Goal: Information Seeking & Learning: Learn about a topic

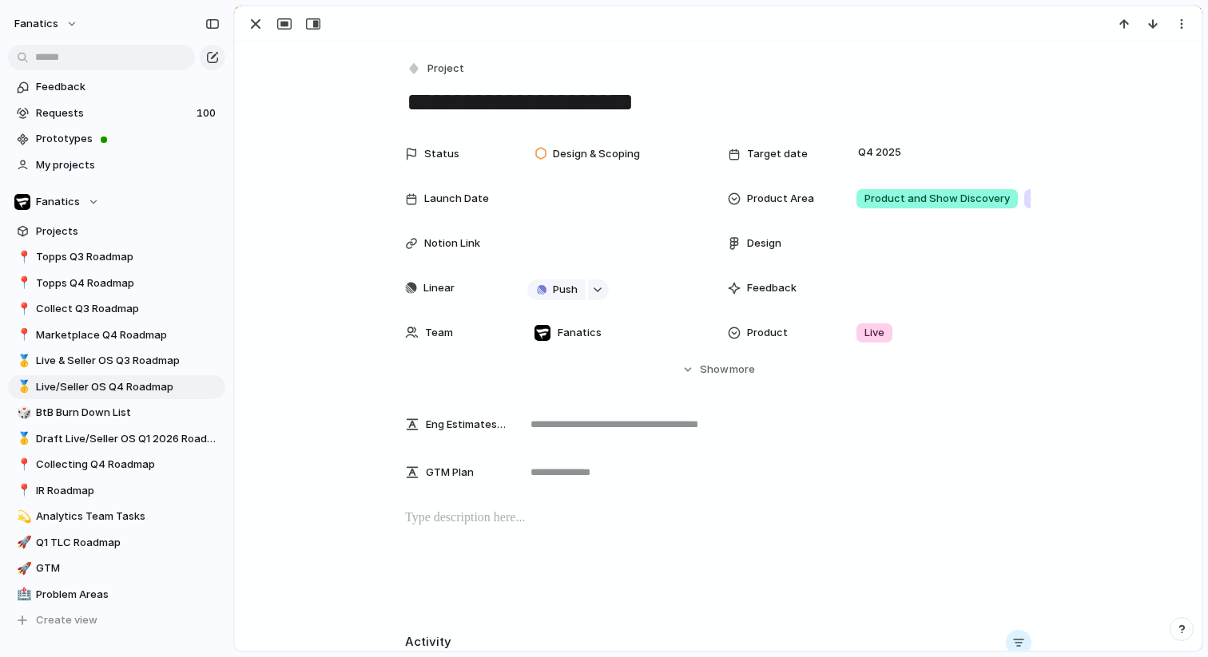
click at [327, 167] on div "Product and Show Discovery In-Show Experience Purchase Experience First Time Us…" at bounding box center [604, 328] width 1208 height 657
click at [256, 28] on div "button" at bounding box center [255, 23] width 19 height 19
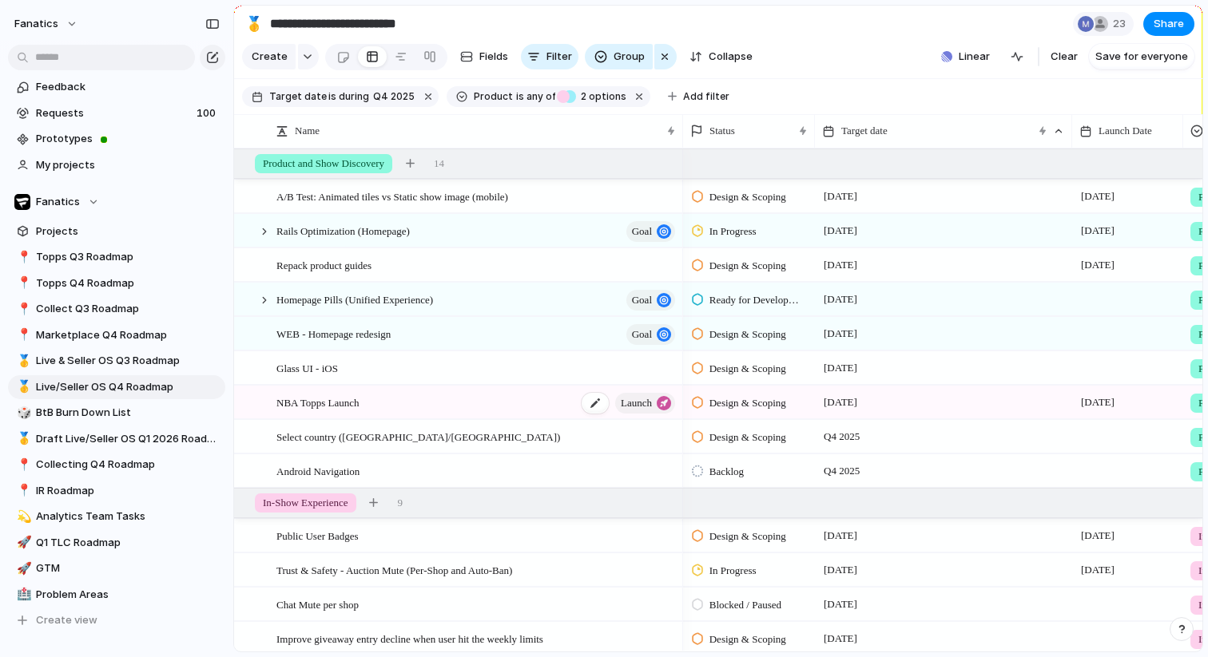
click at [469, 403] on div "NBA Topps Launch launch" at bounding box center [476, 403] width 401 height 33
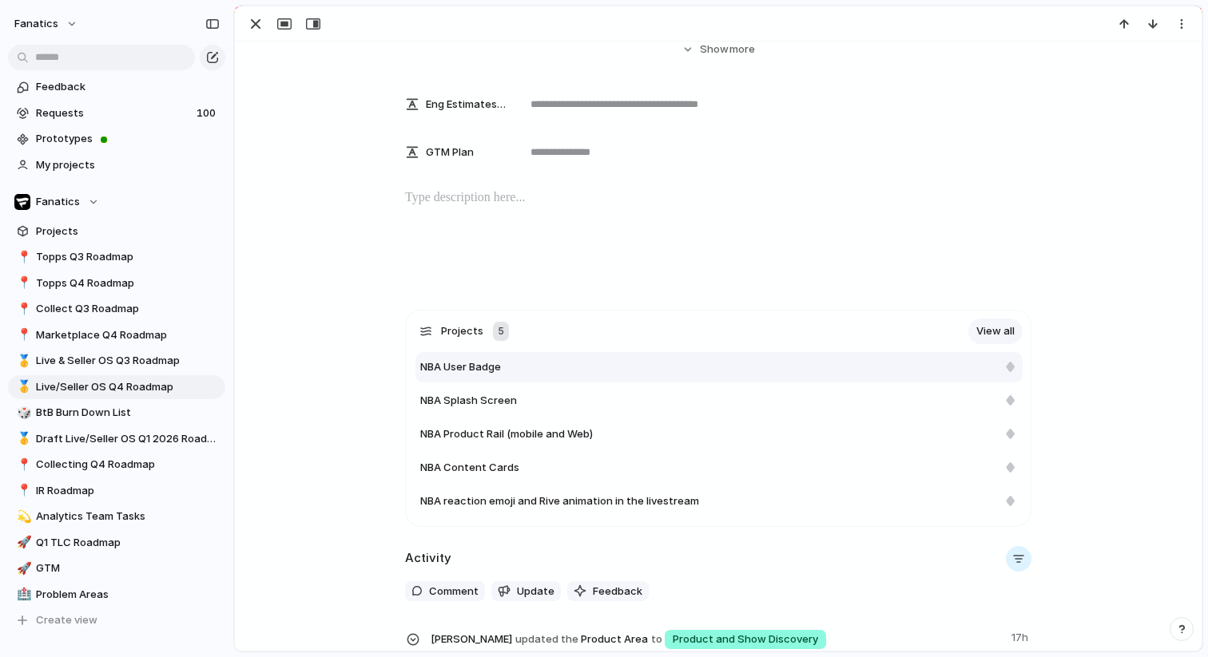
scroll to position [312, 0]
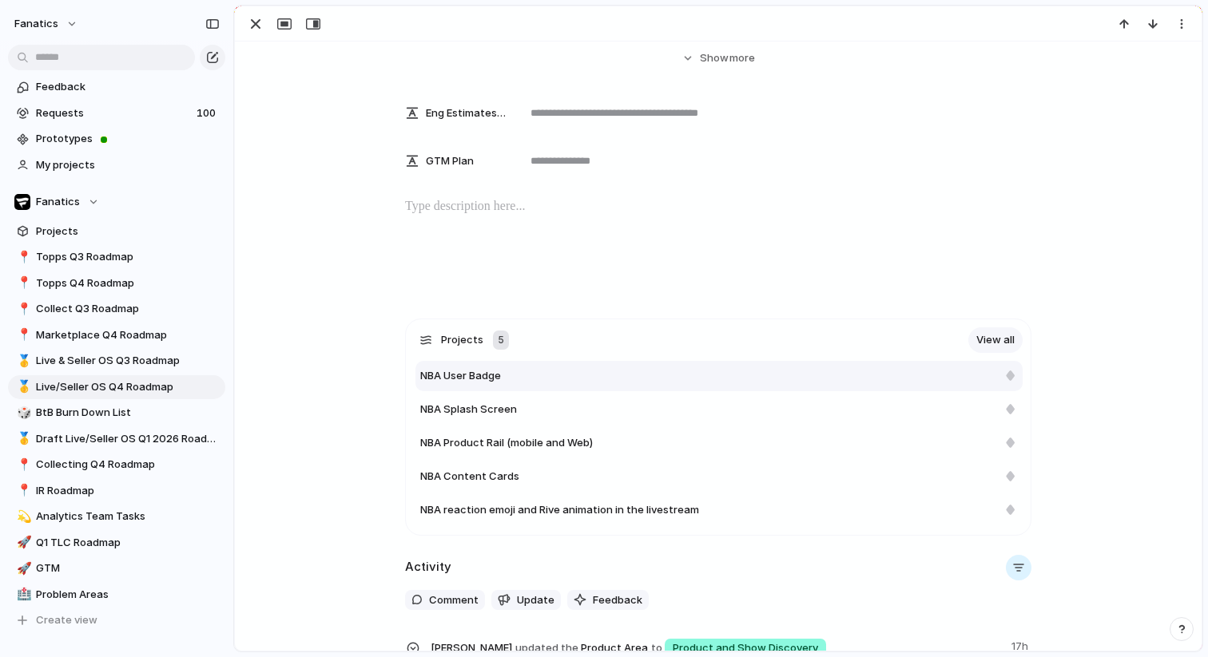
click at [542, 384] on div "NBA User Badge" at bounding box center [718, 376] width 607 height 30
type textarea "**********"
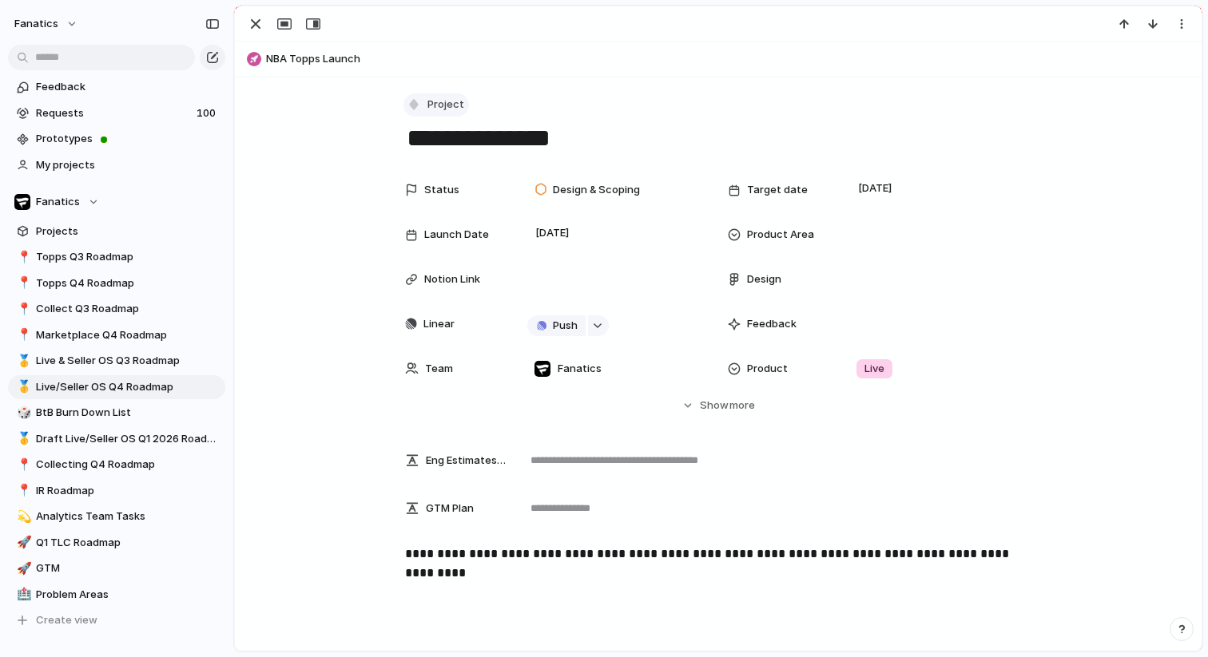
click at [415, 101] on div "button" at bounding box center [414, 104] width 14 height 14
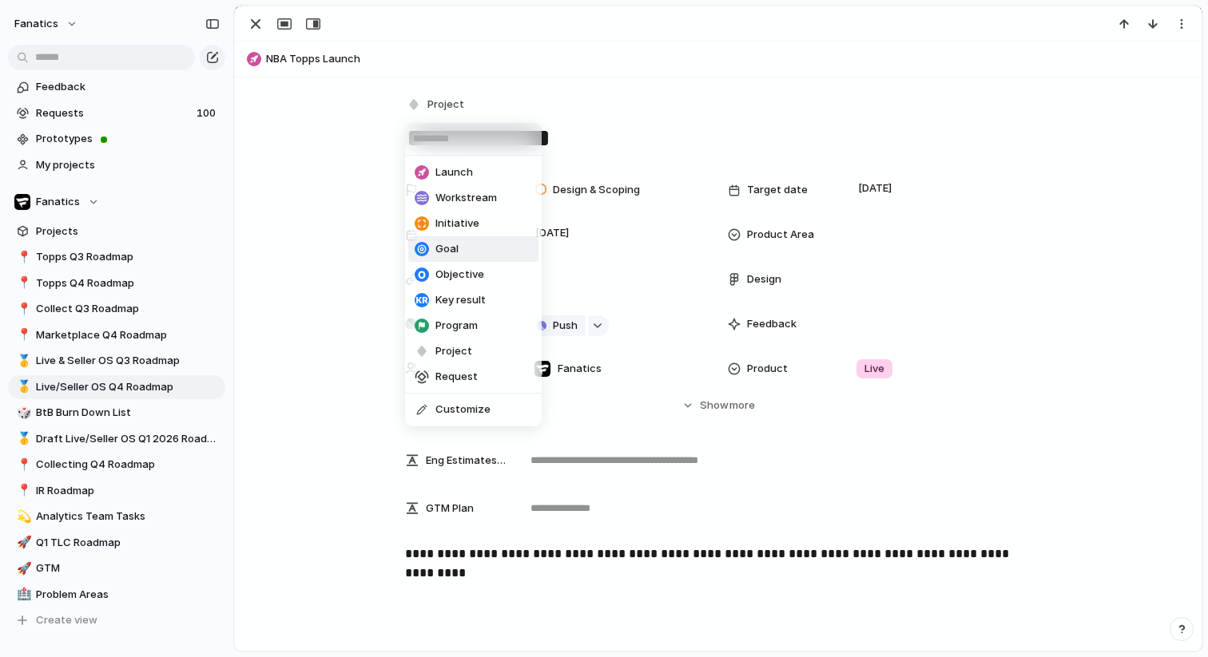
click at [306, 286] on div "Launch Workstream Initiative Goal Objective Key result Program Project Request …" at bounding box center [604, 328] width 1208 height 657
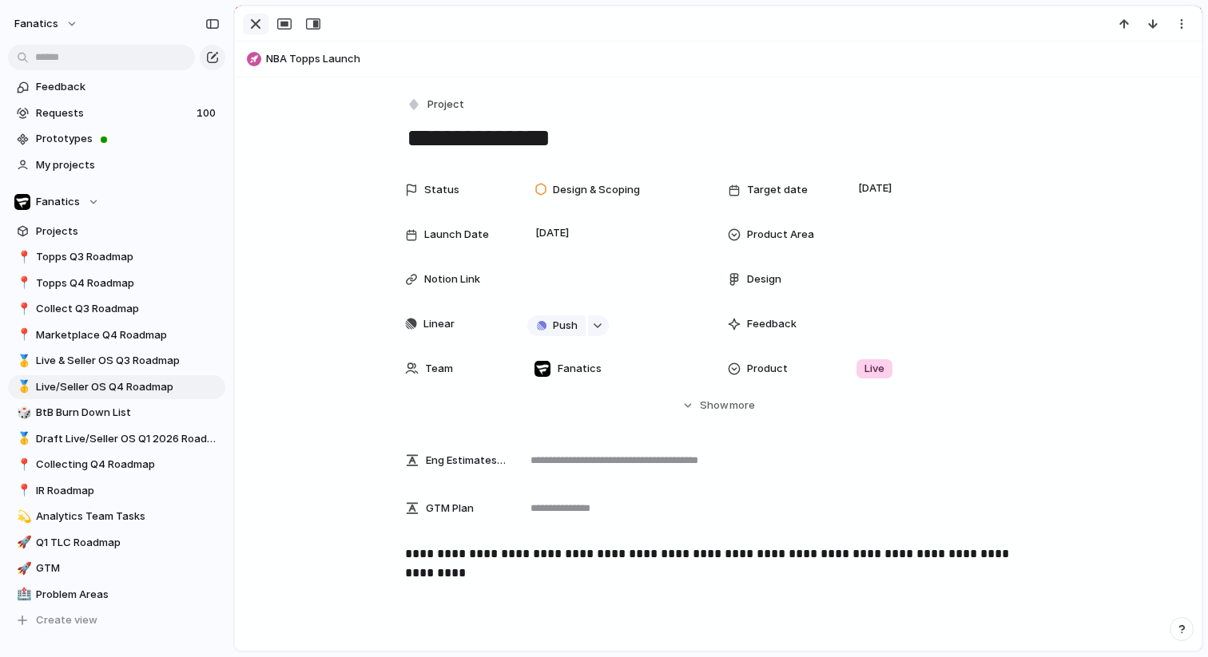
click at [251, 20] on div "button" at bounding box center [255, 23] width 19 height 19
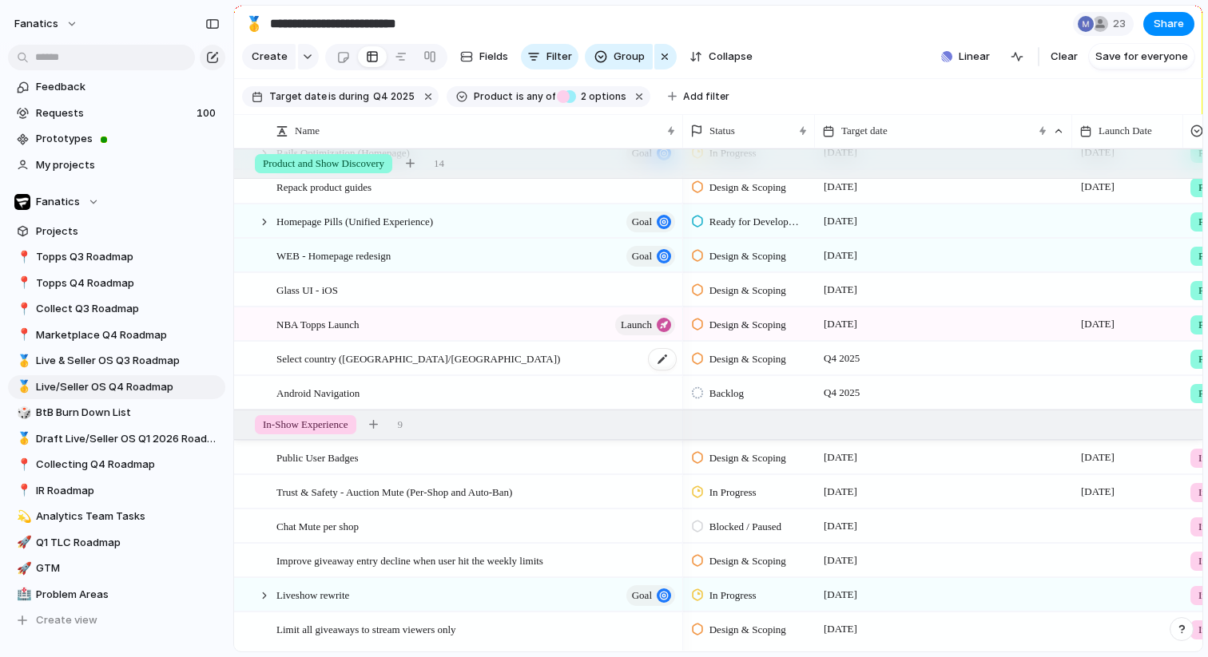
scroll to position [85, 0]
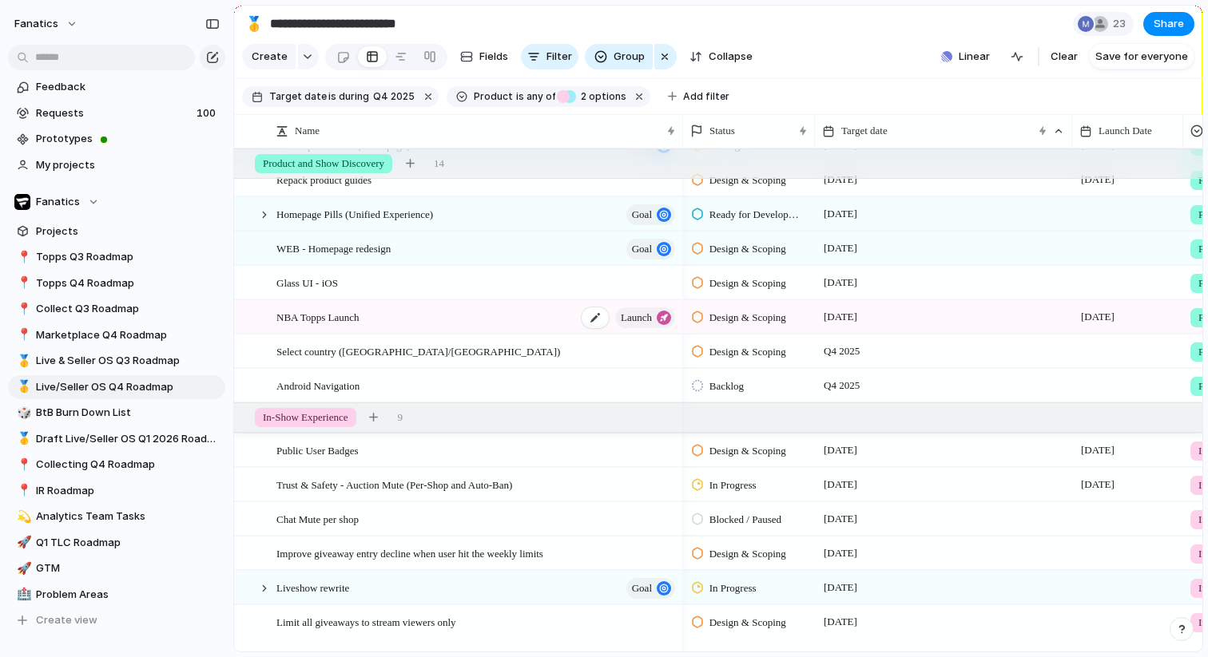
click at [356, 330] on div "NBA Topps Launch launch" at bounding box center [476, 317] width 401 height 33
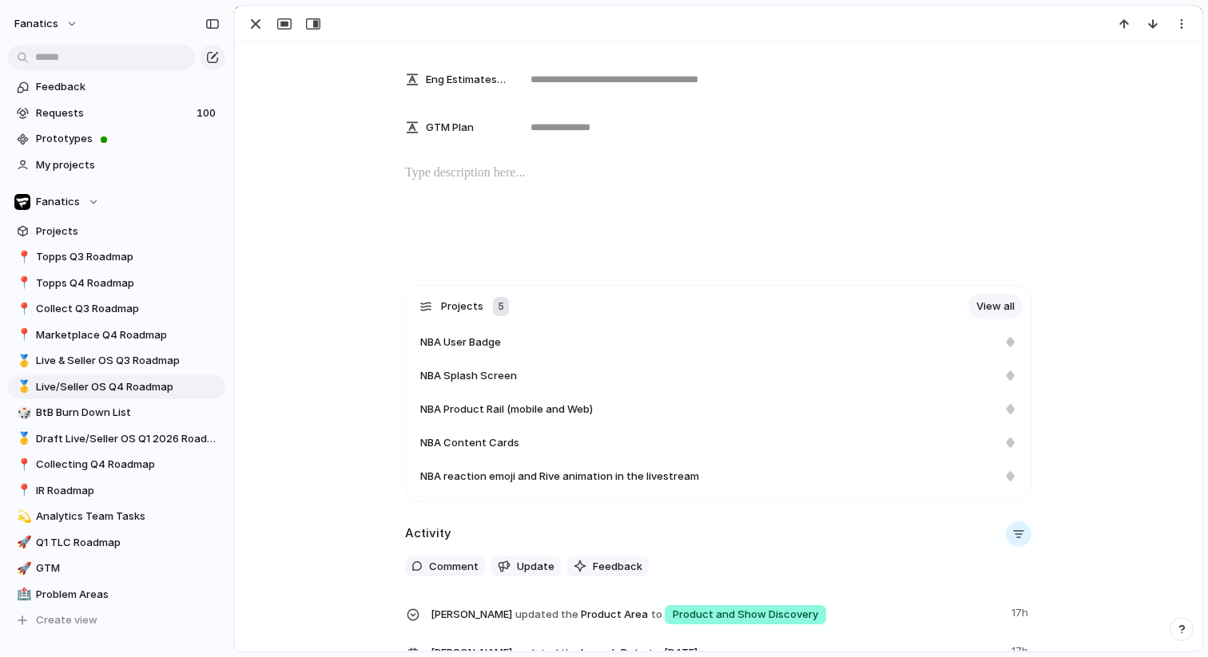
scroll to position [414, 0]
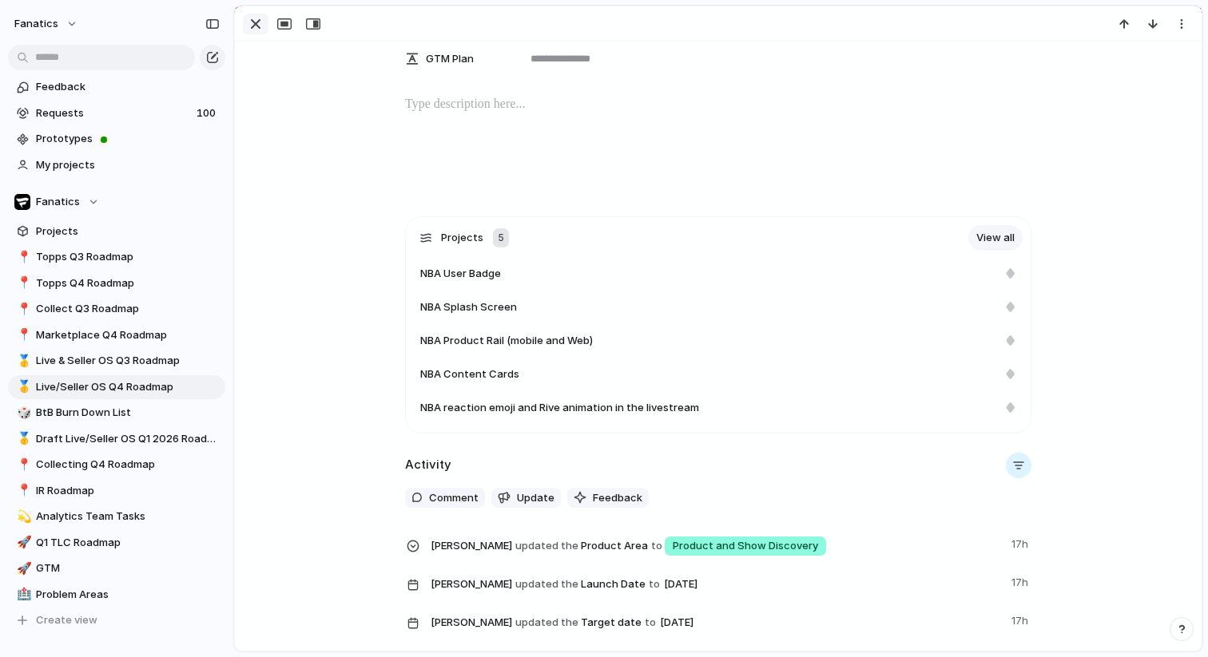
click at [255, 24] on div "button" at bounding box center [255, 23] width 19 height 19
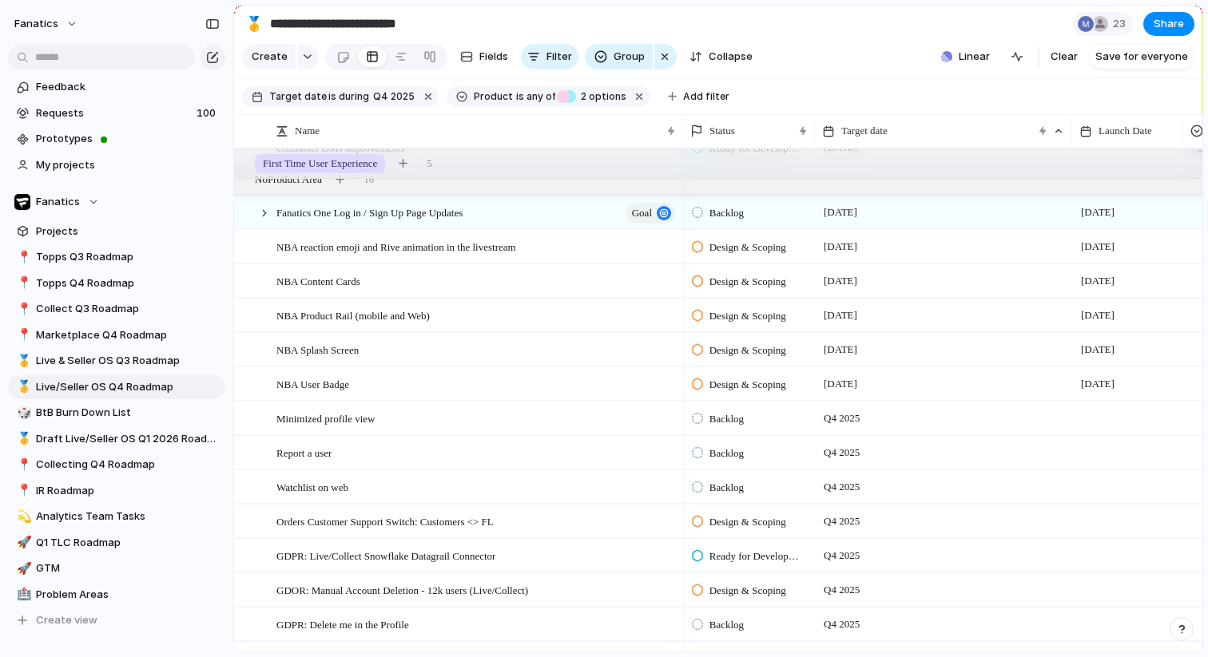
scroll to position [1557, 0]
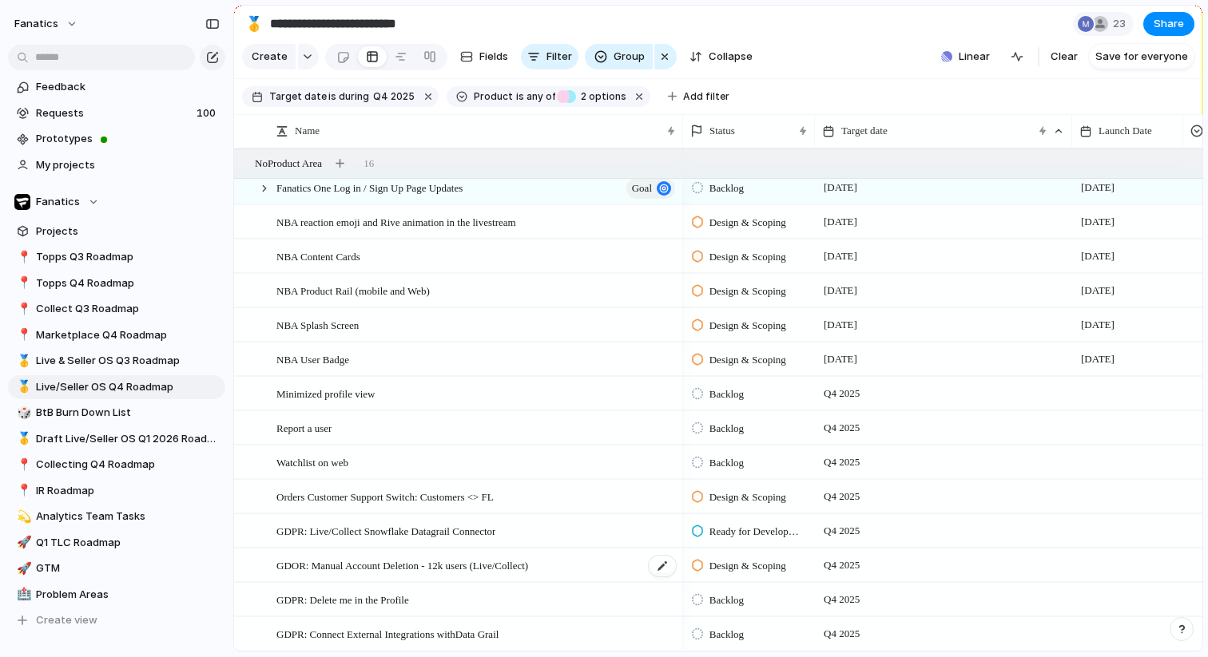
click at [295, 564] on span "GDOR: Manual Account Deletion - 12k users (Live/Collect)" at bounding box center [402, 565] width 252 height 18
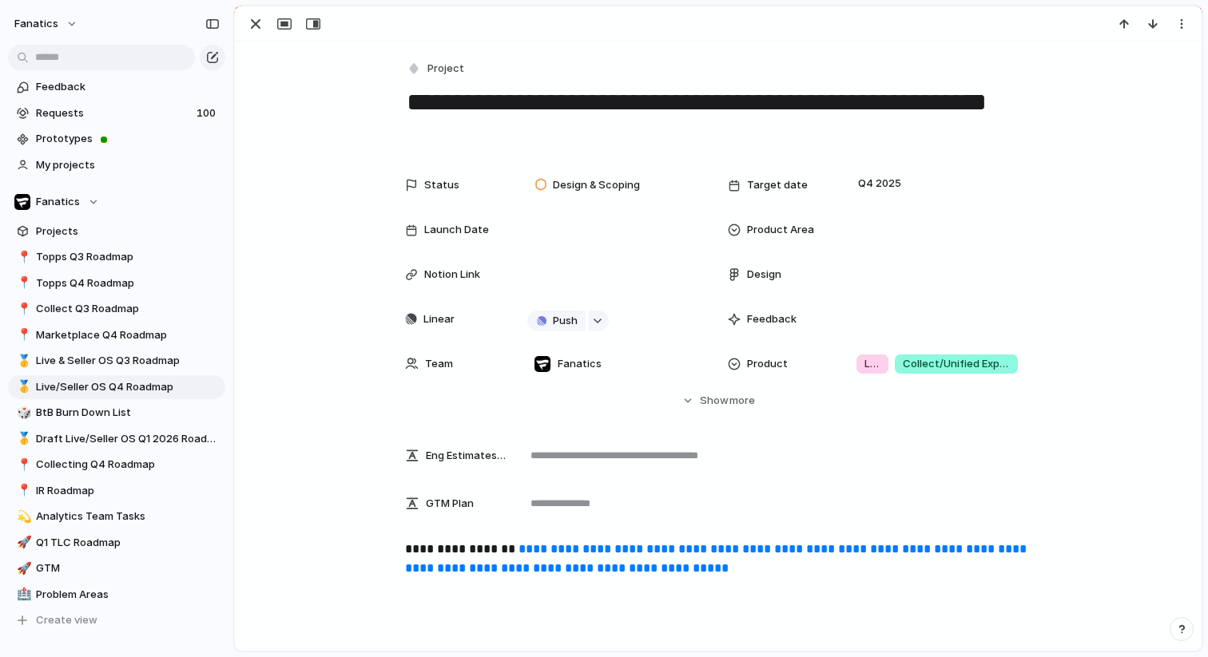
click at [466, 107] on textarea "**********" at bounding box center [718, 117] width 626 height 65
type textarea "**********"
click at [256, 30] on div "button" at bounding box center [255, 23] width 19 height 19
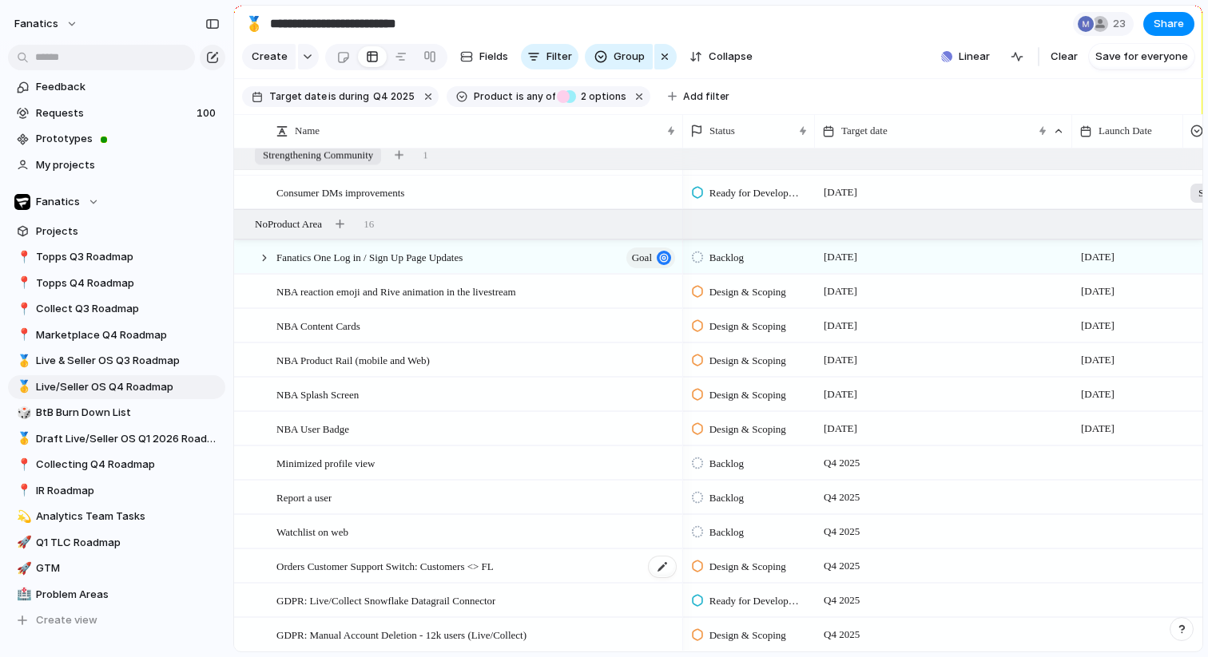
scroll to position [1477, 0]
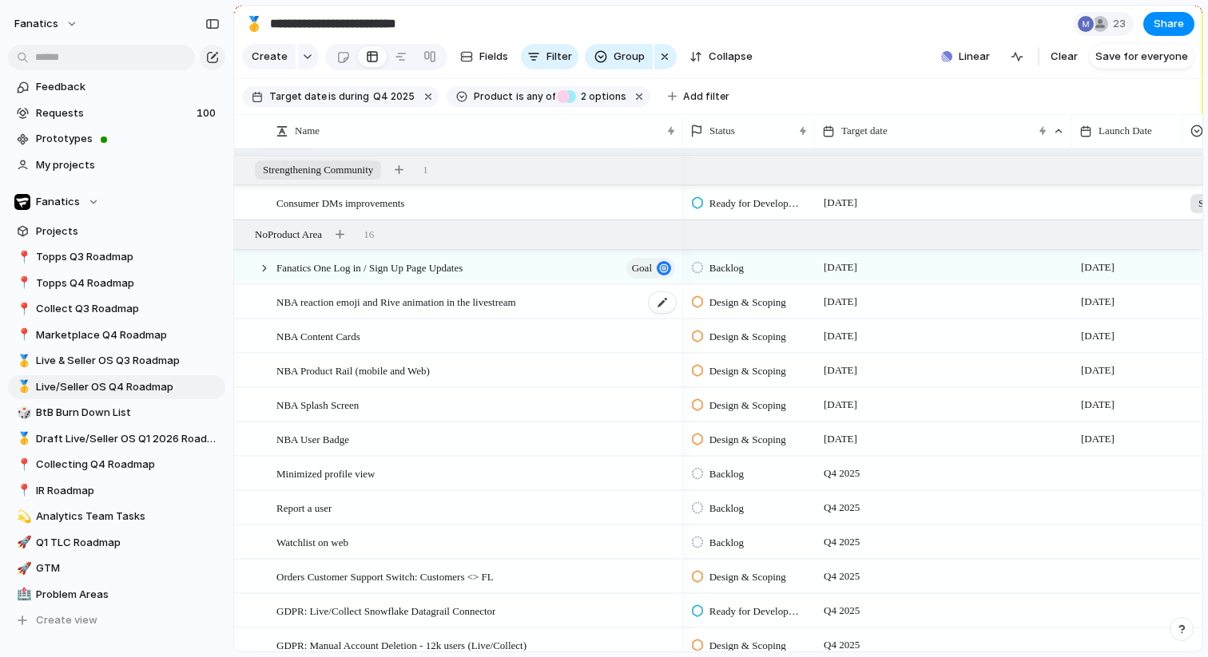
click at [399, 302] on span "NBA reaction emoji and Rive animation in the livestream" at bounding box center [396, 301] width 240 height 18
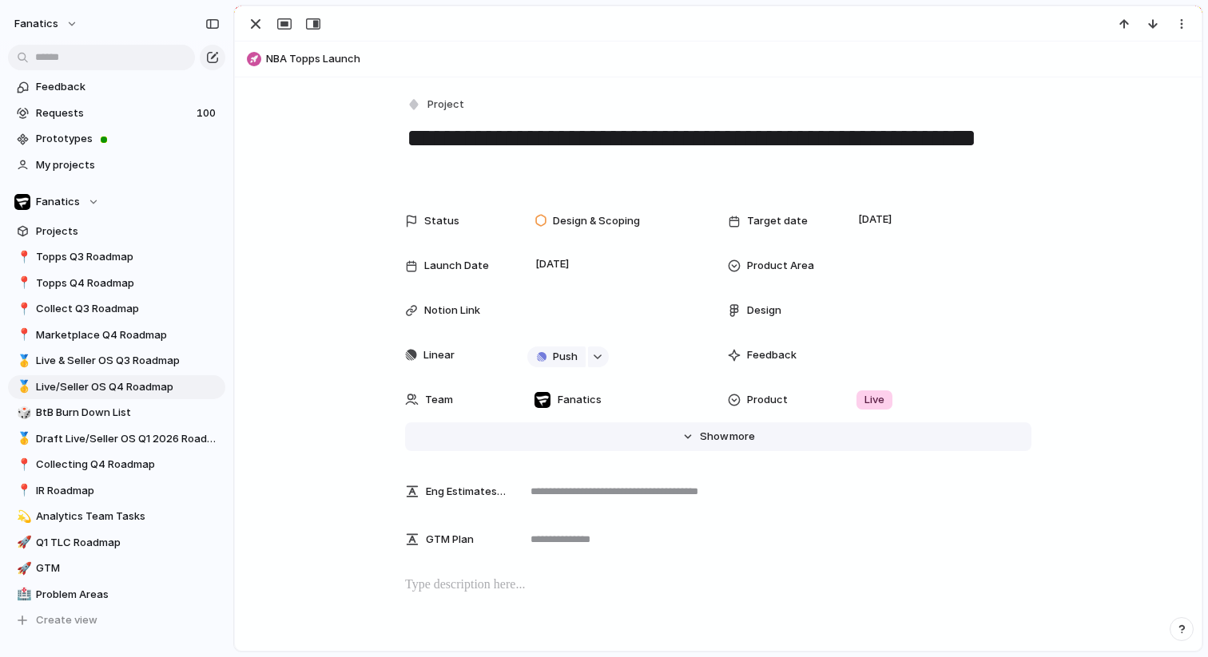
click at [720, 427] on button "Hide Show more" at bounding box center [718, 437] width 626 height 29
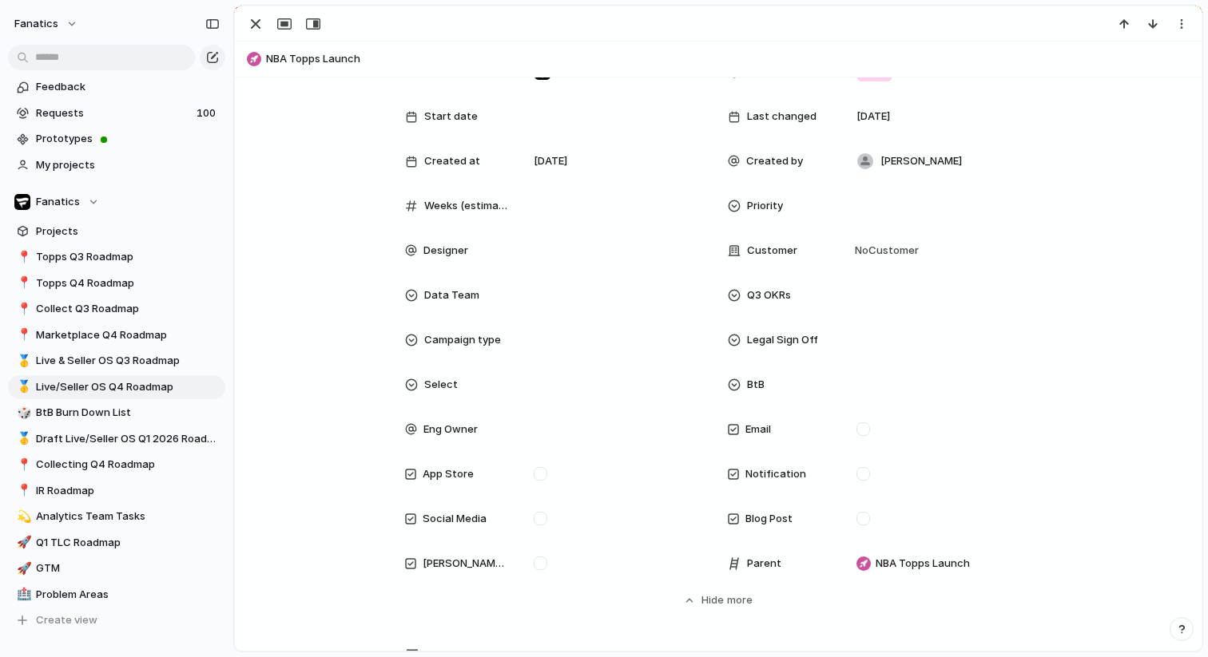
scroll to position [326, 0]
click at [903, 562] on span "NBA Topps Launch" at bounding box center [922, 566] width 94 height 16
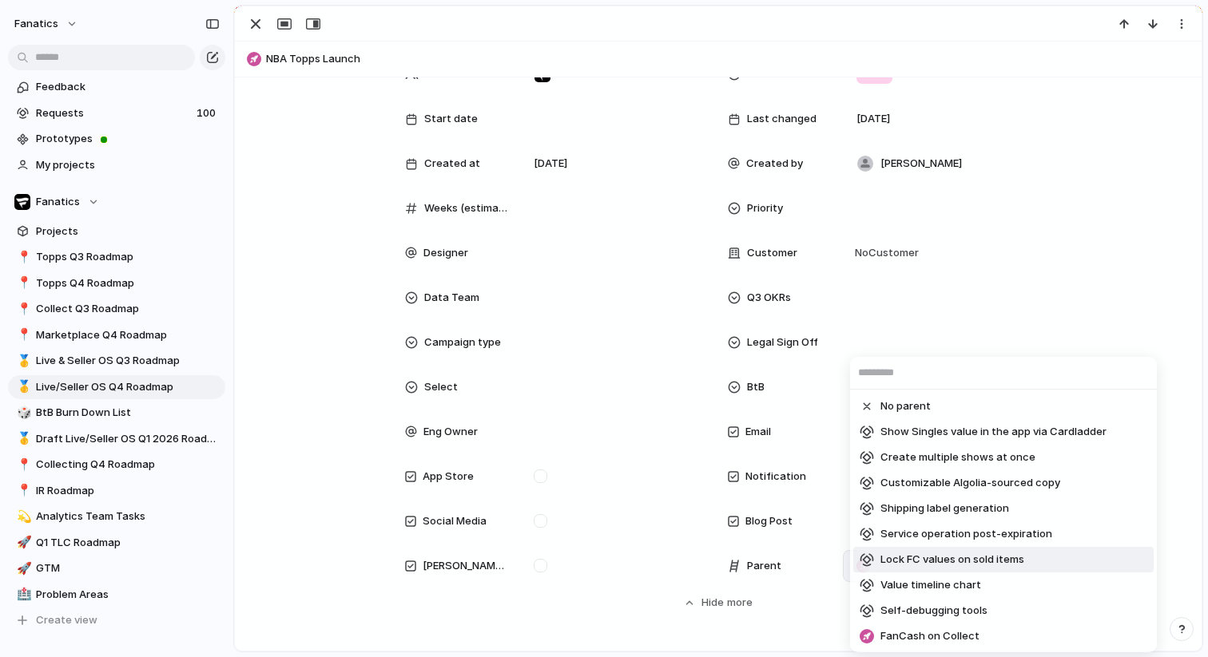
click at [741, 647] on div "No parent Show Singles value in the app via Cardladder Create multiple shows at…" at bounding box center [604, 328] width 1208 height 657
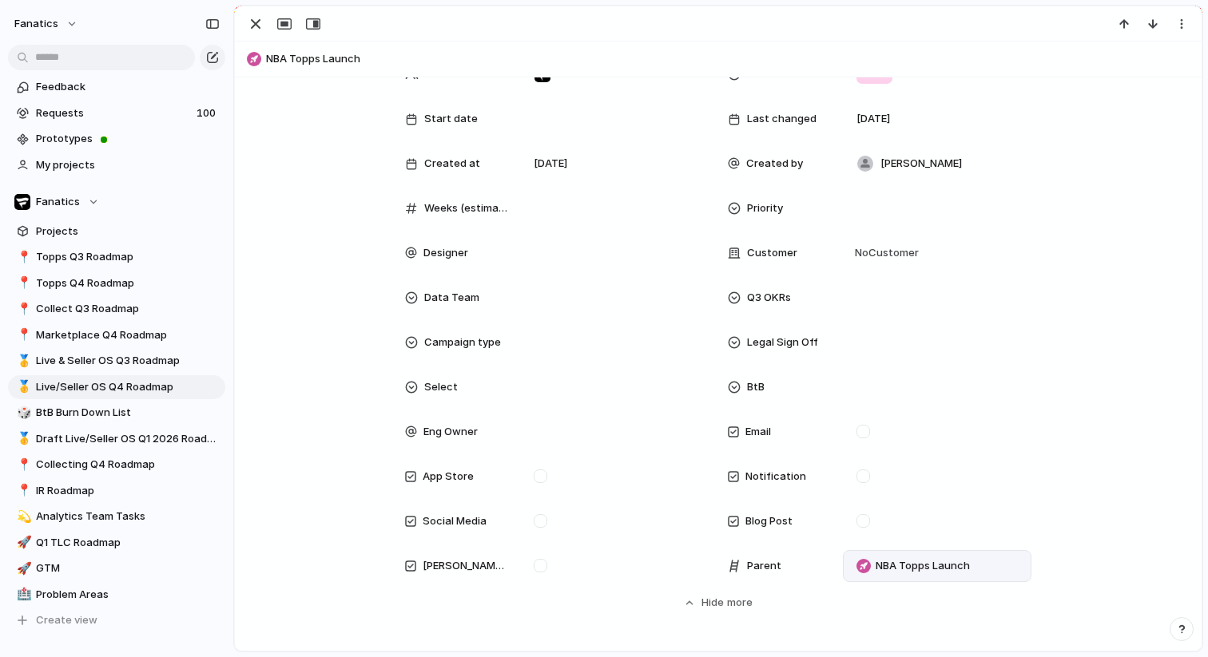
click at [327, 58] on span "NBA Topps Launch" at bounding box center [730, 59] width 928 height 16
type textarea "**********"
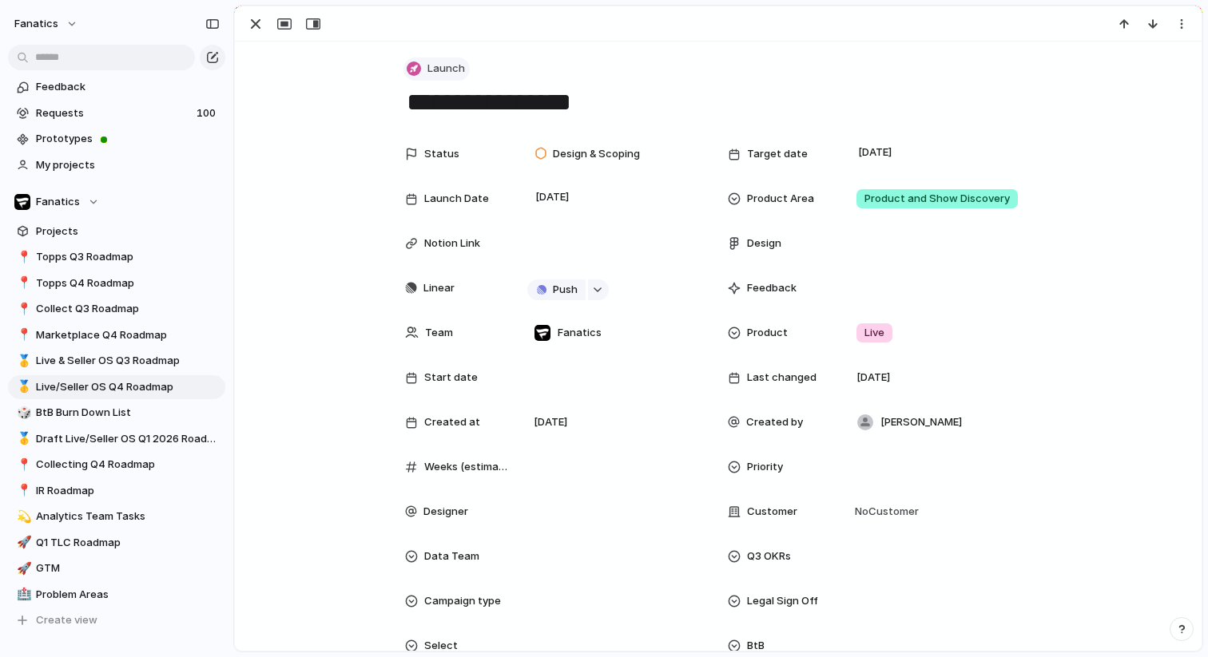
click at [419, 71] on div "button" at bounding box center [414, 69] width 14 height 14
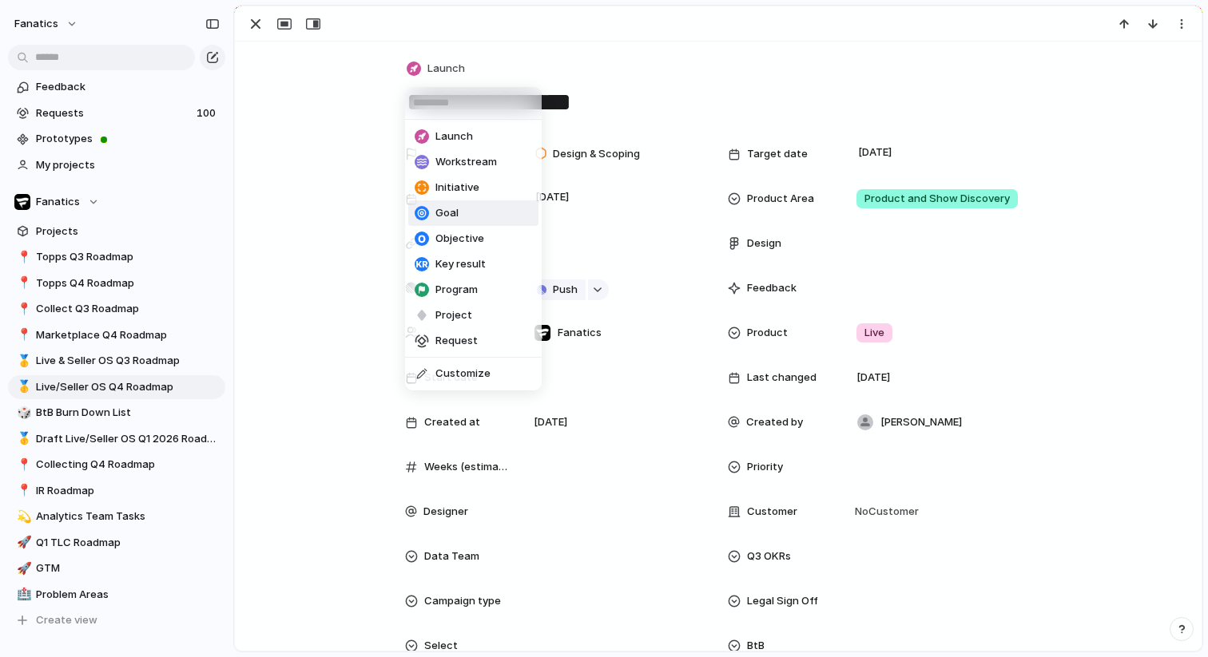
click at [435, 212] on span "Goal" at bounding box center [446, 213] width 23 height 16
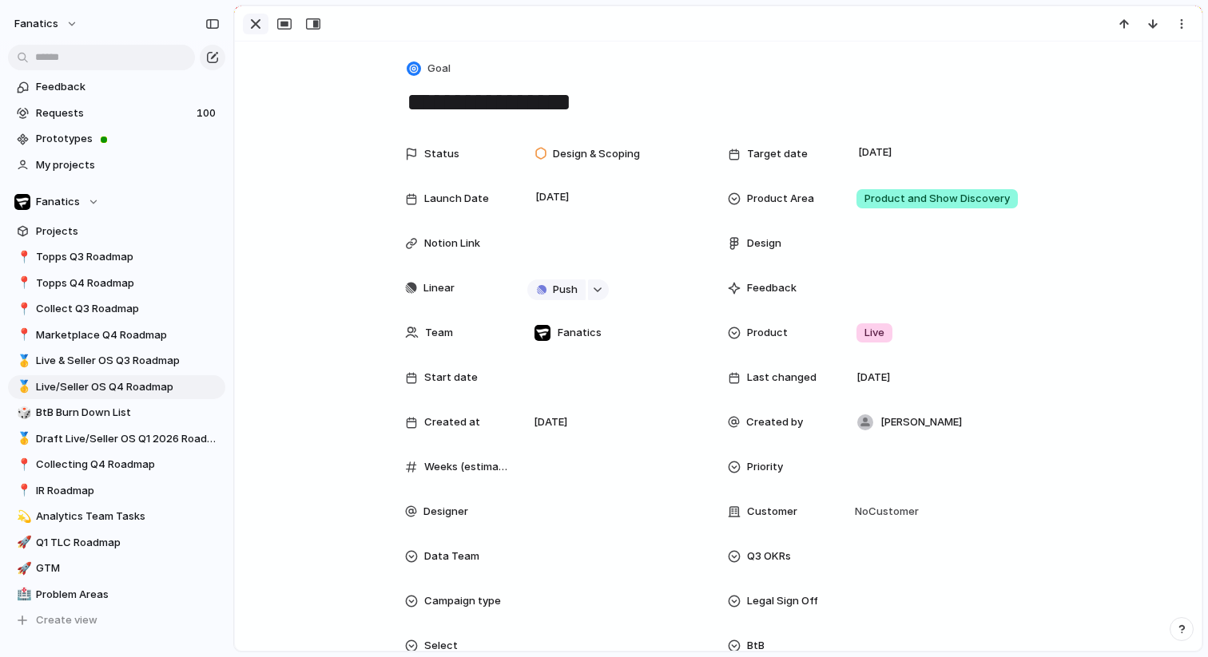
click at [254, 33] on div "button" at bounding box center [255, 23] width 19 height 19
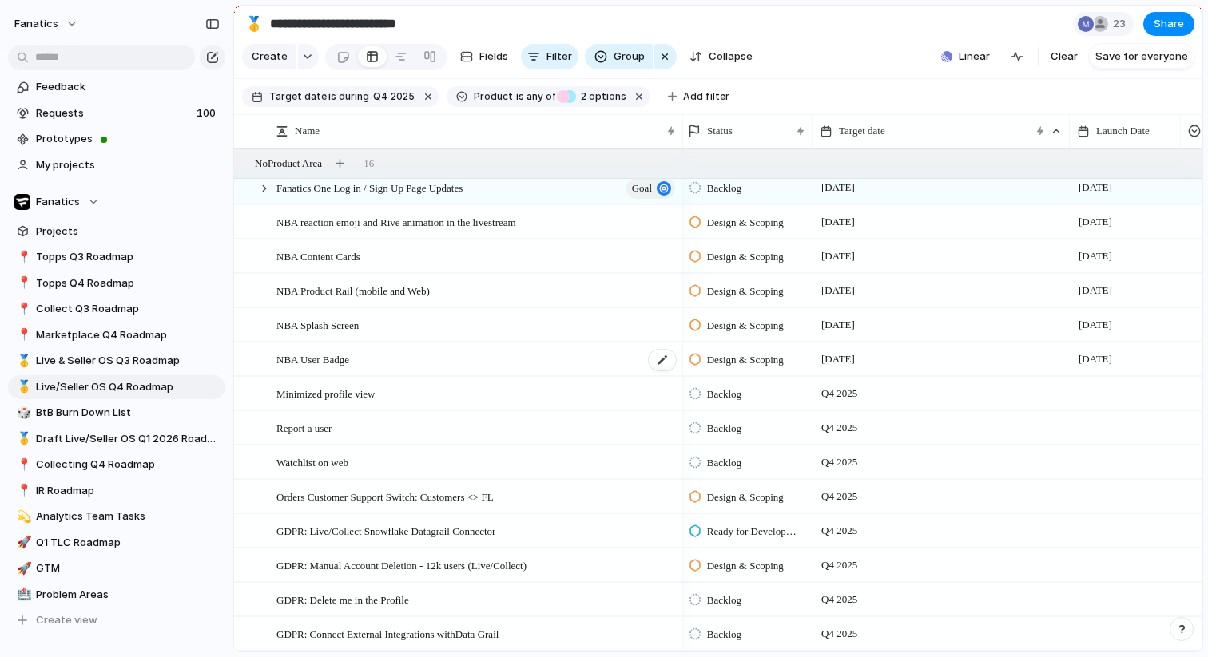
click at [325, 358] on span "NBA User Badge" at bounding box center [312, 359] width 73 height 18
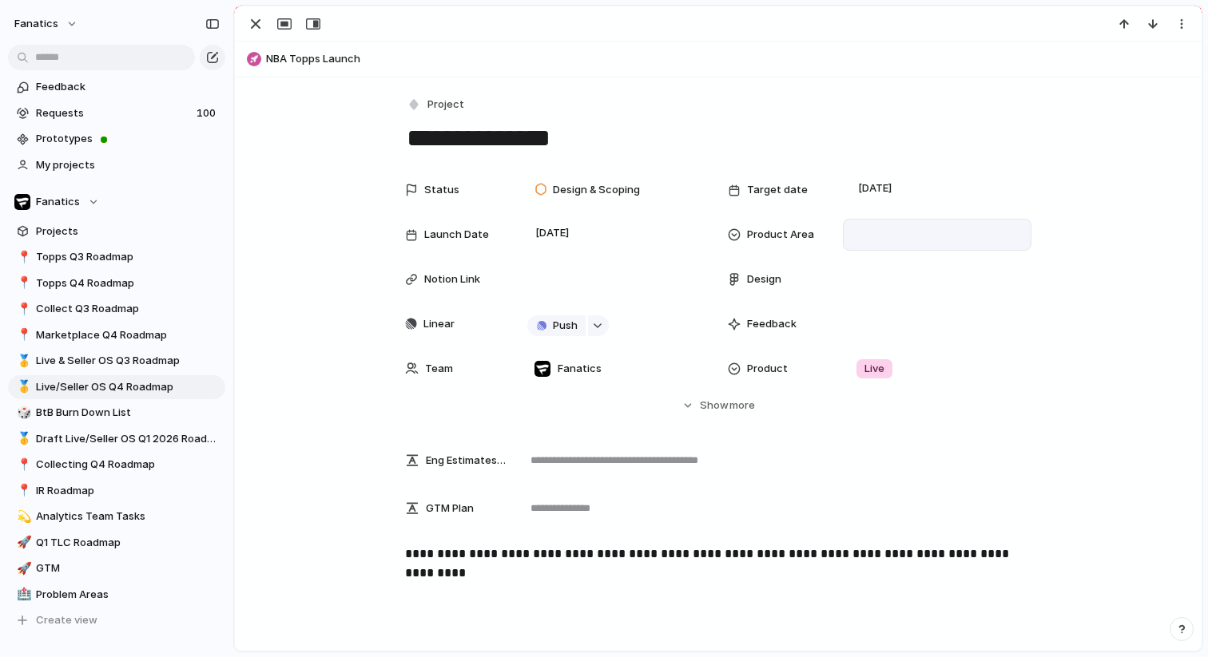
click at [864, 237] on div at bounding box center [937, 235] width 174 height 18
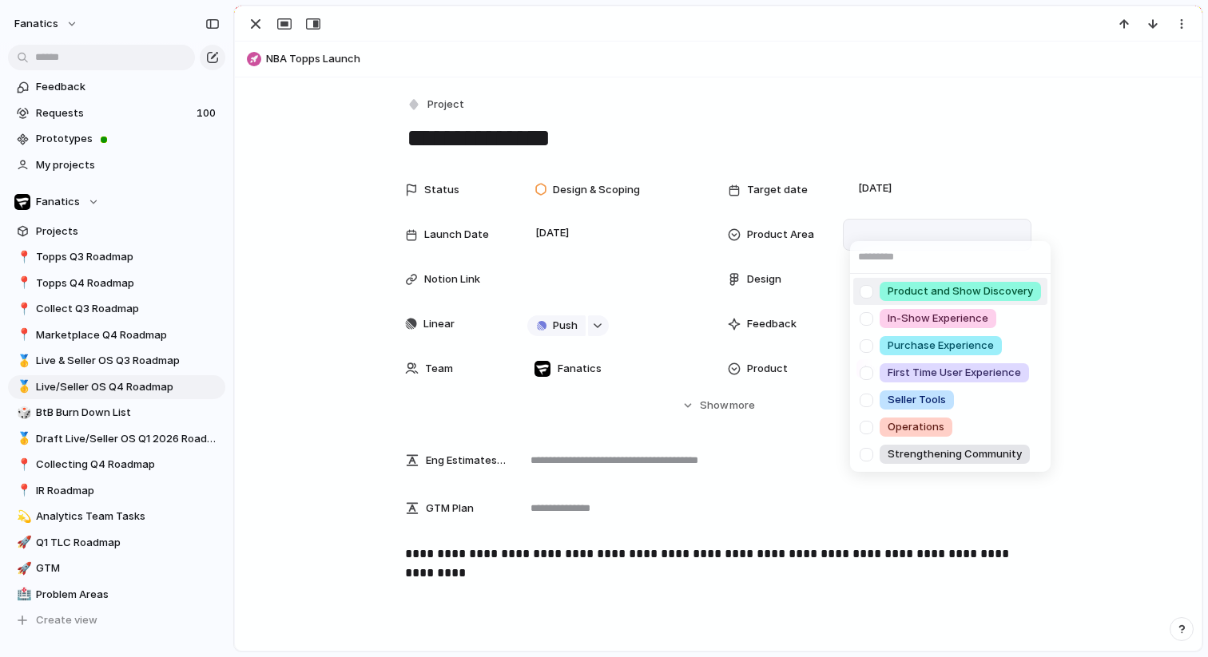
click at [865, 291] on div at bounding box center [866, 292] width 28 height 28
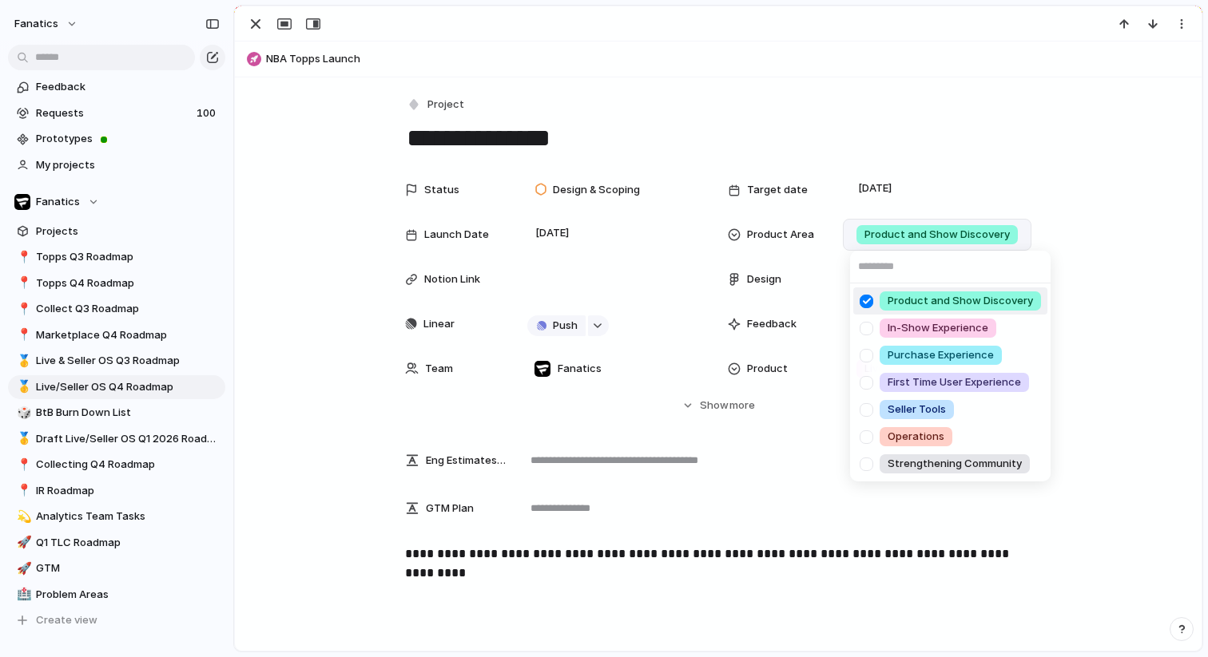
click at [345, 52] on div "Product and Show Discovery In-Show Experience Purchase Experience First Time Us…" at bounding box center [604, 328] width 1208 height 657
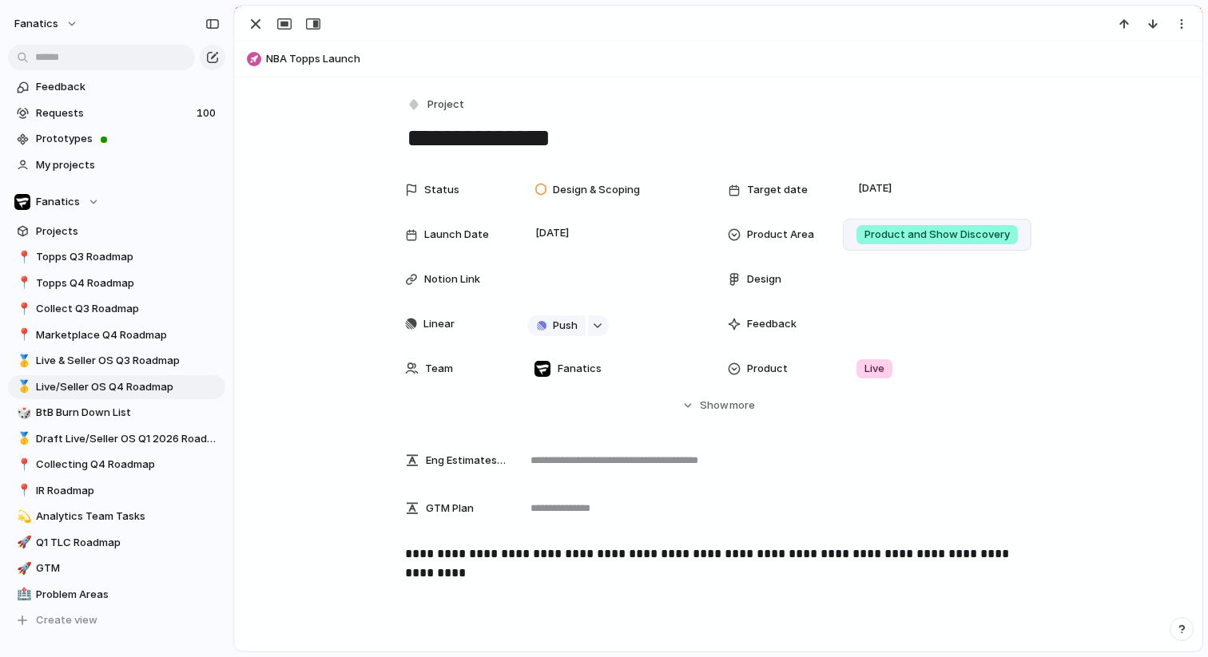
click at [339, 55] on span "NBA Topps Launch" at bounding box center [730, 59] width 928 height 16
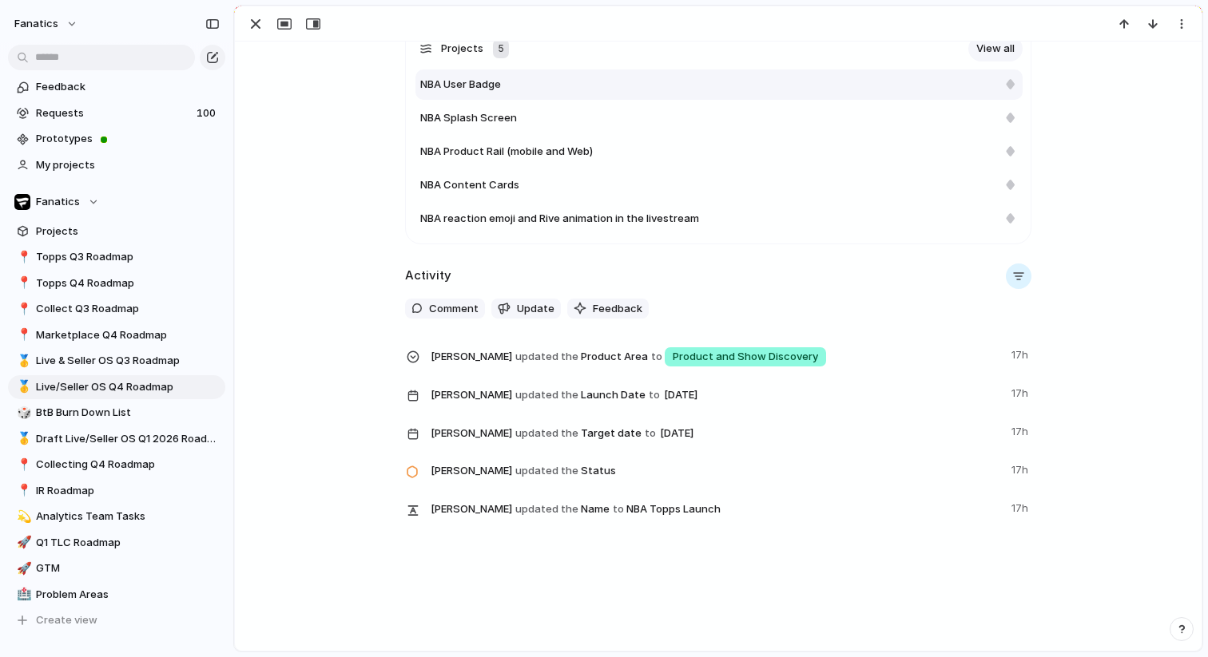
click at [479, 87] on span "NBA User Badge" at bounding box center [460, 85] width 81 height 16
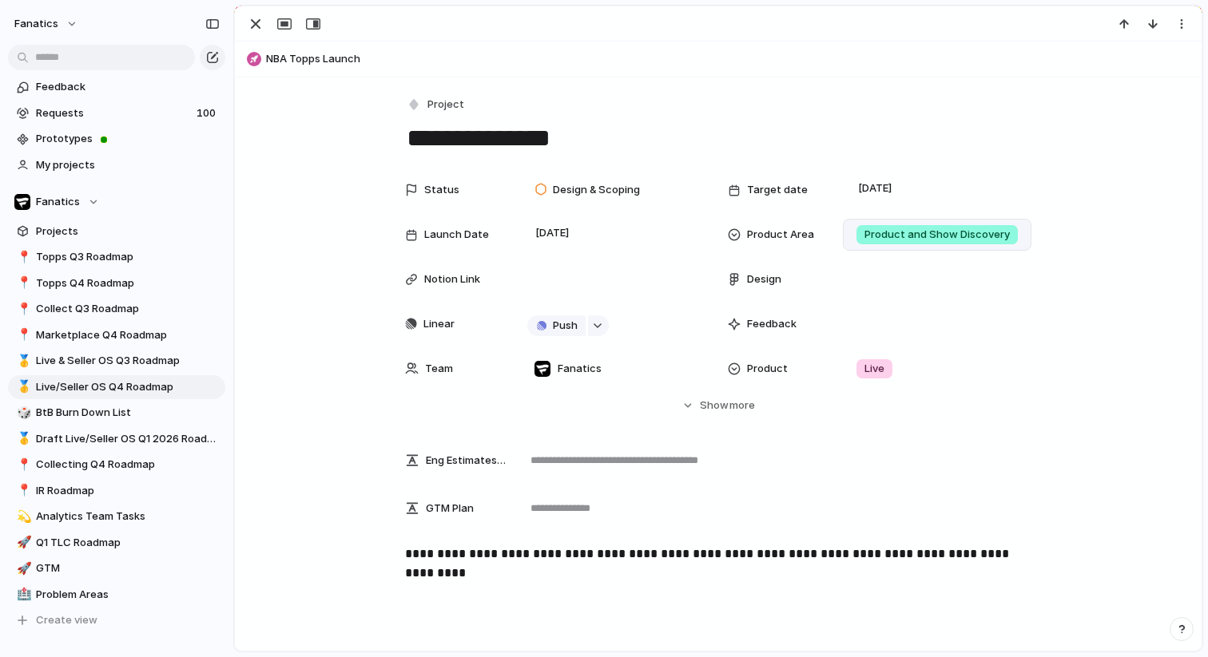
click at [312, 64] on span "NBA Topps Launch" at bounding box center [730, 59] width 928 height 16
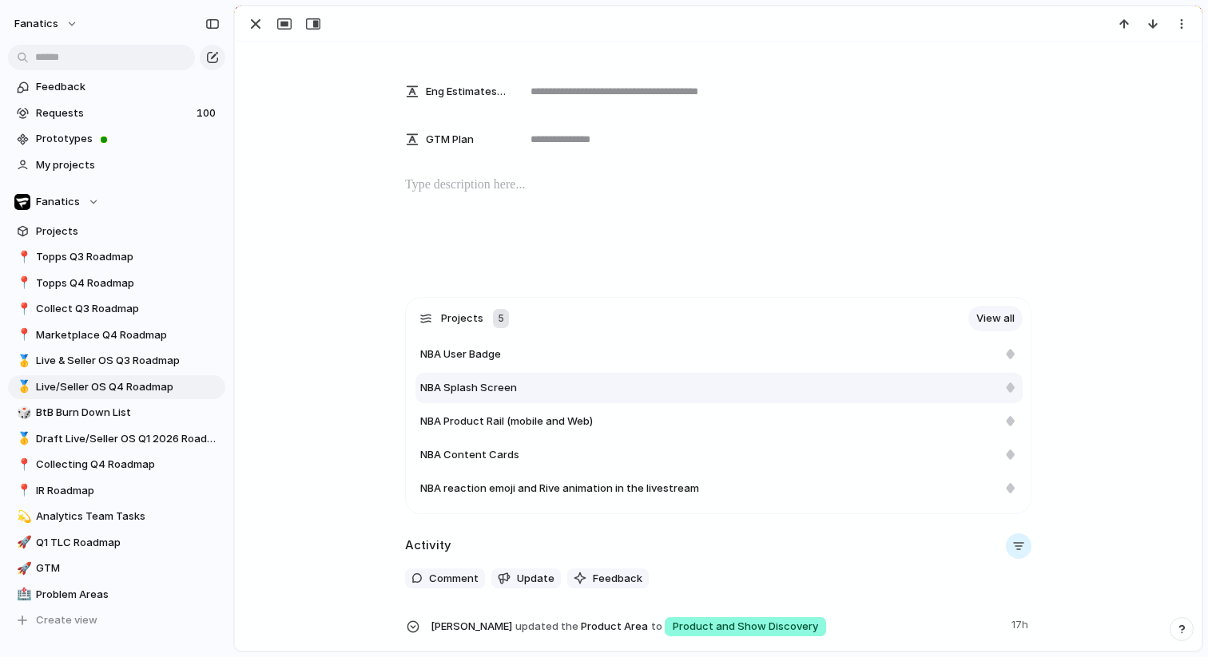
click at [463, 388] on span "NBA Splash Screen" at bounding box center [468, 388] width 97 height 16
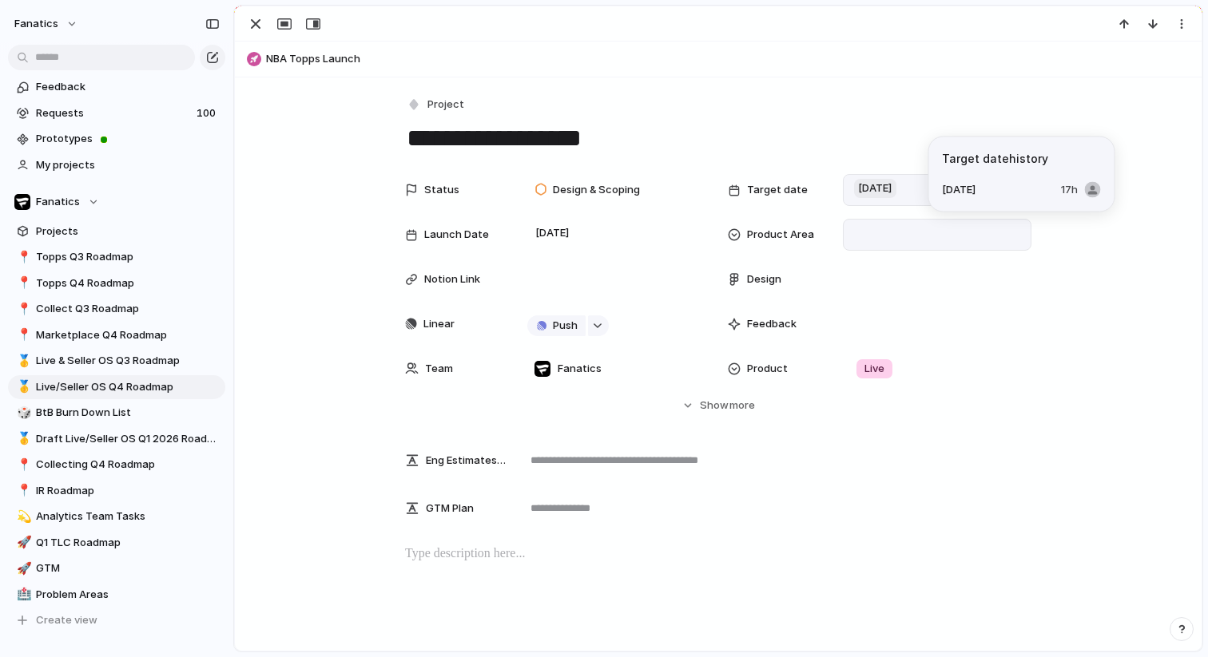
click at [877, 185] on span "[DATE]" at bounding box center [875, 188] width 42 height 19
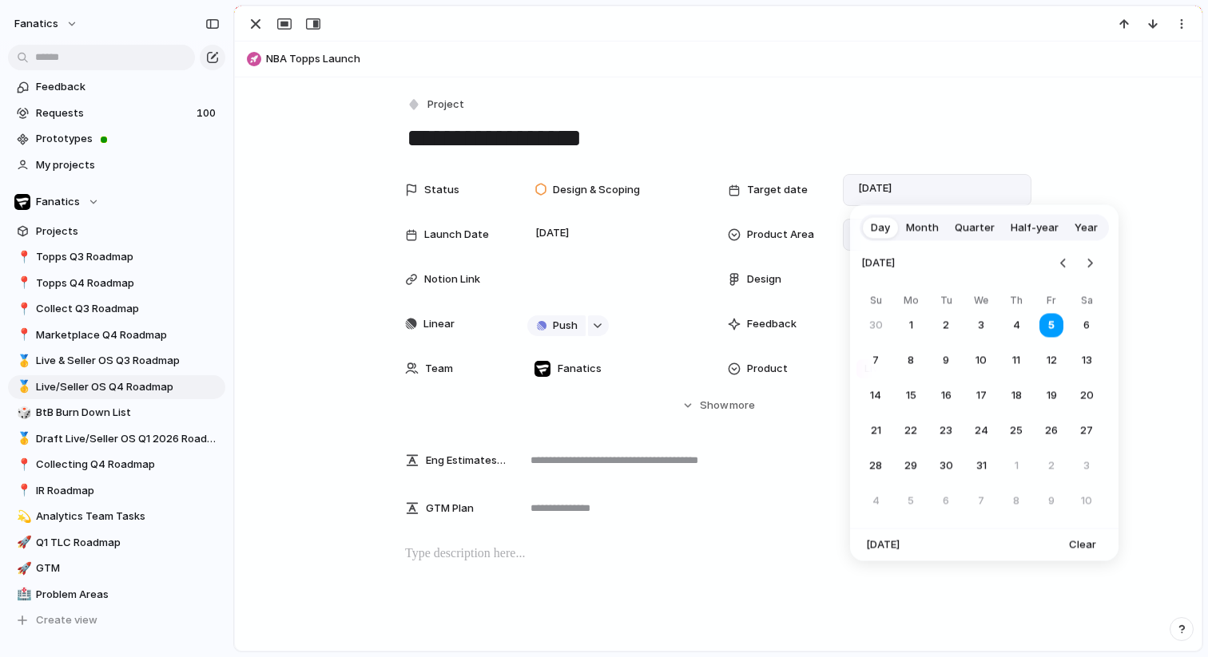
click at [881, 138] on div "Day Month Quarter Half-year Year December 2025 Su Mo Tu We Th Fr Sa 30 1 2 3 4 …" at bounding box center [604, 328] width 1208 height 657
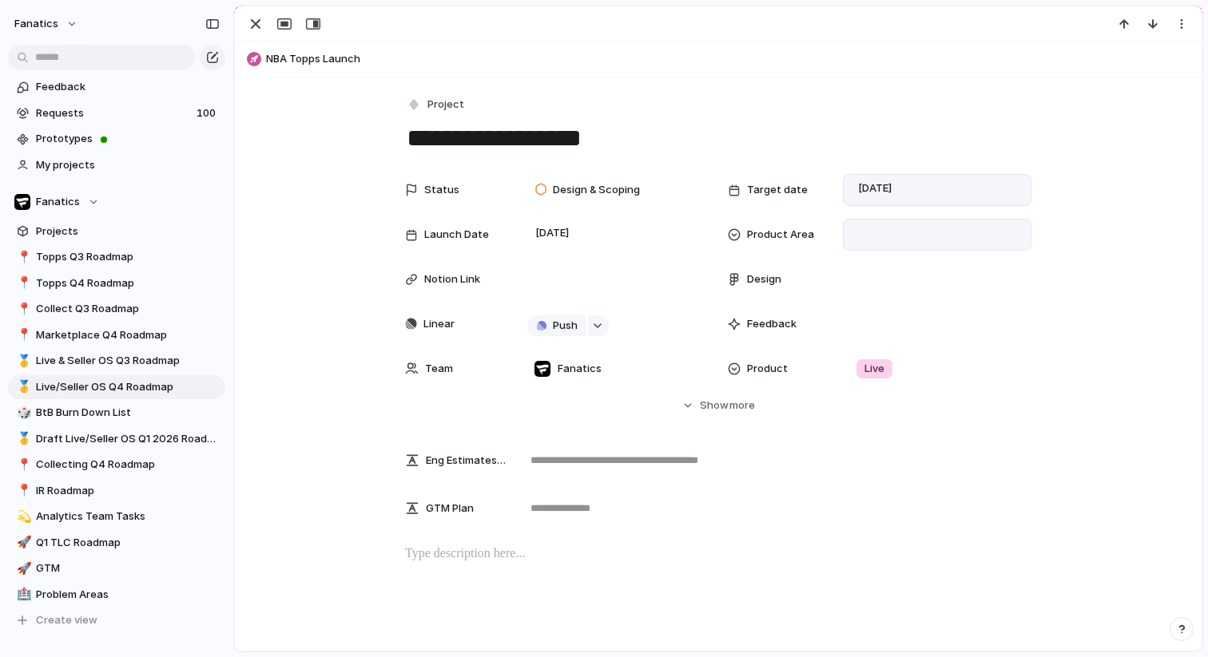
click at [866, 228] on div at bounding box center [937, 235] width 174 height 18
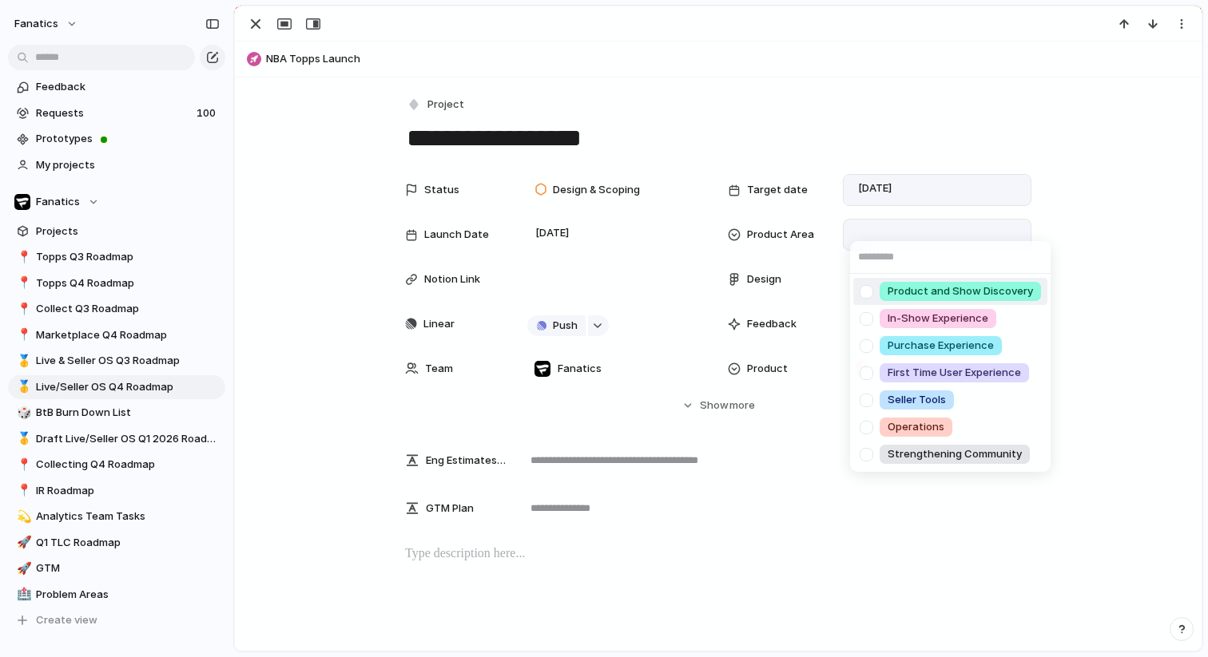
click at [921, 292] on span "Product and Show Discovery" at bounding box center [959, 292] width 145 height 16
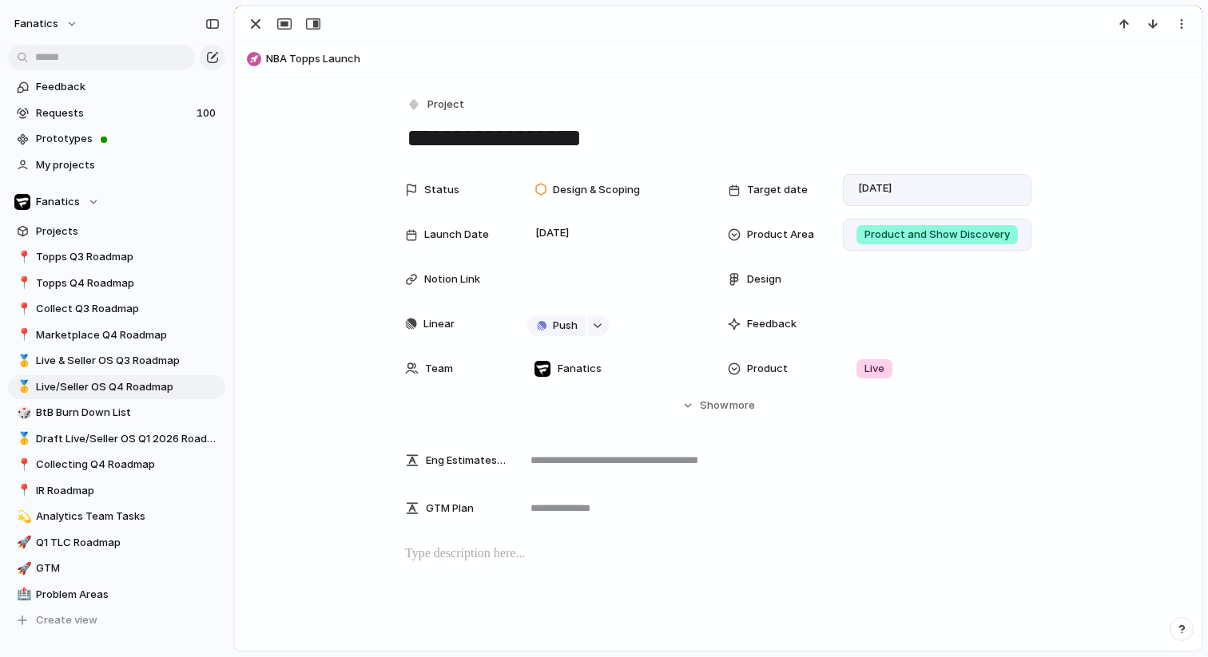
click at [342, 61] on span "NBA Topps Launch" at bounding box center [730, 59] width 928 height 16
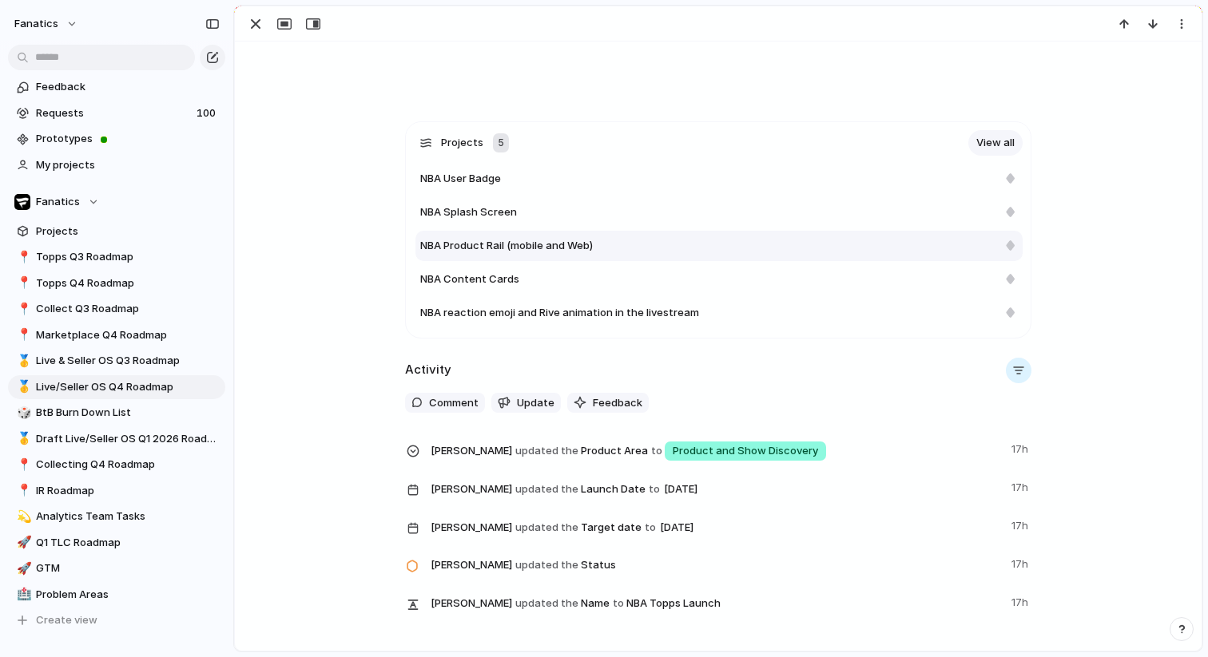
click at [495, 248] on span "NBA Product Rail (mobile and Web)" at bounding box center [506, 246] width 173 height 16
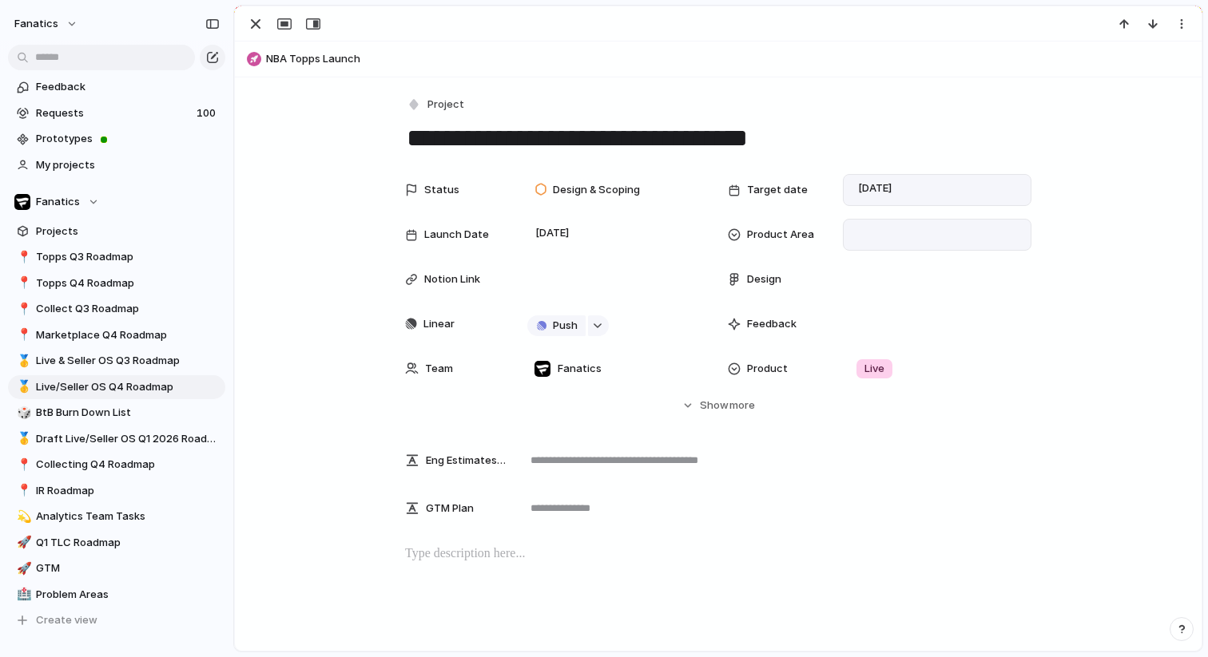
click at [890, 232] on div at bounding box center [937, 235] width 174 height 18
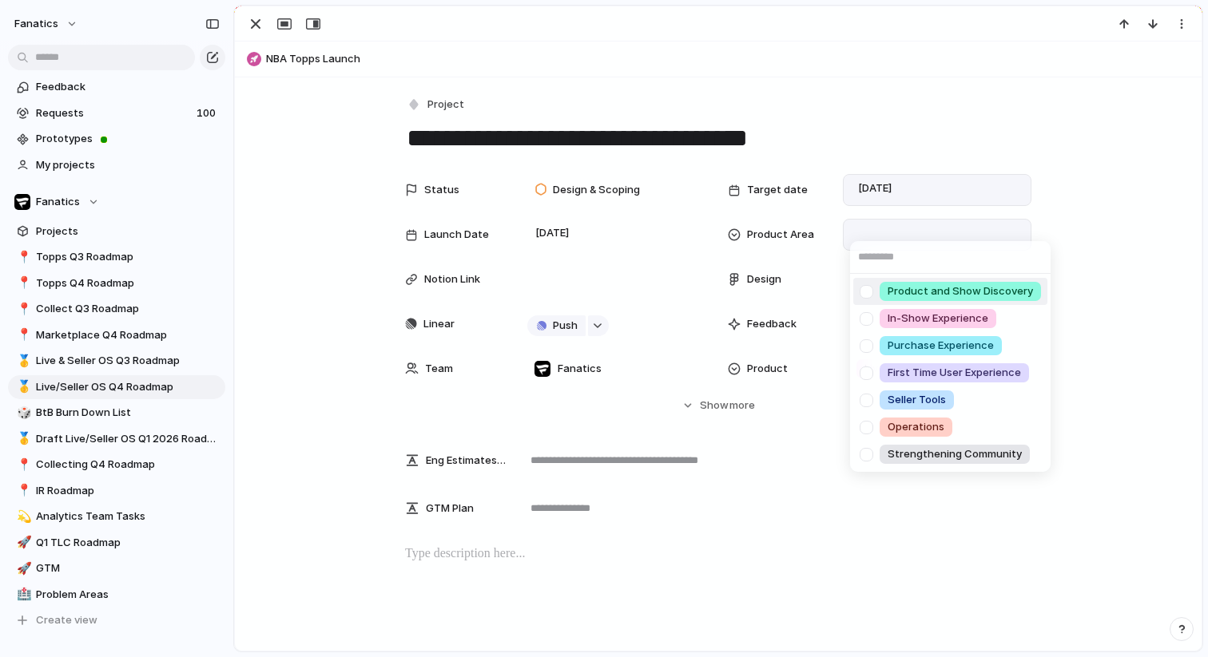
click at [942, 291] on span "Product and Show Discovery" at bounding box center [959, 292] width 145 height 16
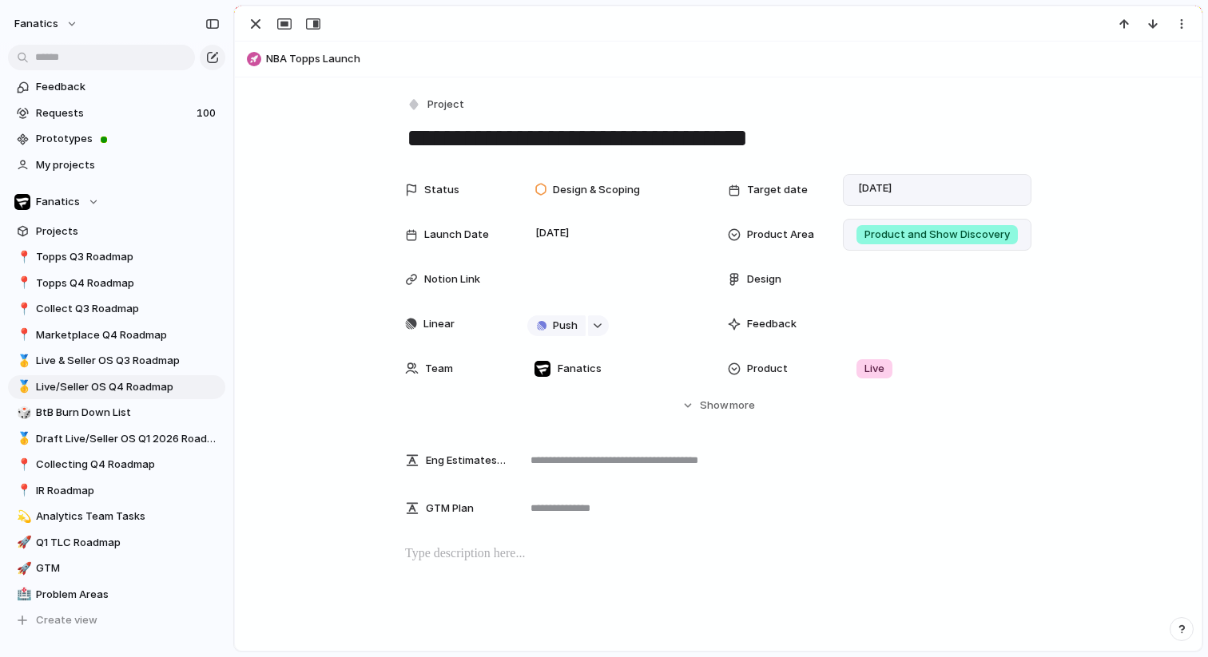
click at [304, 59] on span "NBA Topps Launch" at bounding box center [730, 59] width 928 height 16
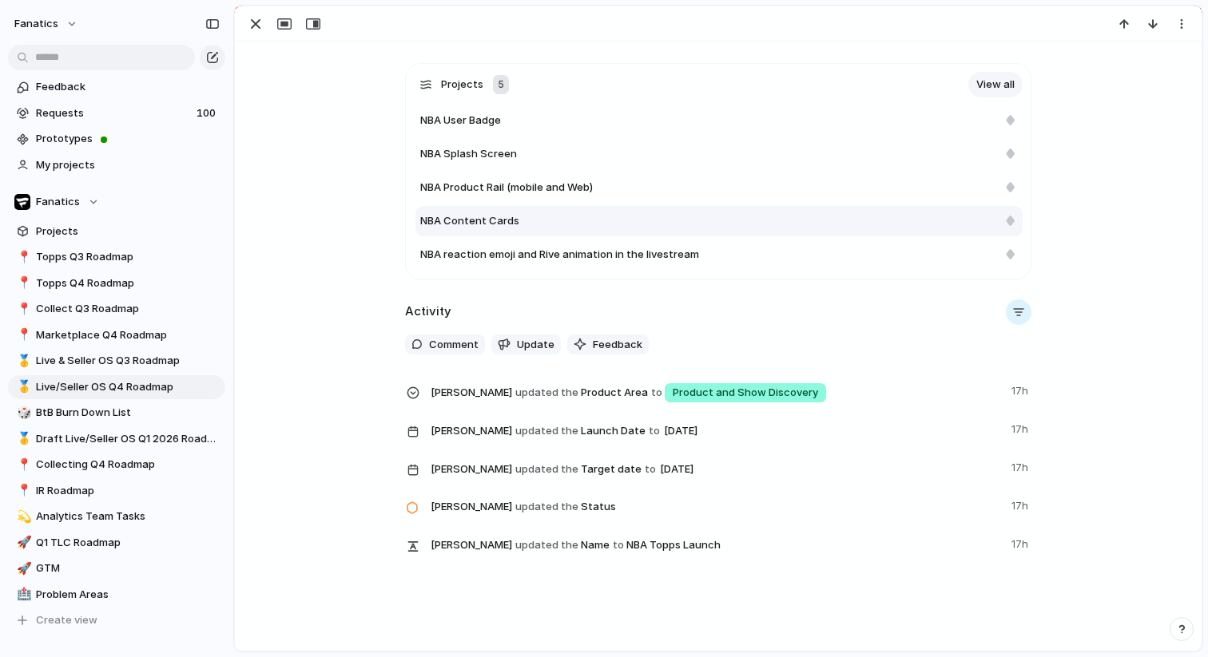
click at [543, 216] on div "NBA Content Cards" at bounding box center [708, 221] width 577 height 16
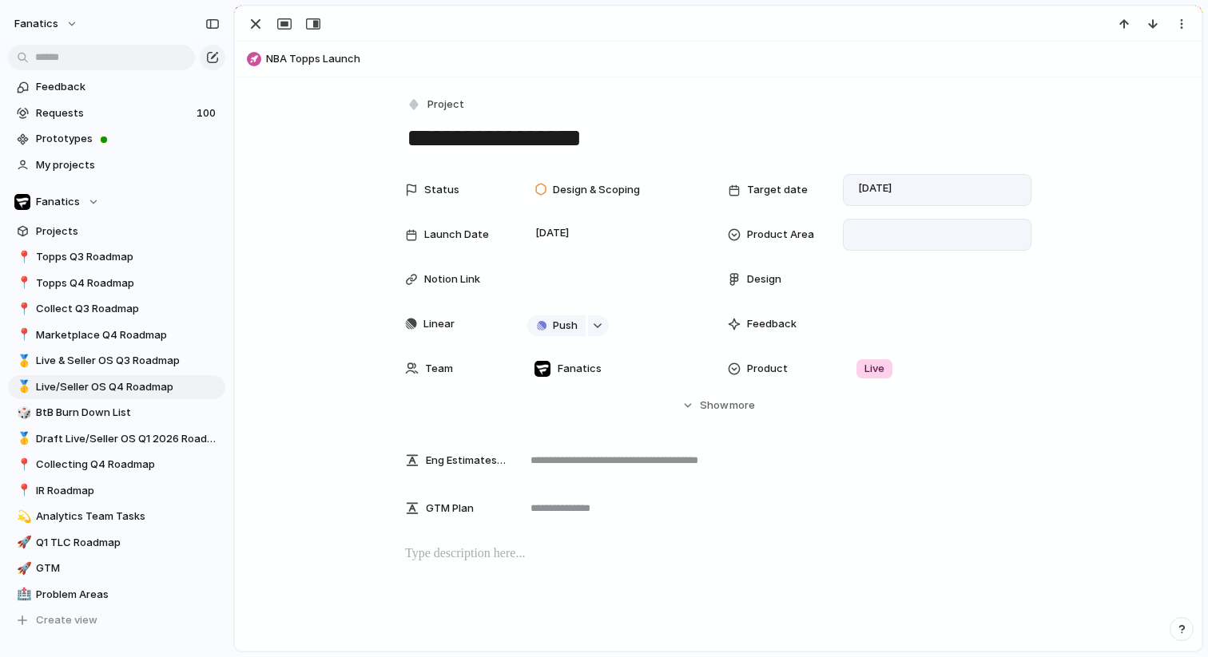
click at [890, 226] on div at bounding box center [937, 235] width 174 height 18
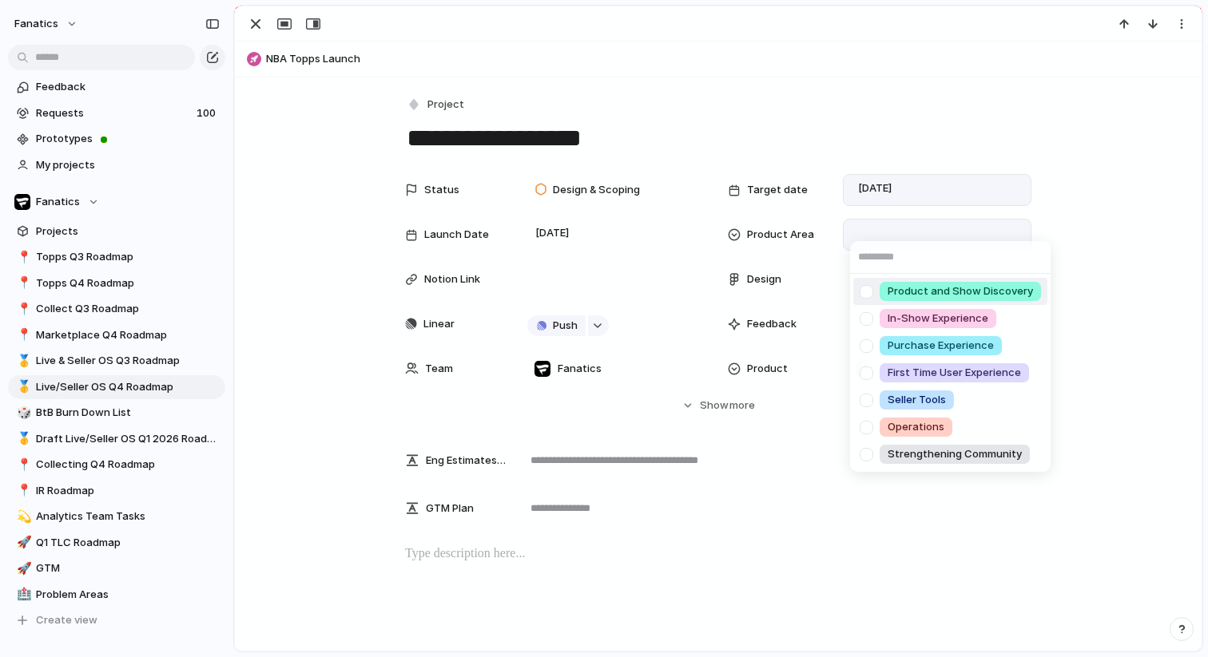
click at [903, 293] on span "Product and Show Discovery" at bounding box center [959, 292] width 145 height 16
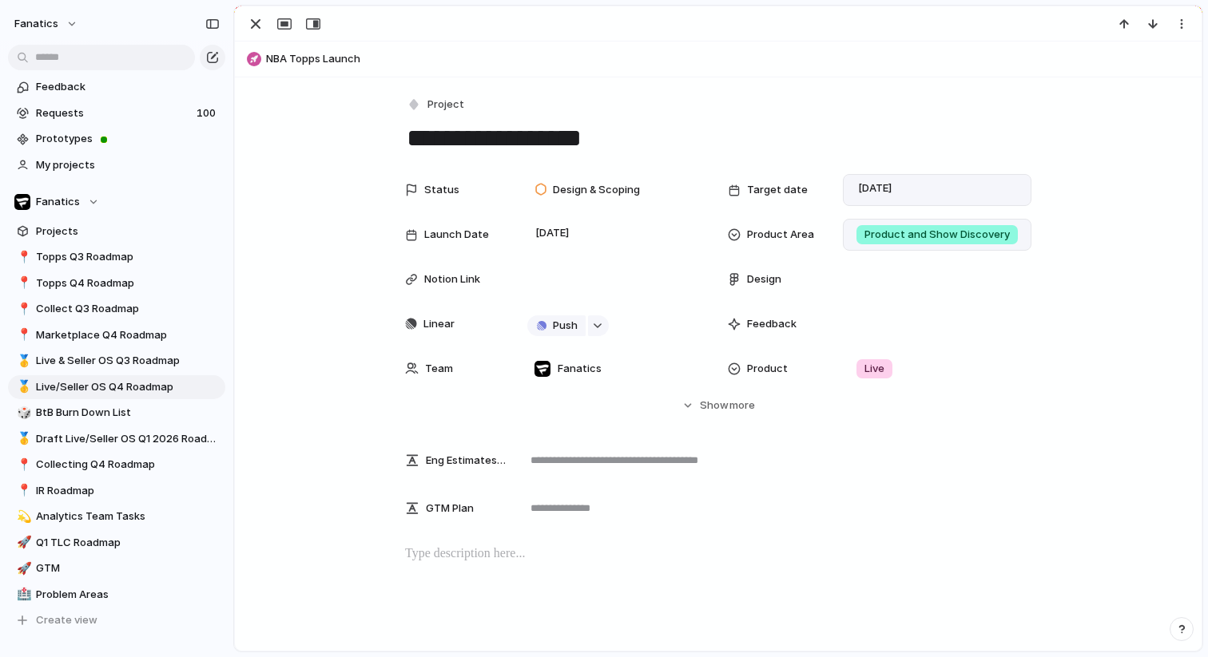
click at [269, 57] on button "NBA Topps Launch" at bounding box center [718, 59] width 952 height 26
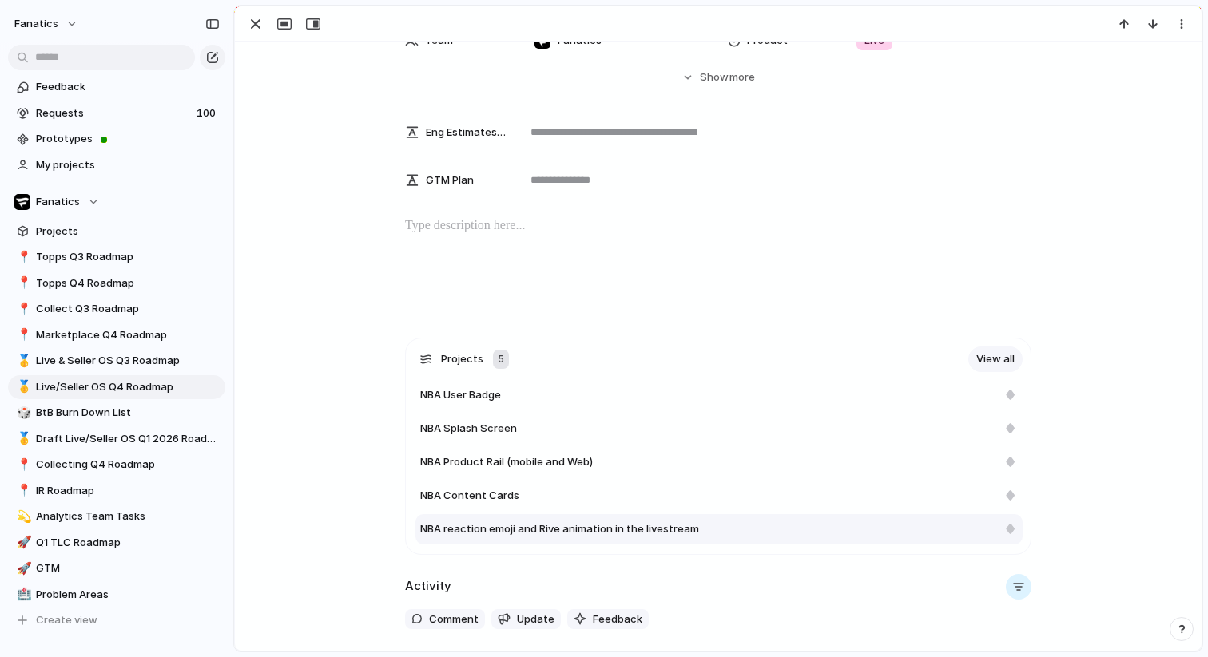
click at [522, 534] on span "NBA reaction emoji and Rive animation in the livestream" at bounding box center [559, 530] width 279 height 16
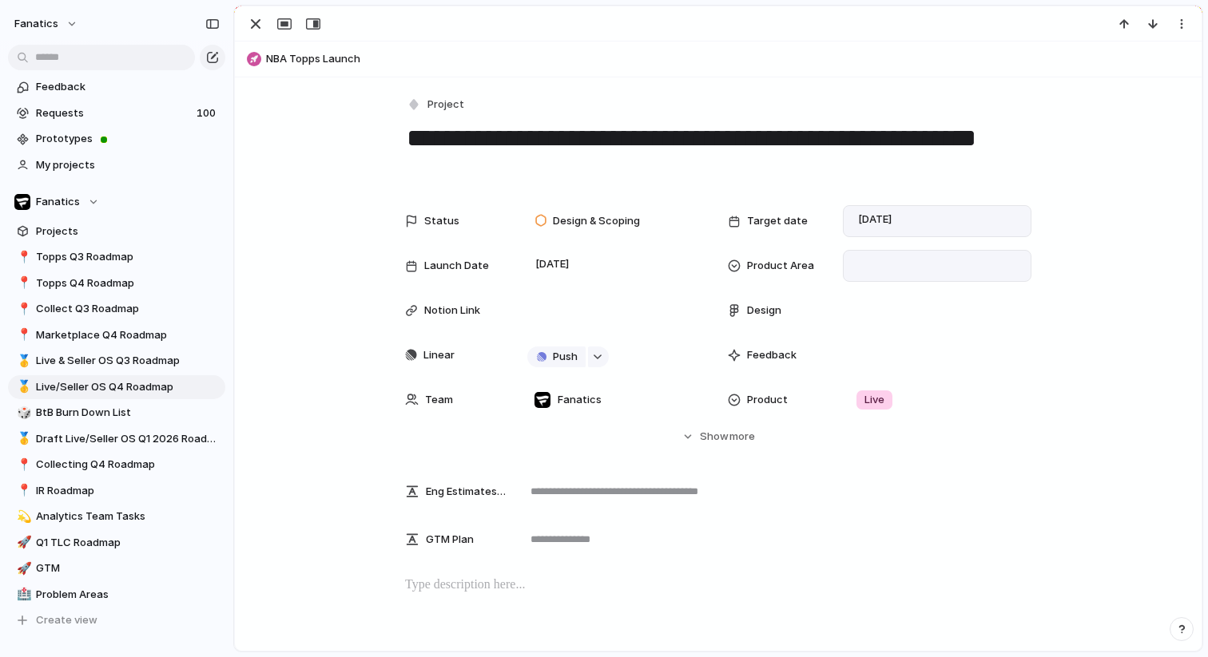
click at [890, 273] on div at bounding box center [937, 266] width 174 height 18
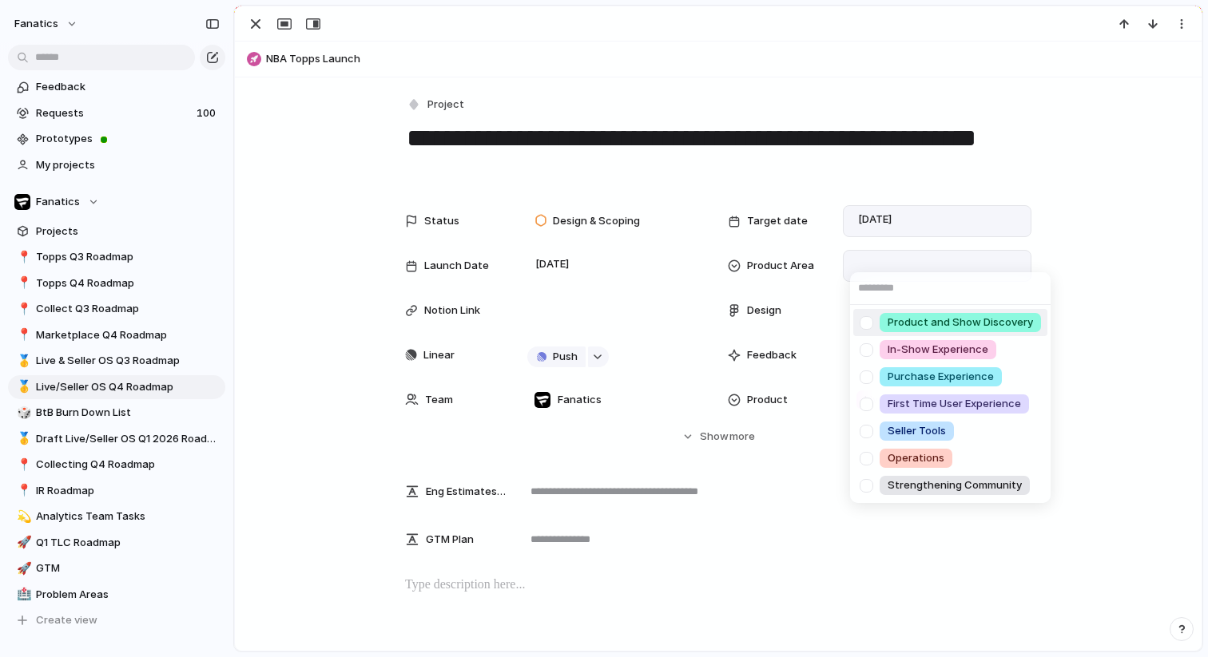
click at [894, 321] on span "Product and Show Discovery" at bounding box center [959, 323] width 145 height 16
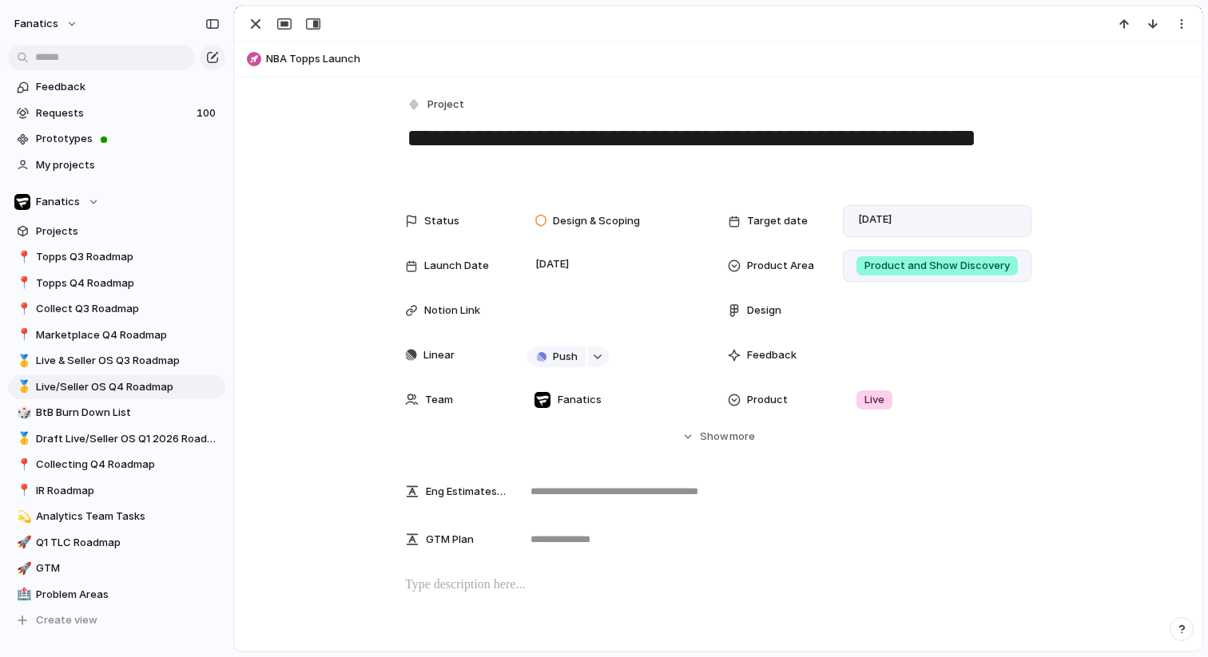
click at [269, 41] on div at bounding box center [718, 23] width 966 height 35
click at [271, 58] on button "NBA Topps Launch" at bounding box center [718, 59] width 952 height 26
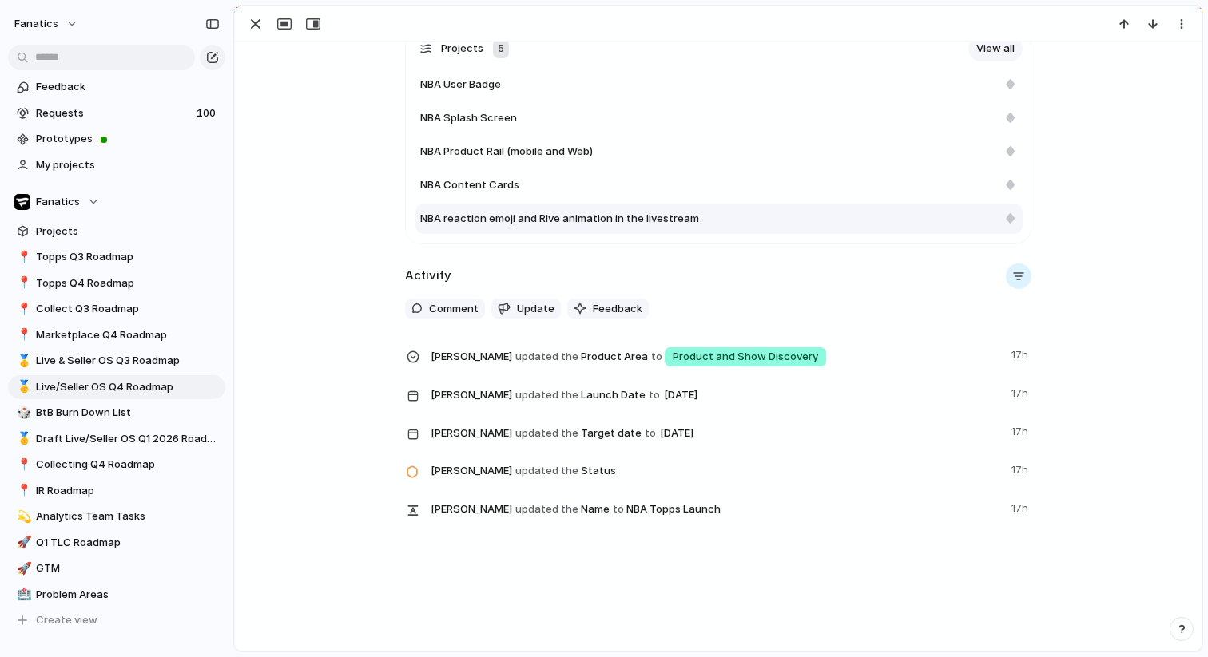
click at [554, 211] on span "NBA reaction emoji and Rive animation in the livestream" at bounding box center [559, 219] width 279 height 16
type textarea "**********"
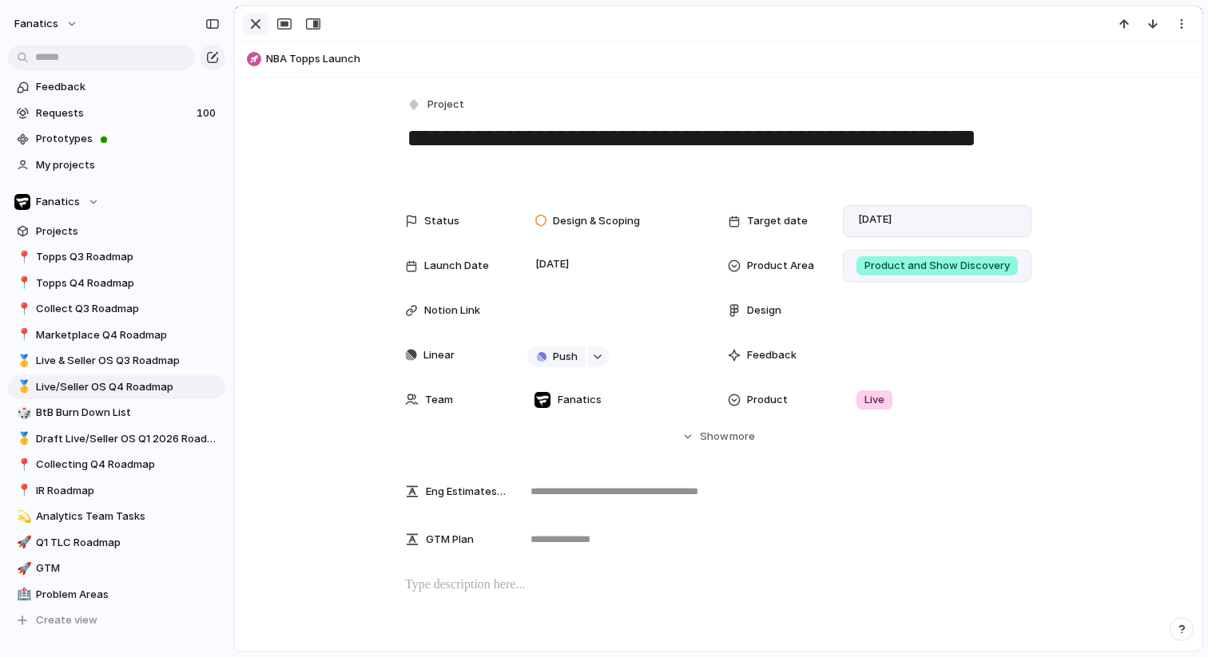
click at [248, 19] on div "button" at bounding box center [255, 23] width 19 height 19
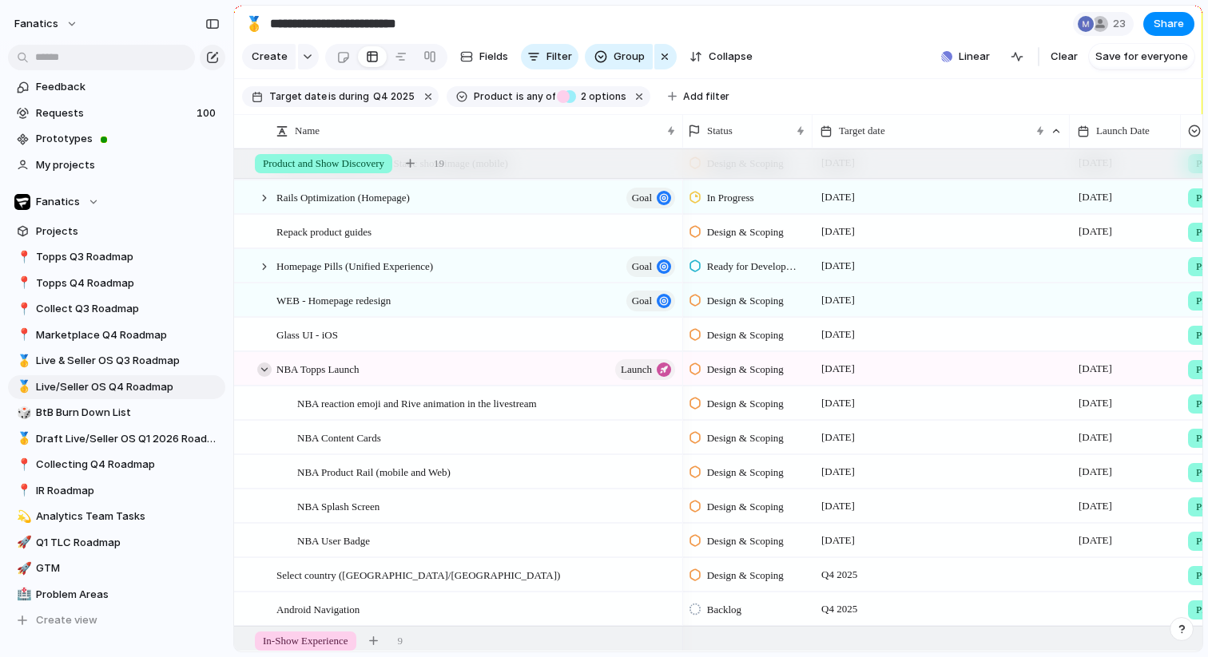
click at [261, 371] on div at bounding box center [264, 370] width 14 height 14
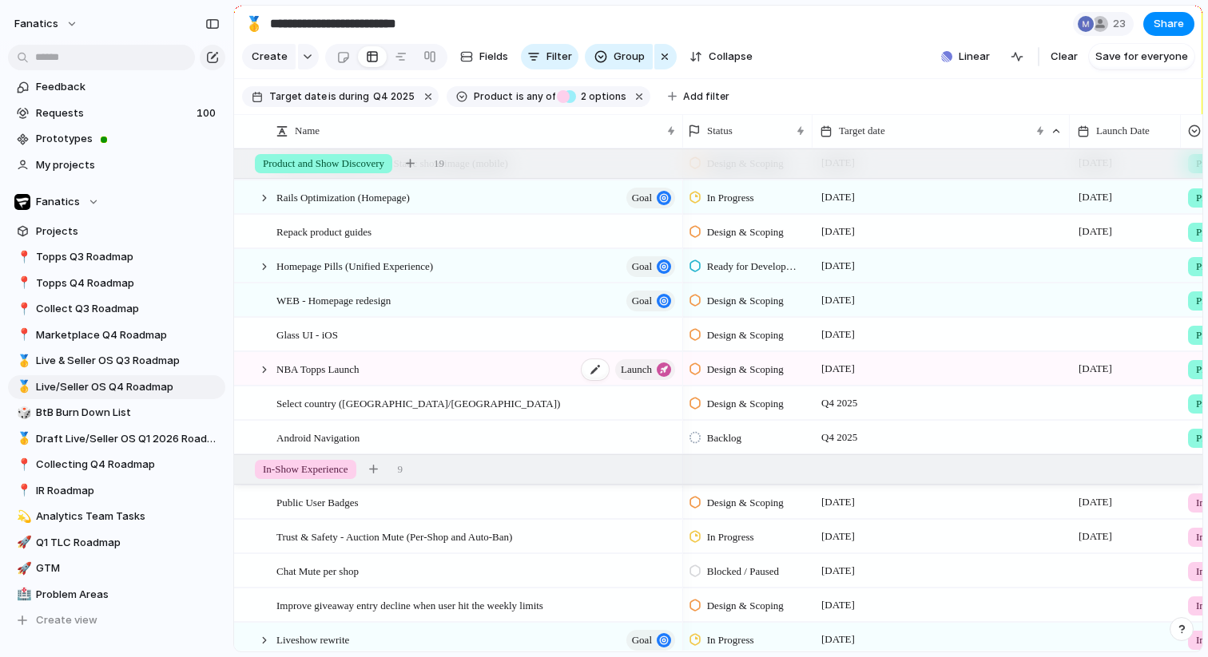
click at [325, 371] on span "NBA Topps Launch" at bounding box center [317, 368] width 83 height 18
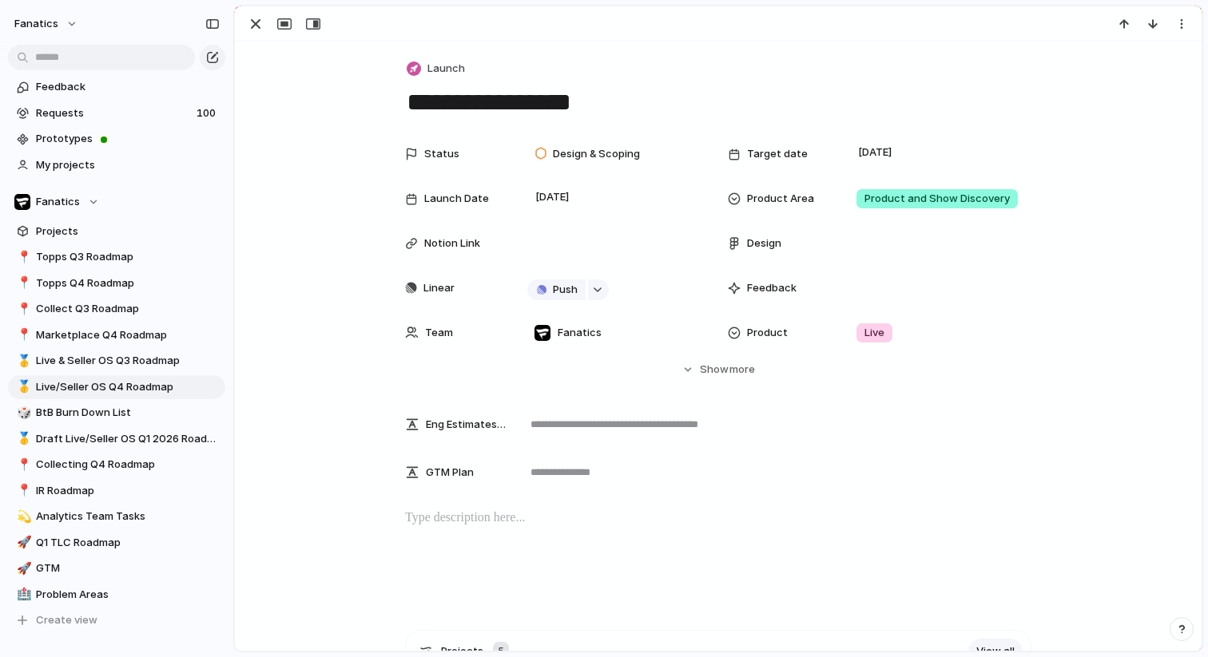
click at [628, 101] on textarea "**********" at bounding box center [718, 102] width 626 height 34
click at [538, 95] on textarea "**********" at bounding box center [718, 102] width 626 height 34
type textarea "**********"
click at [248, 25] on div "button" at bounding box center [255, 23] width 19 height 19
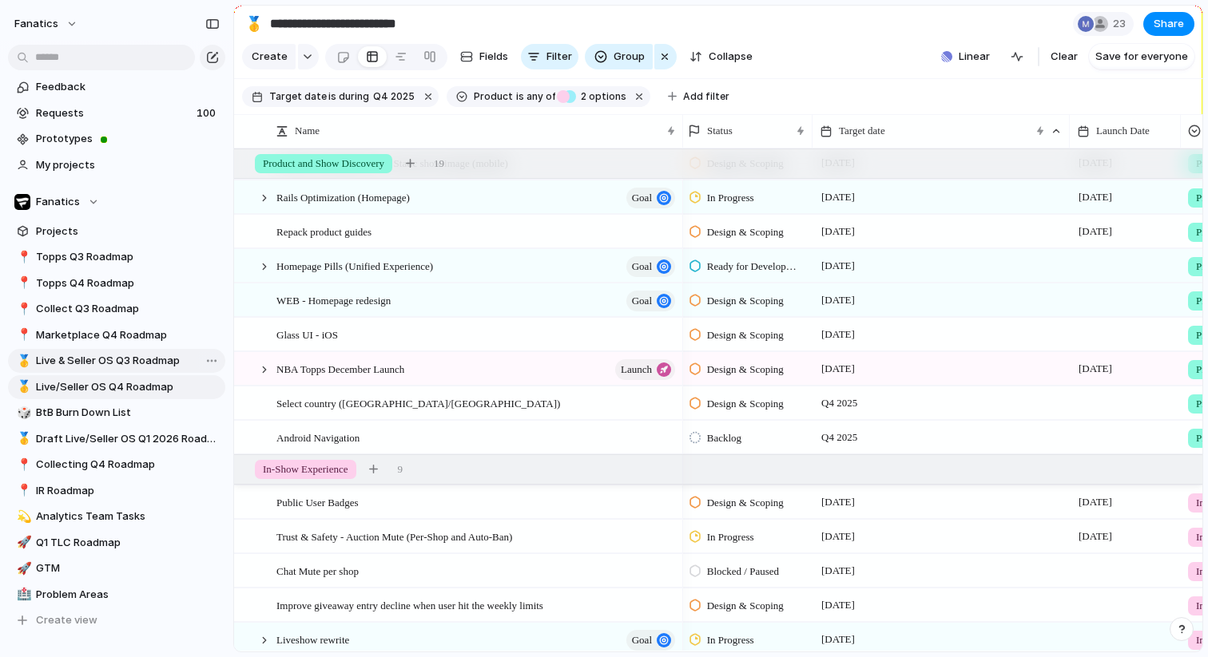
click at [94, 351] on link "🥇 Live & Seller OS Q3 Roadmap" at bounding box center [116, 361] width 217 height 24
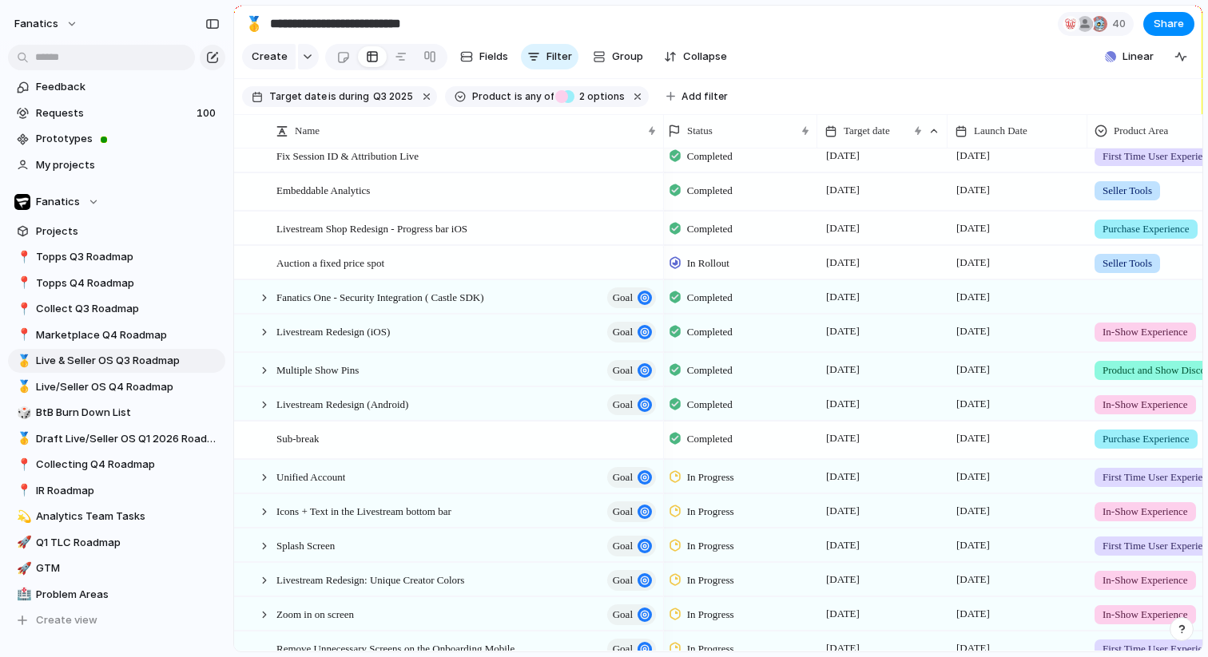
scroll to position [0, 6]
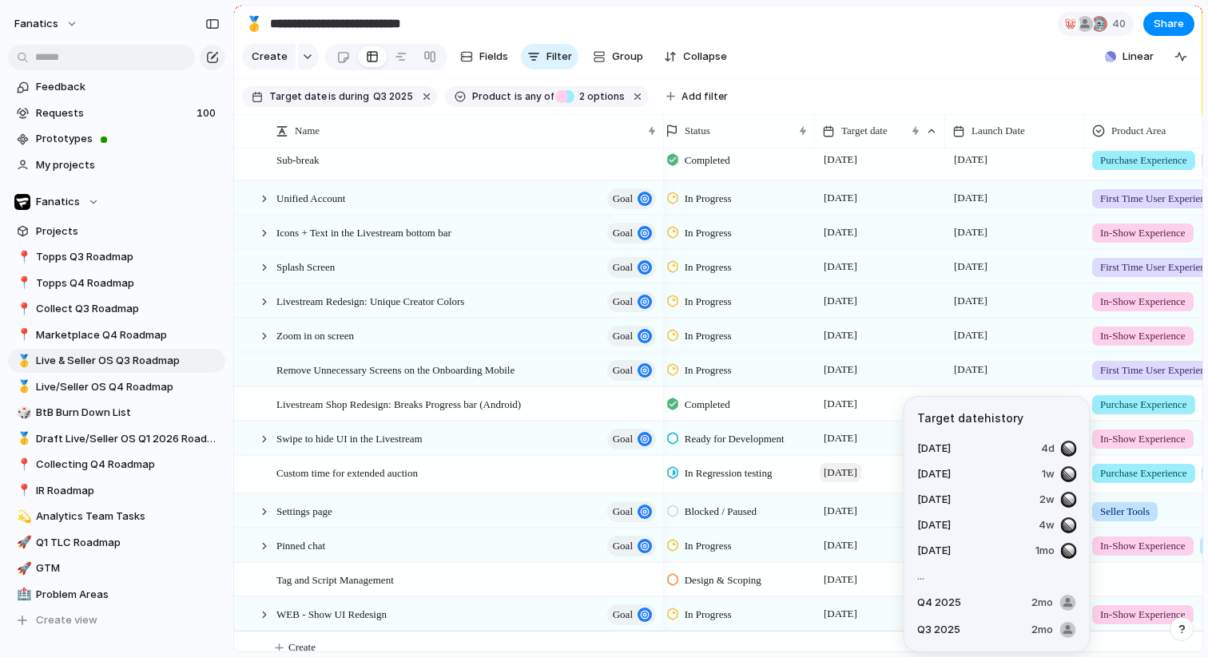
click at [841, 472] on span "[DATE]" at bounding box center [841, 472] width 42 height 19
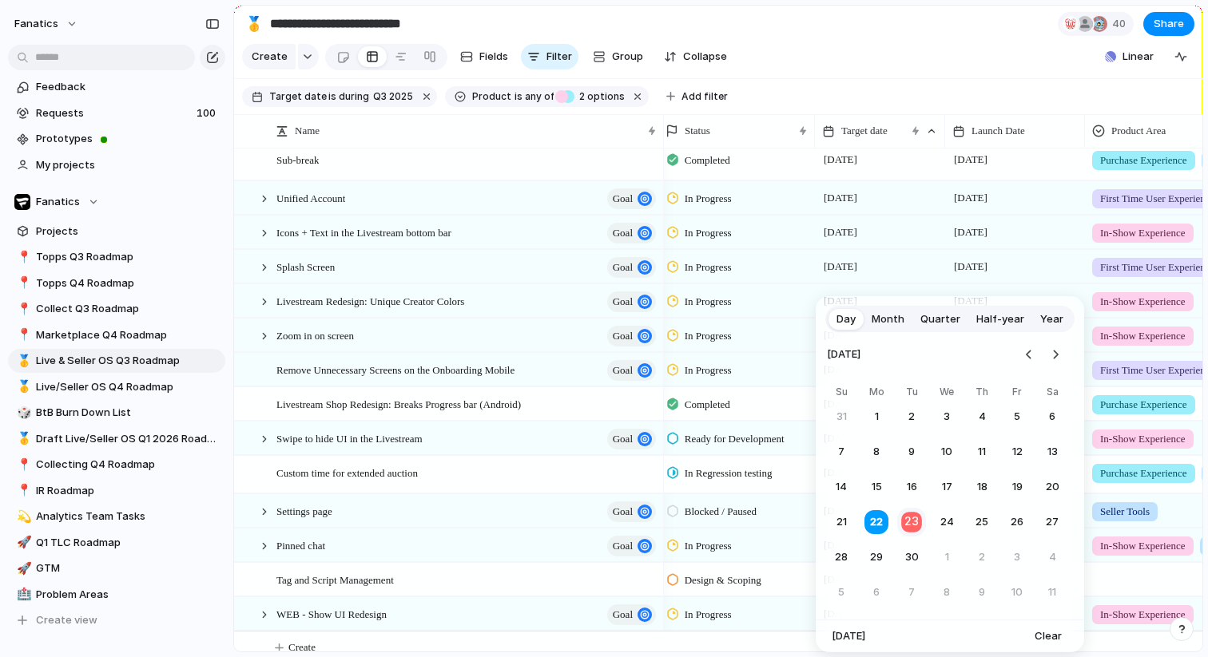
click at [909, 522] on button "23" at bounding box center [911, 522] width 31 height 31
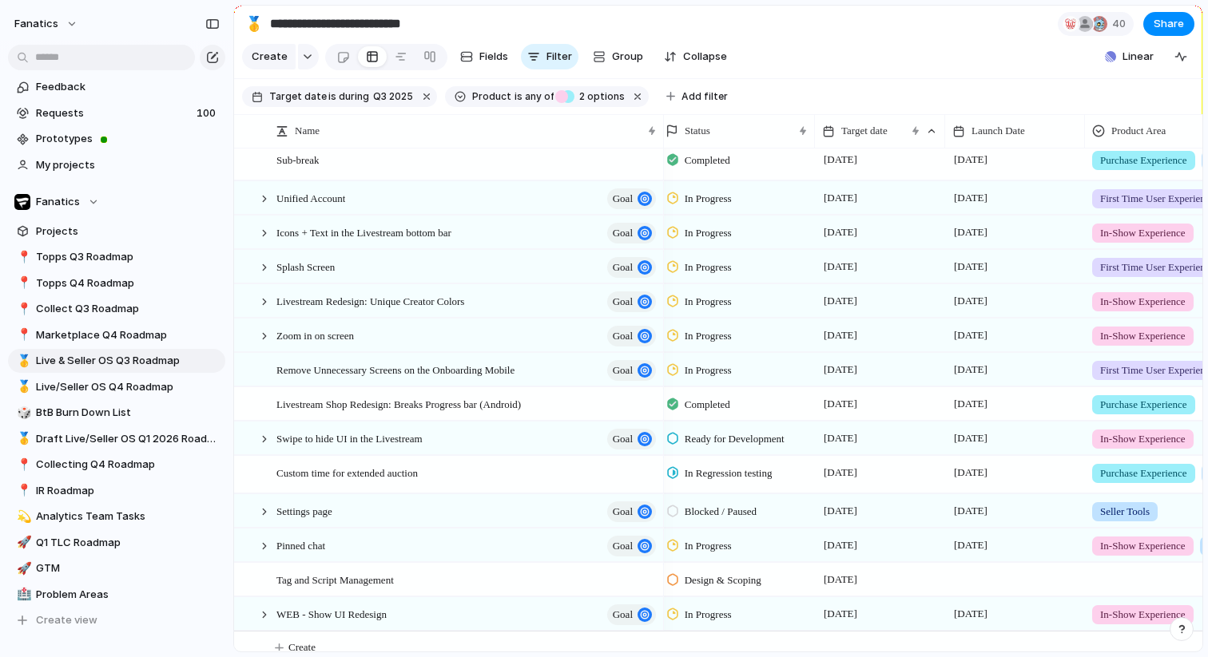
click at [940, 57] on section "Create Fields Filter Group Zoom Collapse Linear Clear Save for everyone" at bounding box center [718, 60] width 968 height 38
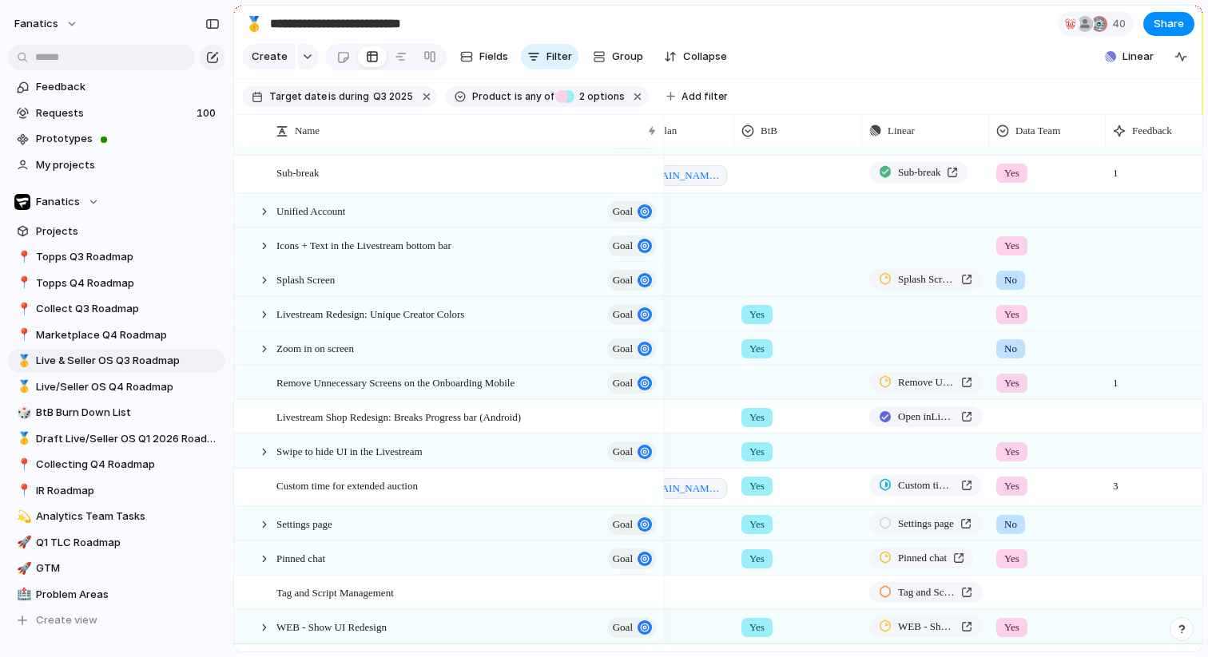
scroll to position [0, 759]
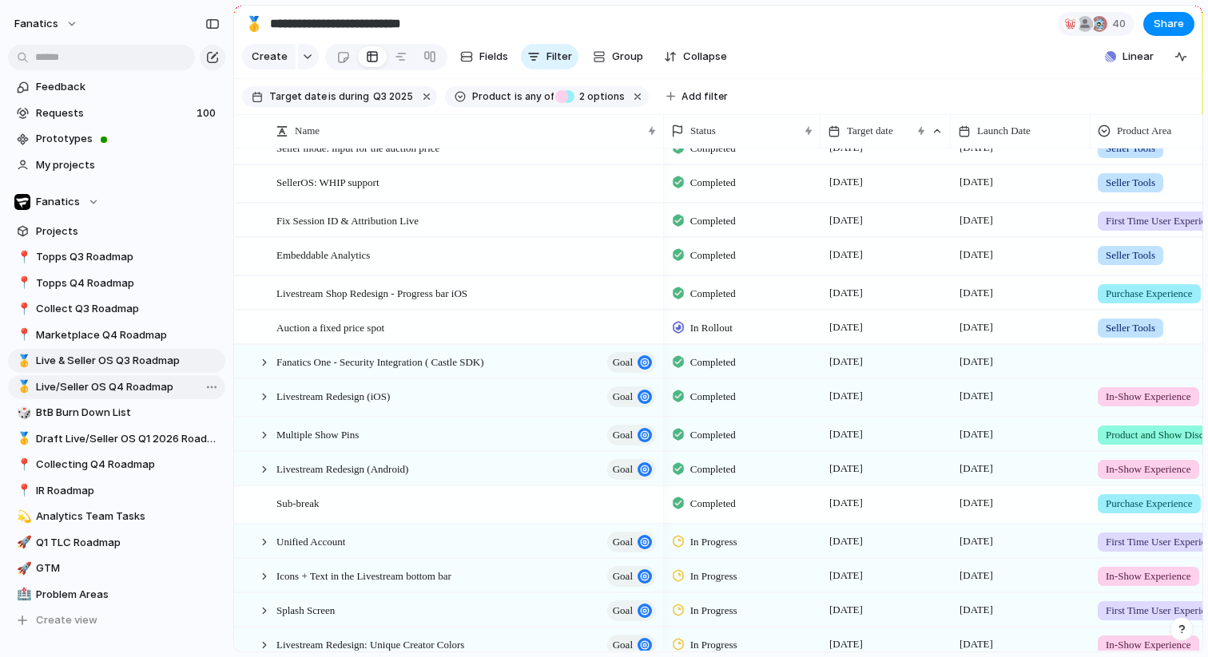
click at [85, 389] on span "Live/Seller OS Q4 Roadmap" at bounding box center [128, 387] width 184 height 16
type input "**********"
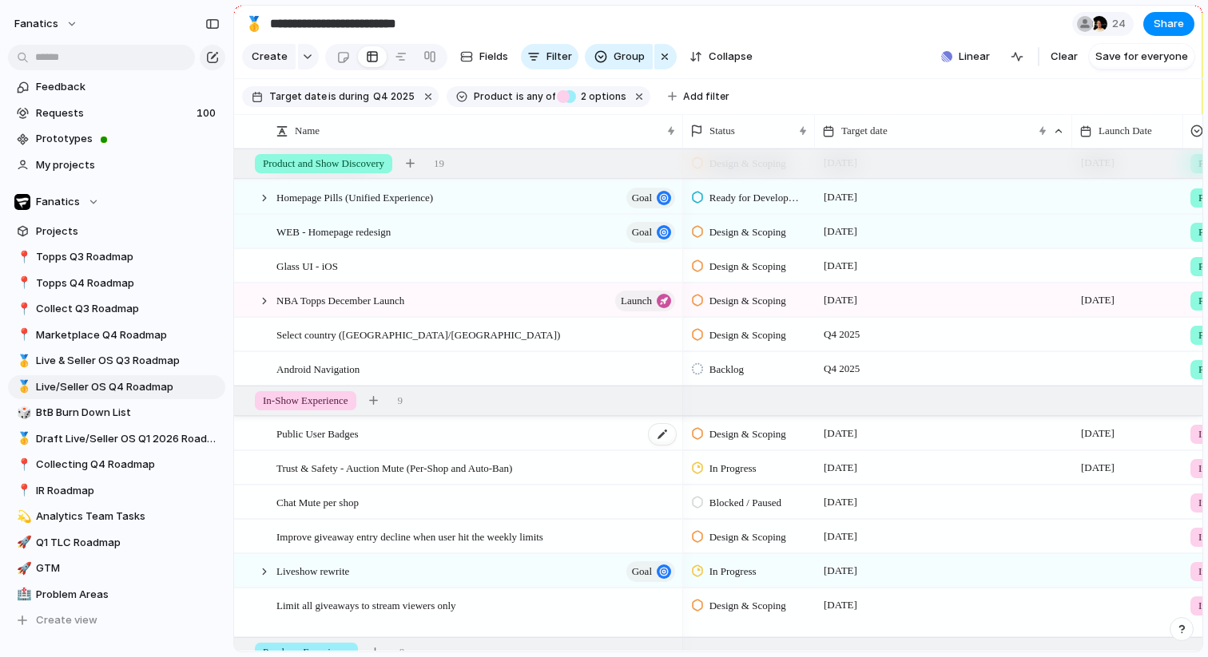
scroll to position [106, 0]
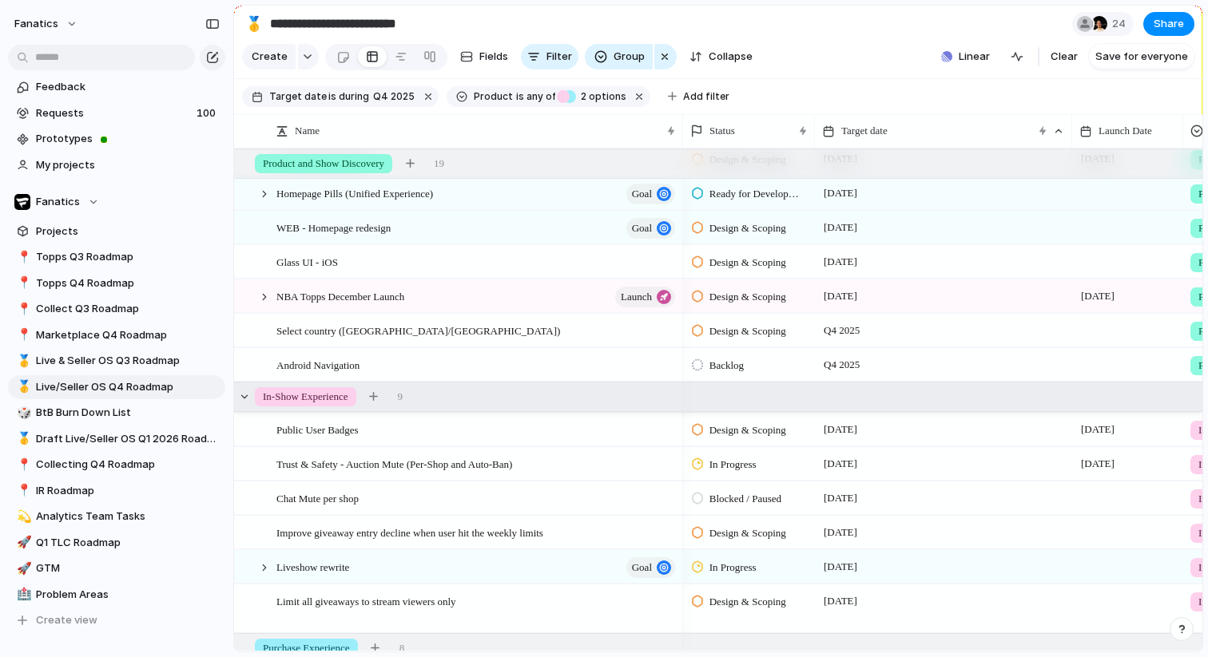
click at [379, 384] on div "In-Show Experience 9" at bounding box center [719, 397] width 971 height 29
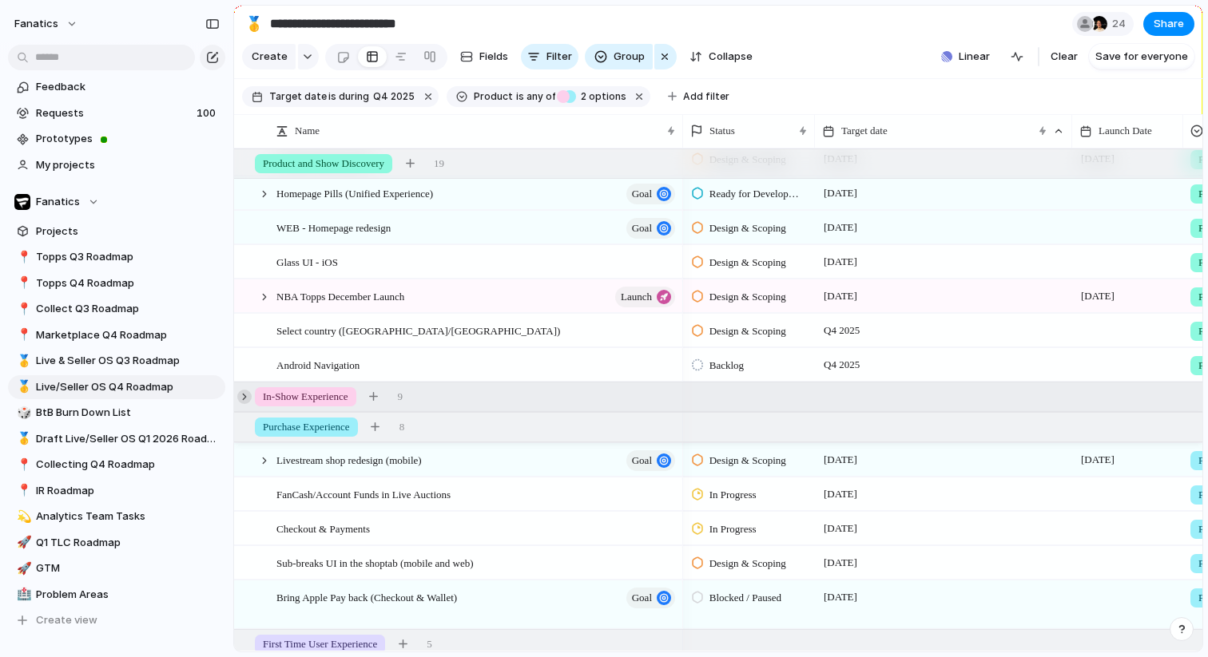
click at [244, 395] on div at bounding box center [244, 397] width 14 height 14
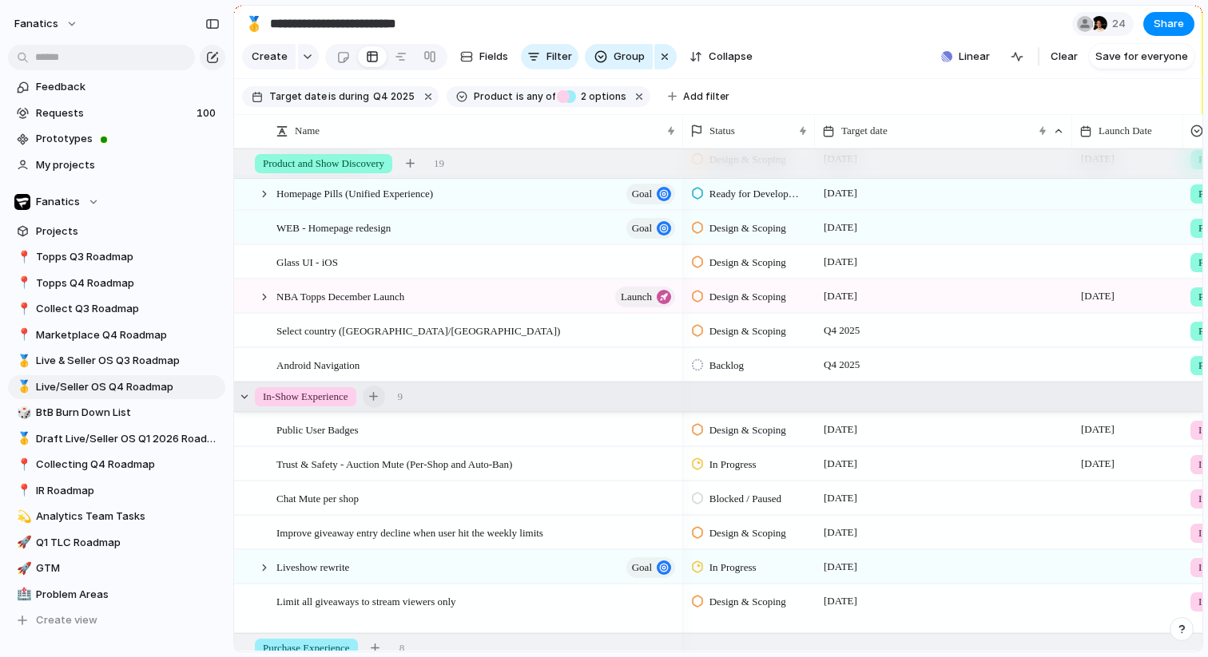
click at [378, 400] on div "button" at bounding box center [373, 396] width 9 height 9
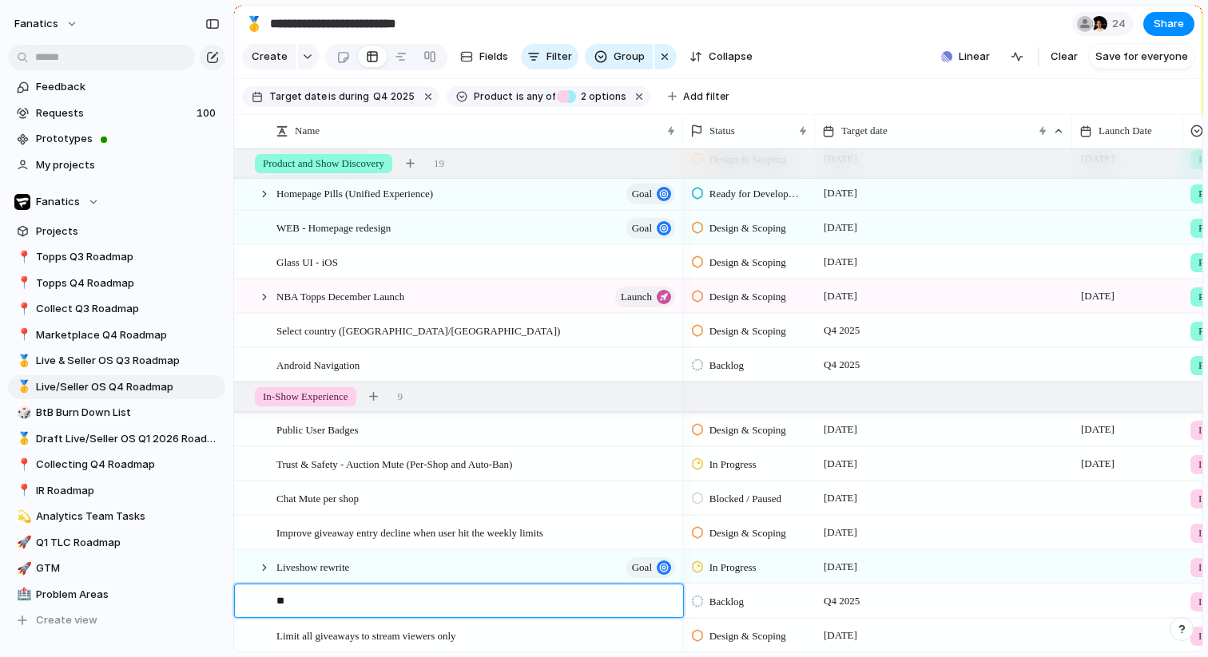
type textarea "*"
type textarea "**********"
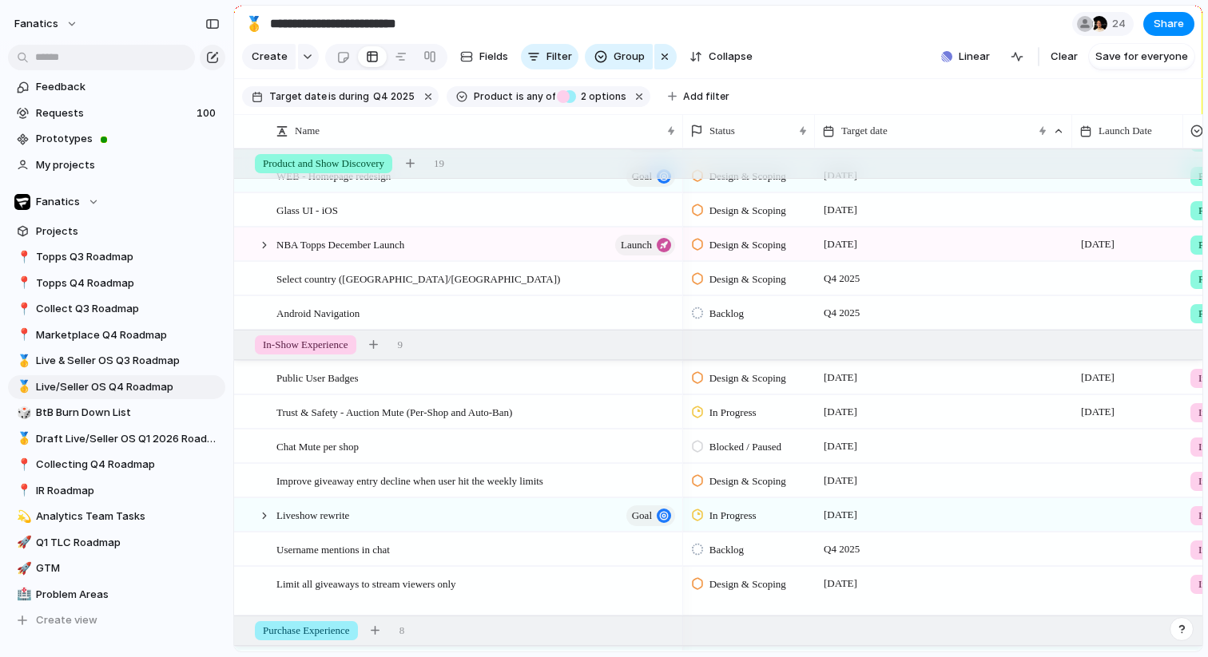
scroll to position [220, 0]
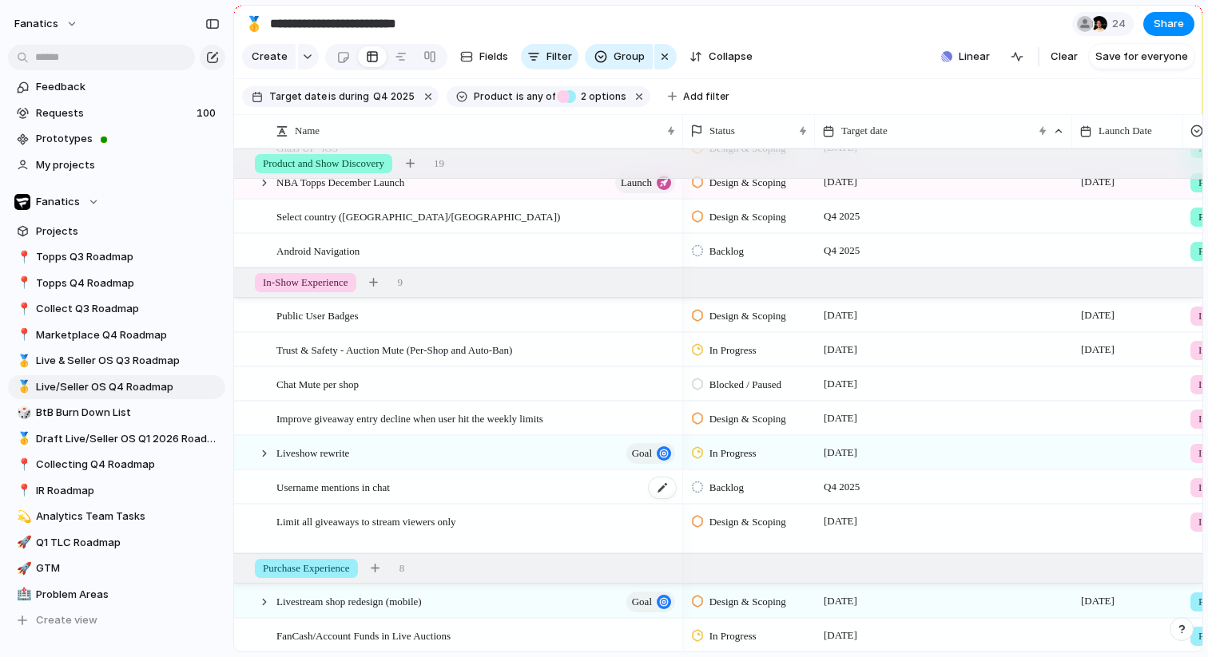
click at [376, 487] on span "Username mentions in chat" at bounding box center [332, 487] width 113 height 18
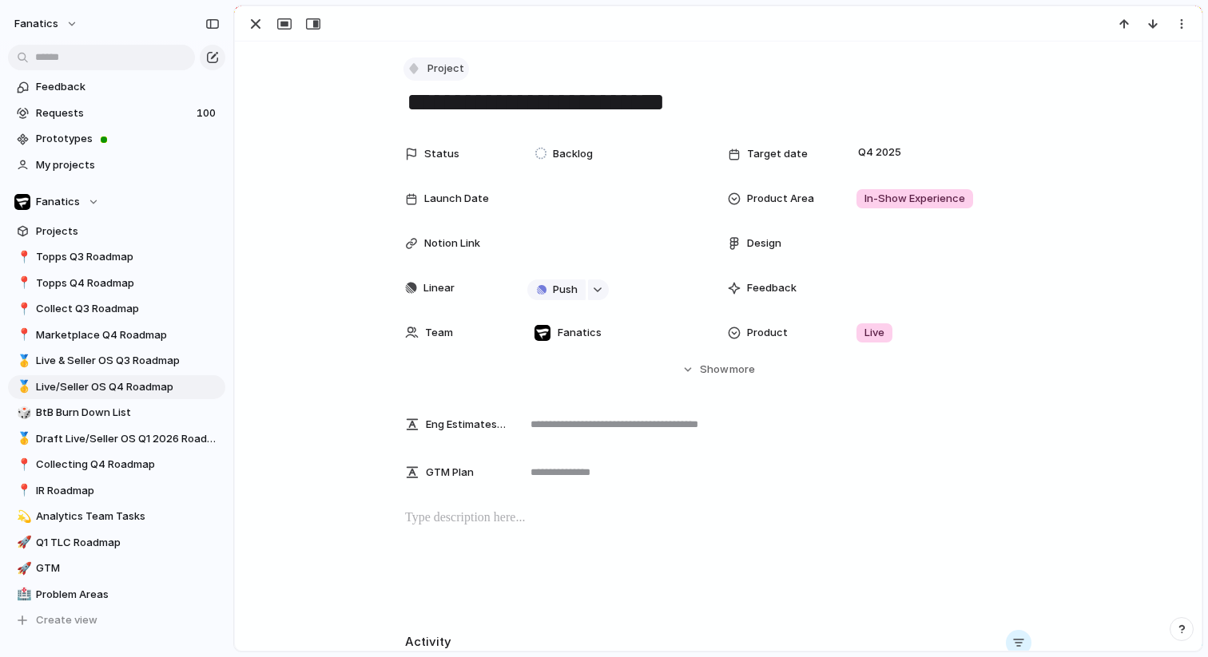
click at [442, 70] on span "Project" at bounding box center [445, 69] width 37 height 16
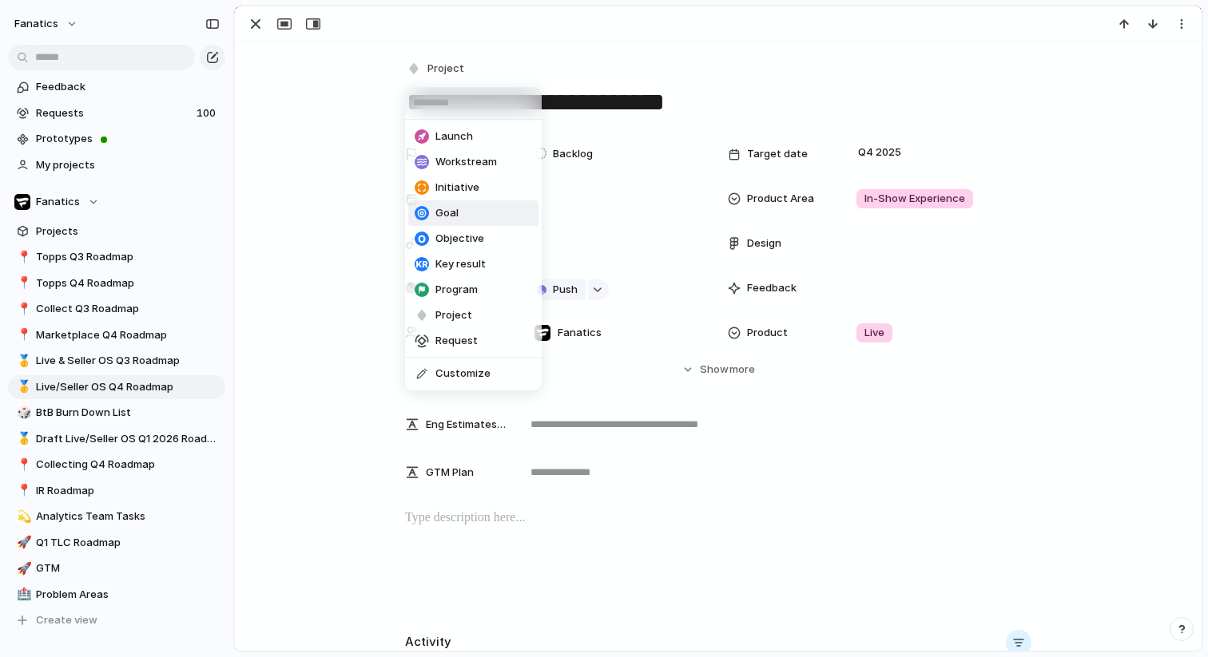
click at [450, 212] on span "Goal" at bounding box center [446, 213] width 23 height 16
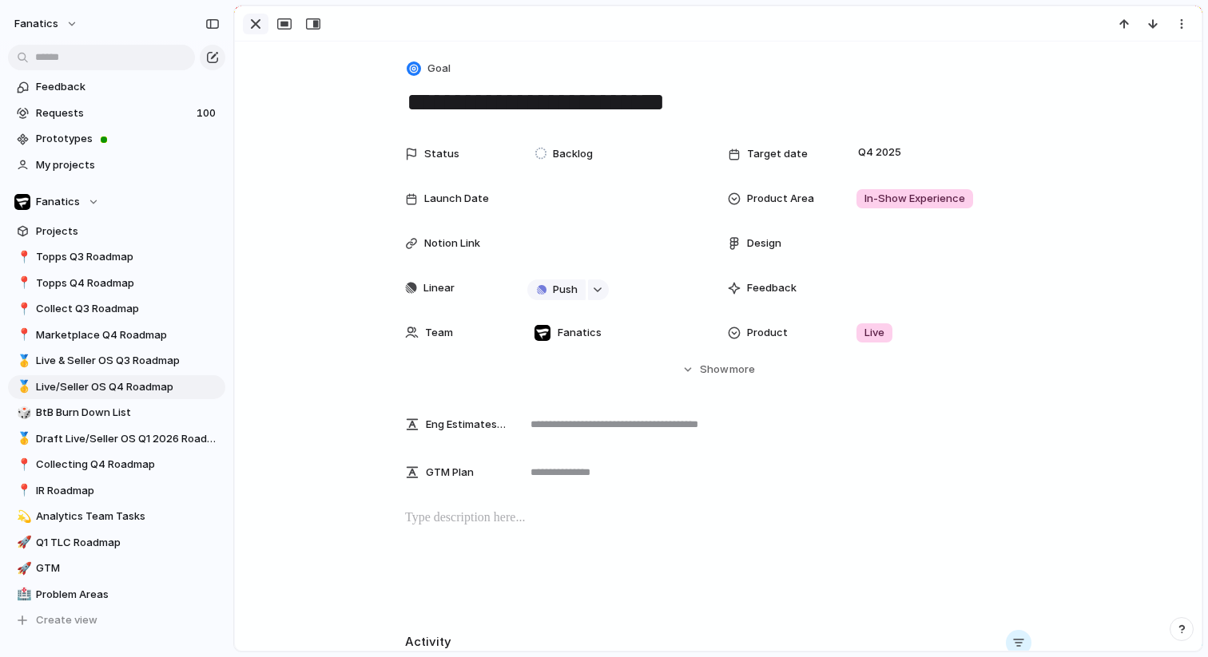
click at [253, 25] on div "button" at bounding box center [255, 23] width 19 height 19
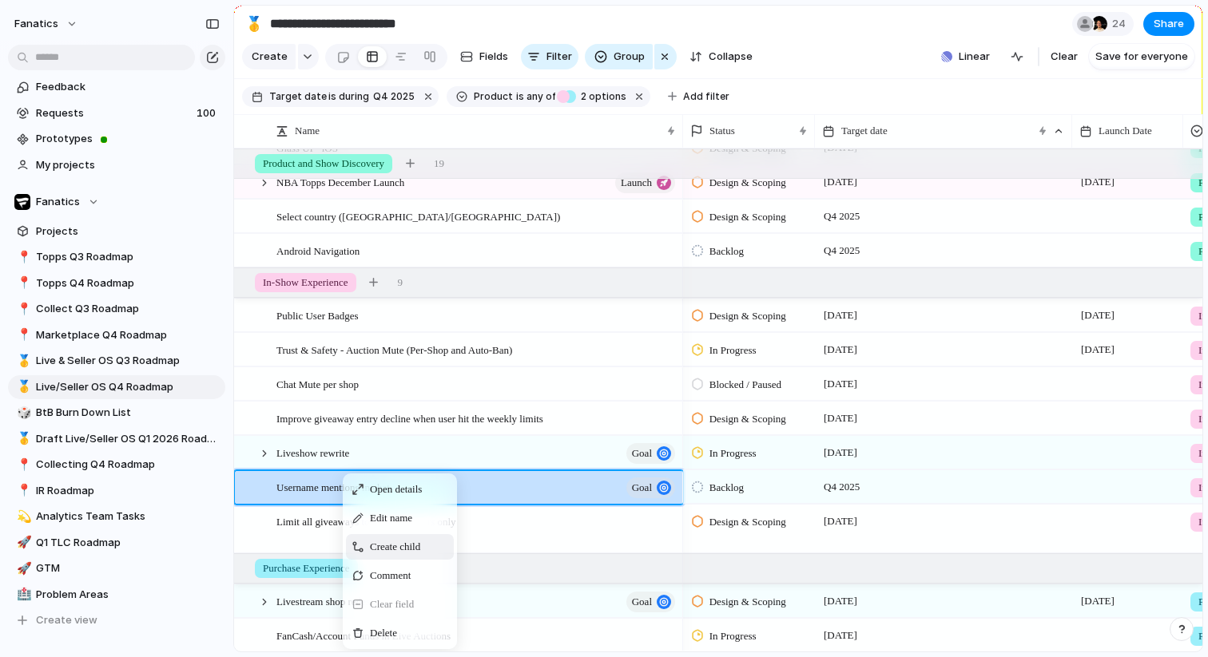
click at [387, 554] on span "Create child" at bounding box center [395, 547] width 50 height 16
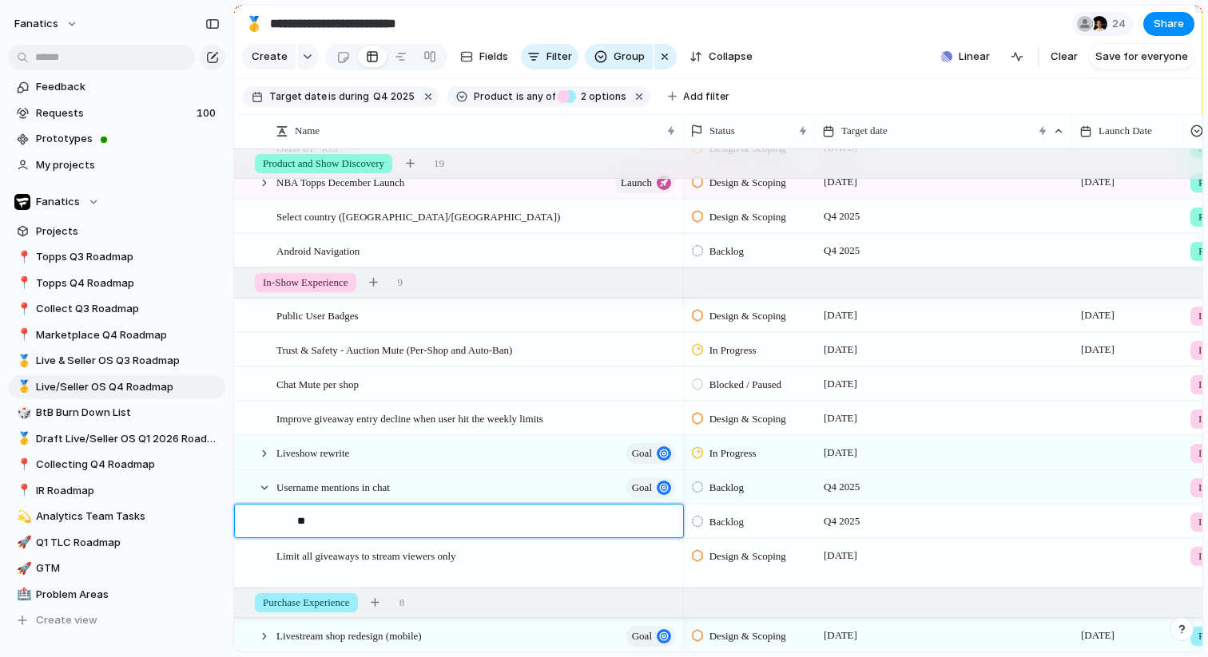
type textarea "*"
type textarea "**********"
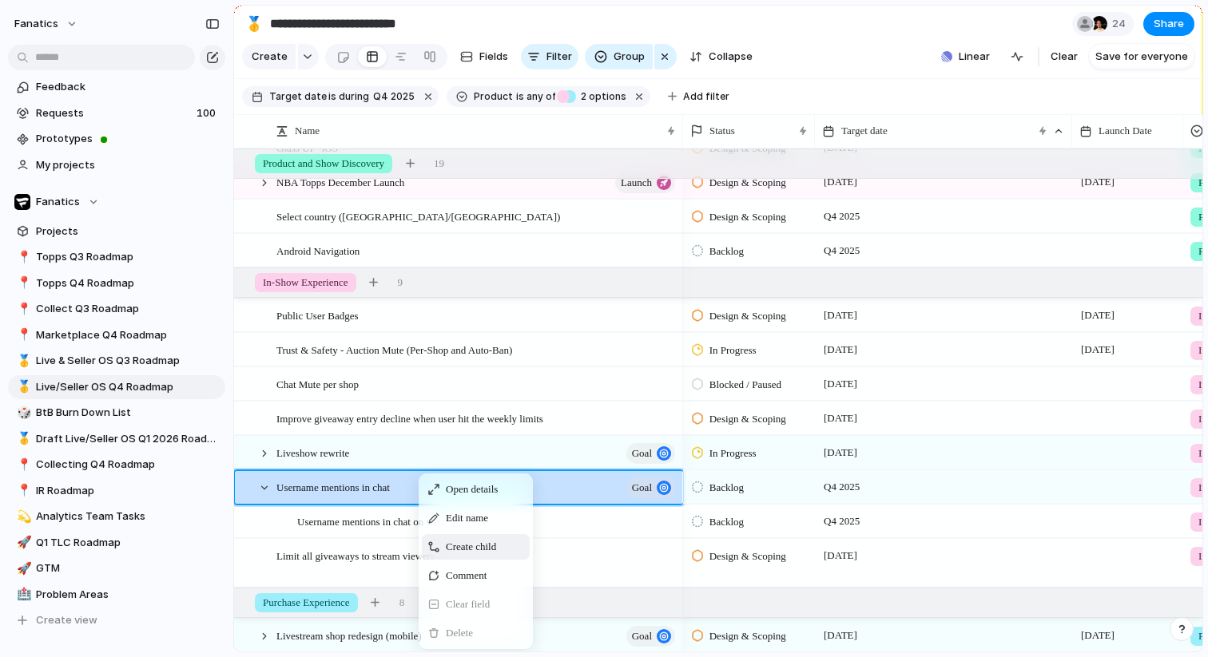
click at [450, 555] on div "Create child" at bounding box center [476, 547] width 108 height 26
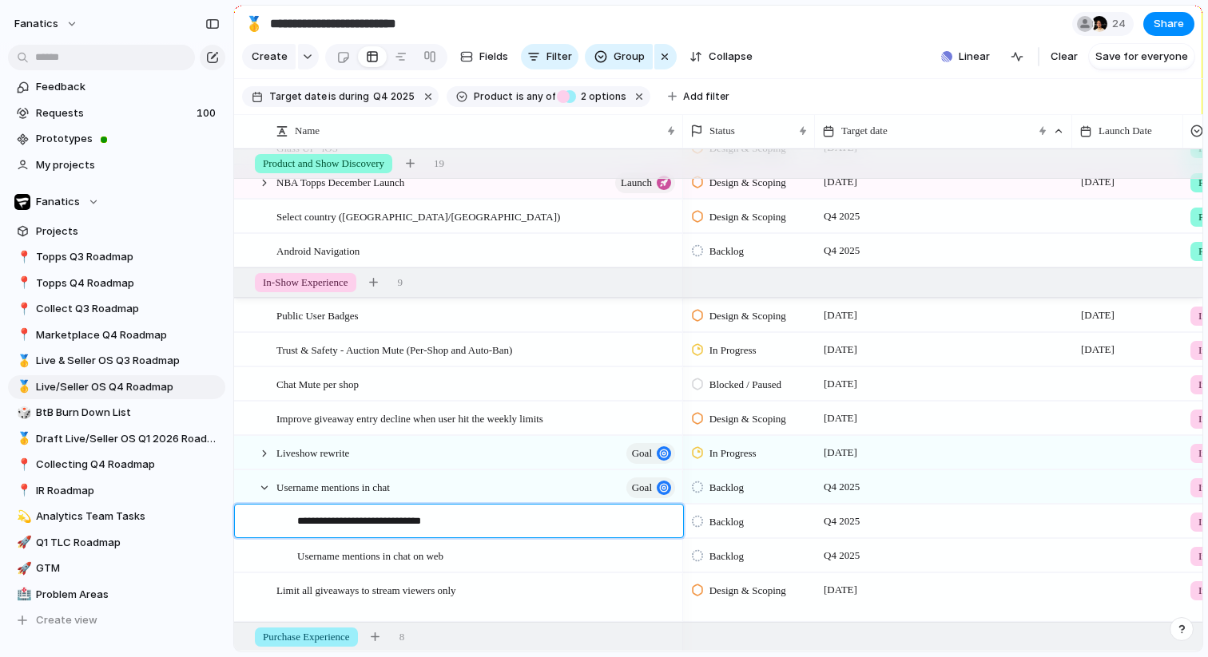
type textarea "**********"
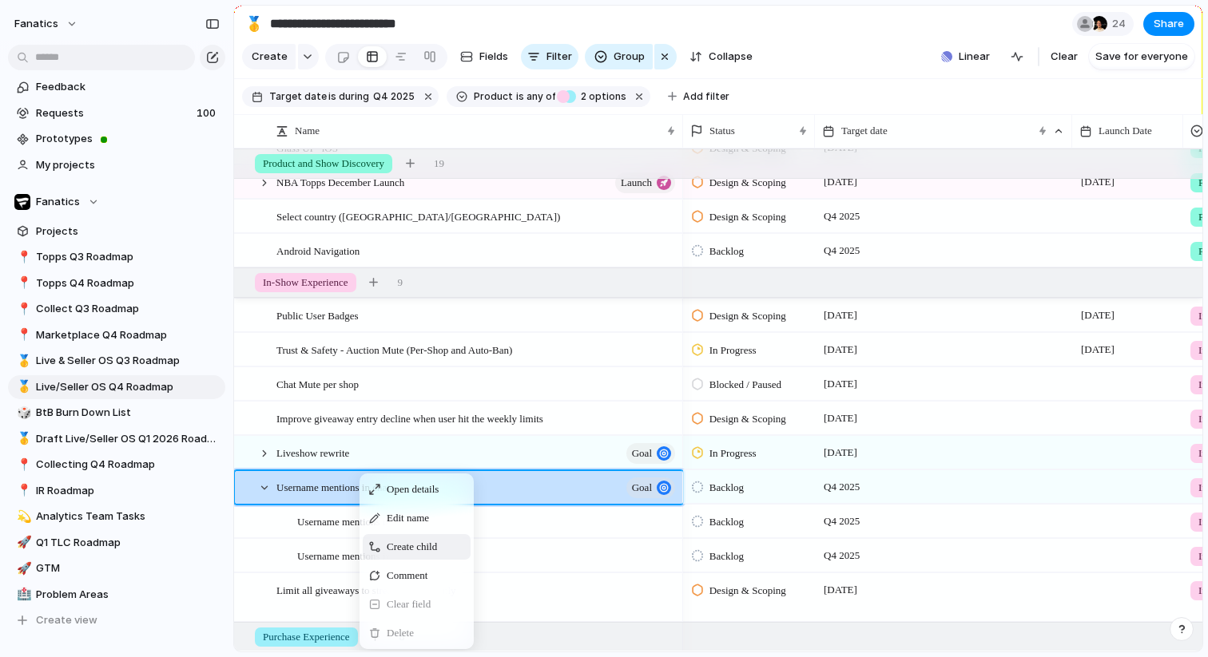
click at [379, 543] on span "Context Menu" at bounding box center [374, 547] width 11 height 11
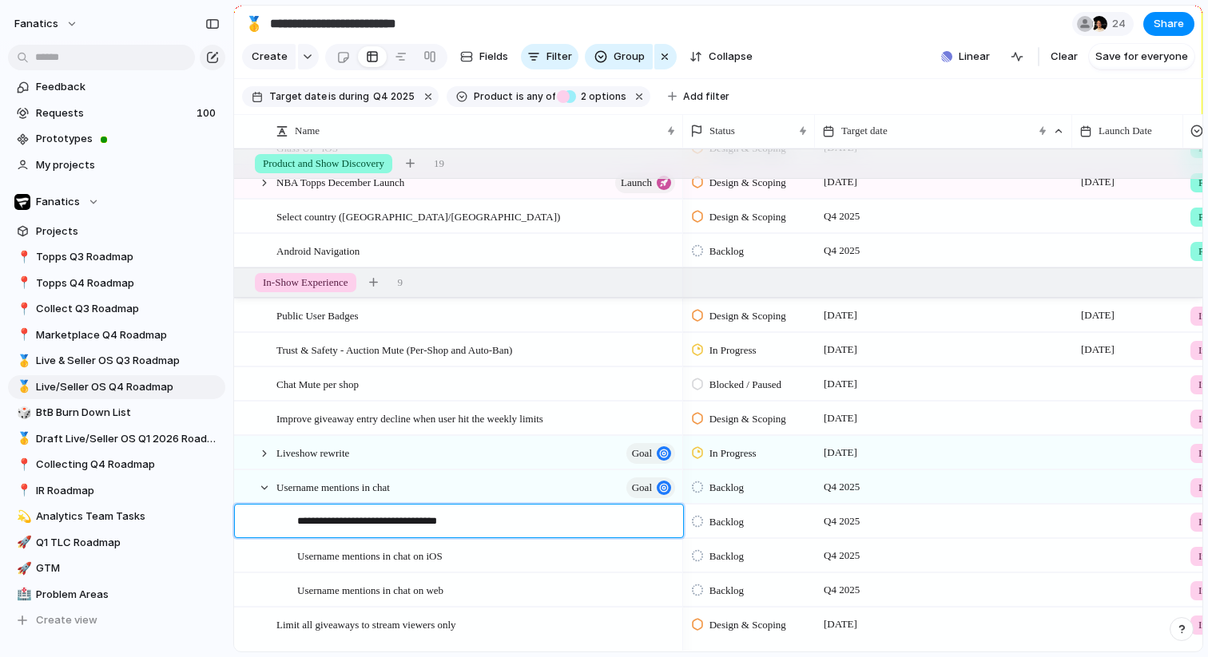
type textarea "**********"
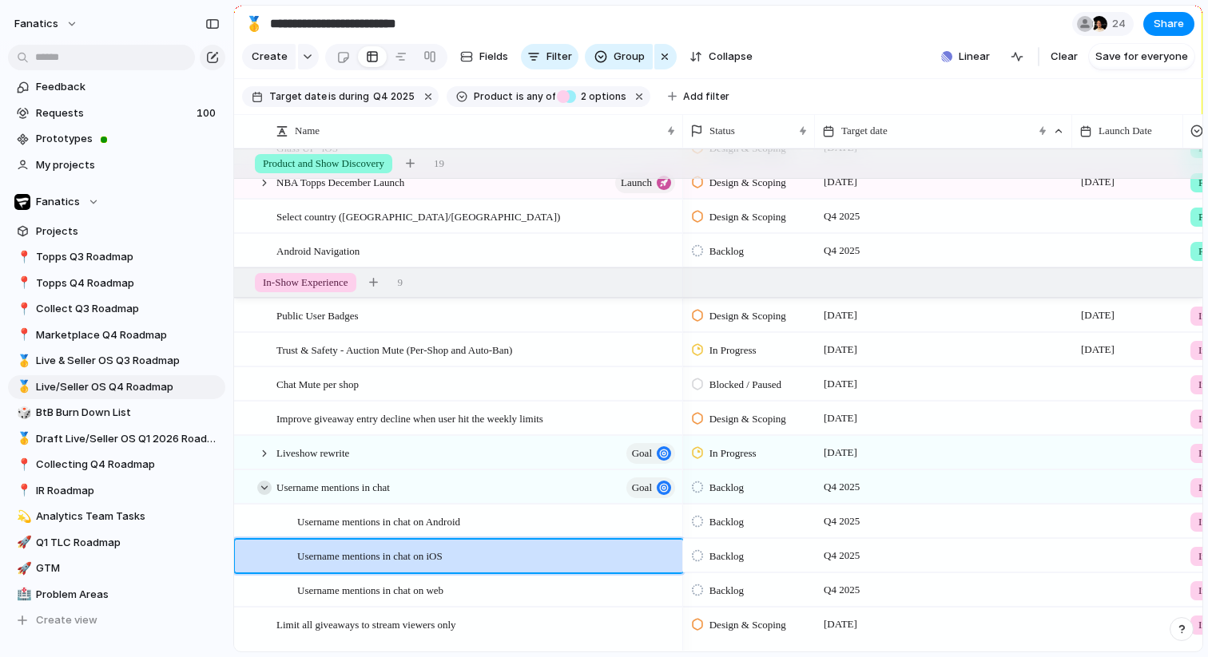
click at [268, 484] on div at bounding box center [264, 488] width 14 height 14
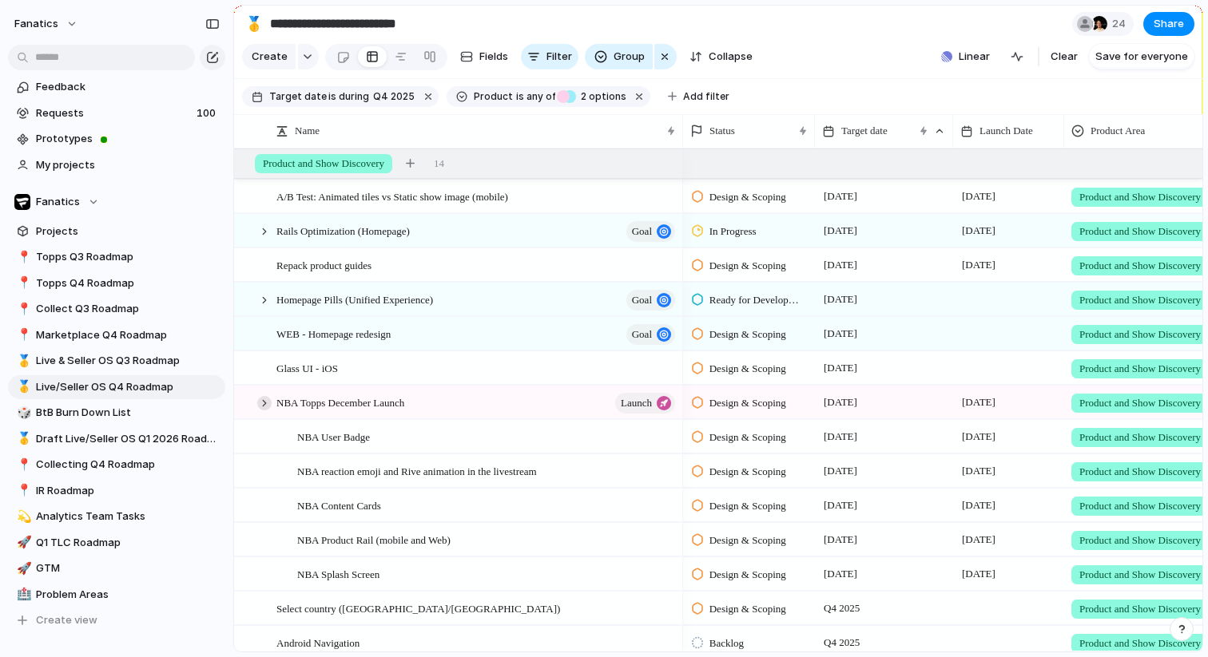
click at [267, 406] on div at bounding box center [264, 403] width 14 height 14
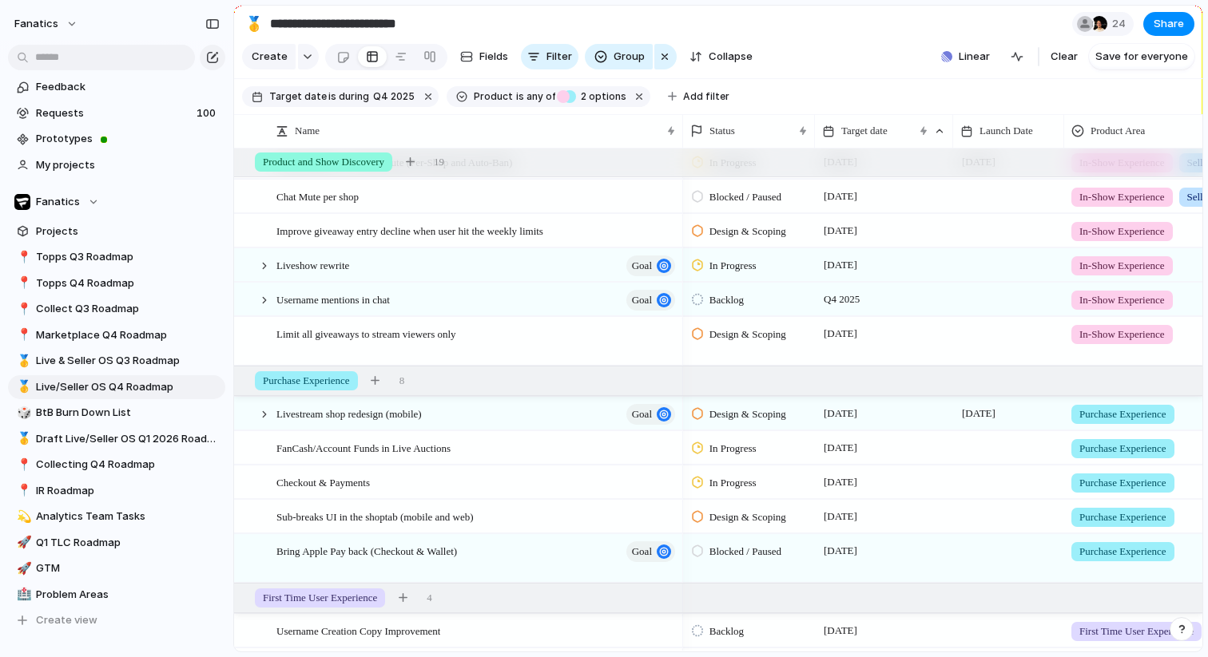
scroll to position [772, 0]
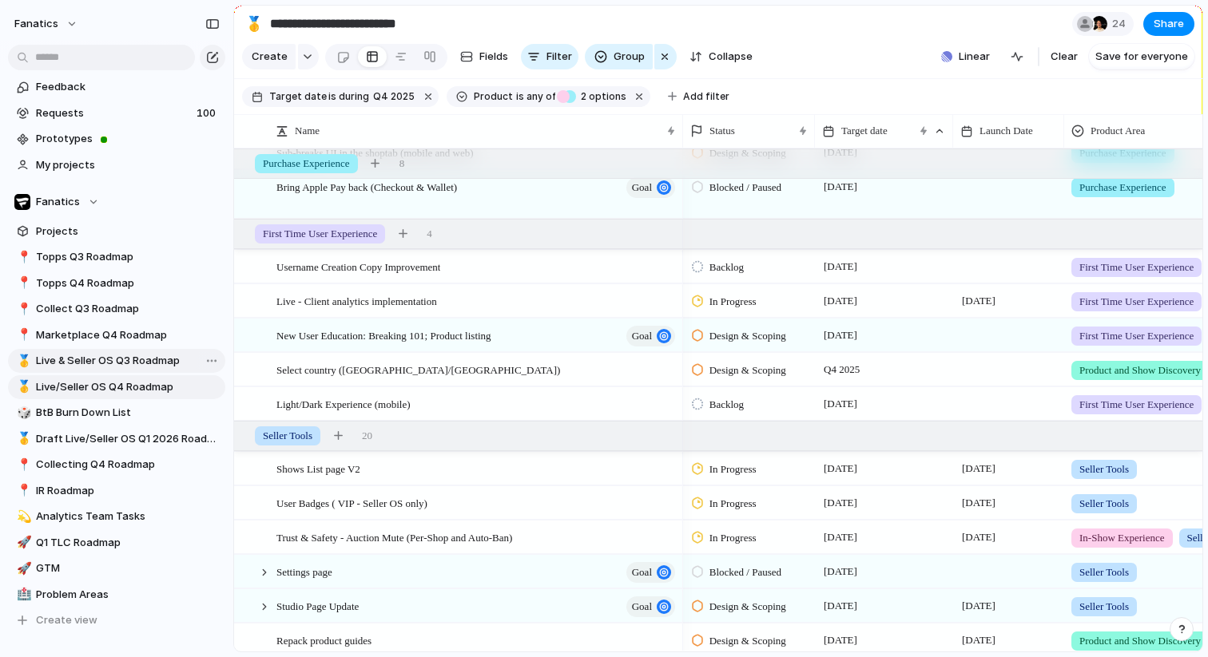
click at [145, 363] on span "Live & Seller OS Q3 Roadmap" at bounding box center [128, 361] width 184 height 16
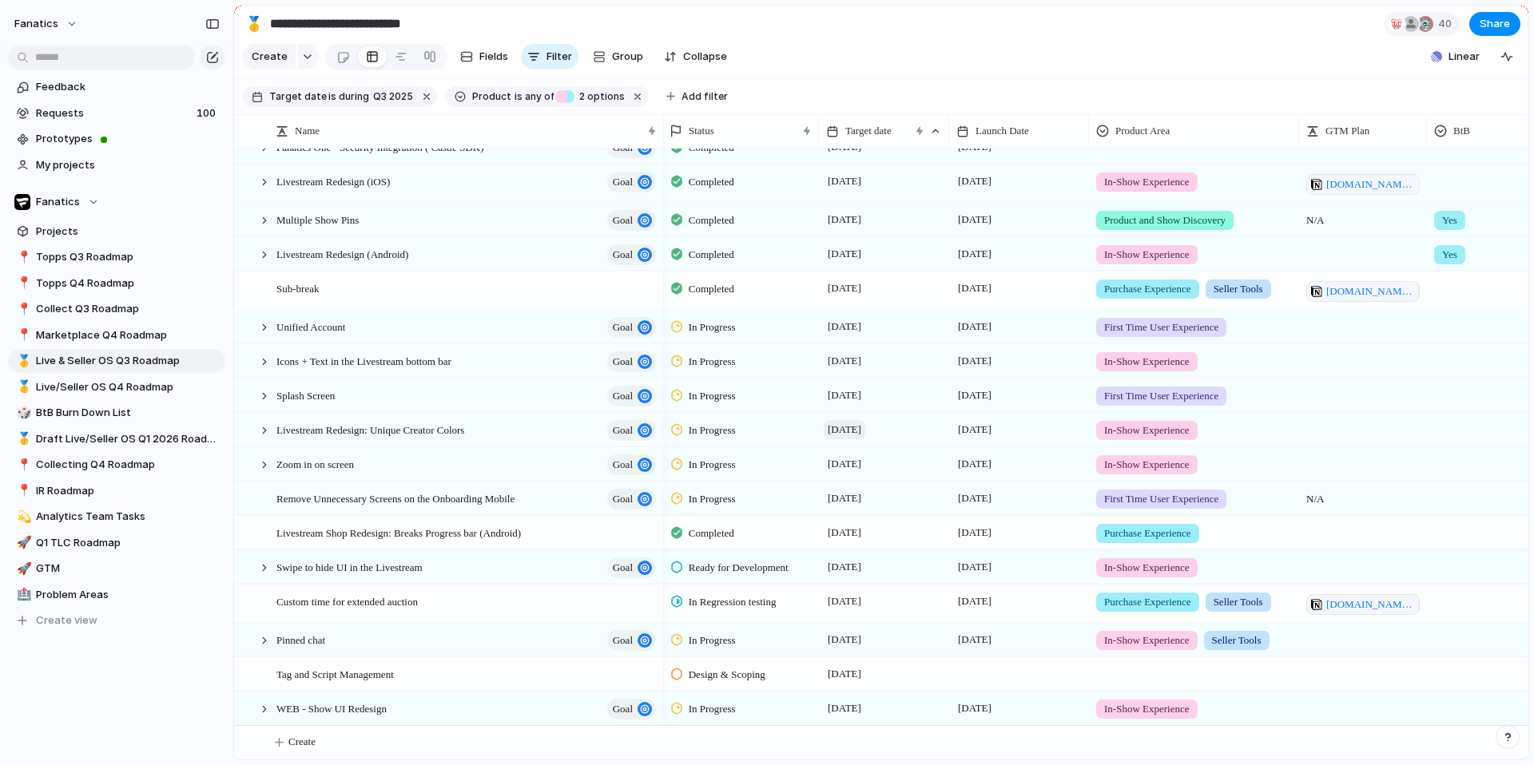
scroll to position [0, 2]
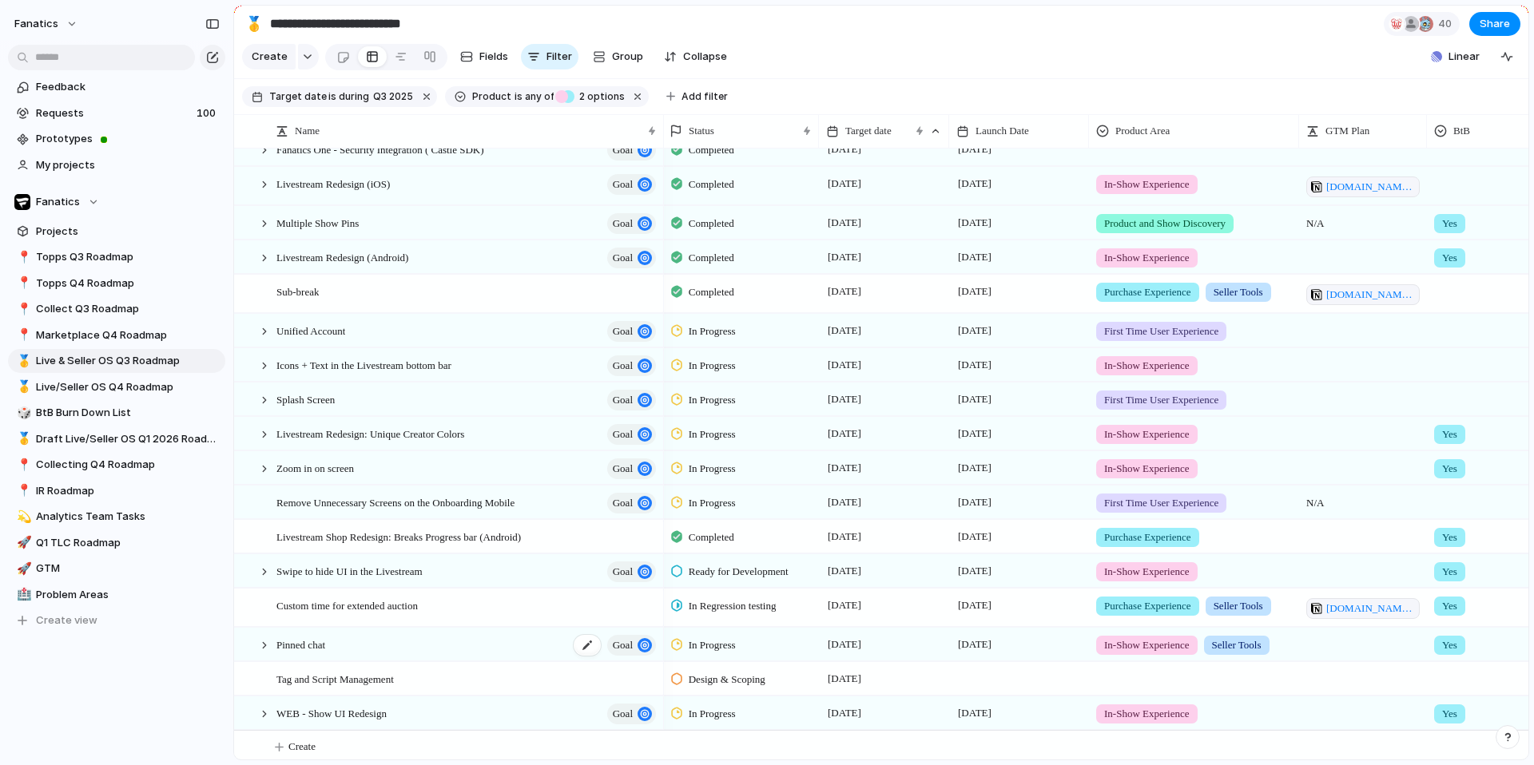
click at [325, 645] on span "Pinned chat" at bounding box center [300, 644] width 49 height 18
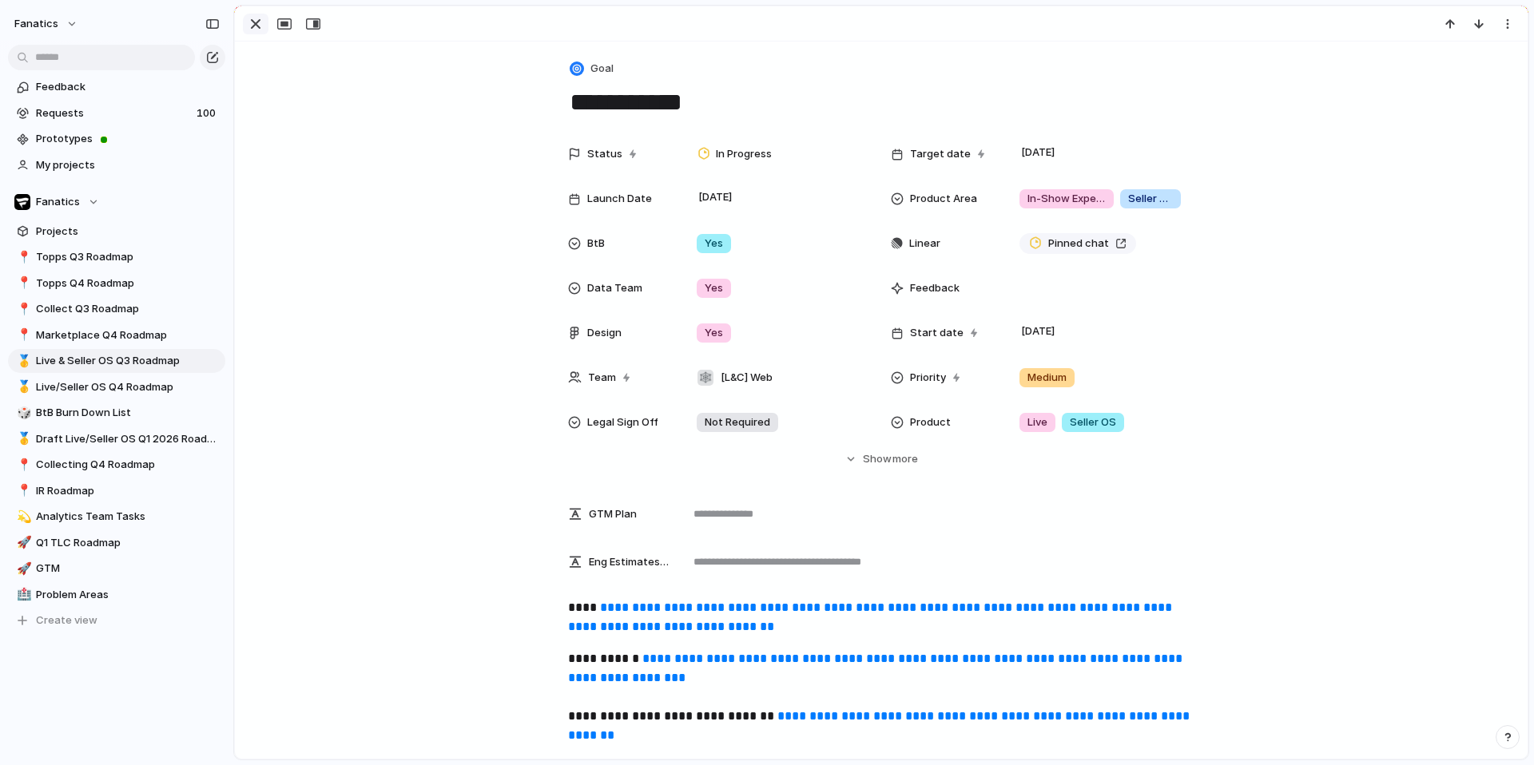
click at [258, 21] on div "button" at bounding box center [255, 23] width 19 height 19
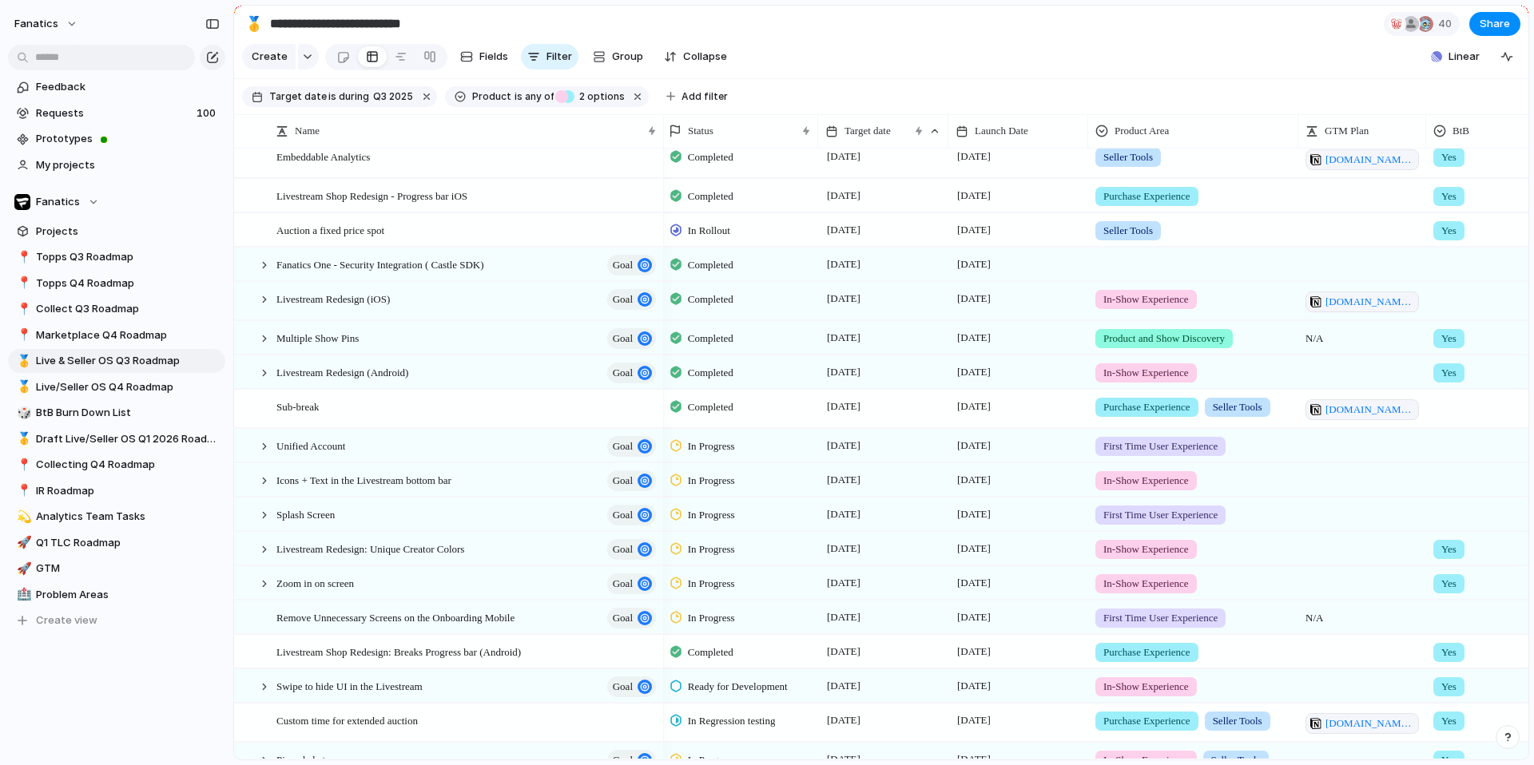
scroll to position [220, 0]
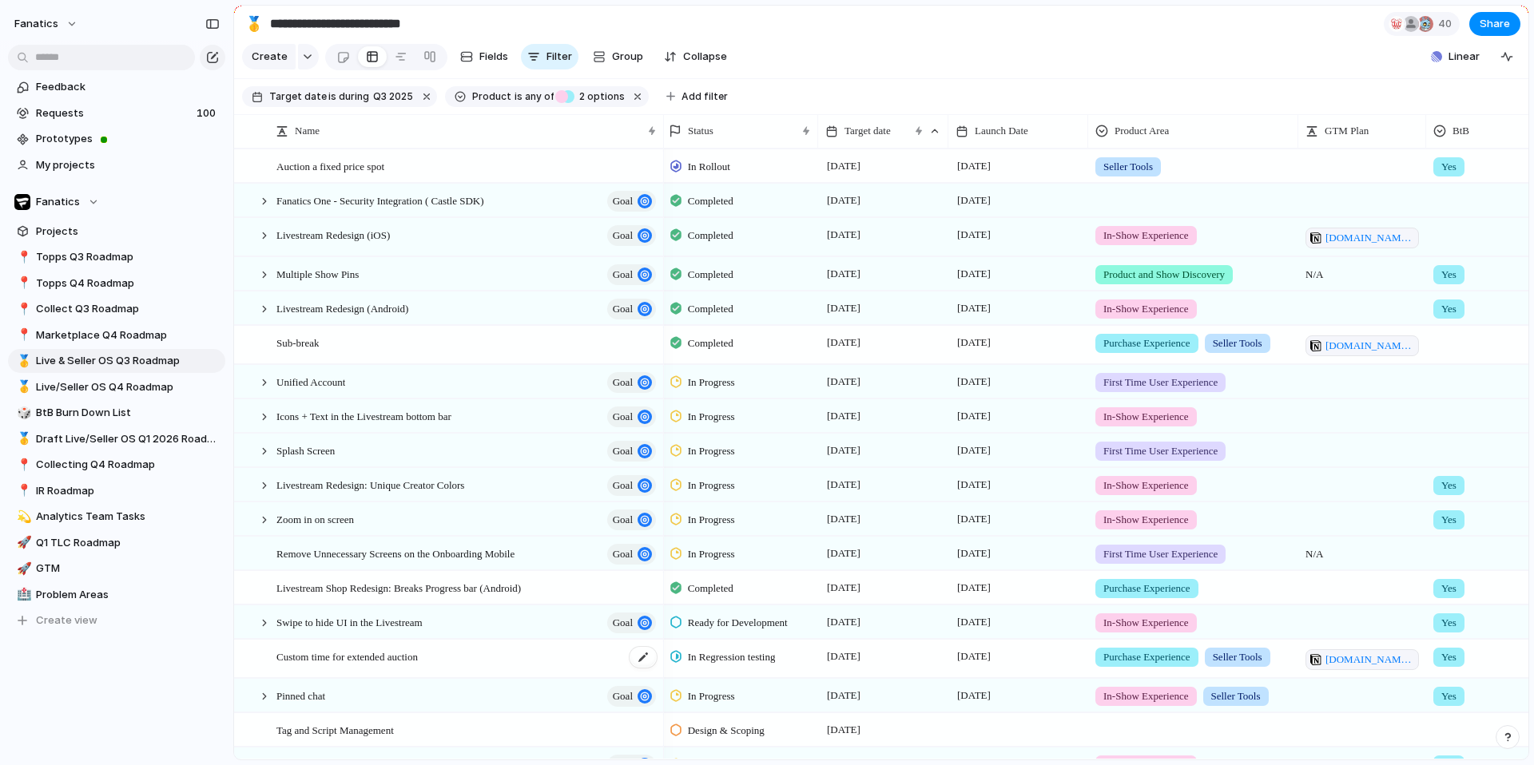
click at [344, 657] on span "Custom time for extended auction" at bounding box center [346, 656] width 141 height 18
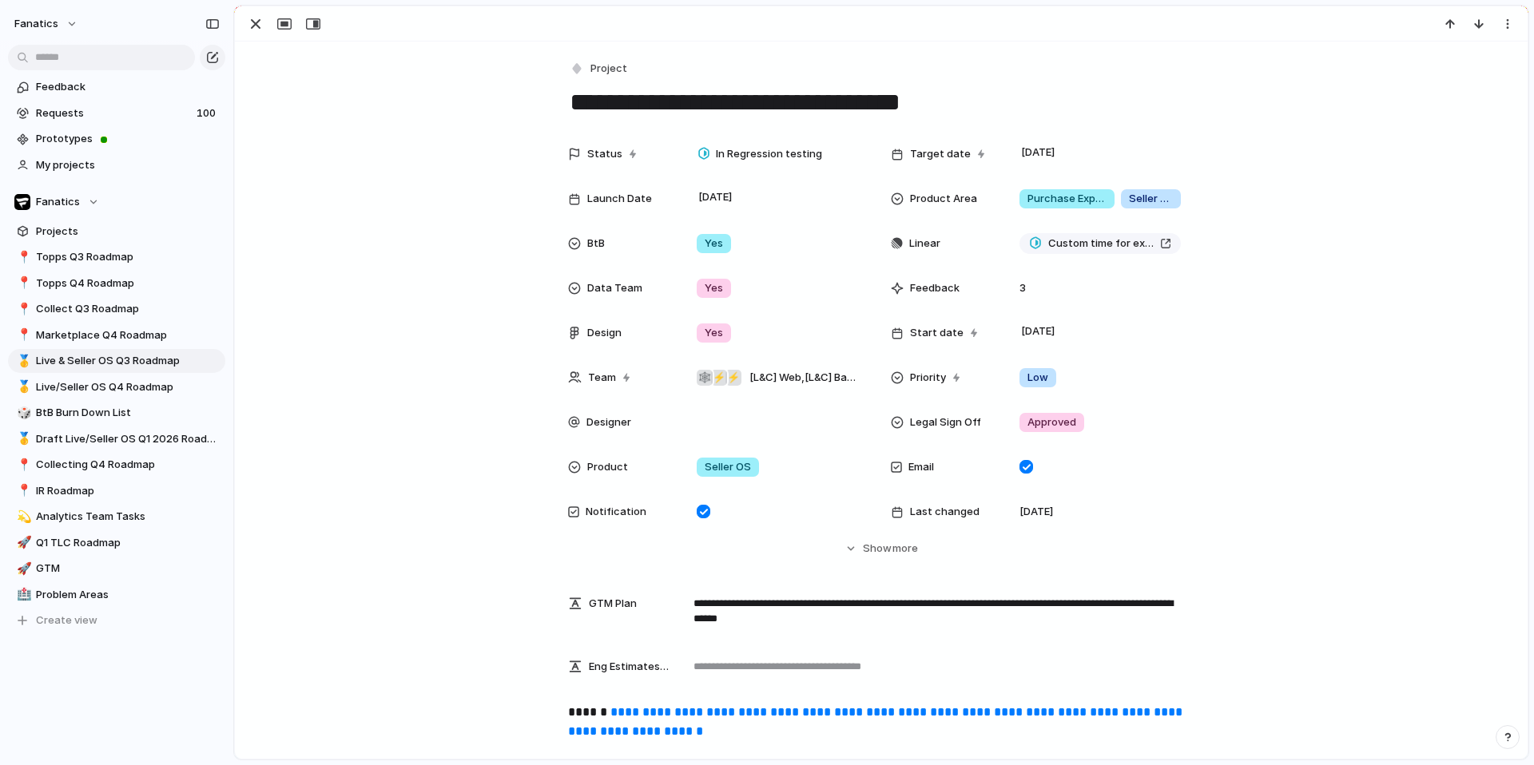
scroll to position [650, 0]
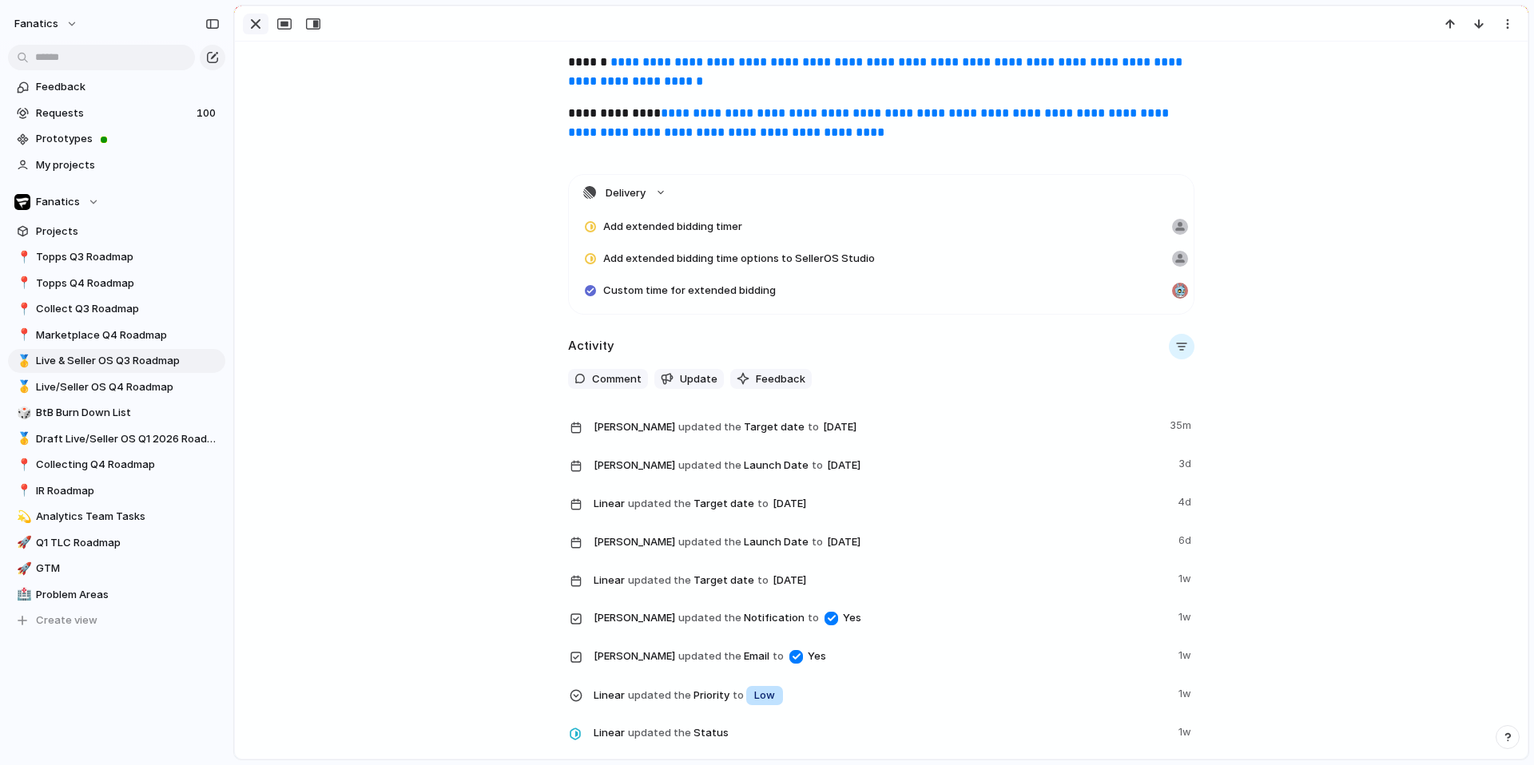
click at [262, 21] on div "button" at bounding box center [255, 23] width 19 height 19
click at [262, 21] on main "**********" at bounding box center [881, 383] width 1296 height 756
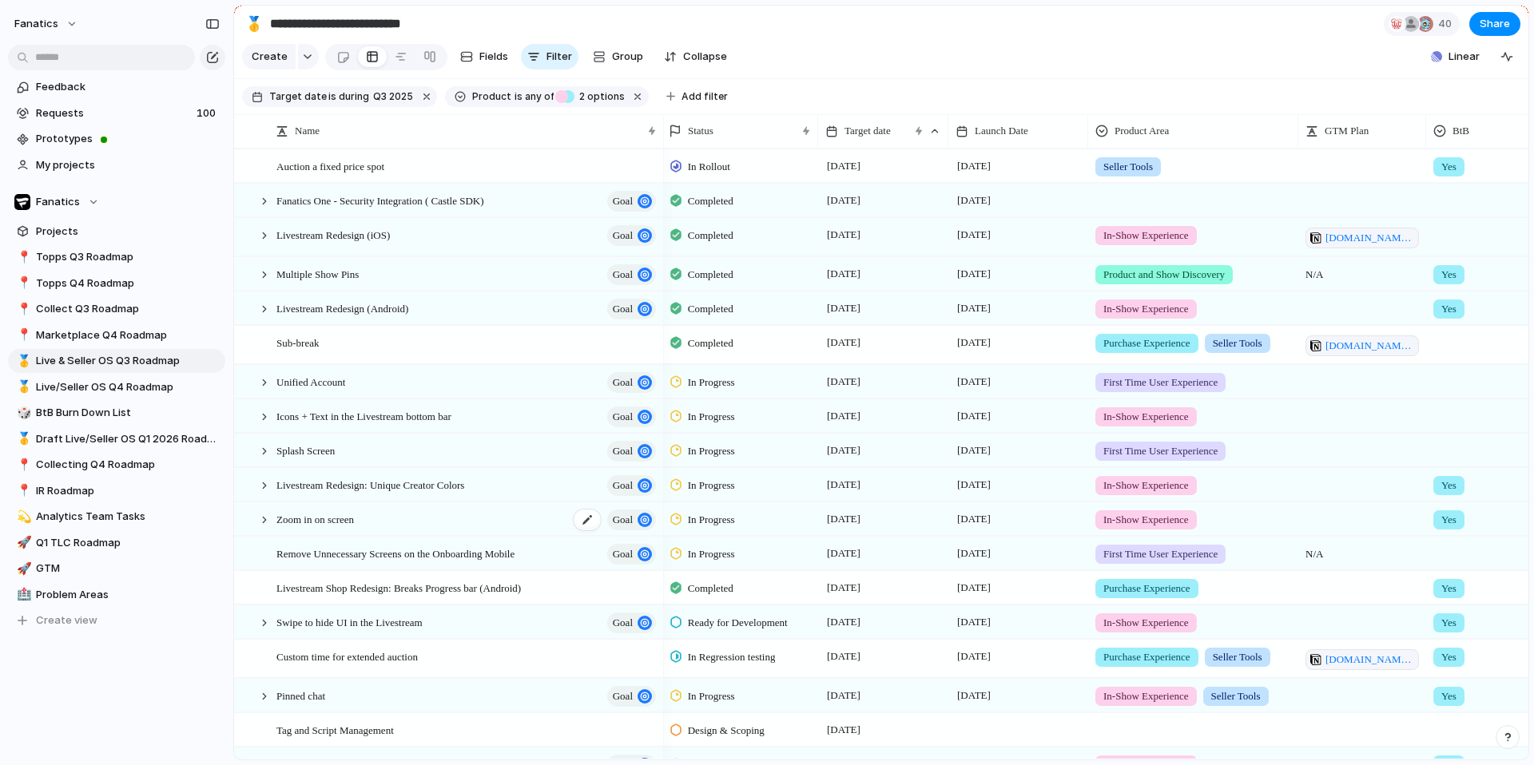
click at [316, 522] on span "Zoom in on screen" at bounding box center [314, 519] width 77 height 18
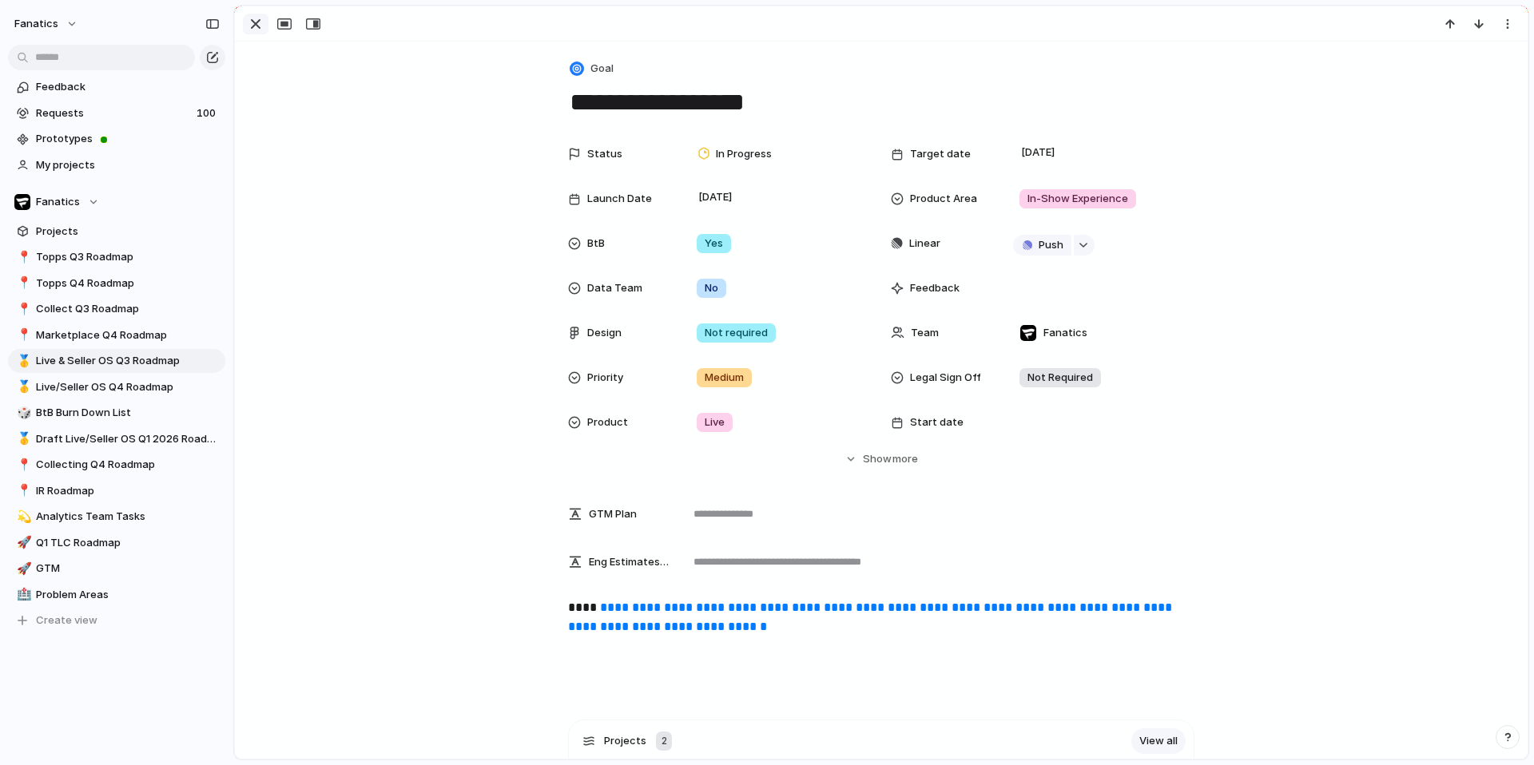
click at [252, 18] on div "button" at bounding box center [255, 23] width 19 height 19
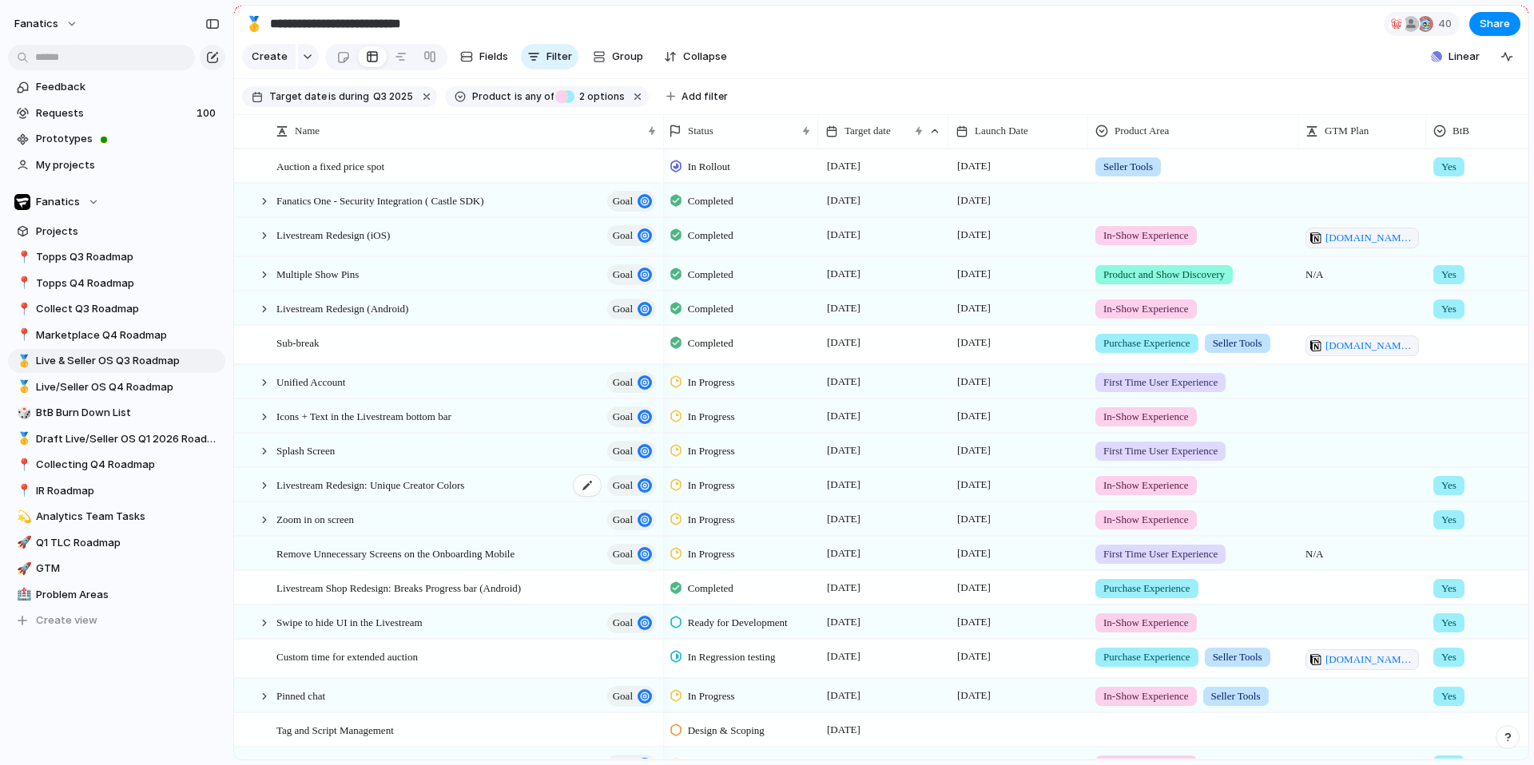
click at [415, 491] on span "Livestream Redesign: Unique Creator Colors" at bounding box center [370, 484] width 188 height 18
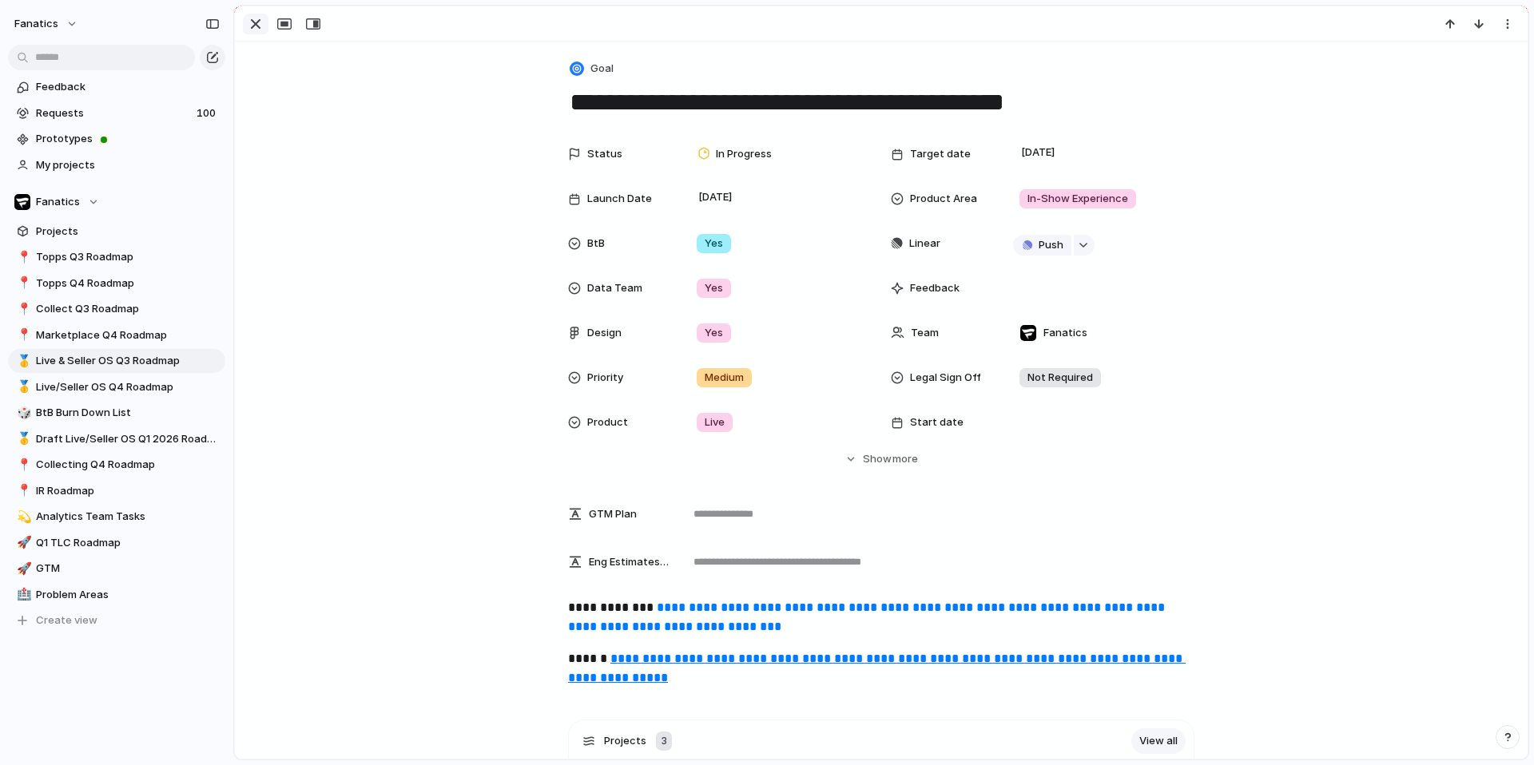
click at [252, 27] on div "button" at bounding box center [255, 23] width 19 height 19
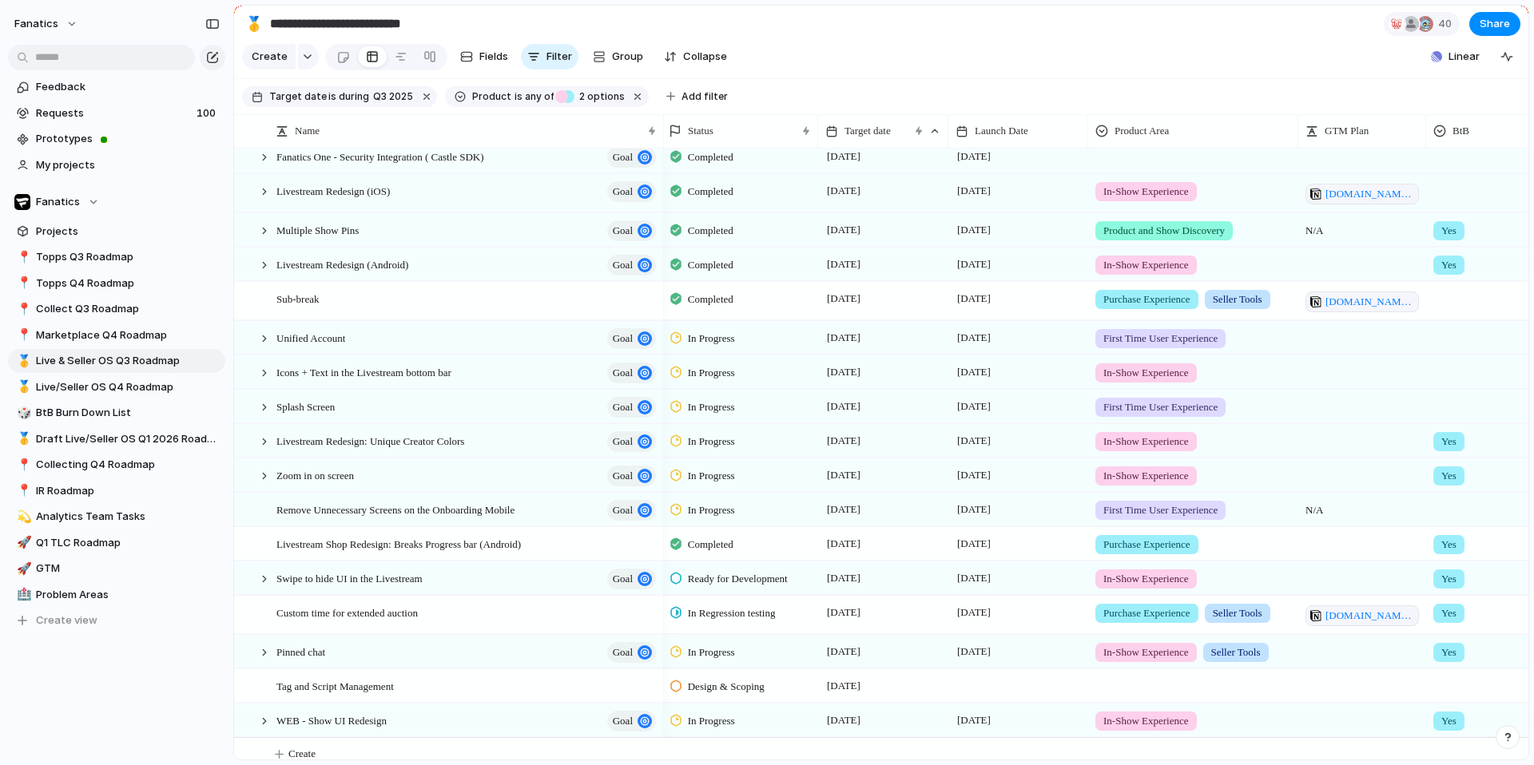
scroll to position [276, 0]
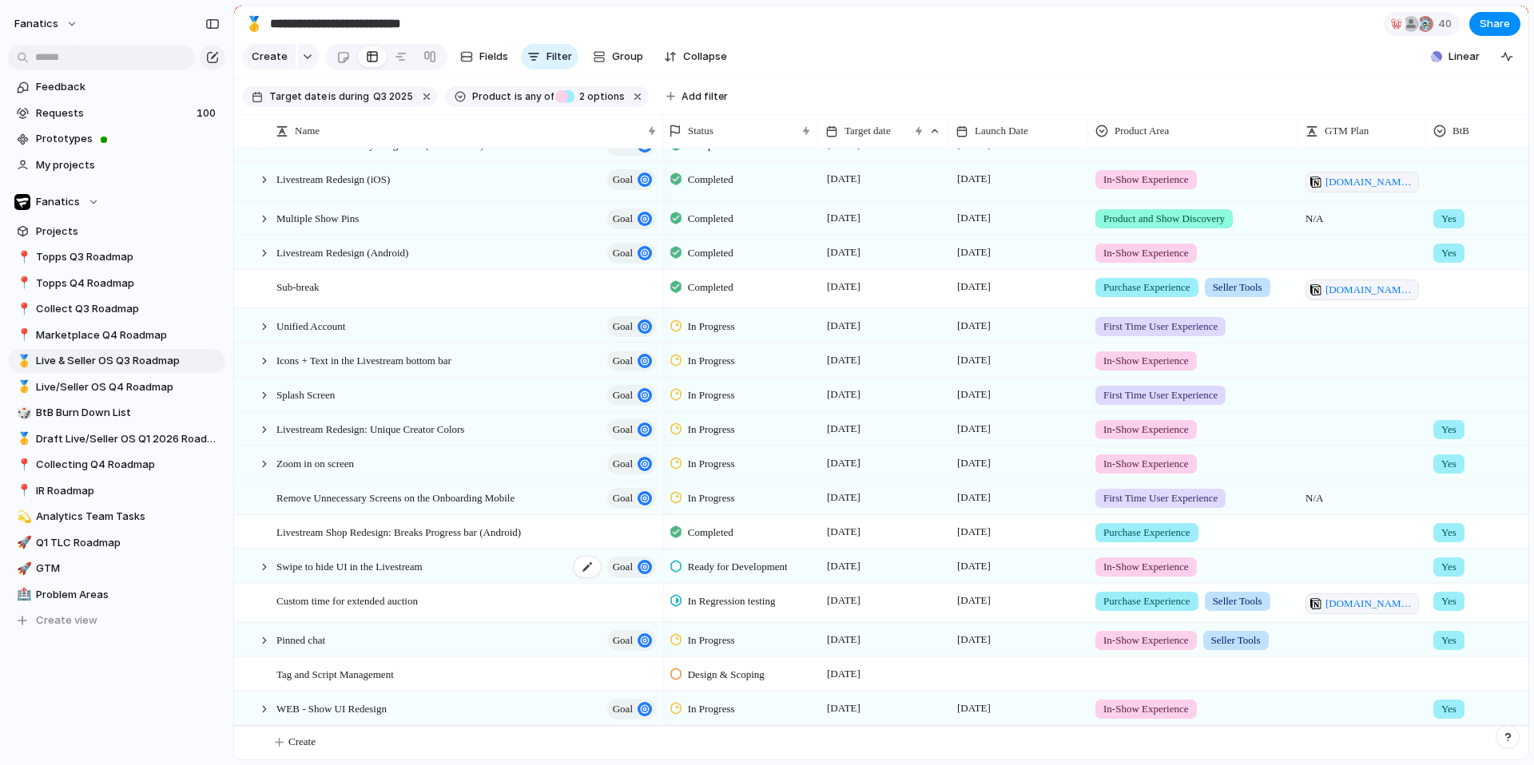
click at [406, 567] on span "Swipe to hide UI in the Livestream" at bounding box center [349, 566] width 146 height 18
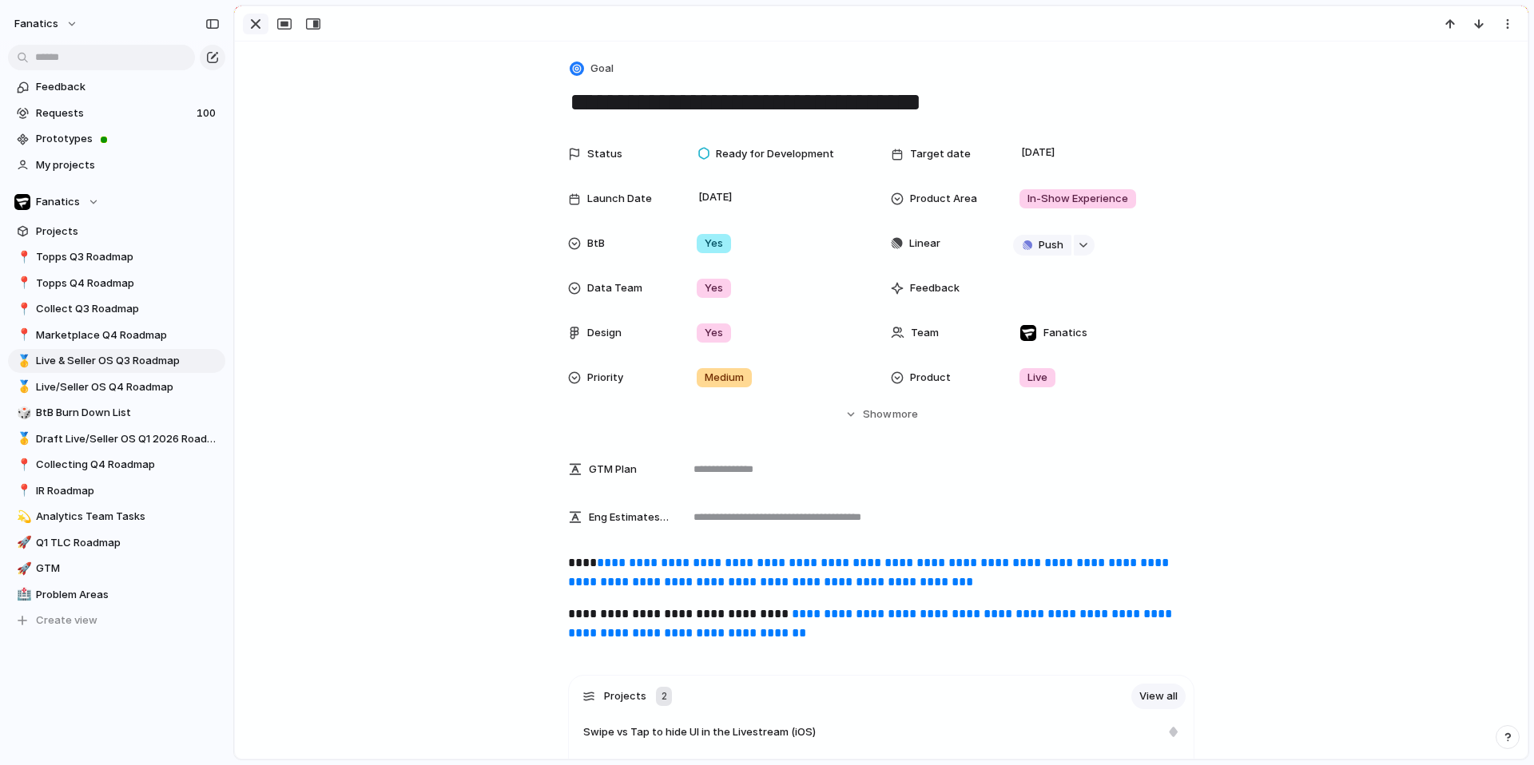
click at [255, 22] on div "button" at bounding box center [255, 23] width 19 height 19
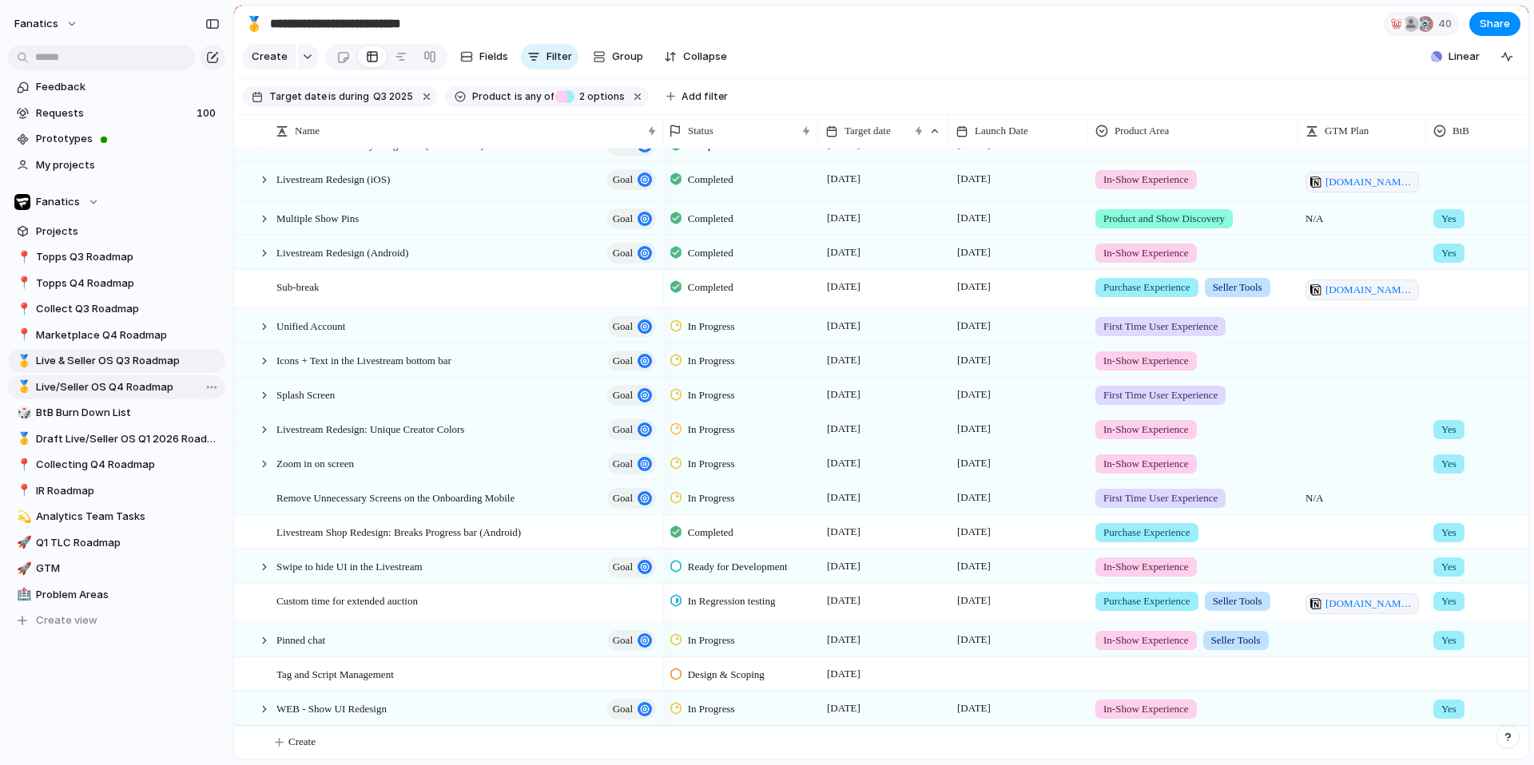
click at [137, 381] on span "Live/Seller OS Q4 Roadmap" at bounding box center [128, 387] width 184 height 16
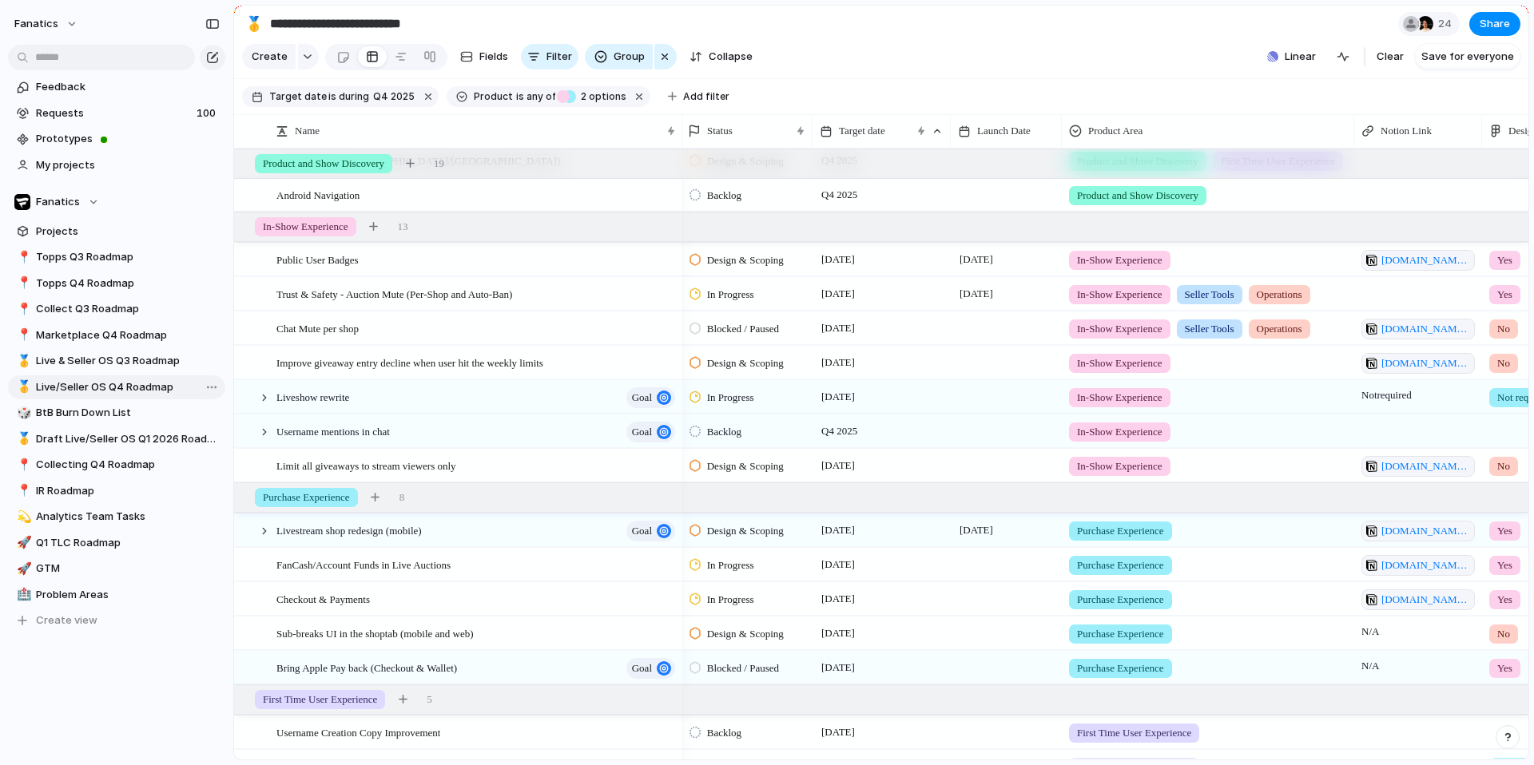
type input "**********"
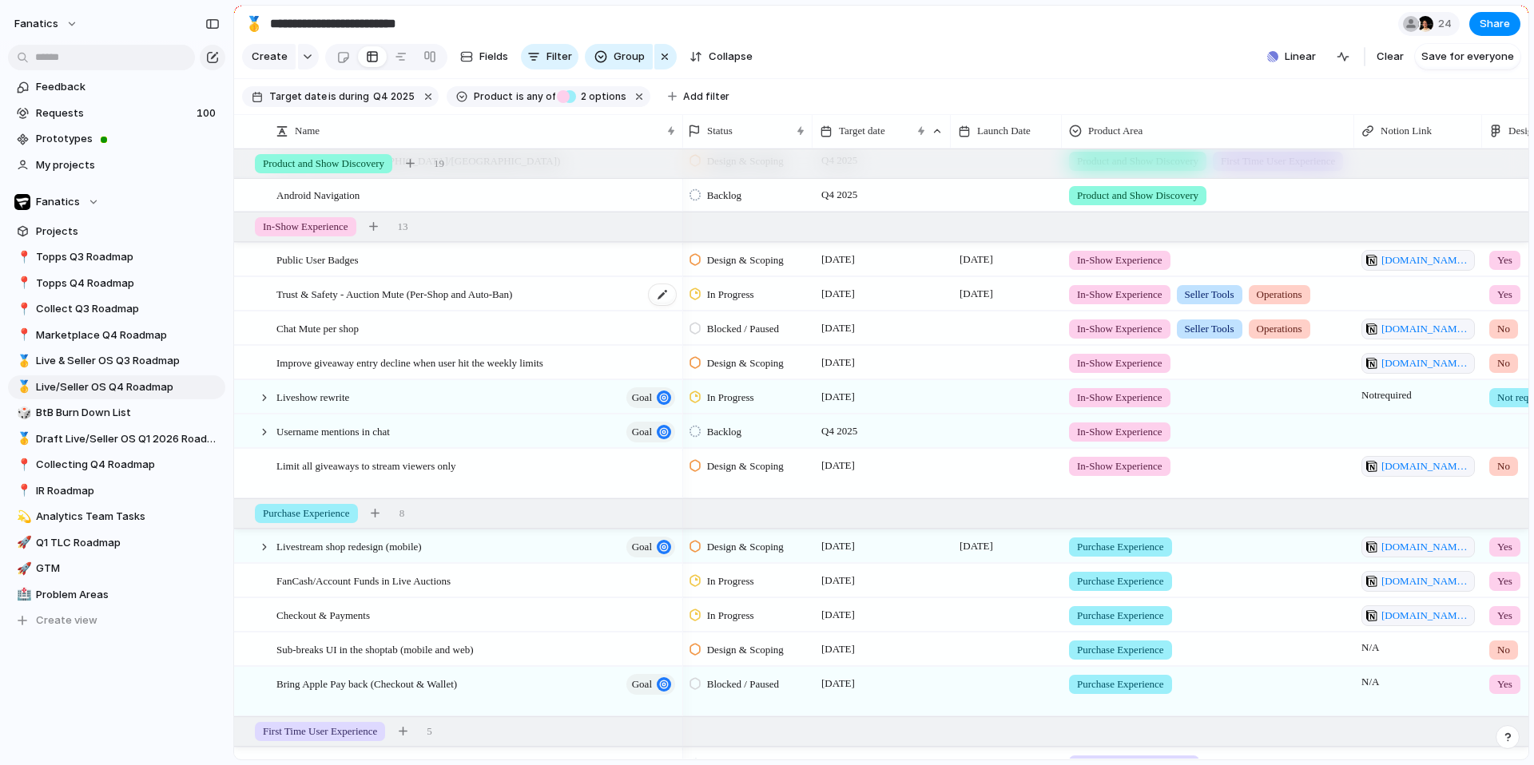
click at [398, 297] on span "Trust & Safety - Auction Mute (Per-Shop and Auto-Ban)" at bounding box center [394, 293] width 236 height 18
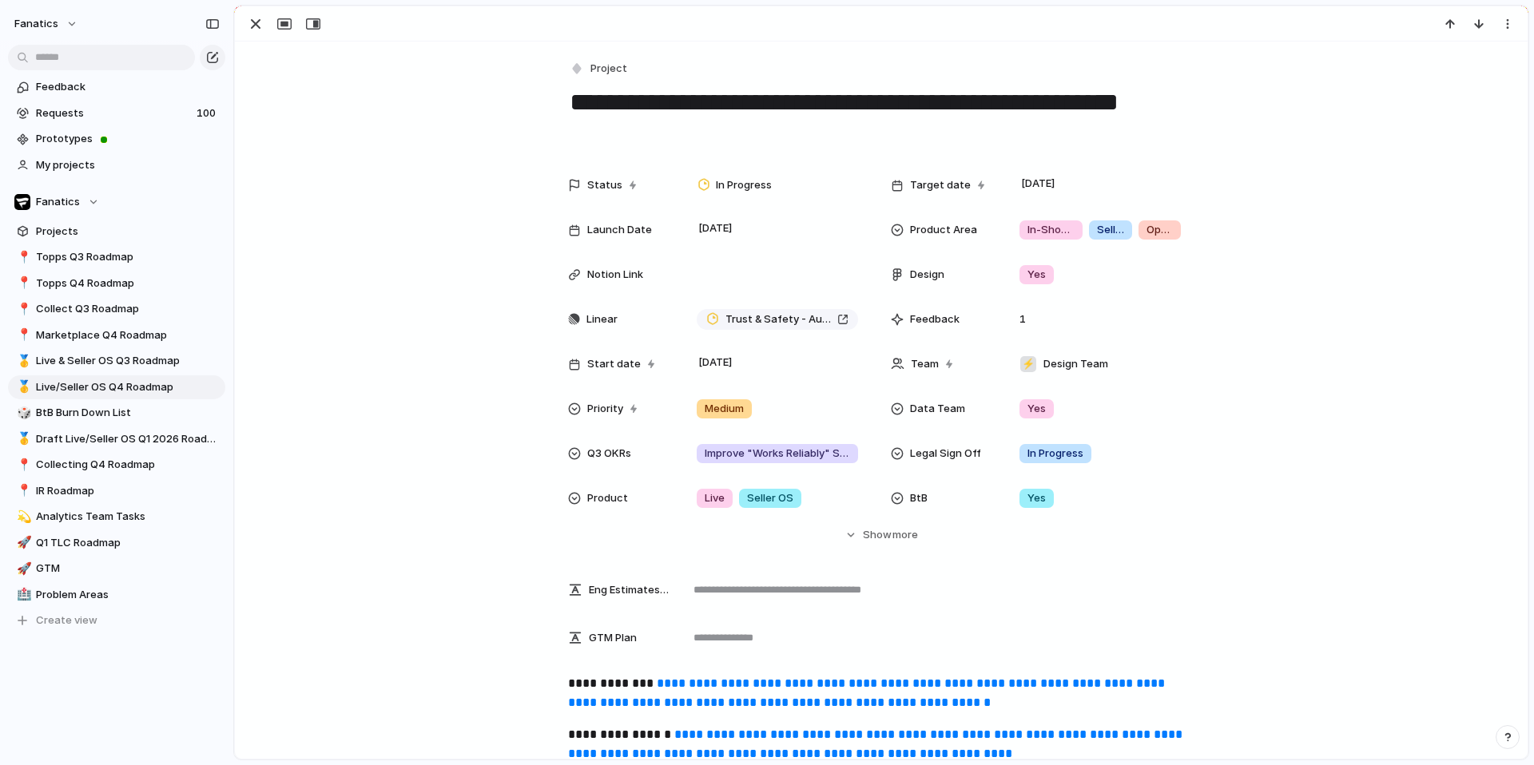
scroll to position [0, 2]
click at [260, 34] on button "button" at bounding box center [256, 24] width 26 height 21
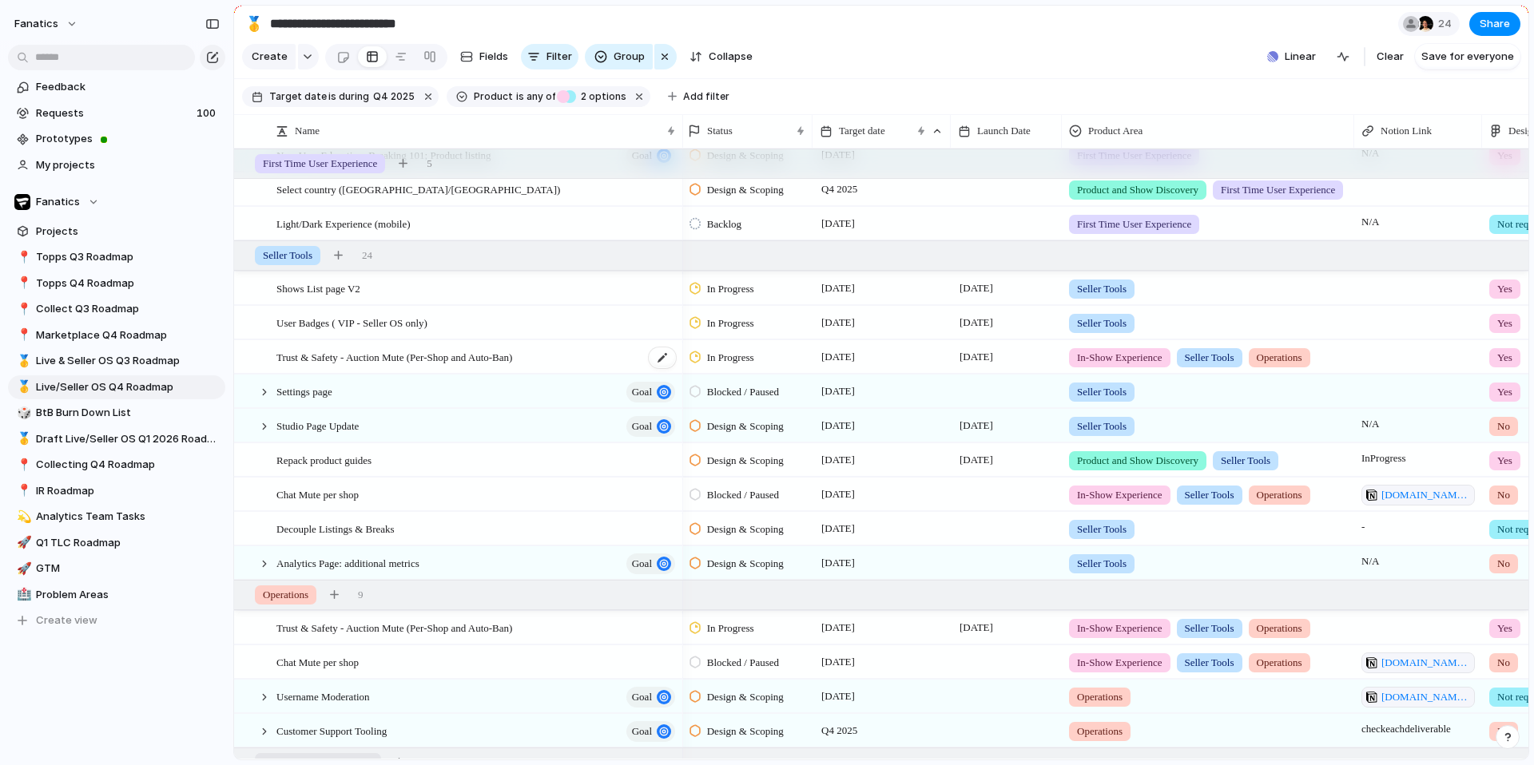
scroll to position [955, 0]
click at [439, 631] on span "Trust & Safety - Auction Mute (Per-Shop and Auto-Ban)" at bounding box center [394, 626] width 236 height 18
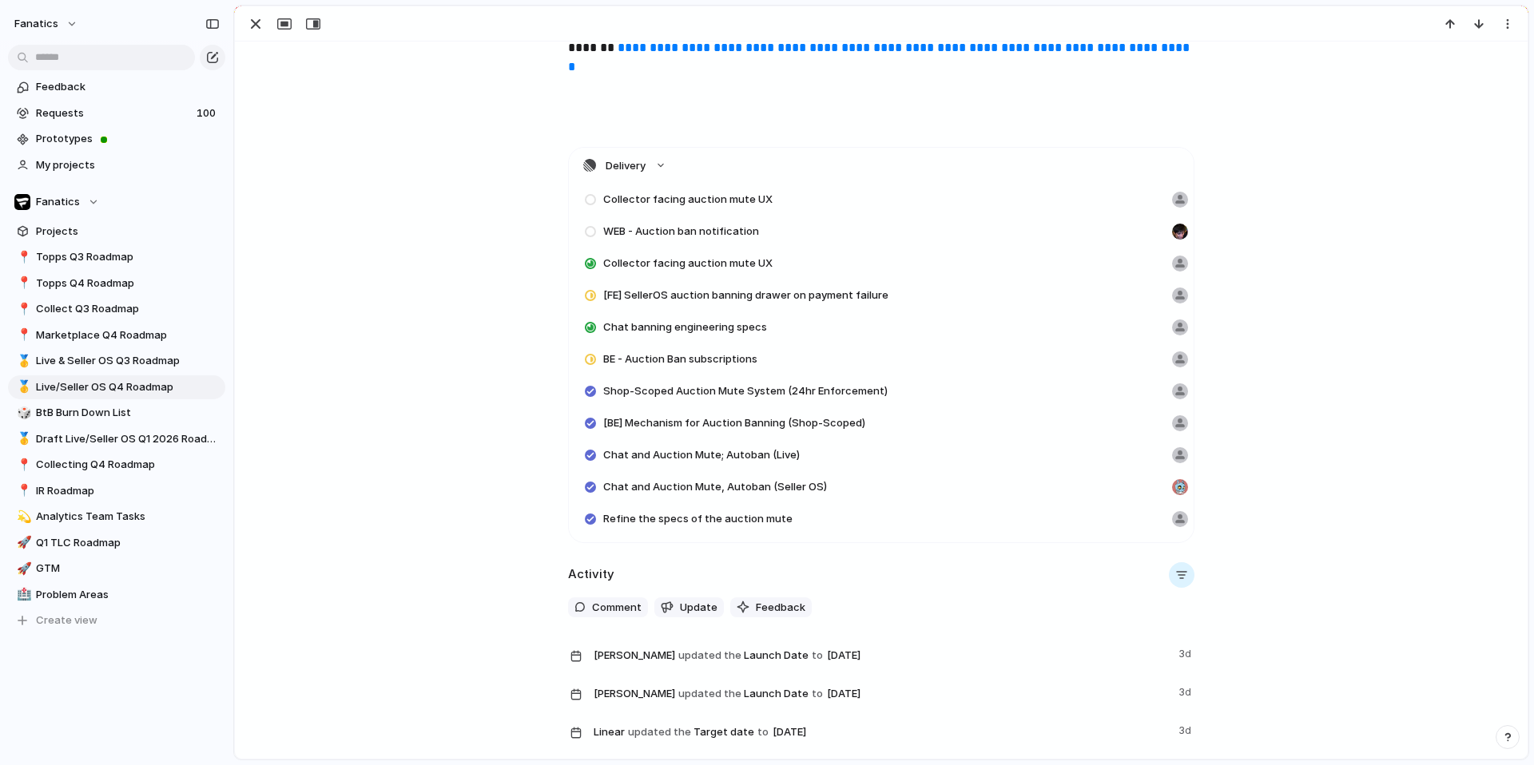
scroll to position [767, 0]
click at [256, 26] on div "button" at bounding box center [255, 23] width 19 height 19
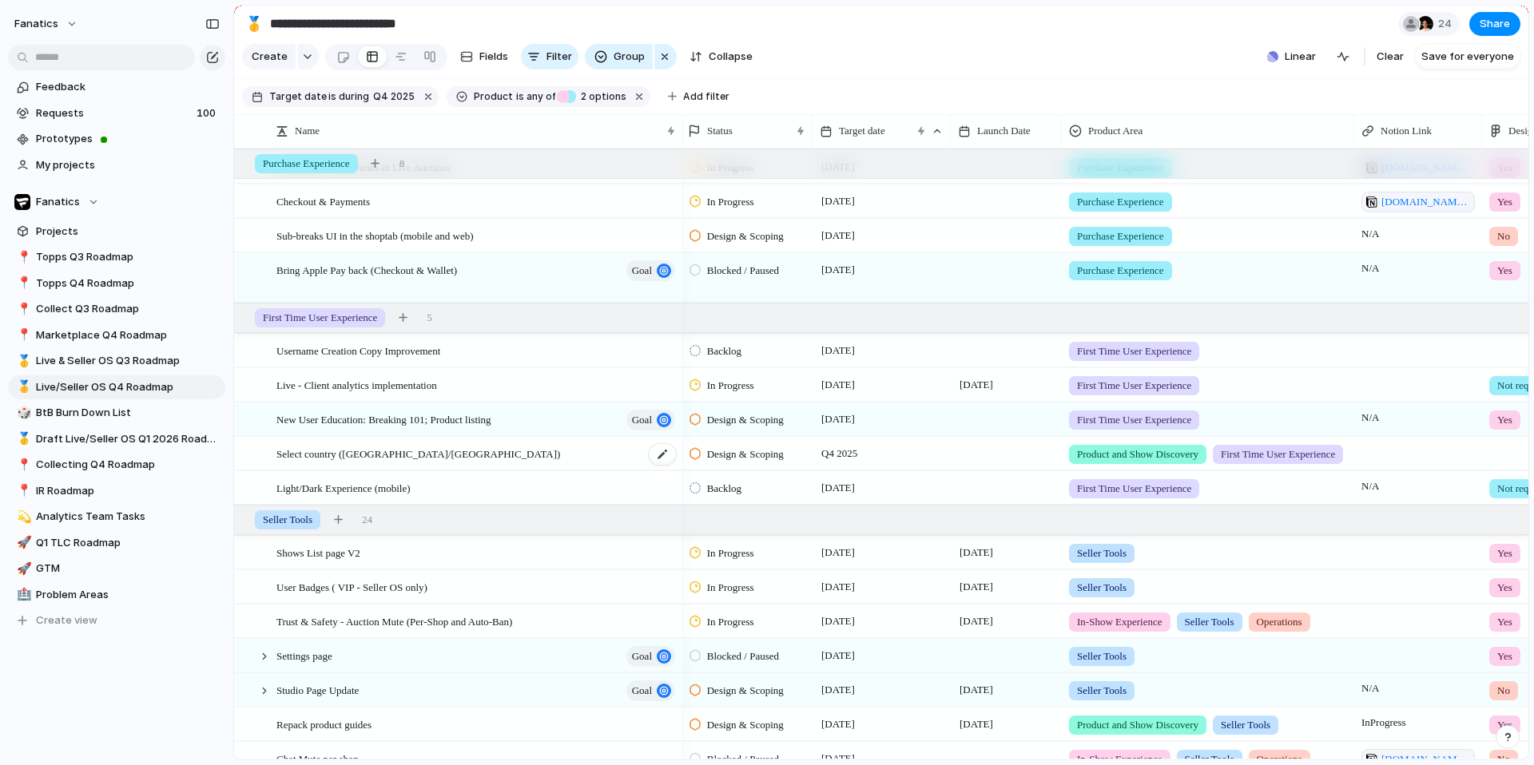
scroll to position [0, 5]
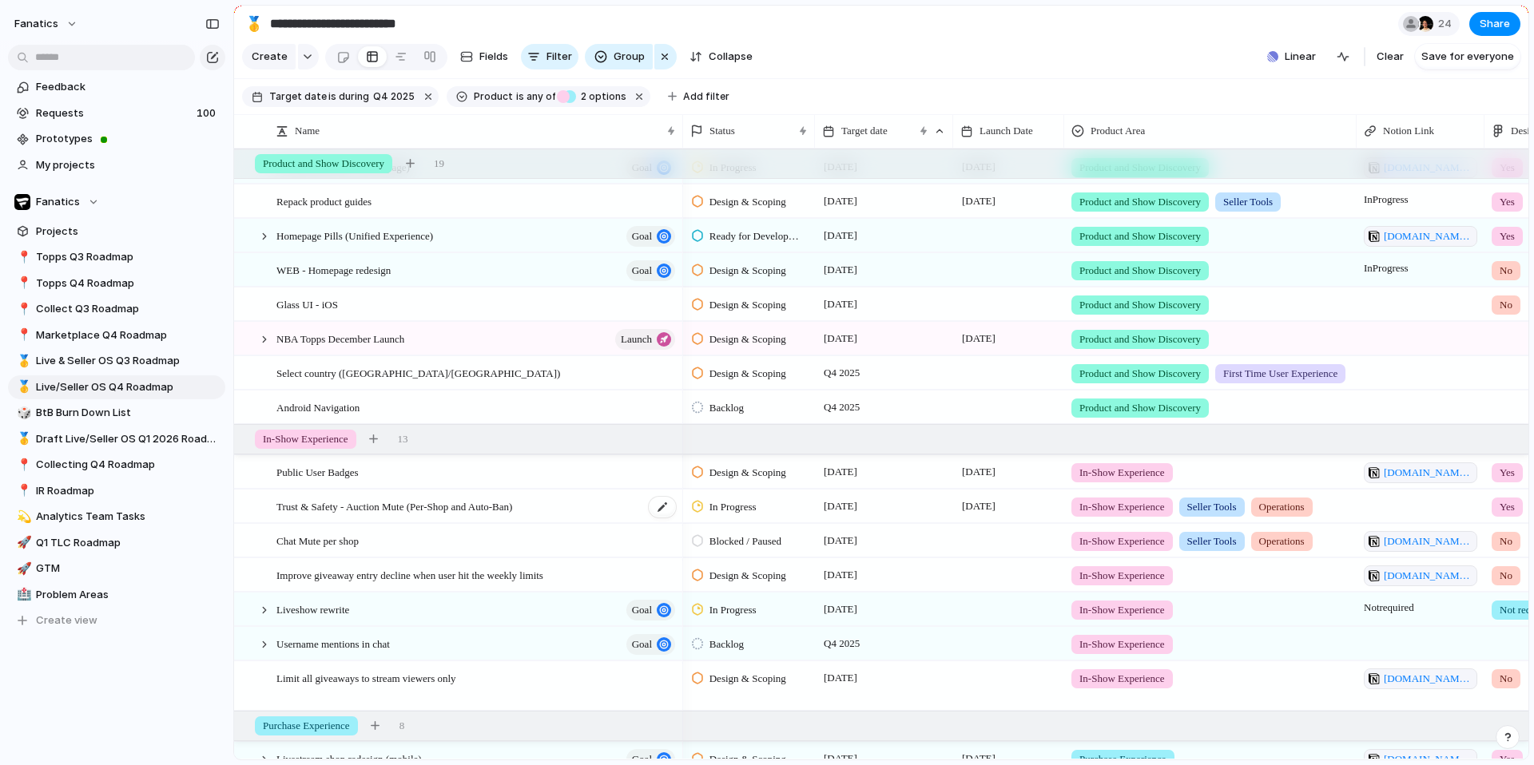
click at [490, 509] on span "Trust & Safety - Auction Mute (Per-Shop and Auto-Ban)" at bounding box center [394, 506] width 236 height 18
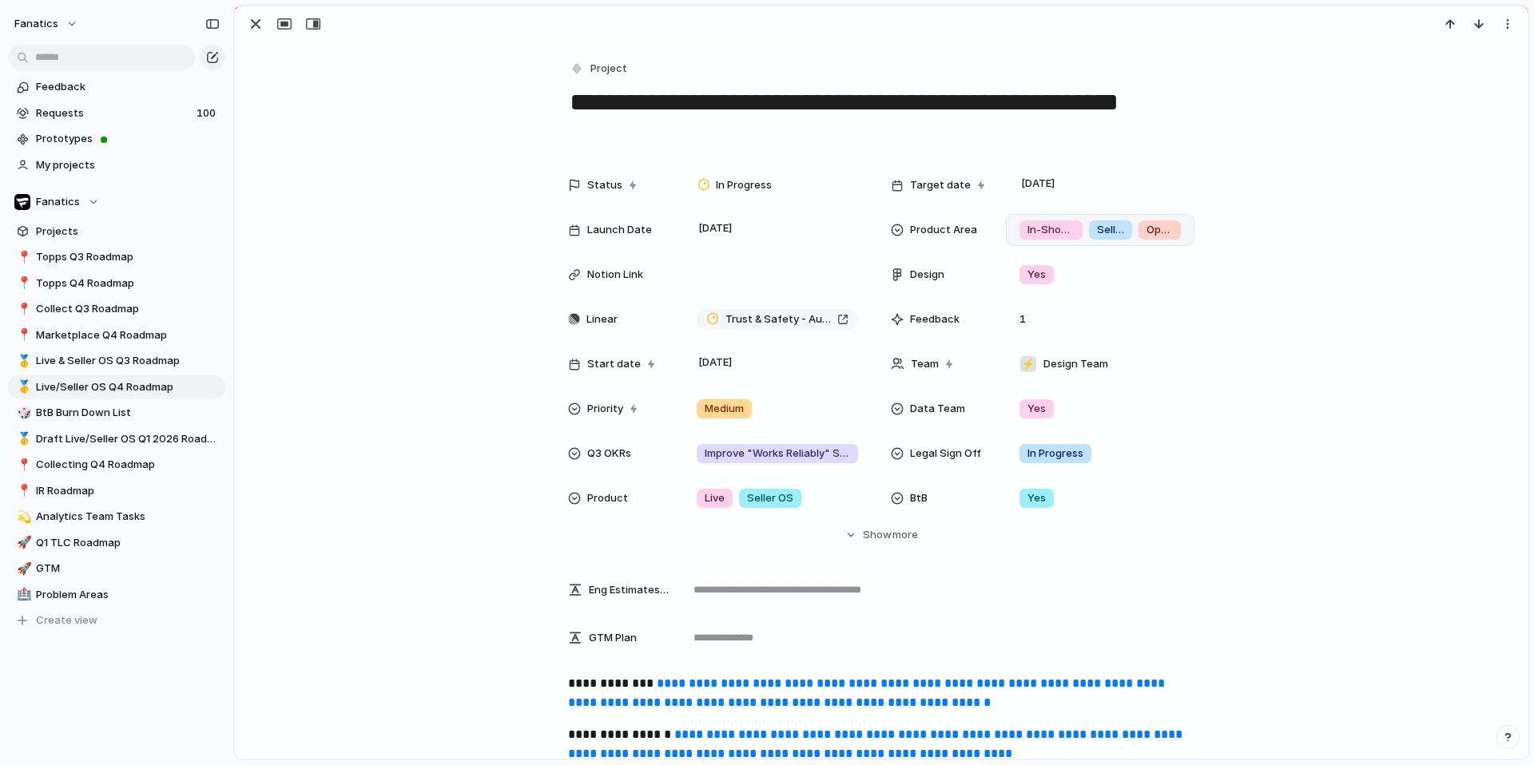
click at [1108, 228] on span "Seller Tools" at bounding box center [1110, 230] width 27 height 16
click at [357, 131] on div "Product and Show Discovery In-Show Experience Purchase Experience First Time Us…" at bounding box center [767, 382] width 1534 height 765
click at [256, 24] on div "button" at bounding box center [255, 23] width 19 height 19
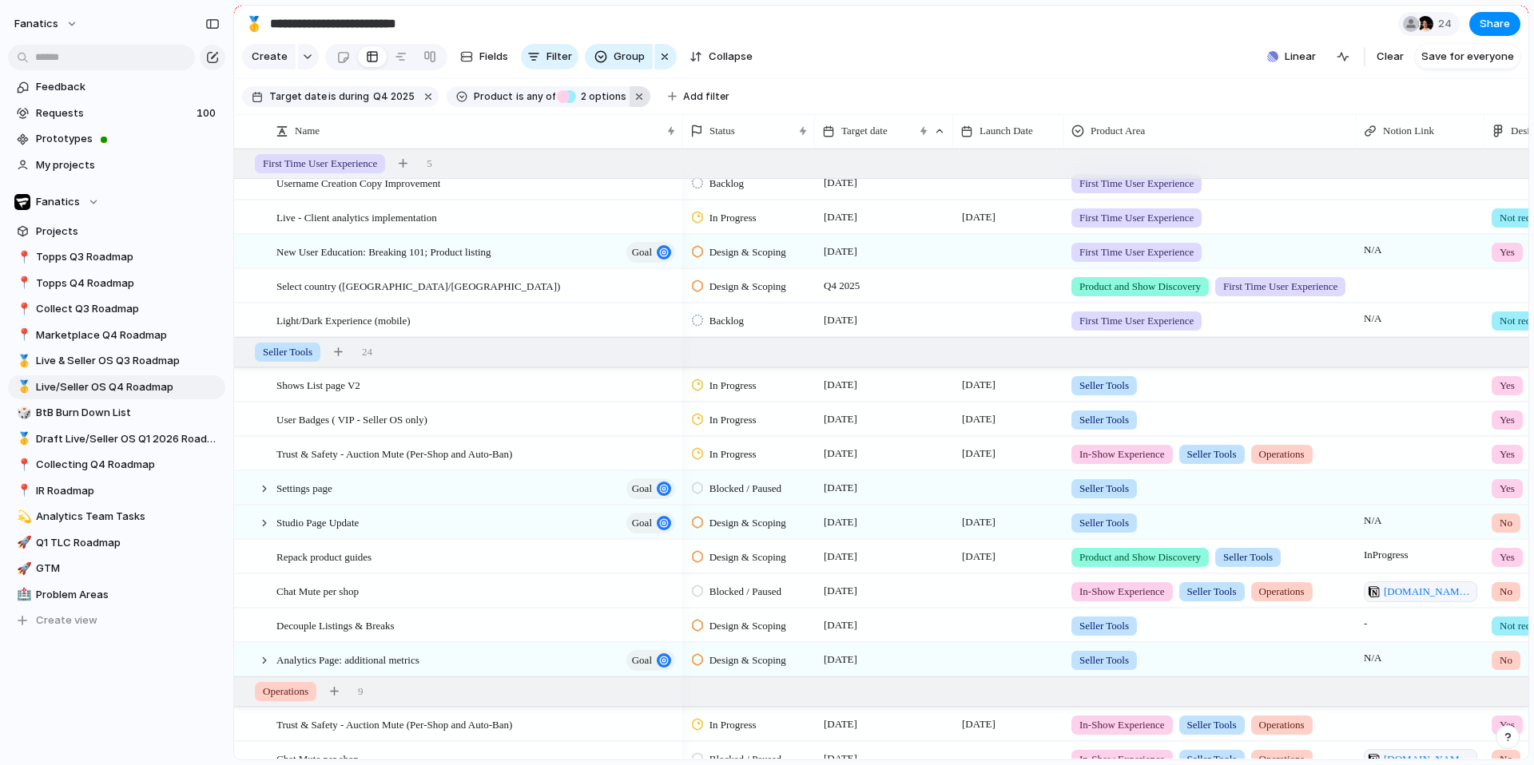
click at [630, 93] on button "button" at bounding box center [639, 96] width 21 height 21
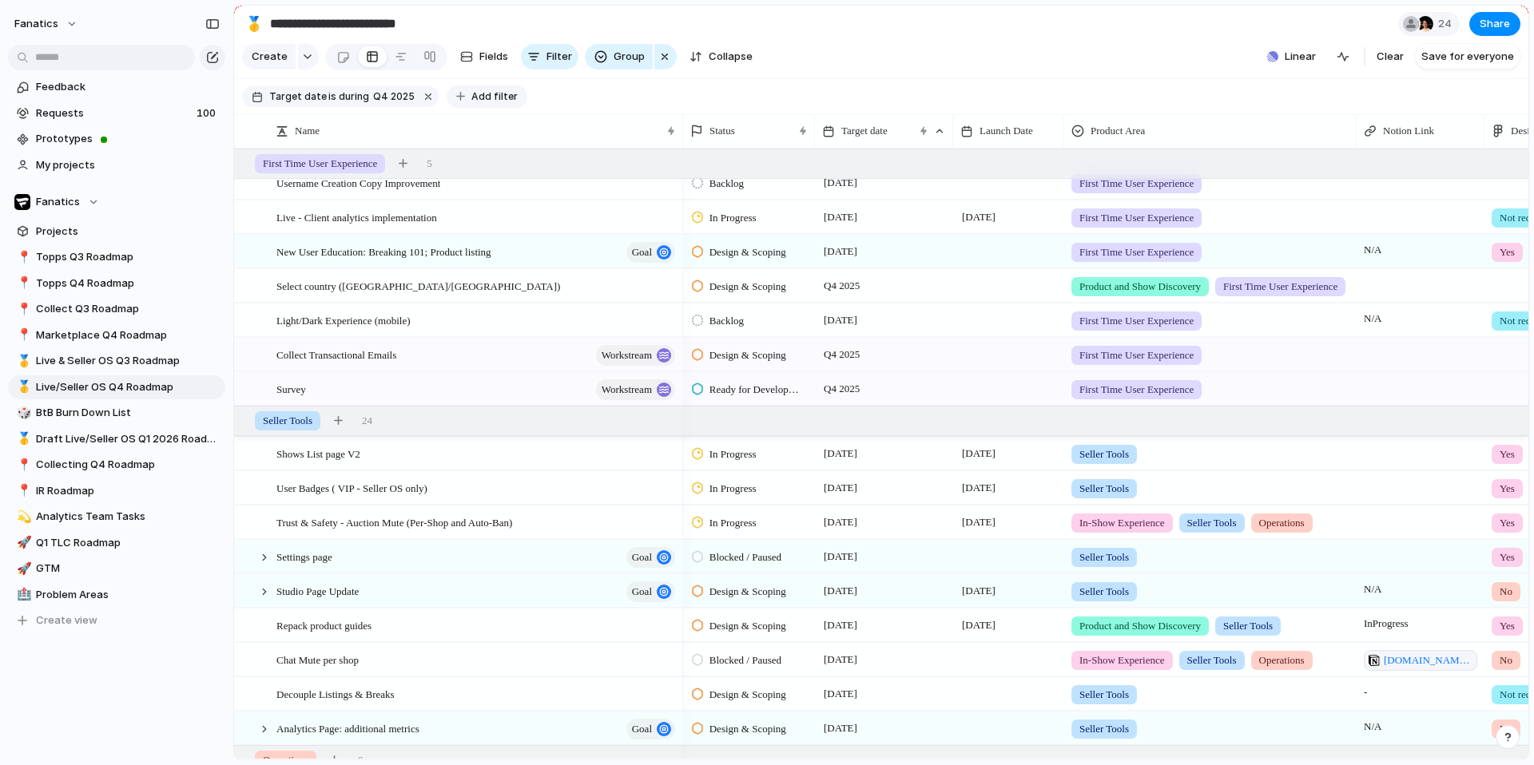
click at [472, 94] on span "Add filter" at bounding box center [494, 96] width 46 height 14
type input "***"
click at [501, 147] on span "Product" at bounding box center [521, 150] width 41 height 16
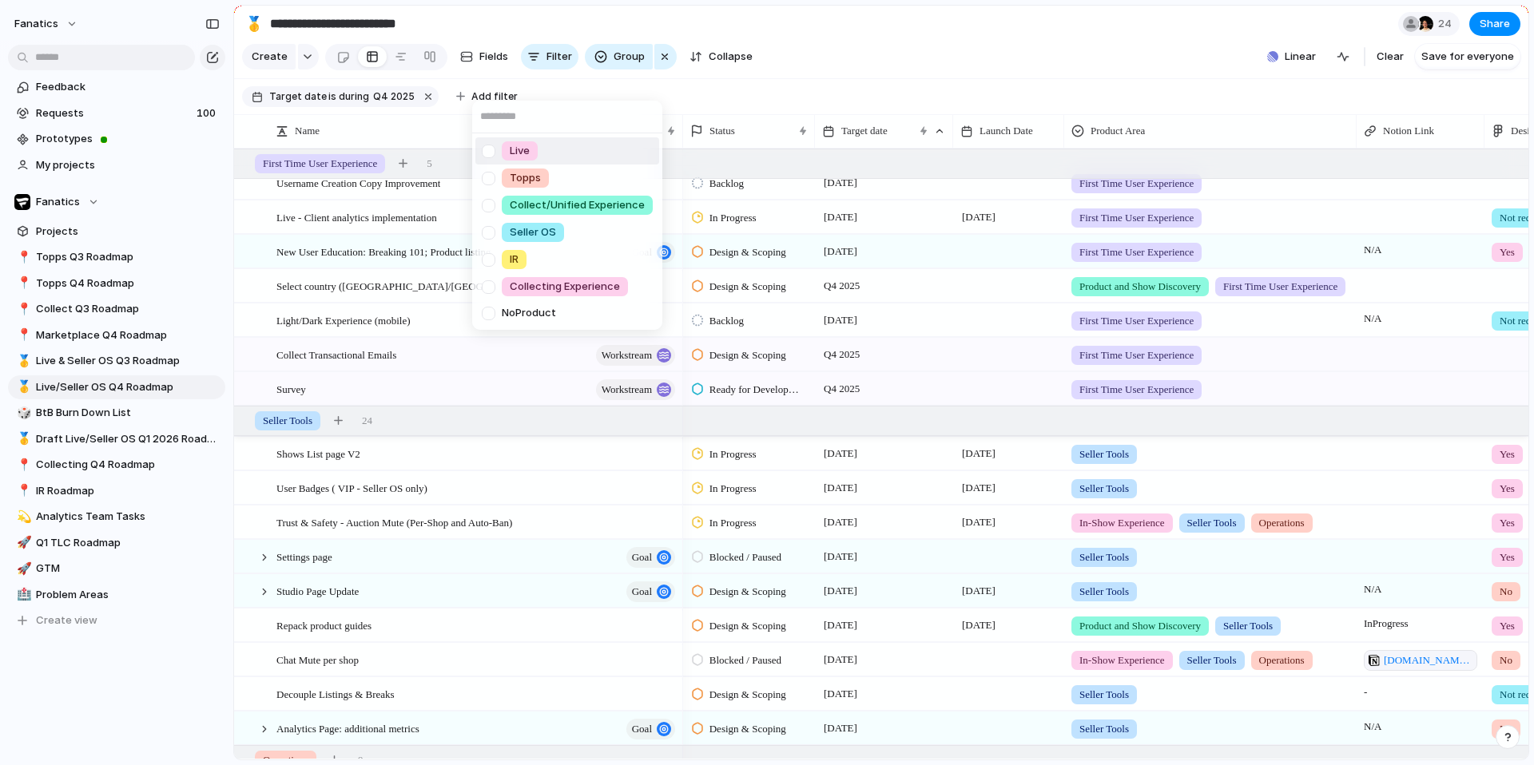
click at [486, 153] on div at bounding box center [488, 151] width 28 height 28
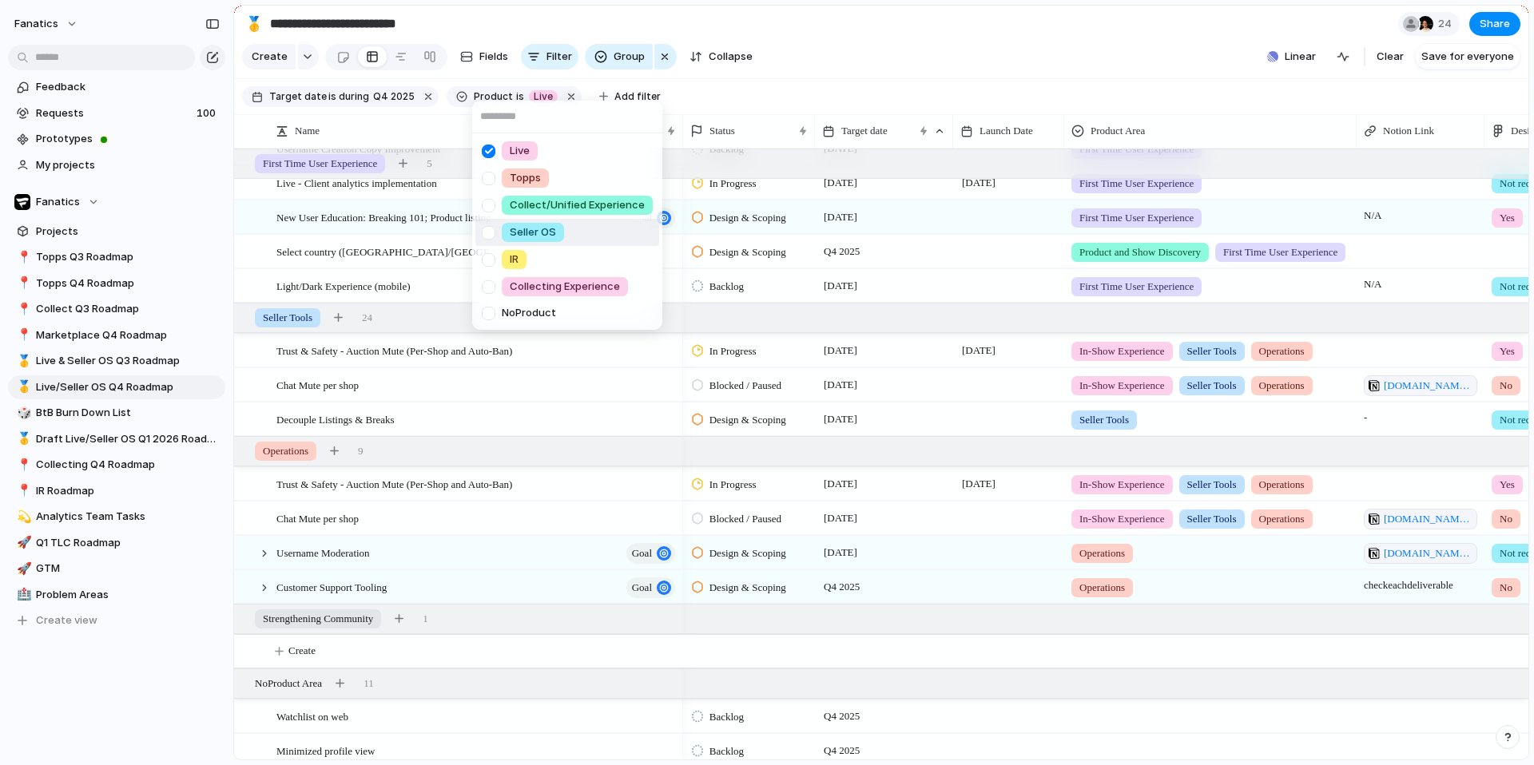
click at [490, 231] on div at bounding box center [488, 233] width 28 height 28
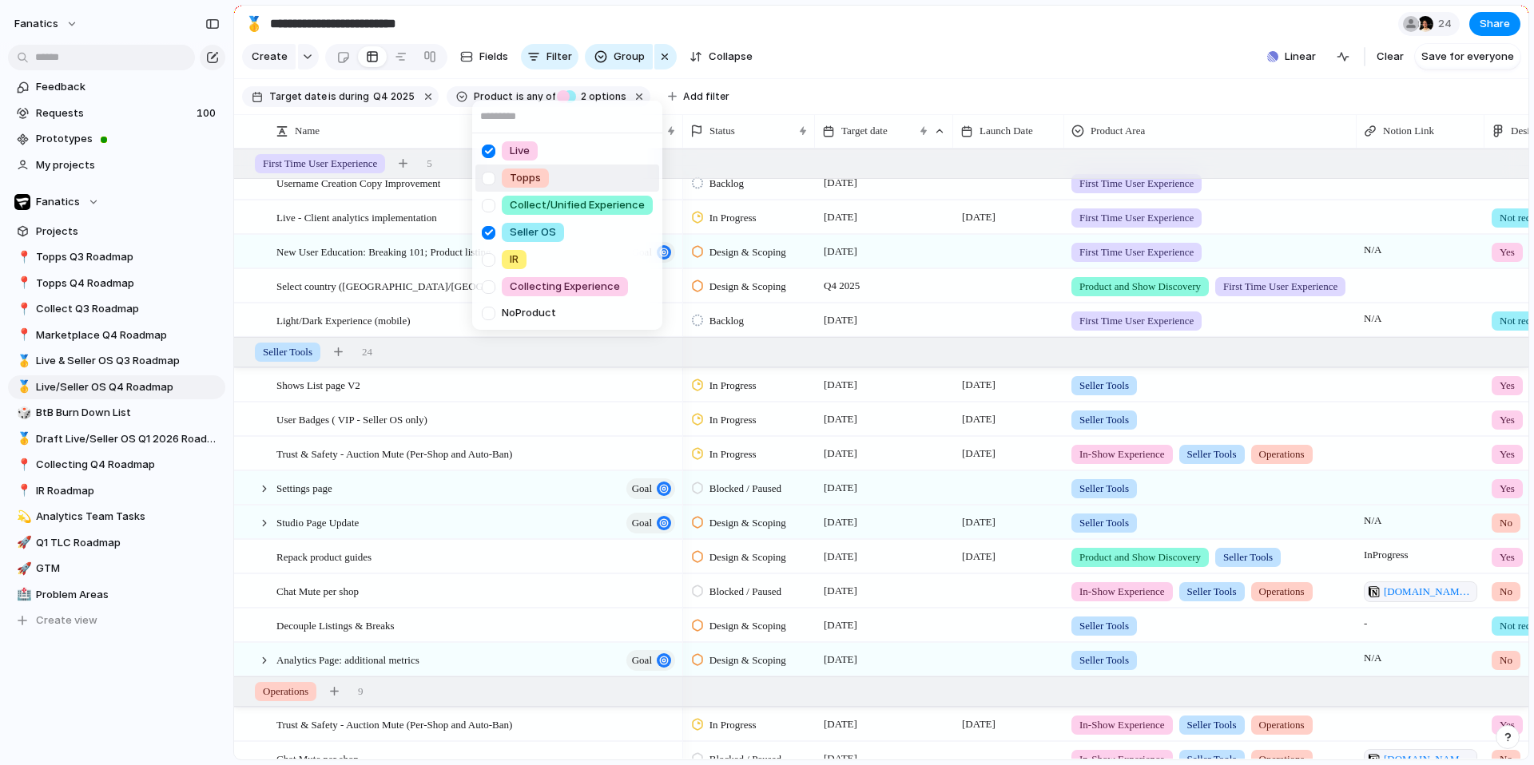
click at [786, 53] on div "Live Topps Collect/Unified Experience Seller OS IR Collecting Experience No Pro…" at bounding box center [767, 382] width 1534 height 765
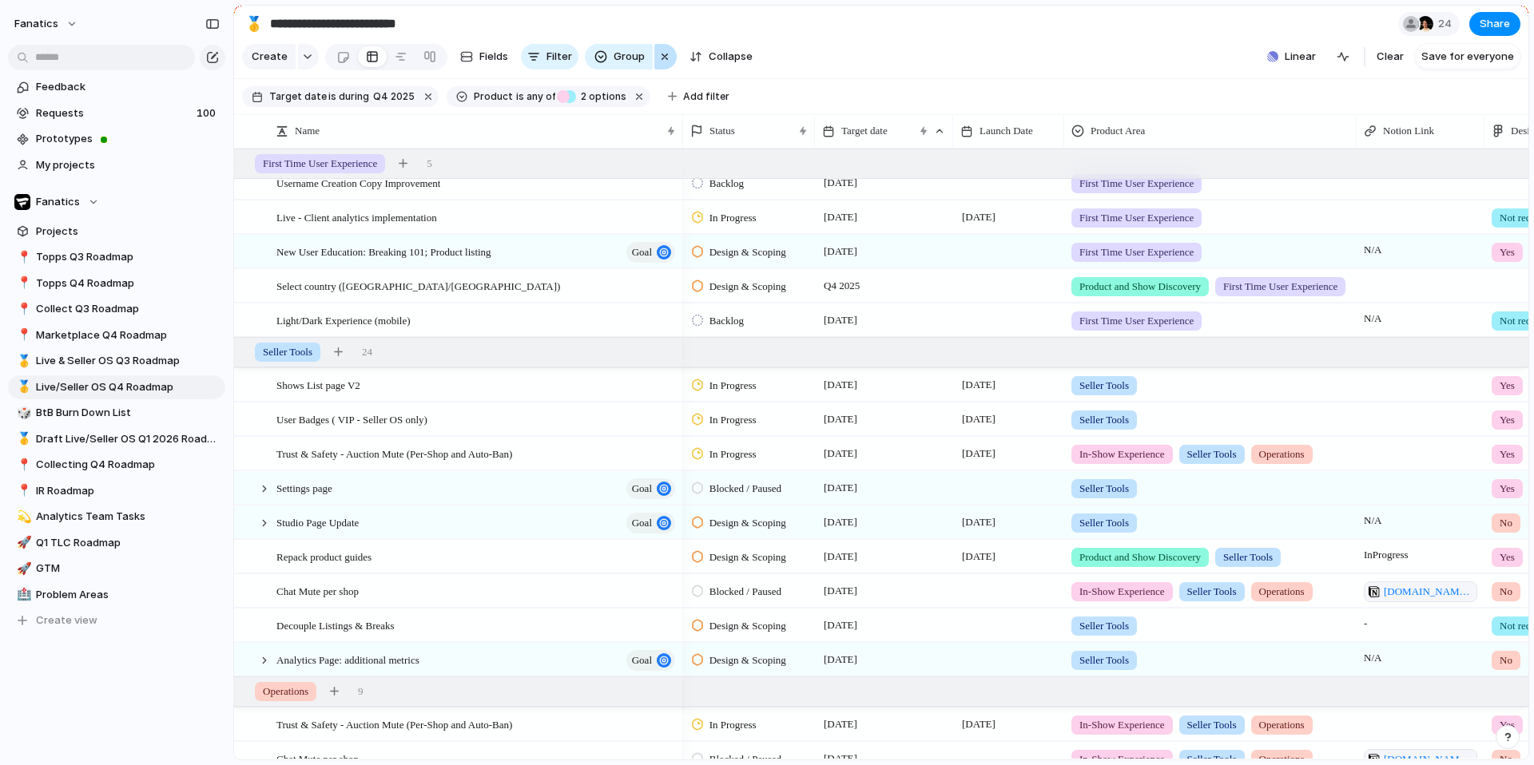
click at [670, 59] on button "button" at bounding box center [665, 57] width 22 height 26
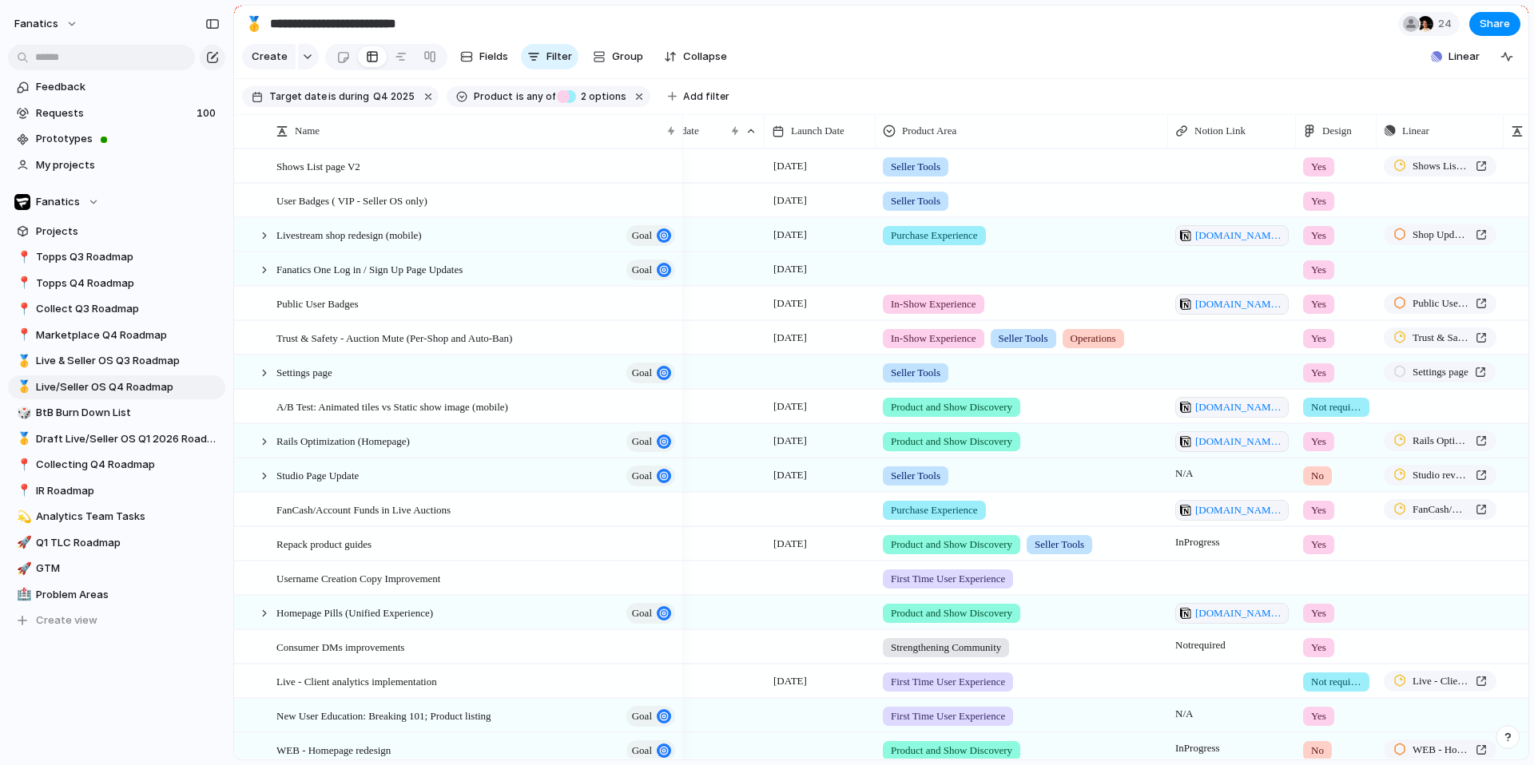
scroll to position [0, 554]
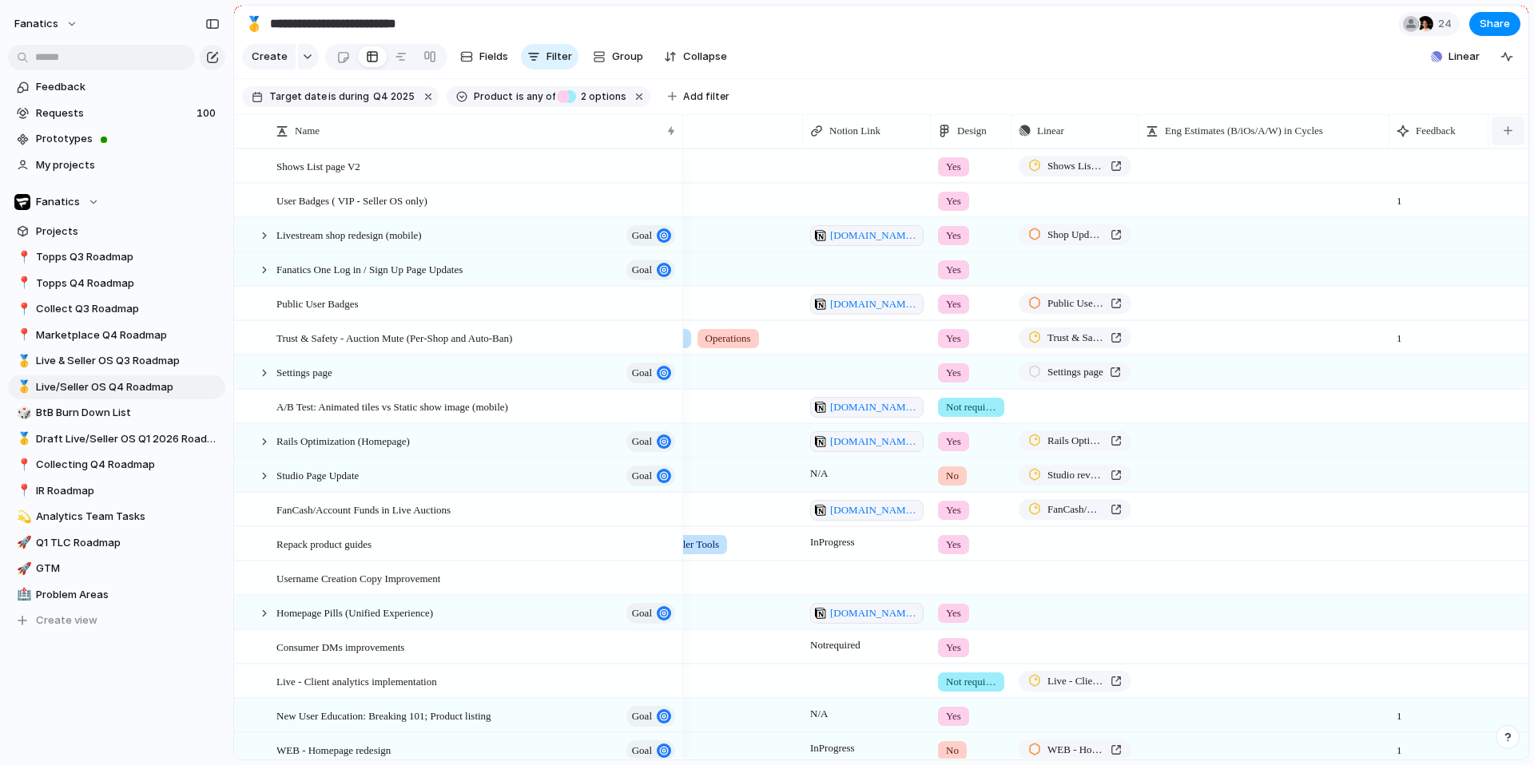
click at [1207, 134] on div "button" at bounding box center [1507, 130] width 9 height 9
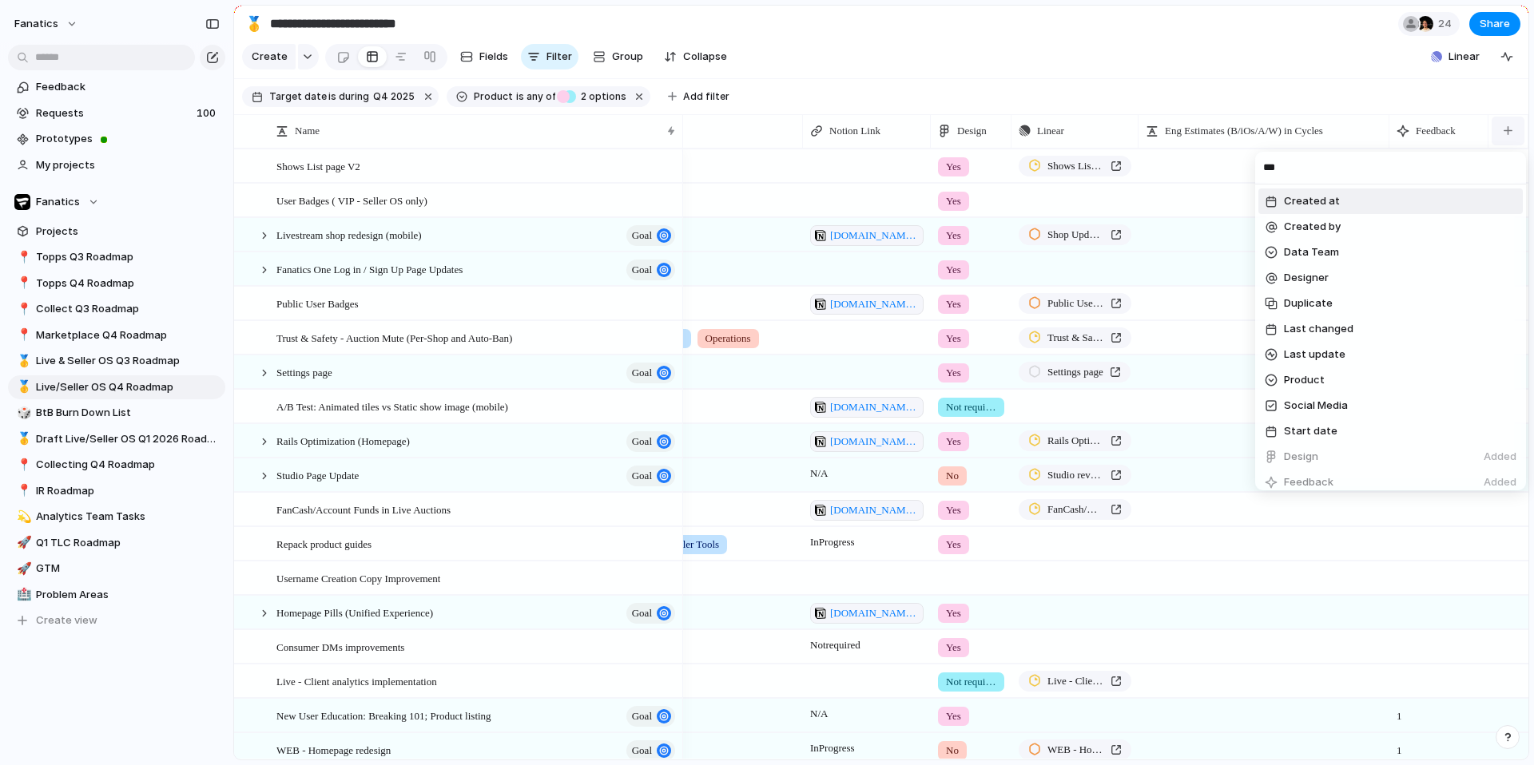
type input "****"
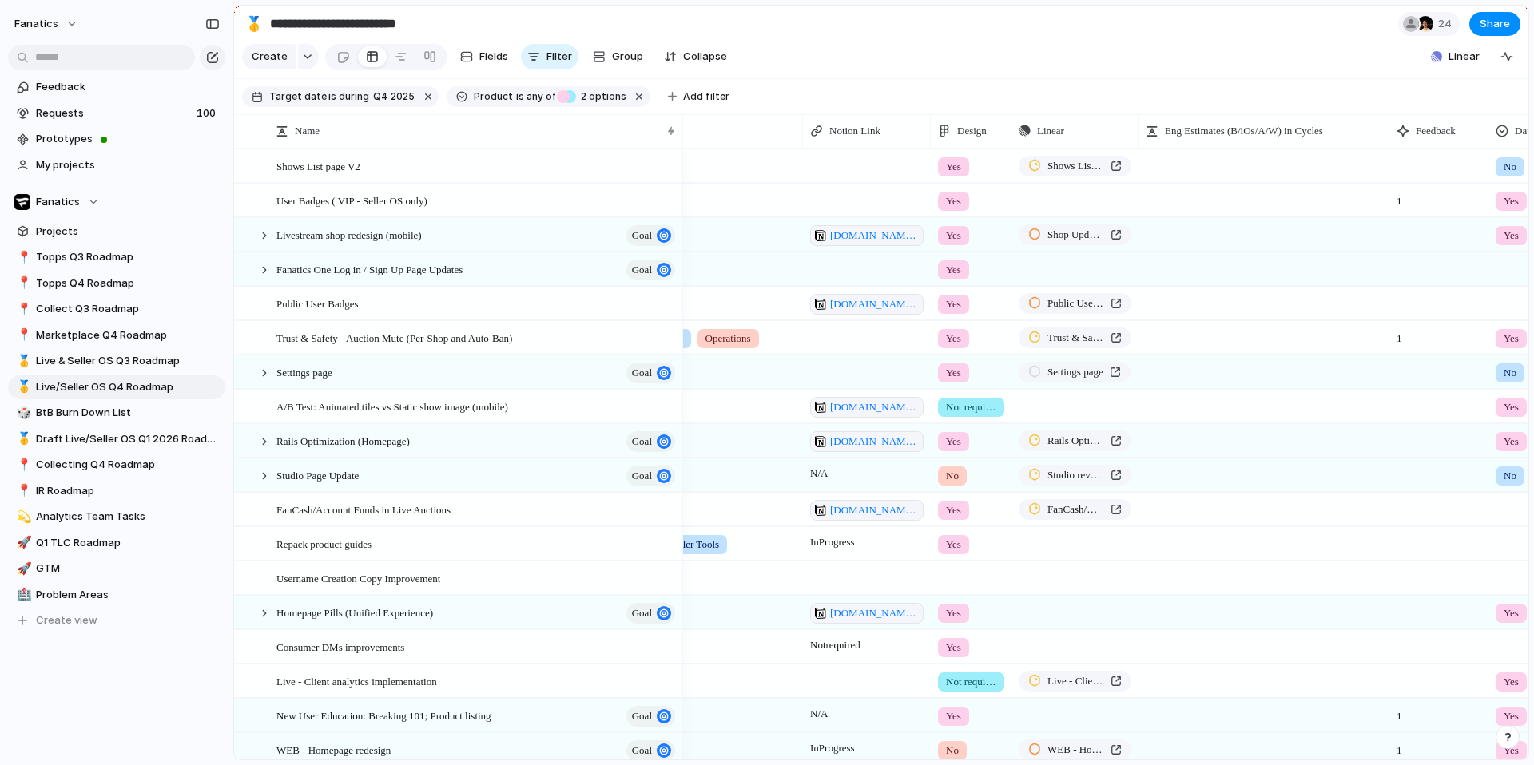
scroll to position [0, 670]
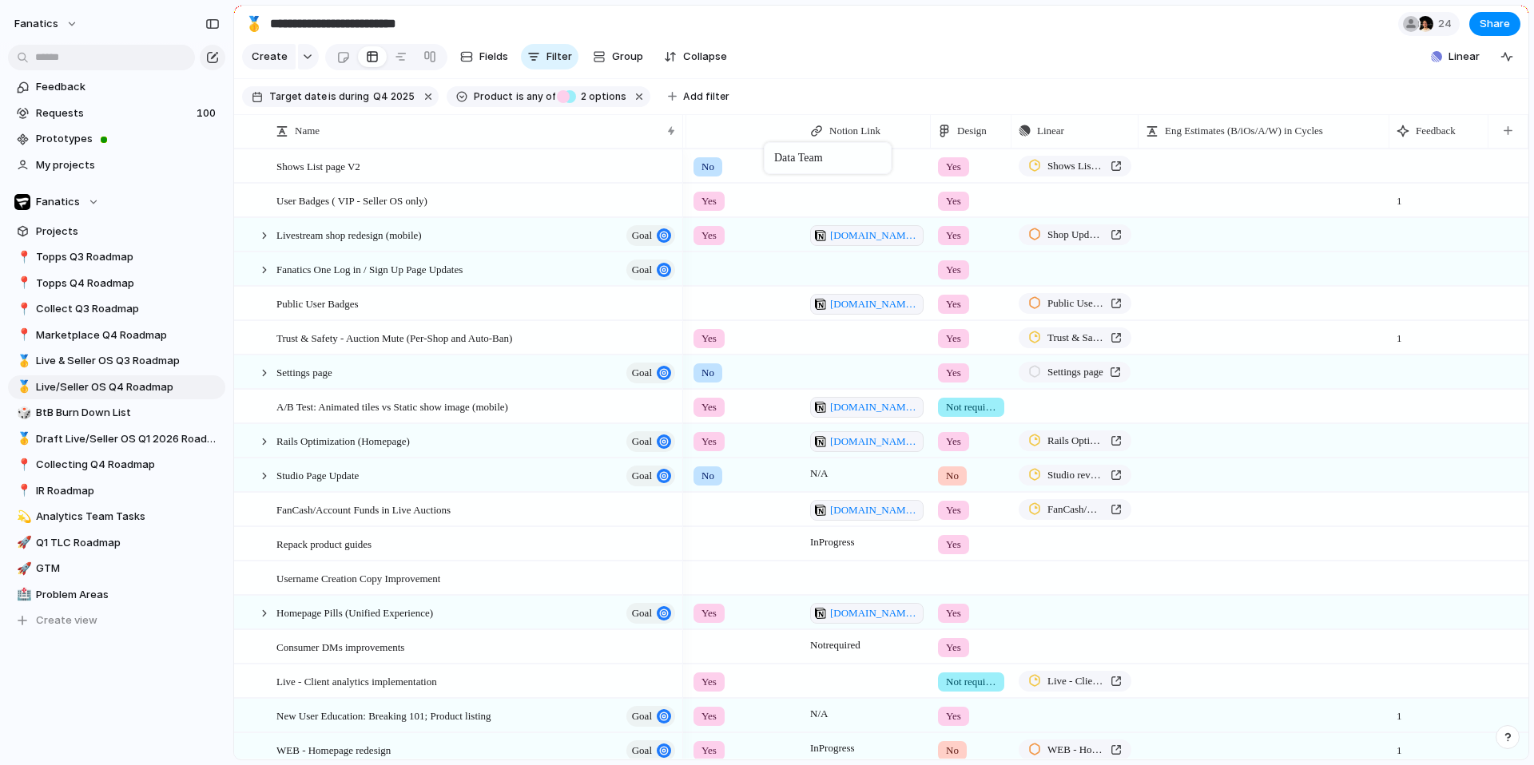
drag, startPoint x: 1428, startPoint y: 139, endPoint x: 772, endPoint y: 145, distance: 656.6
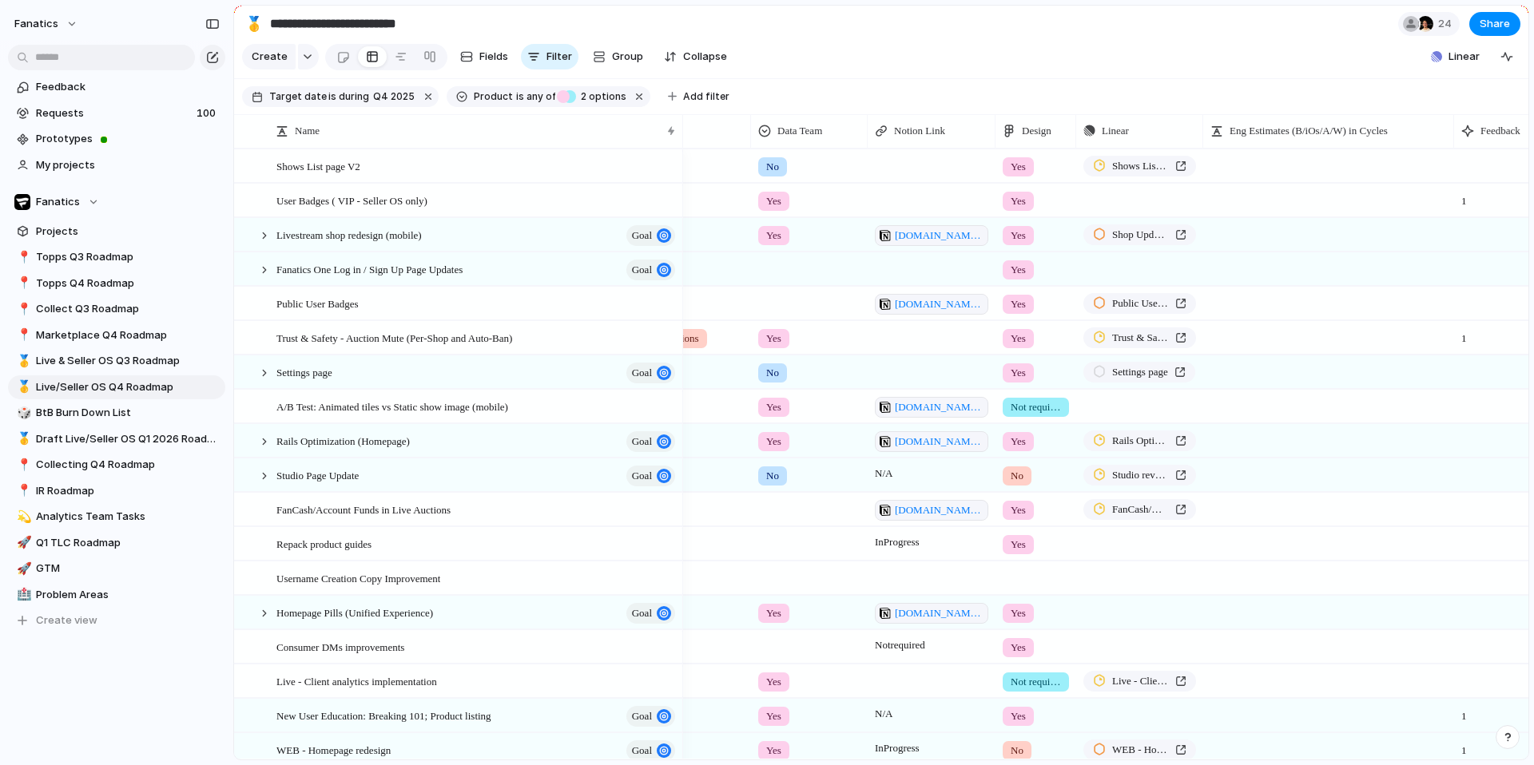
scroll to position [0, 592]
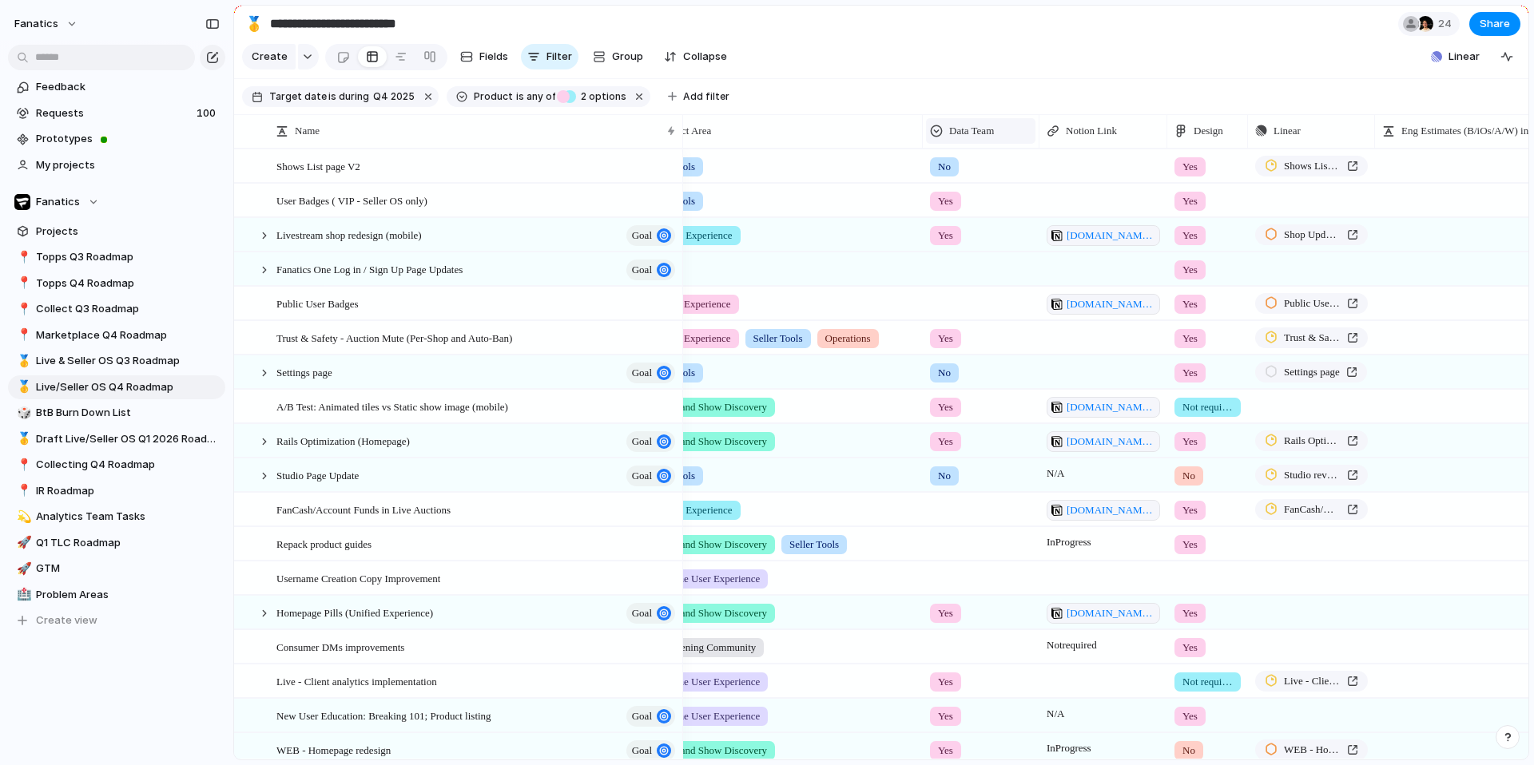
click at [976, 133] on span "Data Team" at bounding box center [971, 131] width 45 height 16
click at [959, 126] on span "Data Team" at bounding box center [971, 131] width 45 height 16
click at [956, 168] on span "Modify" at bounding box center [973, 167] width 34 height 16
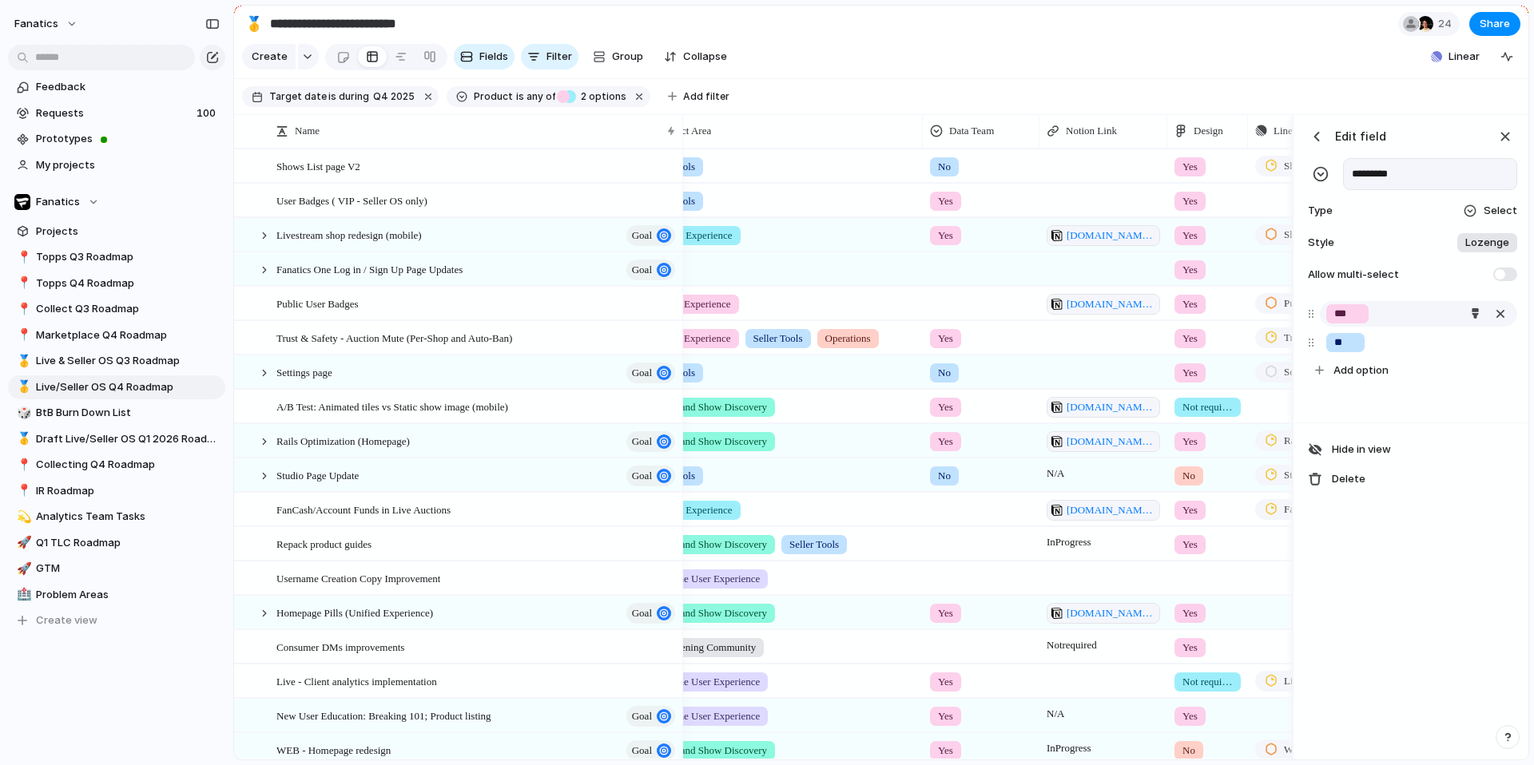
click at [1207, 315] on div "***" at bounding box center [1418, 314] width 197 height 26
type input "*"
type input "**********"
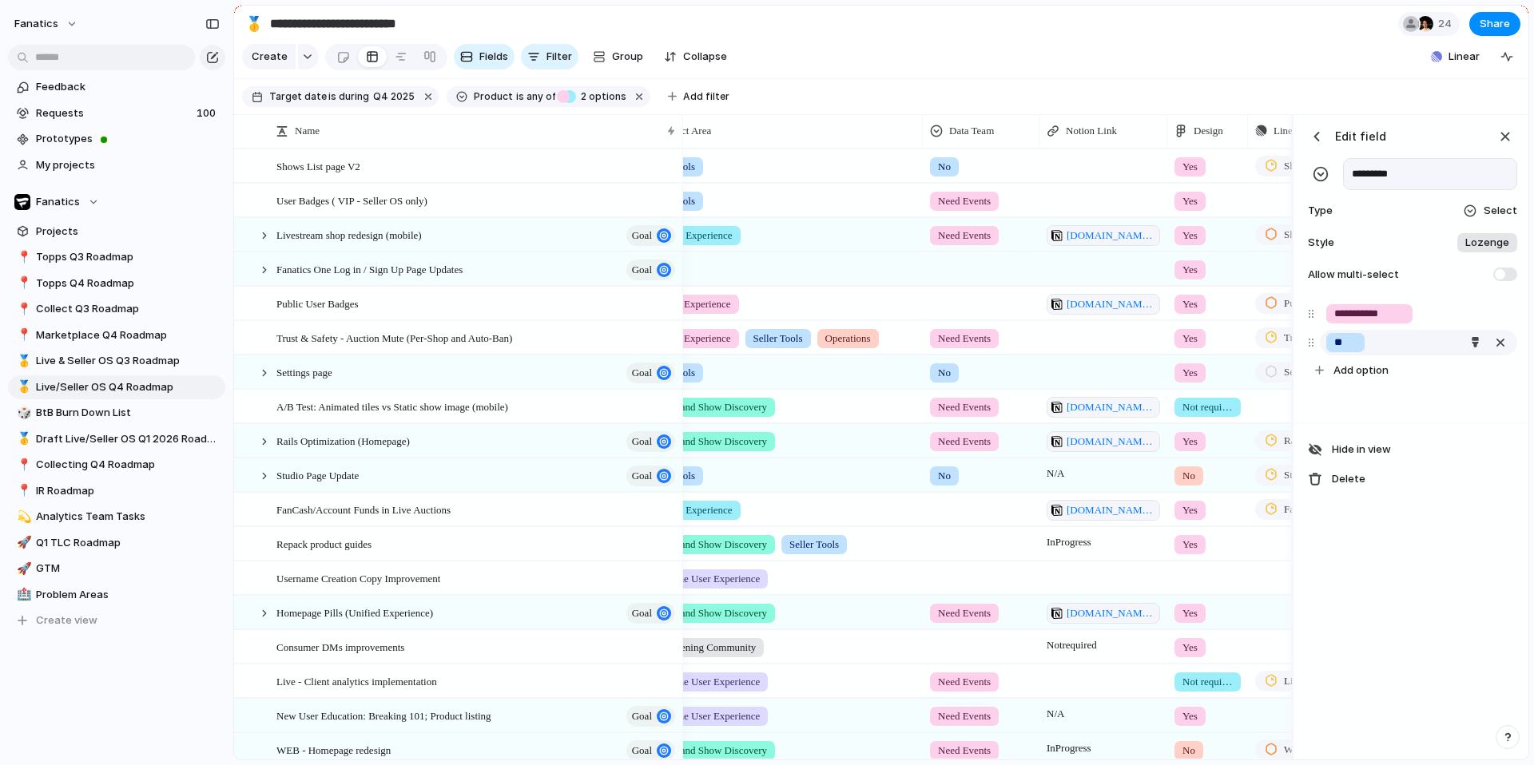
click at [1207, 345] on input "**" at bounding box center [1345, 343] width 22 height 16
type input "*"
type input "****"
click at [1207, 396] on div "**********" at bounding box center [1411, 359] width 232 height 127
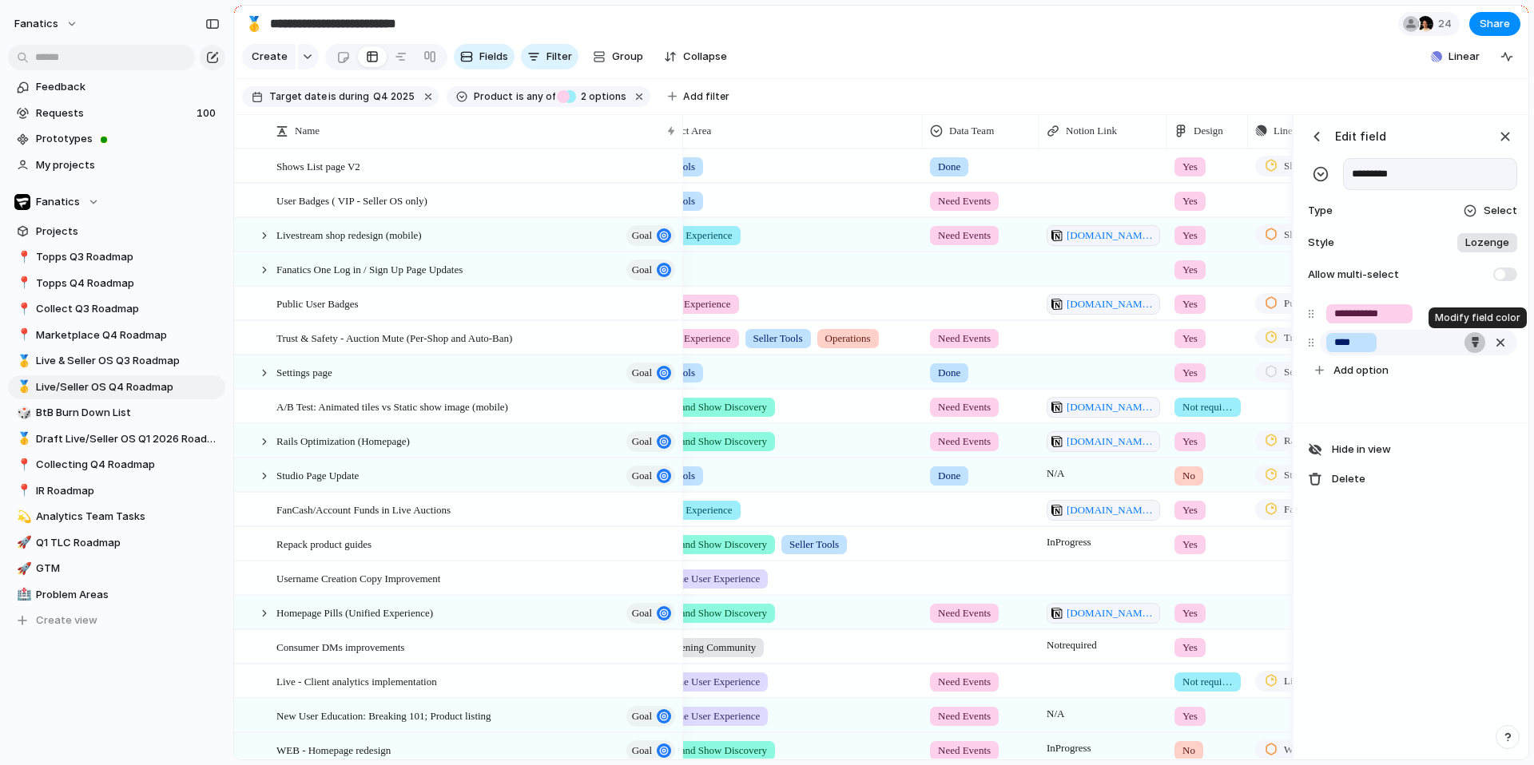
click at [1207, 339] on div "button" at bounding box center [1475, 342] width 10 height 10
click at [1207, 415] on button "button" at bounding box center [1407, 408] width 21 height 21
click at [1207, 527] on div at bounding box center [767, 382] width 1534 height 765
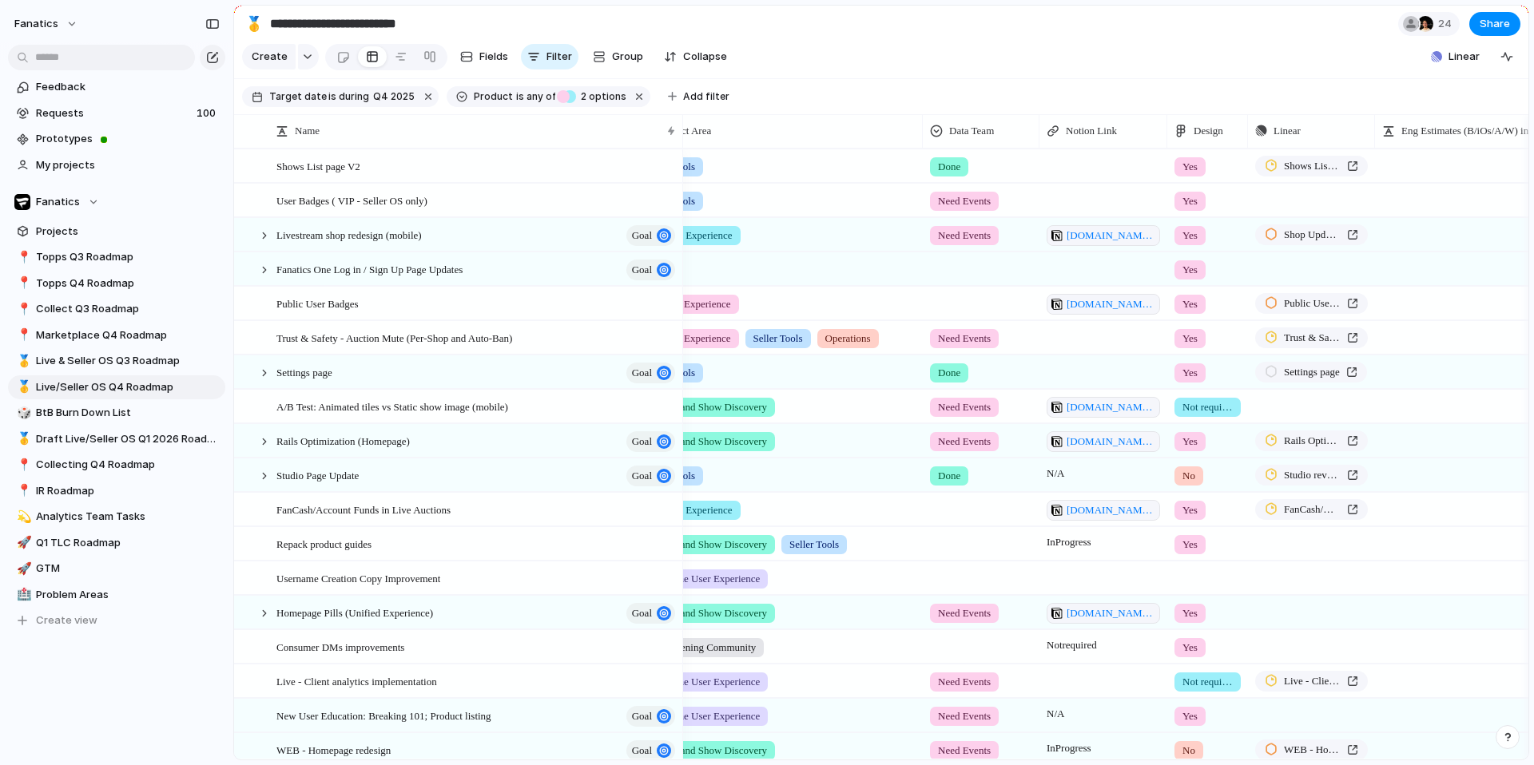
click at [1180, 30] on section "**********" at bounding box center [881, 24] width 1294 height 36
click at [117, 358] on span "Live & Seller OS Q3 Roadmap" at bounding box center [128, 361] width 184 height 16
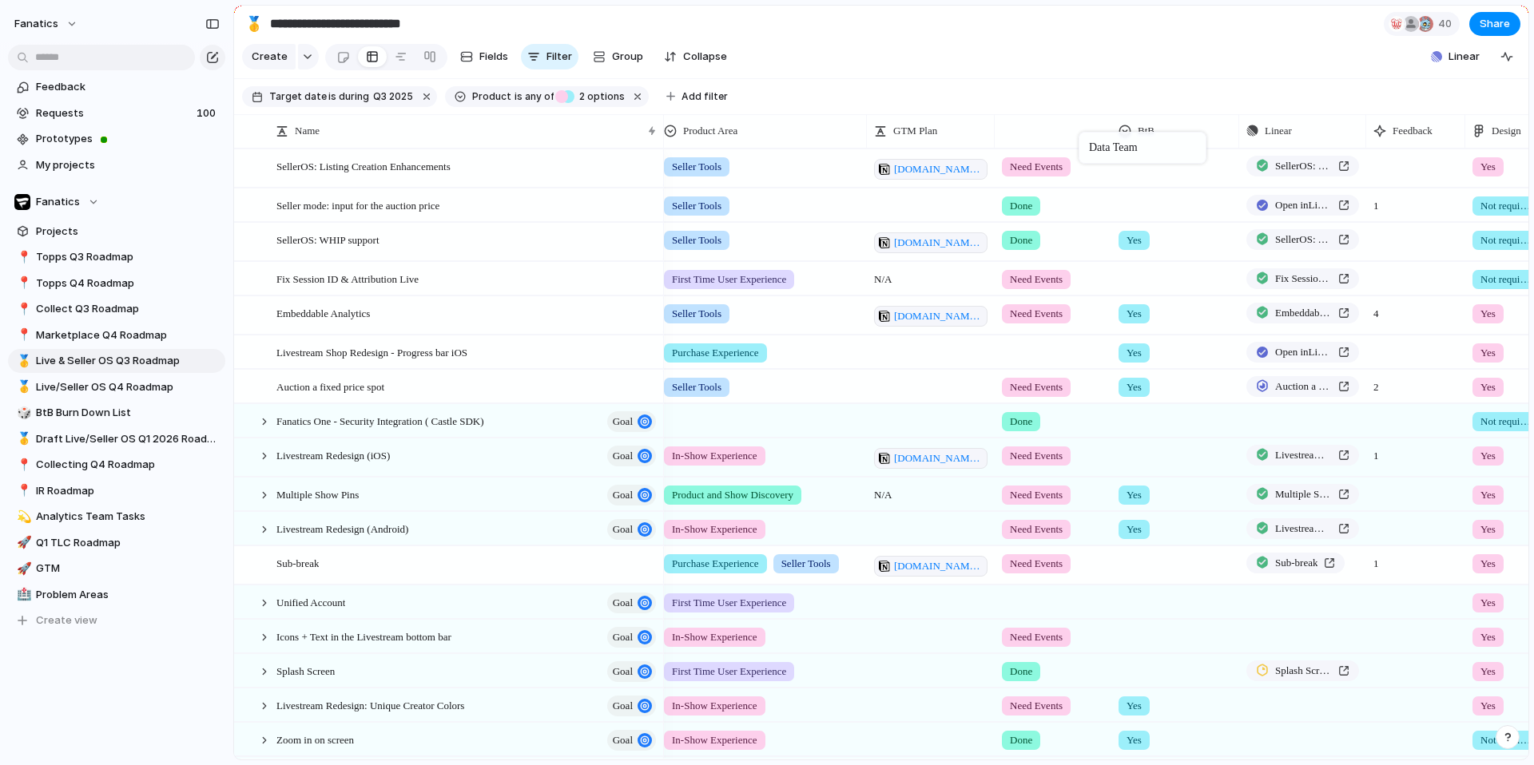
drag, startPoint x: 1305, startPoint y: 128, endPoint x: 1054, endPoint y: 133, distance: 250.9
click at [1025, 381] on span "Need Events" at bounding box center [1036, 387] width 53 height 16
click at [1042, 482] on div "Done" at bounding box center [1026, 480] width 42 height 19
click at [1015, 233] on span "Done" at bounding box center [1021, 240] width 22 height 16
click at [1035, 365] on span "No Data Team" at bounding box center [1039, 360] width 69 height 16
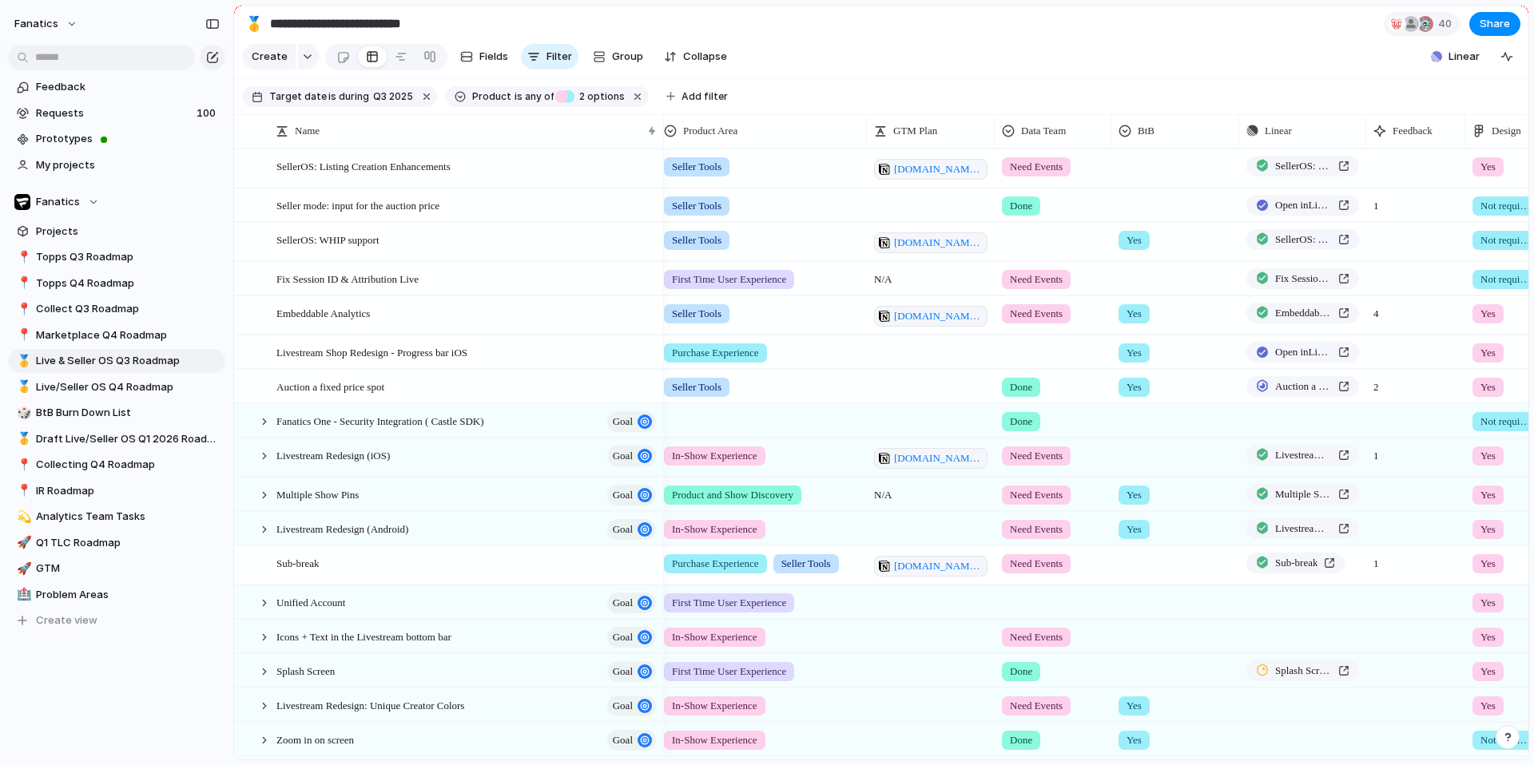
click at [1028, 208] on span "Done" at bounding box center [1021, 206] width 22 height 16
click at [1042, 308] on div "Done" at bounding box center [1026, 299] width 42 height 19
click at [1024, 282] on span "Need Events" at bounding box center [1036, 280] width 53 height 16
click at [1032, 378] on span "Done" at bounding box center [1026, 373] width 26 height 16
click at [1047, 313] on span "Need Events" at bounding box center [1036, 314] width 53 height 16
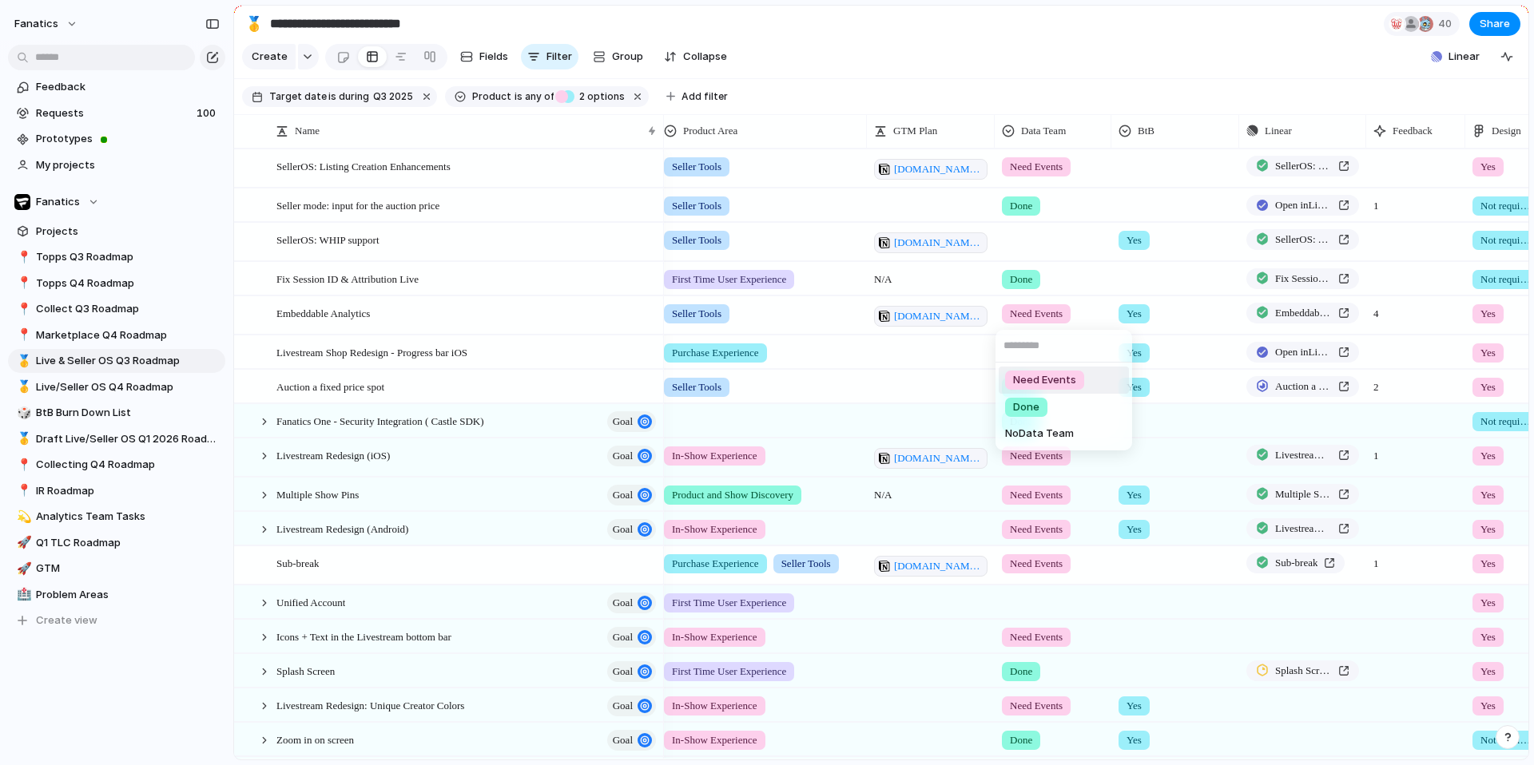
click at [1025, 169] on div "Need Events Done No Data Team" at bounding box center [767, 382] width 1534 height 765
click at [1049, 165] on span "Need Events" at bounding box center [1036, 167] width 53 height 16
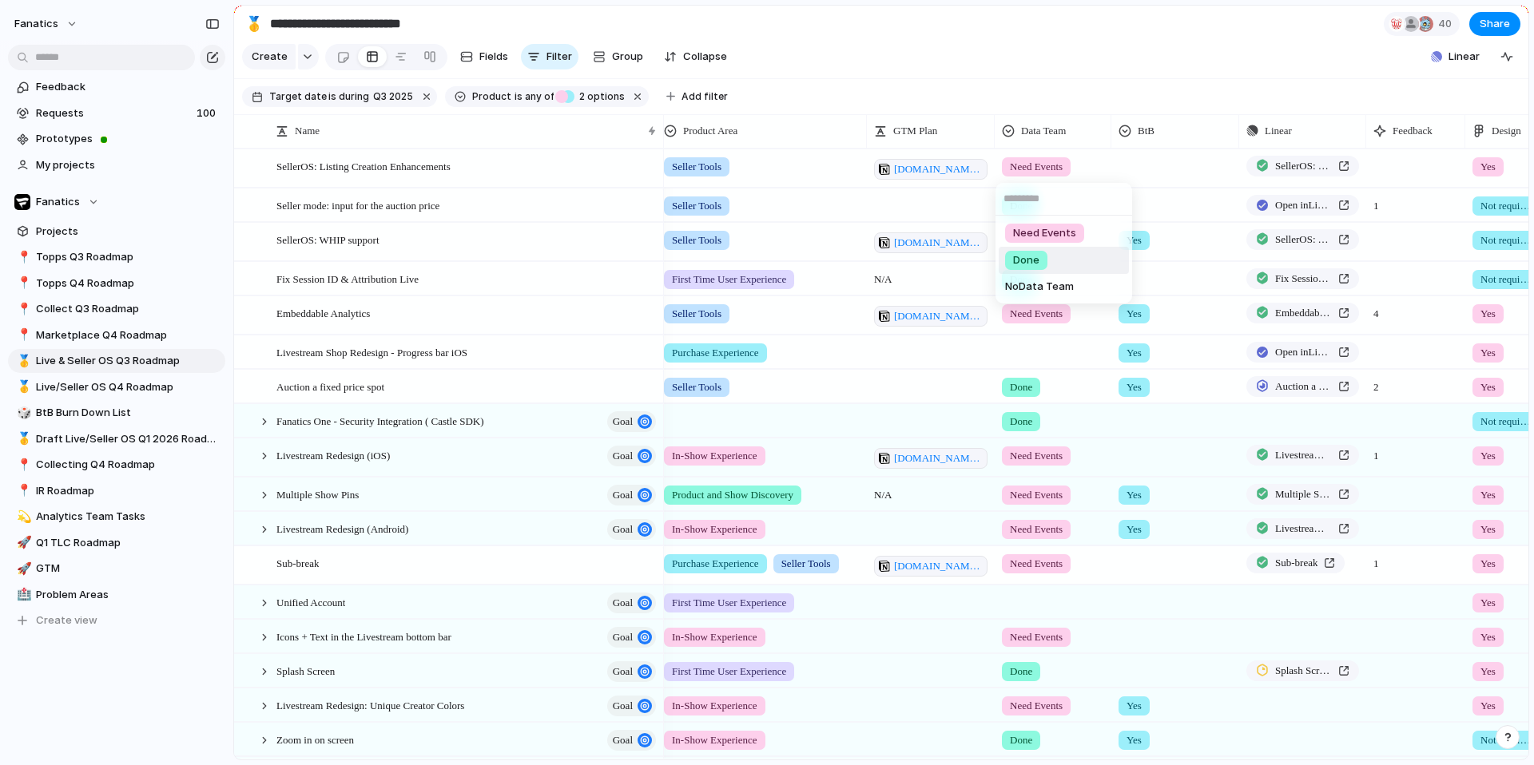
click at [1041, 264] on div "Done" at bounding box center [1026, 260] width 42 height 19
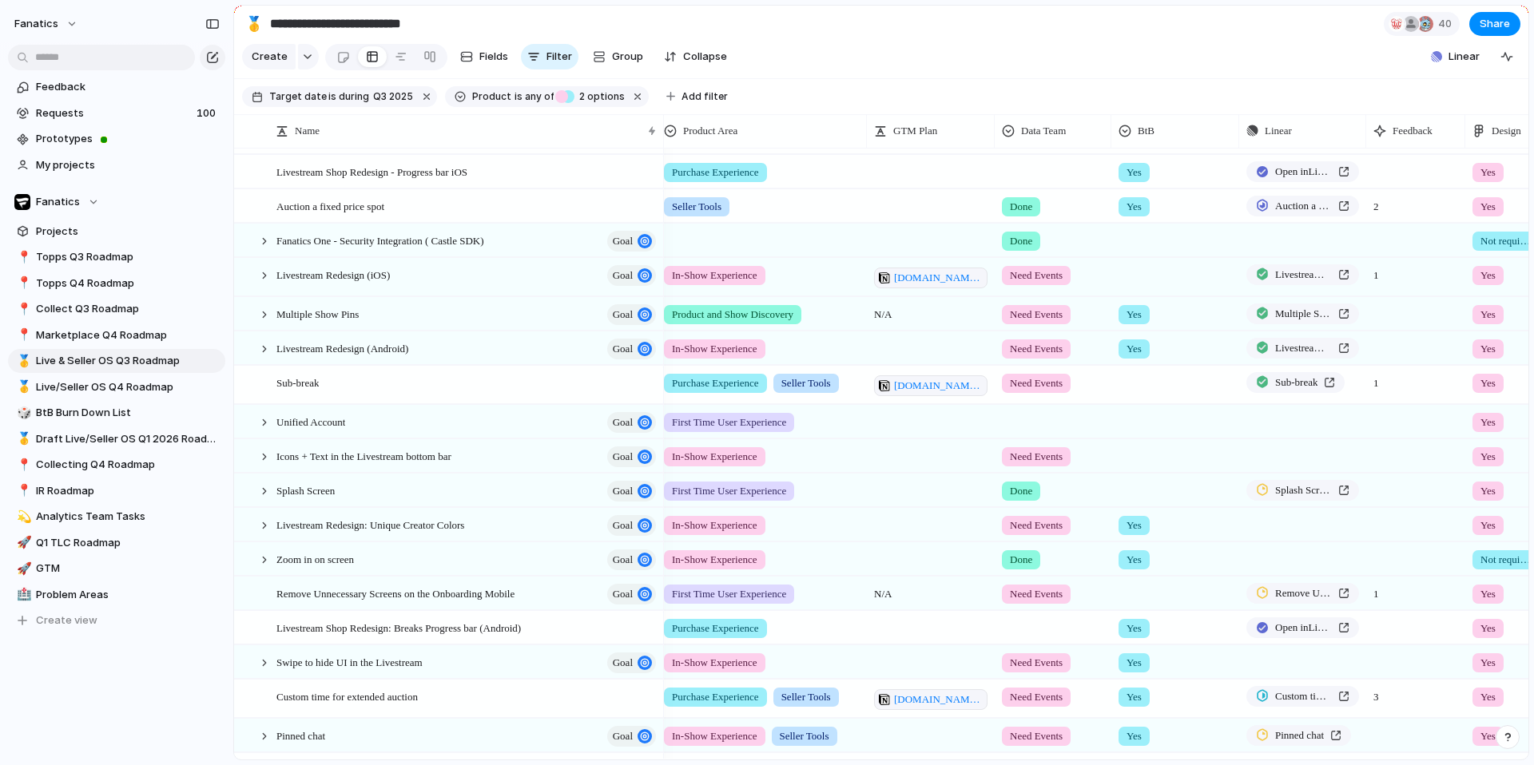
scroll to position [181, 0]
click at [1023, 270] on span "Need Events" at bounding box center [1036, 275] width 53 height 16
click at [1046, 370] on div "Done" at bounding box center [1026, 368] width 42 height 19
click at [1035, 304] on div "Need Events" at bounding box center [1036, 313] width 69 height 19
click at [1035, 415] on div "Done" at bounding box center [1026, 407] width 42 height 19
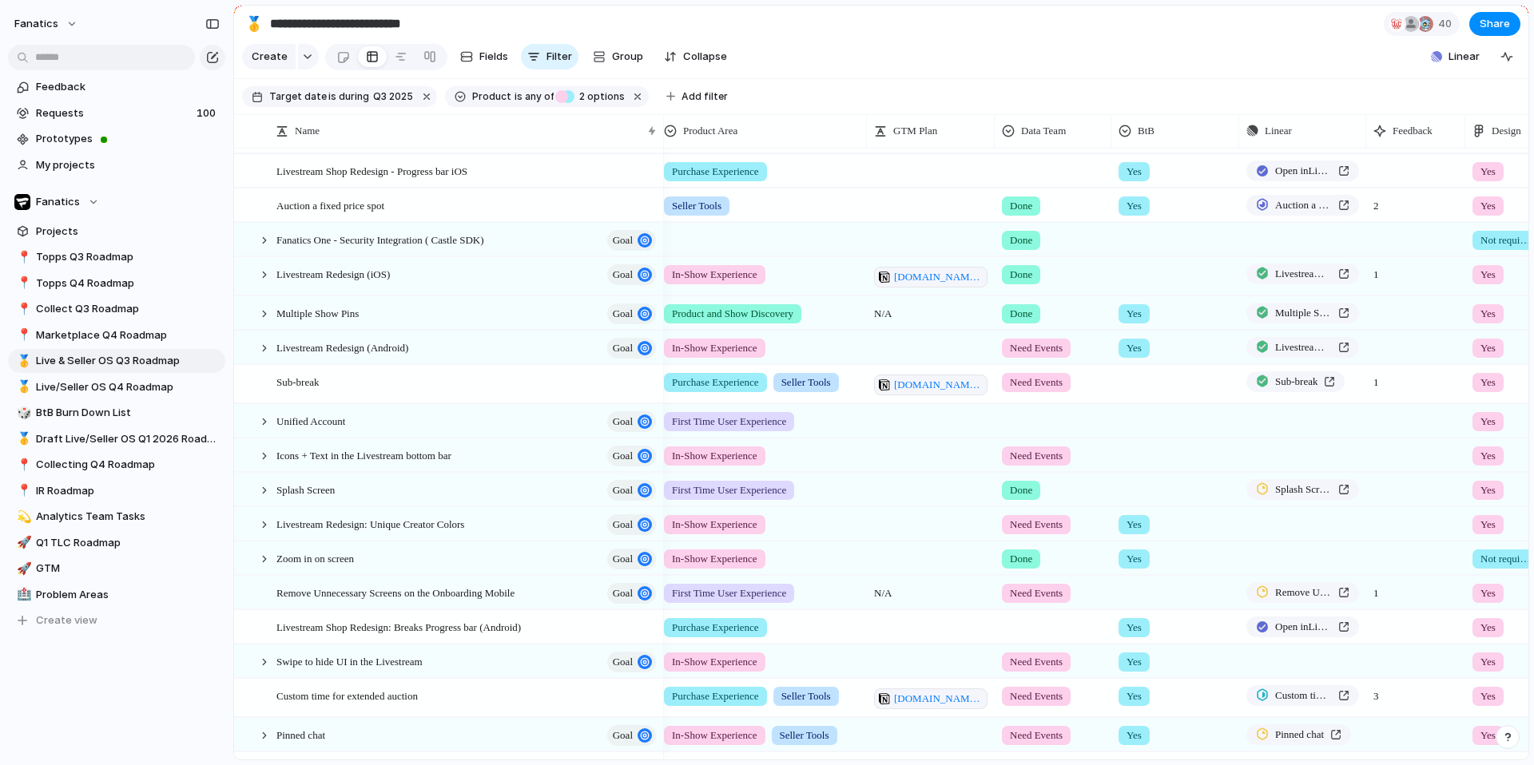
click at [1020, 349] on span "Need Events" at bounding box center [1036, 348] width 53 height 16
click at [1020, 443] on span "Done" at bounding box center [1026, 442] width 26 height 16
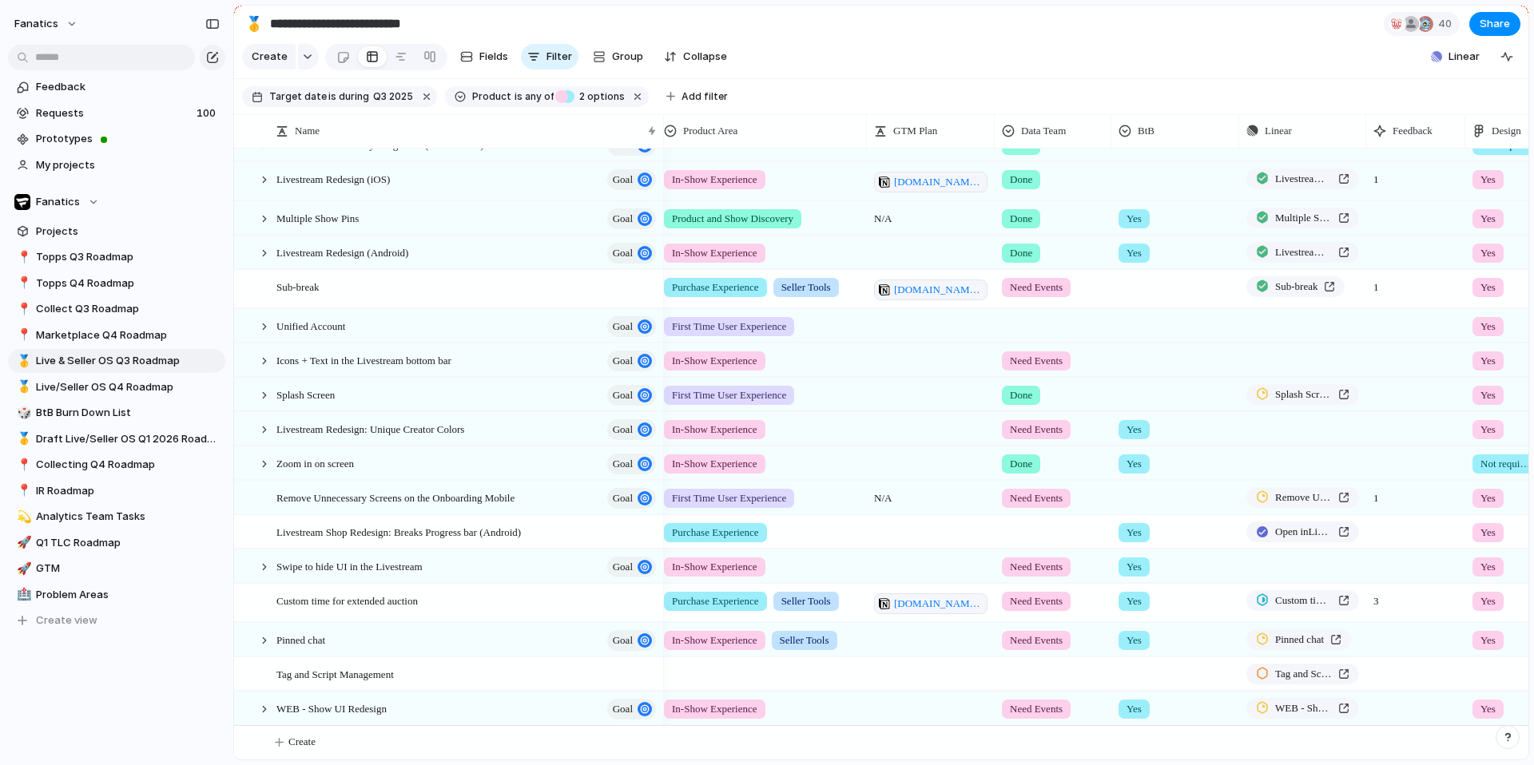
click at [1019, 253] on span "Done" at bounding box center [1021, 253] width 22 height 16
click at [982, 327] on div "Need Events Done No Data Team" at bounding box center [767, 382] width 1534 height 765
click at [1046, 283] on span "Need Events" at bounding box center [1036, 288] width 53 height 16
drag, startPoint x: 1044, startPoint y: 391, endPoint x: 1039, endPoint y: 381, distance: 10.7
click at [1039, 381] on div "Done" at bounding box center [1026, 380] width 42 height 19
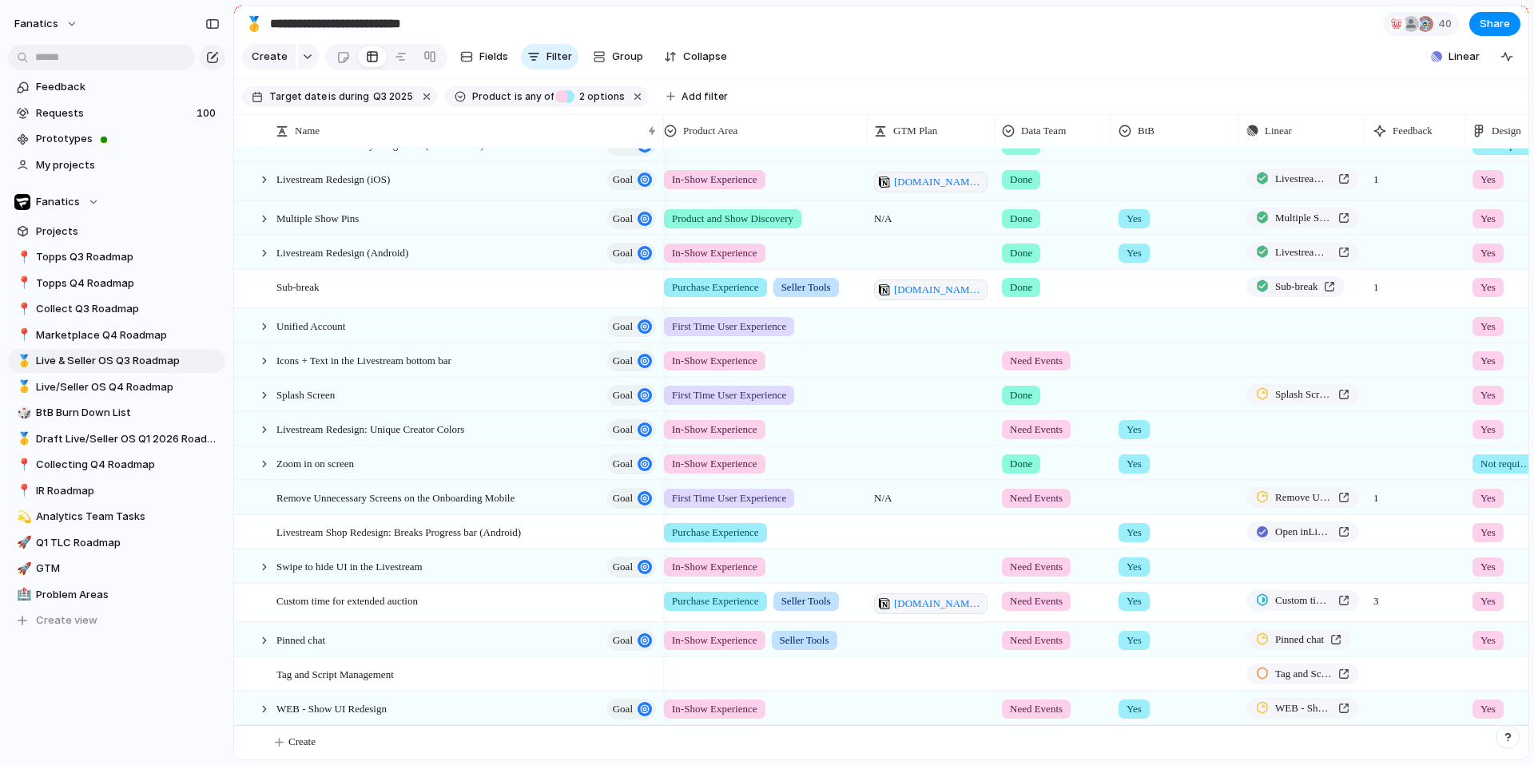
click at [1030, 323] on div at bounding box center [1052, 323] width 115 height 26
click at [1068, 398] on span "Need Events" at bounding box center [1044, 393] width 63 height 16
click at [1052, 355] on span "Need Events" at bounding box center [1036, 361] width 53 height 16
click at [1048, 480] on span "No Data Team" at bounding box center [1039, 481] width 69 height 16
click at [1032, 391] on span "Done" at bounding box center [1021, 395] width 22 height 16
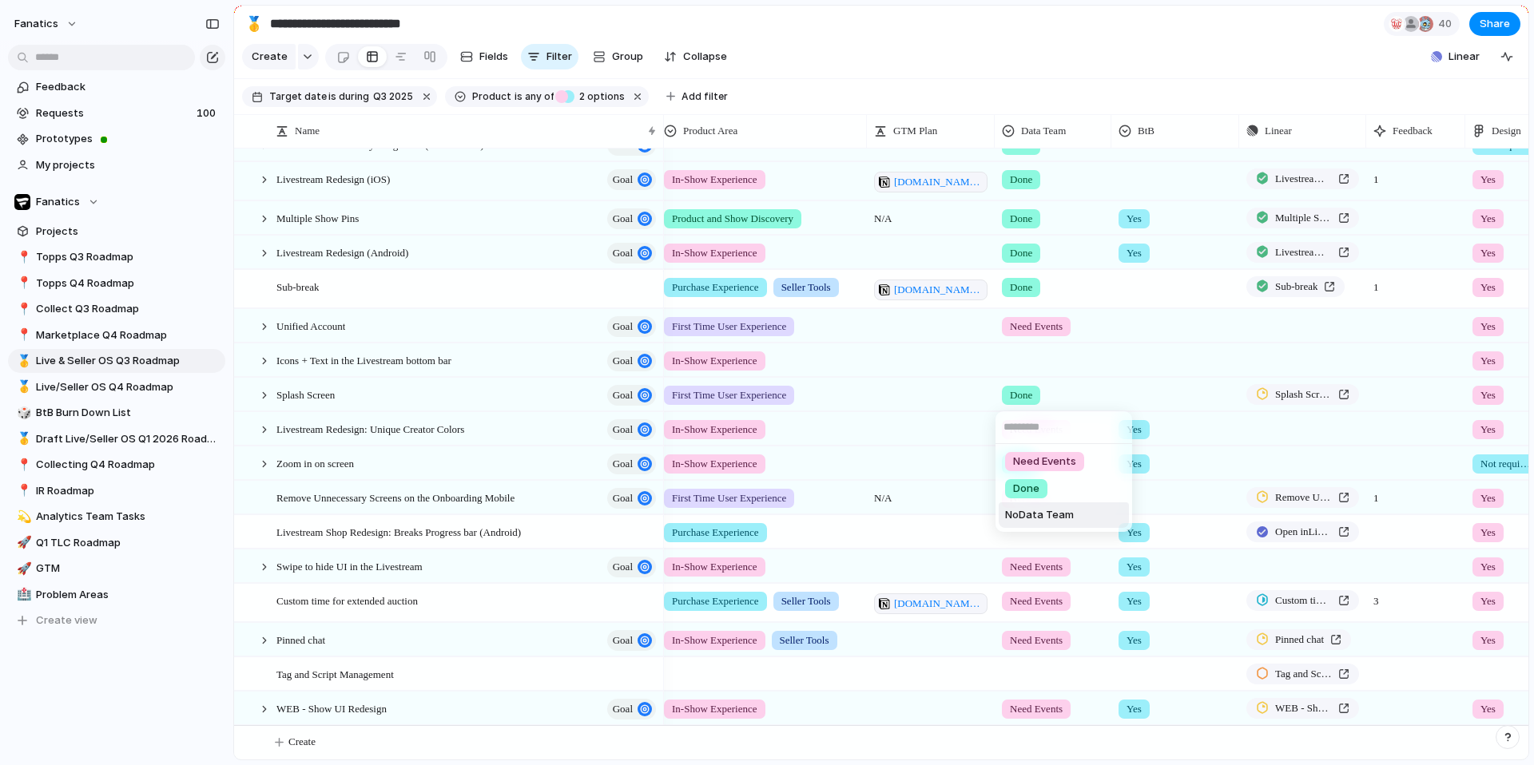
click at [1039, 514] on span "No Data Team" at bounding box center [1039, 515] width 69 height 16
click at [1022, 466] on span "Done" at bounding box center [1021, 464] width 22 height 16
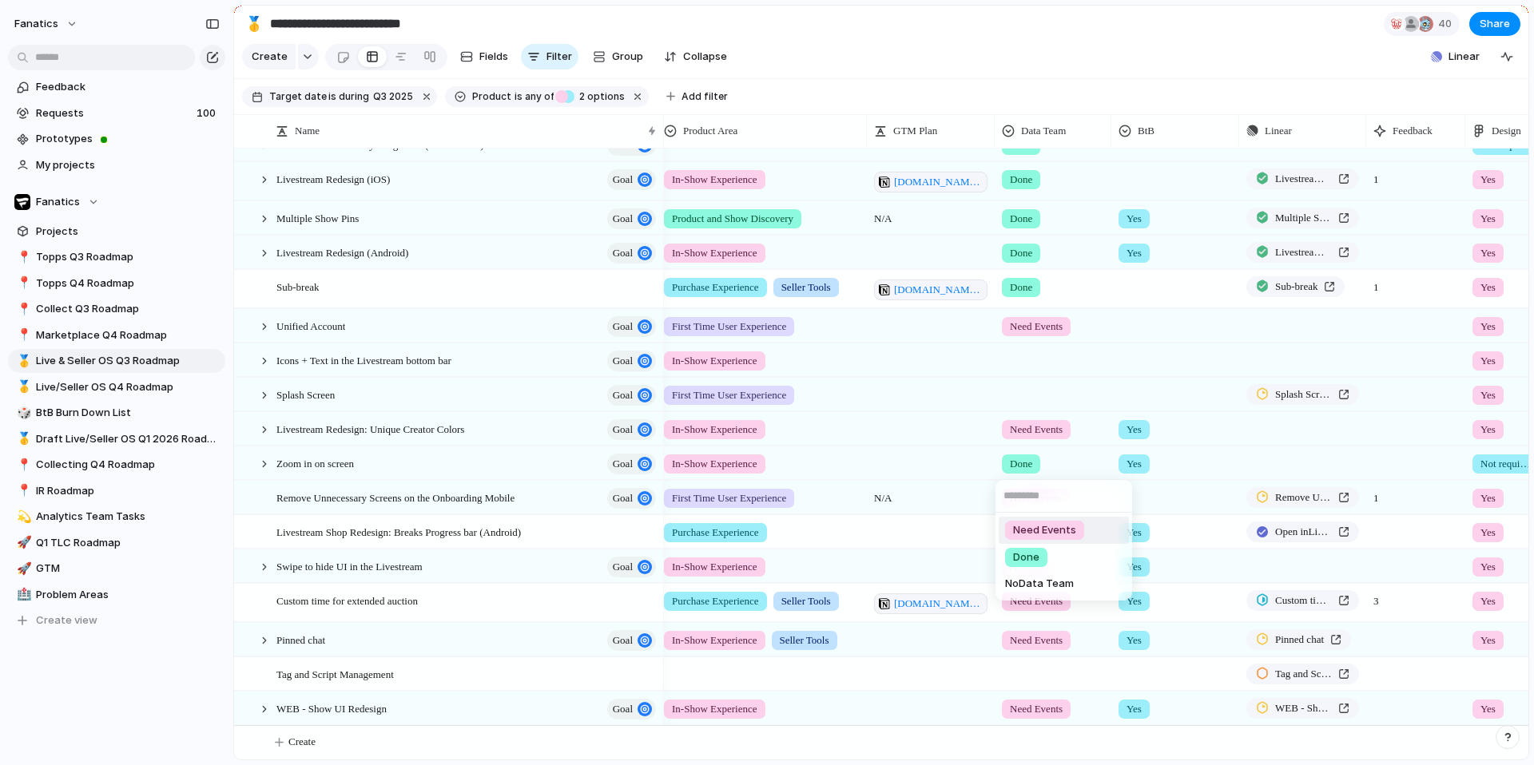
click at [1029, 529] on span "Need Events" at bounding box center [1044, 530] width 63 height 16
click at [1030, 498] on span "Need Events" at bounding box center [1036, 498] width 53 height 16
click at [1046, 614] on span "No Data Team" at bounding box center [1039, 618] width 69 height 16
click at [1046, 657] on div at bounding box center [1052, 671] width 115 height 26
click at [959, 657] on div "Need Events Done" at bounding box center [767, 382] width 1534 height 765
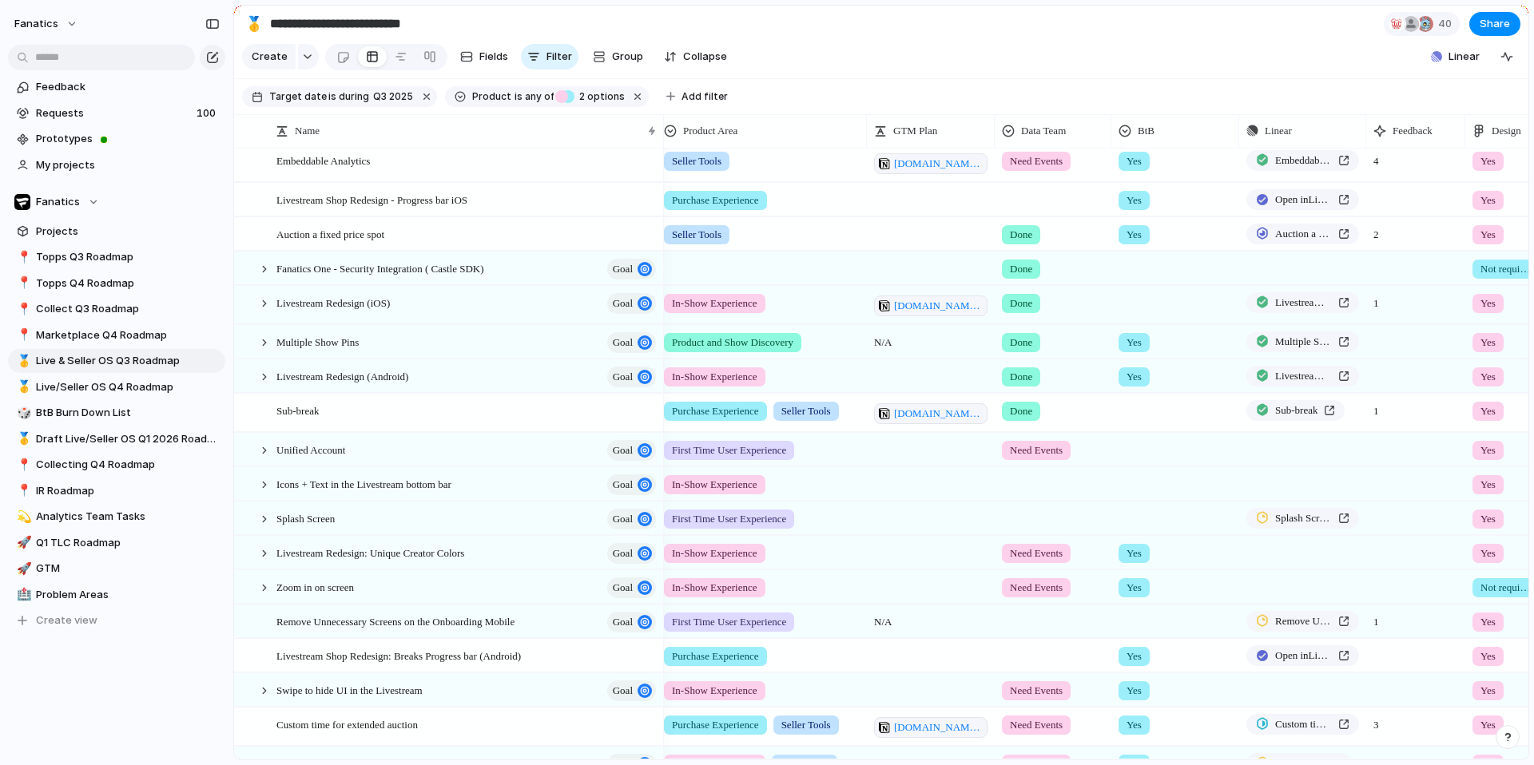
scroll to position [149, 0]
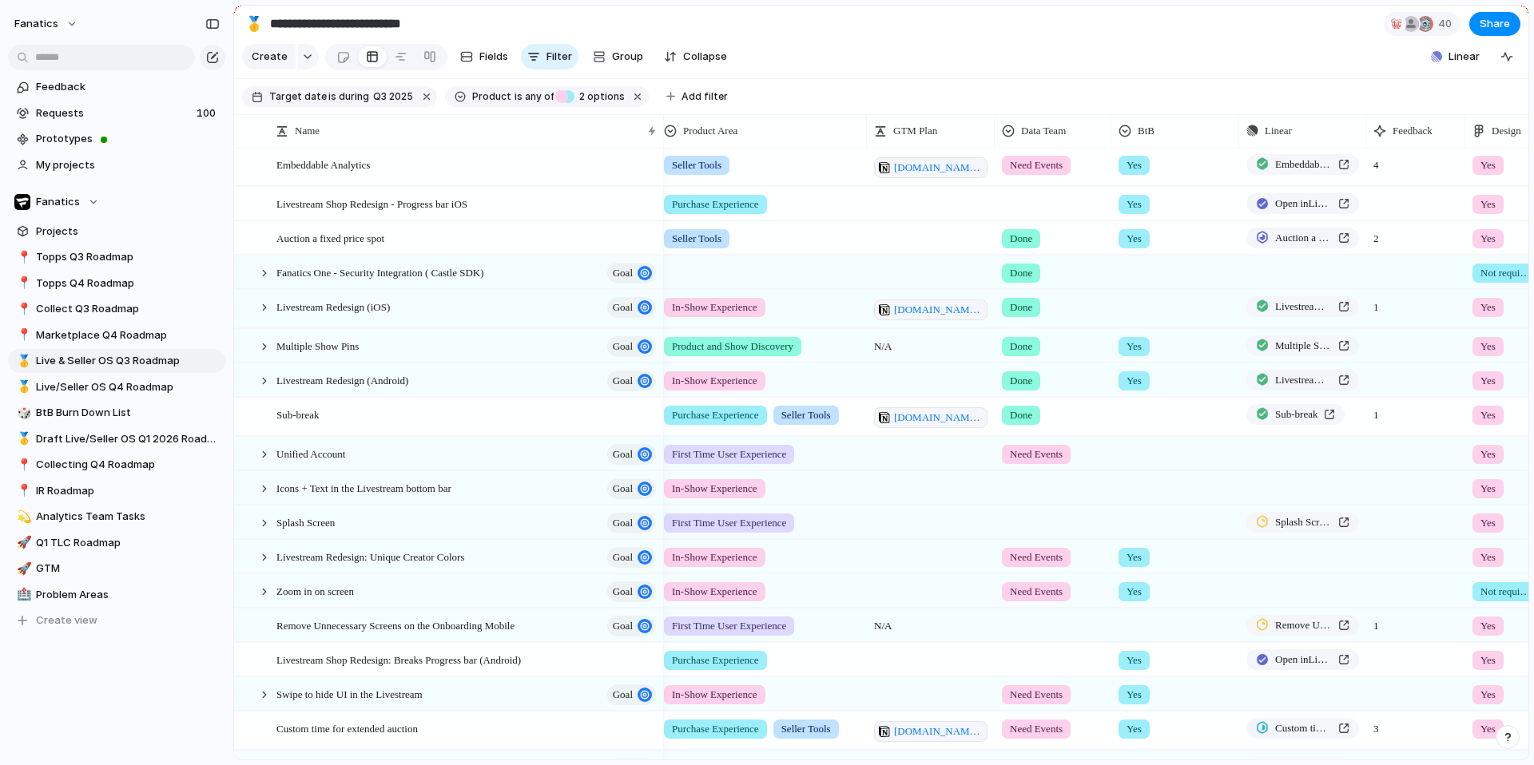
click at [1021, 385] on span "Done" at bounding box center [1021, 381] width 22 height 16
click at [1038, 438] on div "Need Events" at bounding box center [1044, 447] width 79 height 19
click at [698, 58] on span "Collapse" at bounding box center [705, 57] width 44 height 16
click at [698, 58] on span "Expand" at bounding box center [701, 57] width 37 height 16
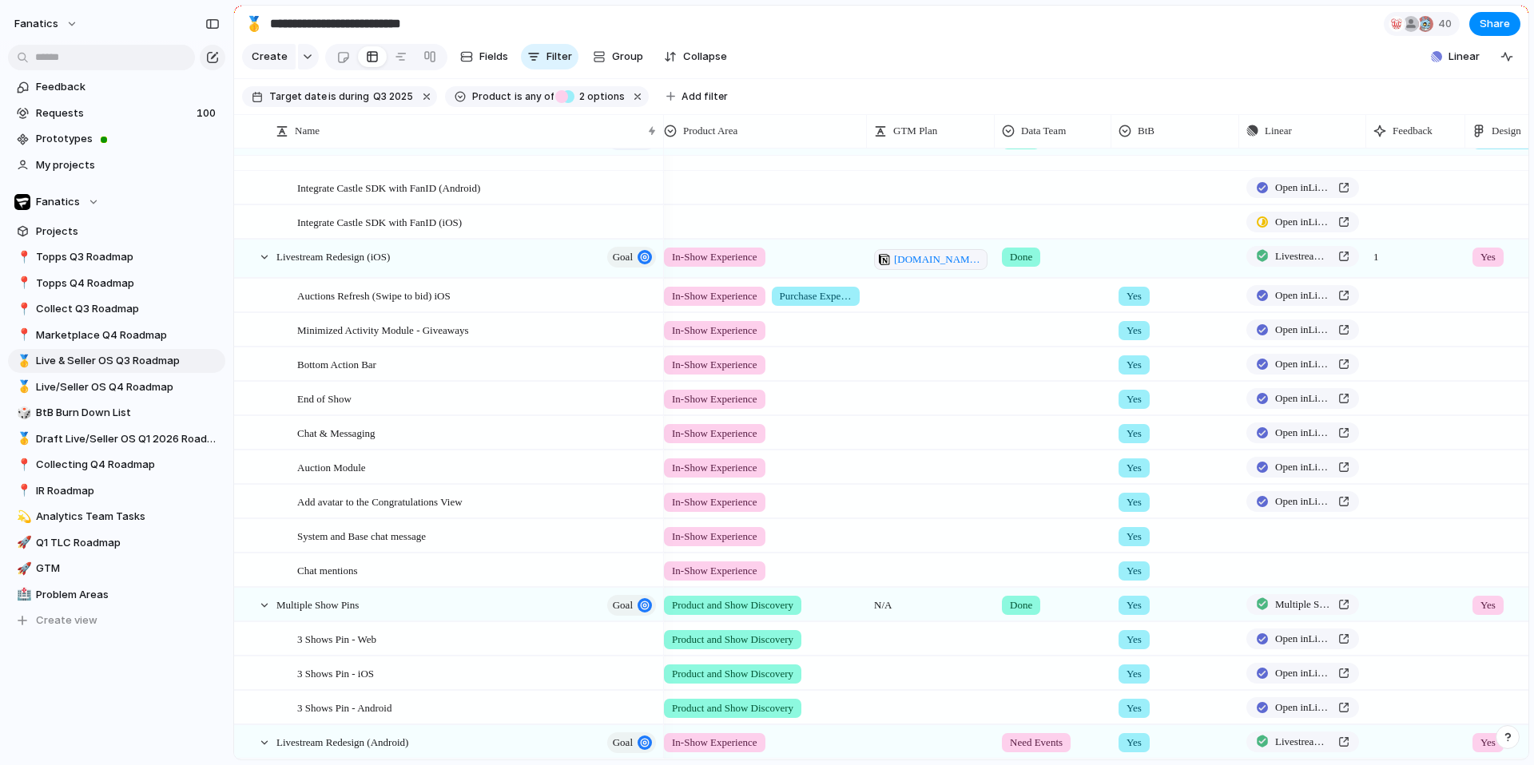
scroll to position [445, 0]
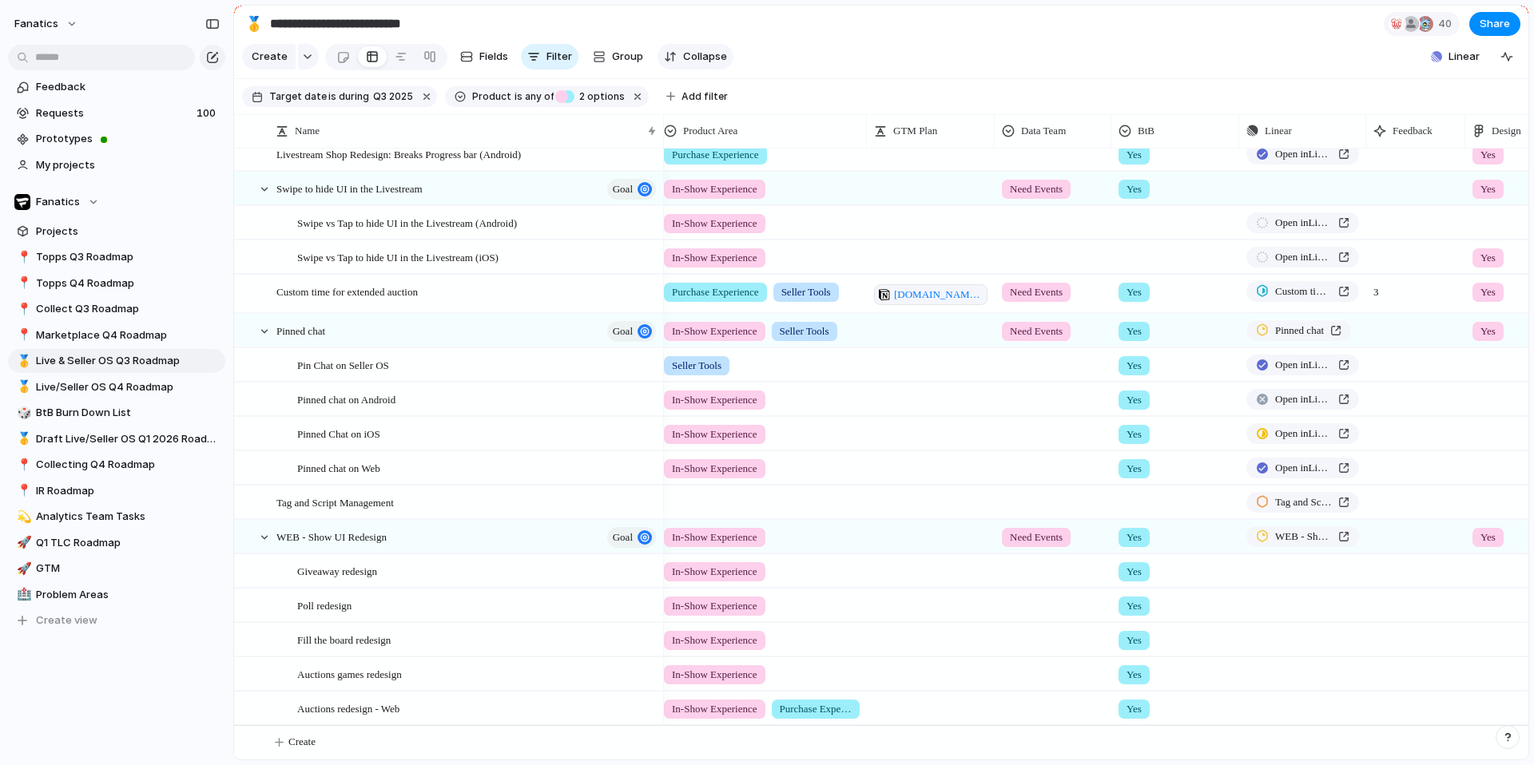
click at [706, 45] on button "Collapse" at bounding box center [695, 57] width 76 height 26
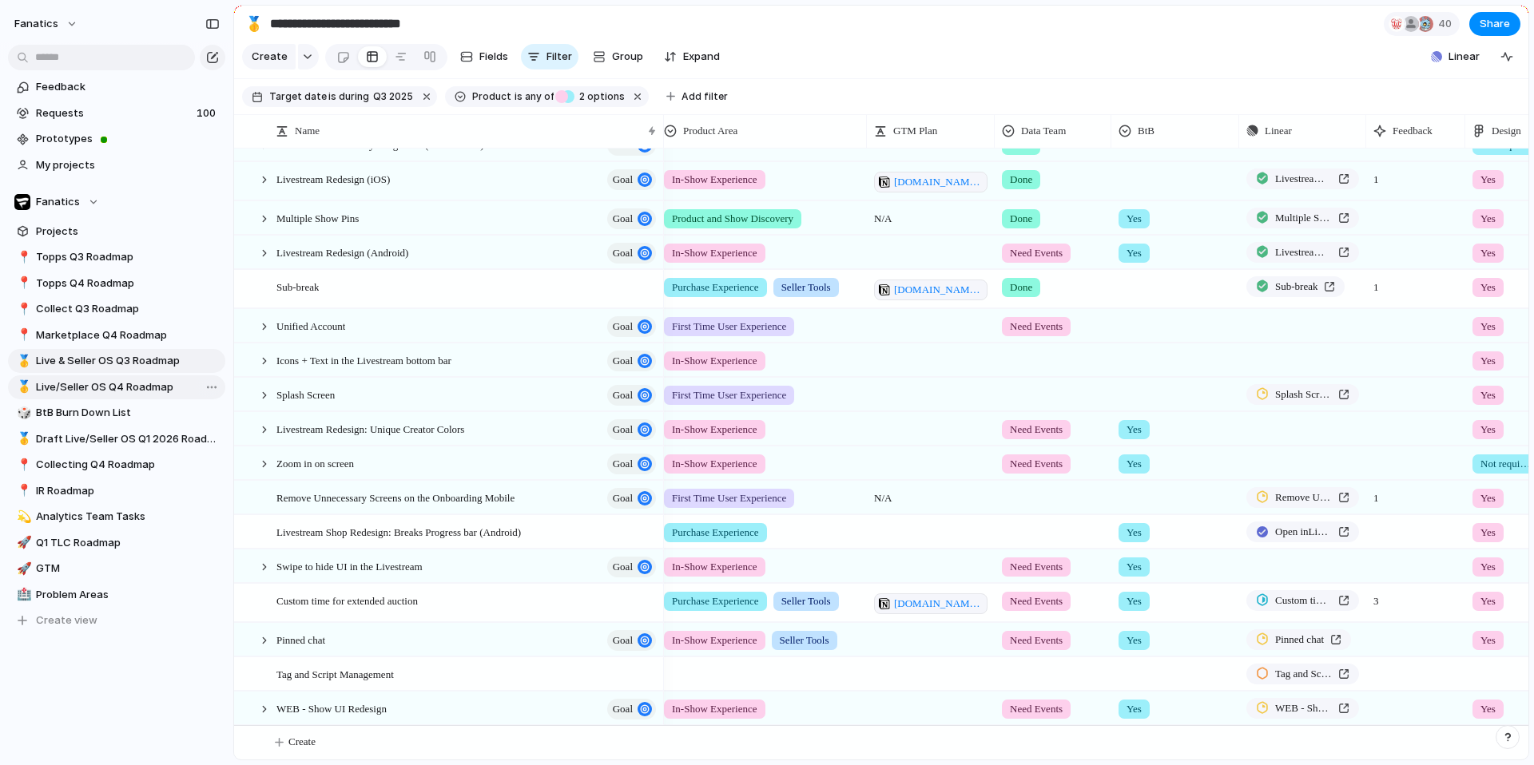
click at [125, 390] on span "Live/Seller OS Q4 Roadmap" at bounding box center [128, 387] width 184 height 16
type input "**********"
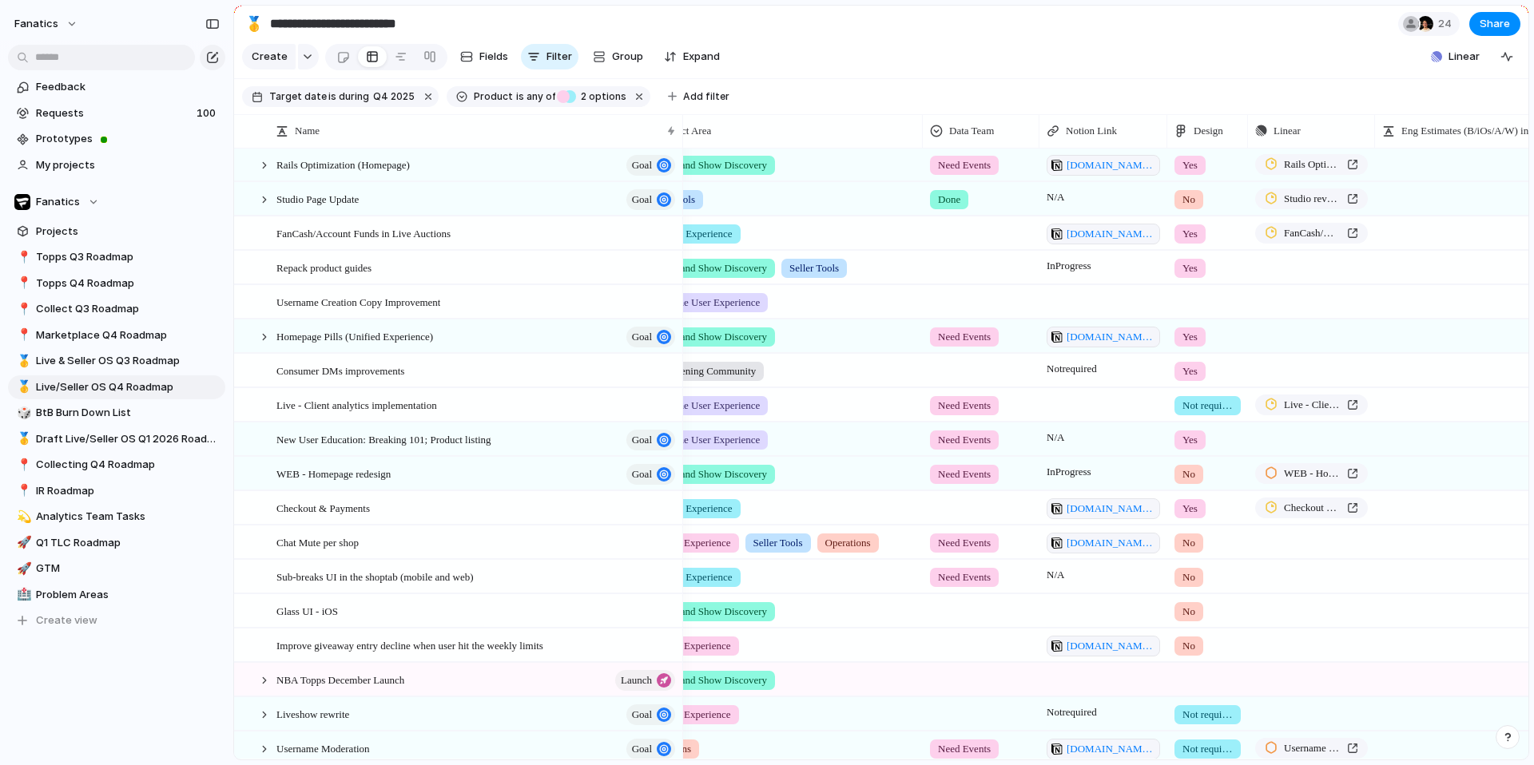
click at [964, 203] on div "Done" at bounding box center [949, 199] width 38 height 19
click at [978, 271] on span "Need Events" at bounding box center [972, 266] width 63 height 16
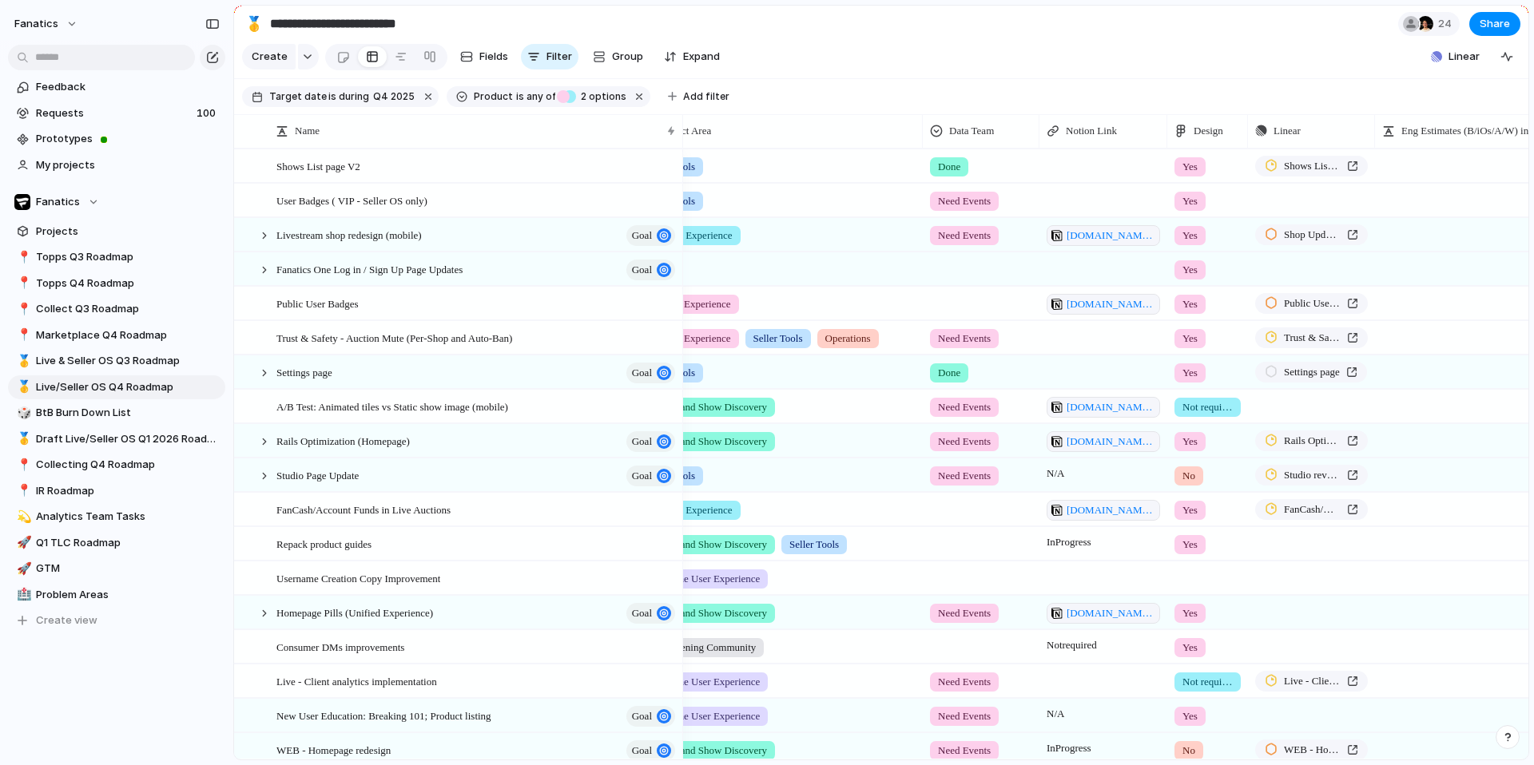
click at [973, 276] on div at bounding box center [980, 266] width 115 height 26
click at [977, 337] on span "Need Events" at bounding box center [972, 336] width 63 height 16
click at [968, 272] on span "Need Events" at bounding box center [964, 270] width 53 height 16
click at [895, 291] on div "Need Events Done No Data Team" at bounding box center [767, 382] width 1534 height 765
click at [973, 304] on div at bounding box center [980, 301] width 115 height 26
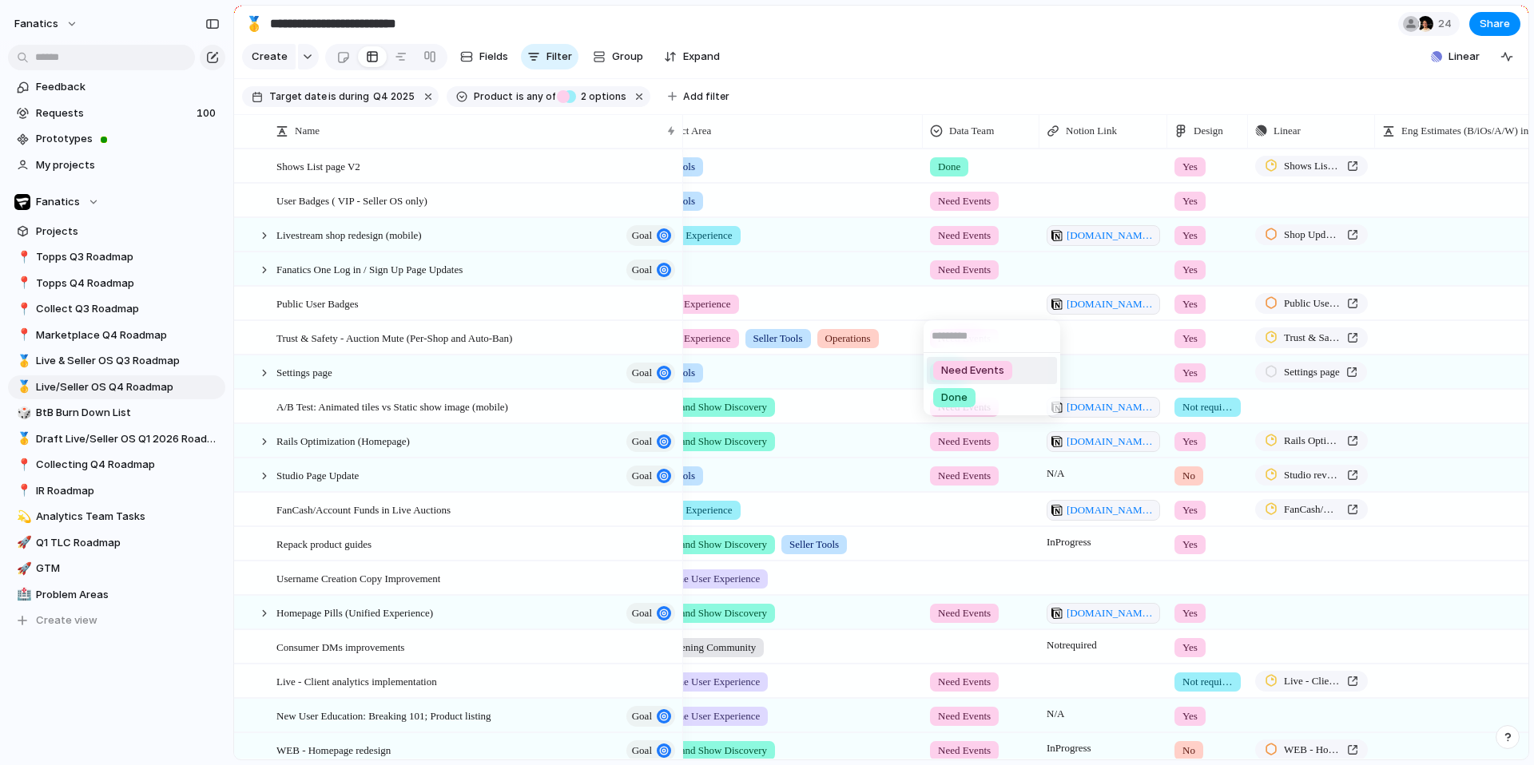
click at [976, 371] on span "Need Events" at bounding box center [972, 371] width 63 height 16
click at [952, 170] on span "Done" at bounding box center [949, 167] width 22 height 16
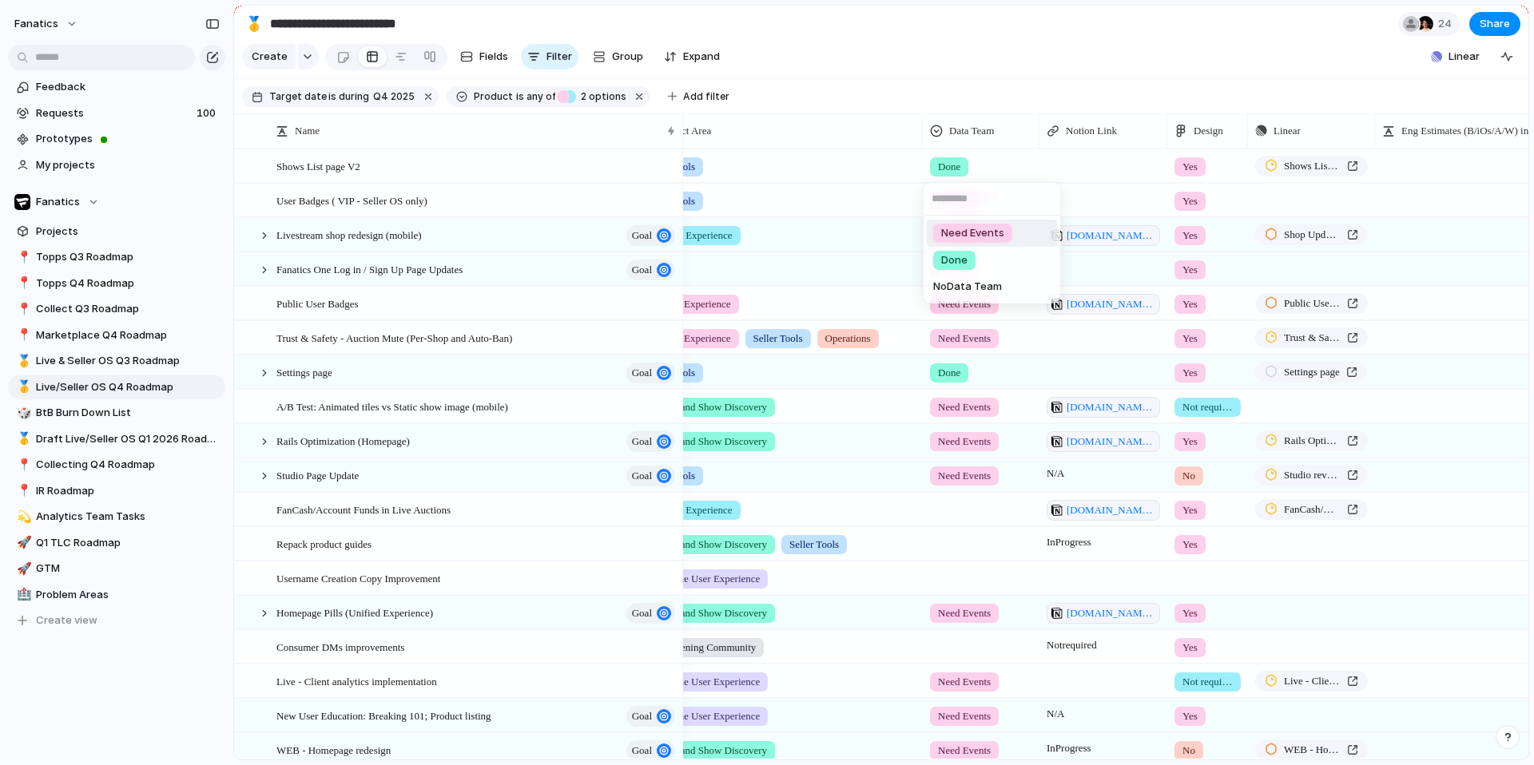
click at [955, 232] on span "Need Events" at bounding box center [972, 233] width 63 height 16
click at [954, 375] on span "Done" at bounding box center [949, 373] width 22 height 16
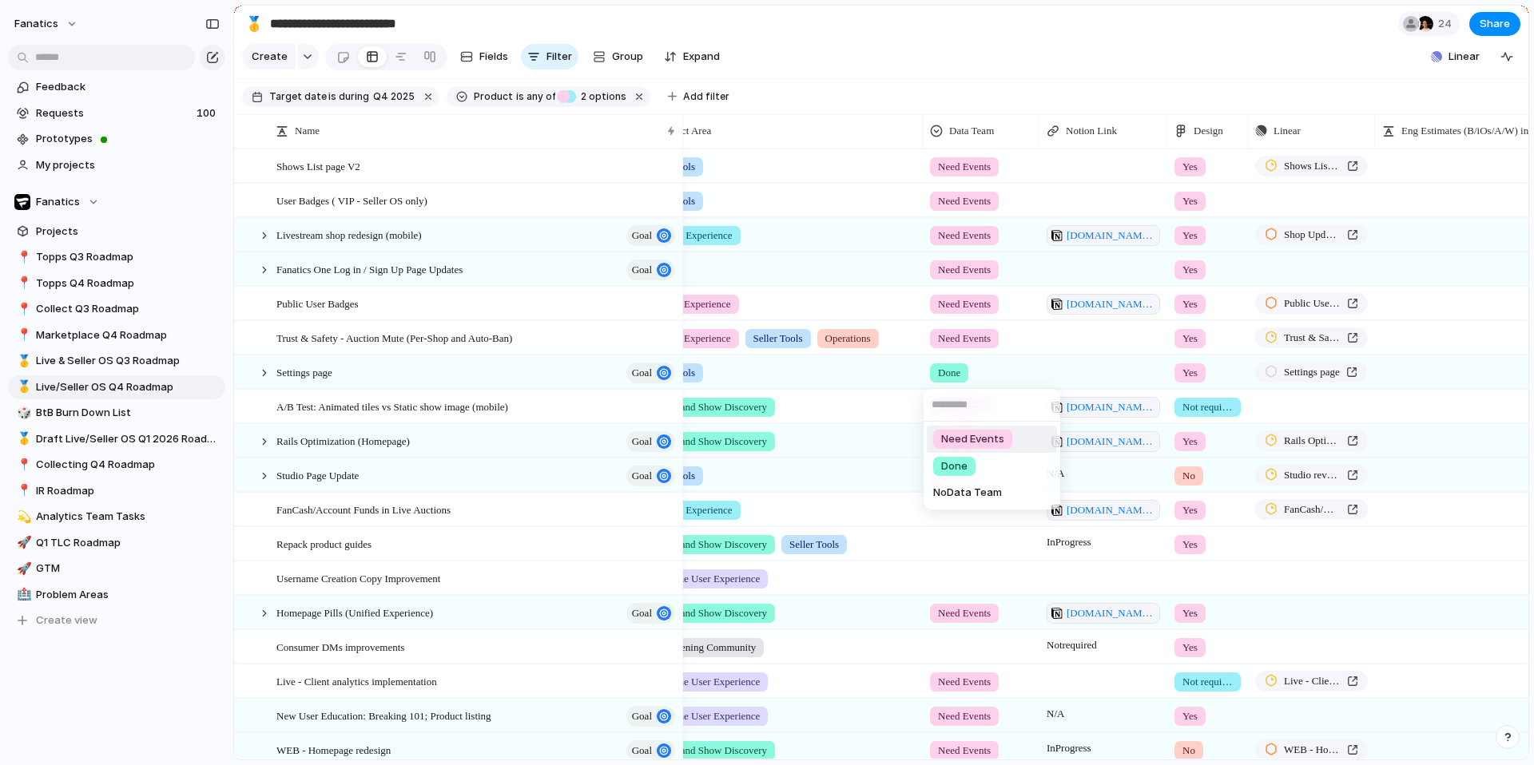
click at [964, 438] on span "Need Events" at bounding box center [972, 439] width 63 height 16
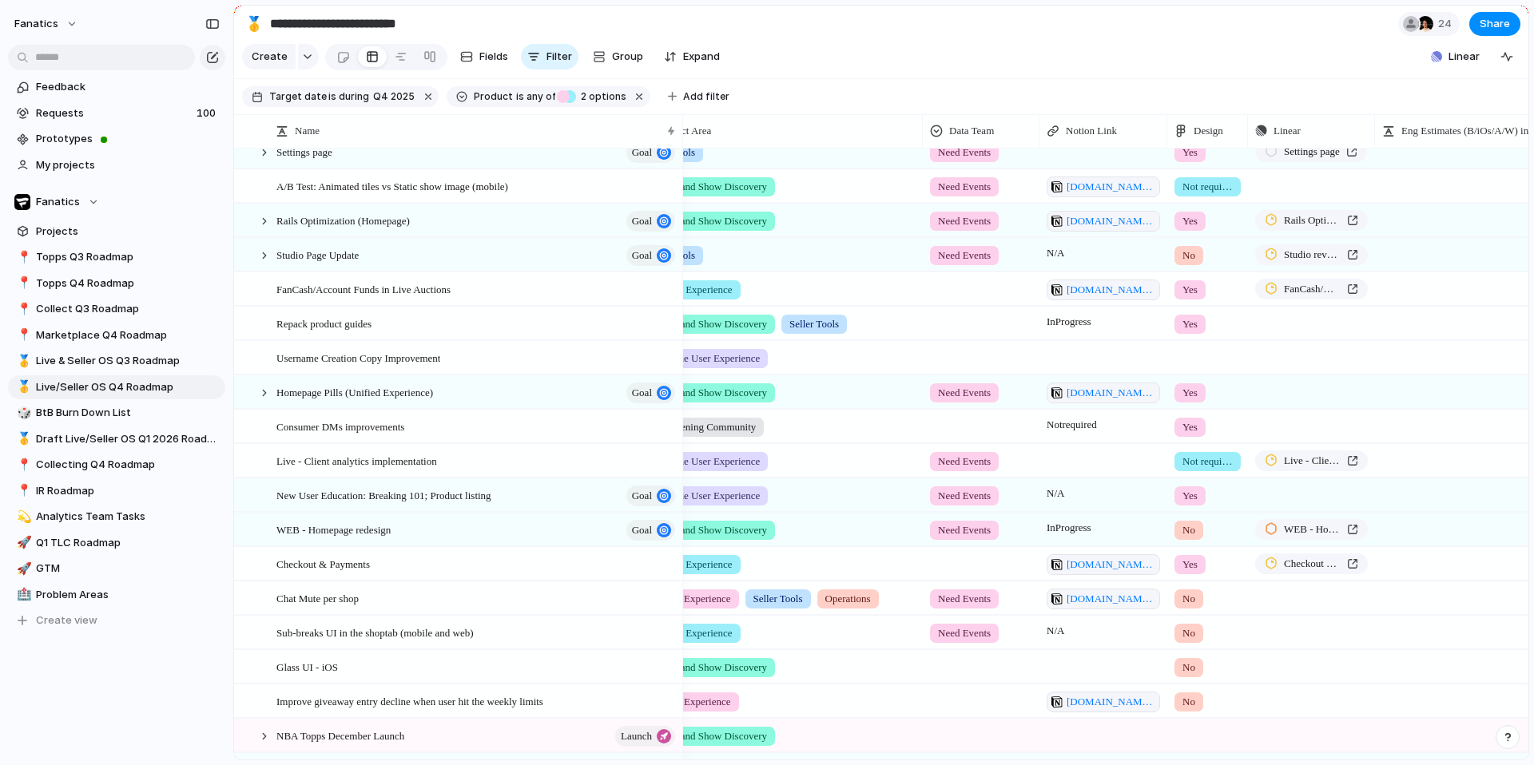
click at [960, 293] on div at bounding box center [980, 286] width 115 height 26
click at [966, 352] on span "Need Events" at bounding box center [972, 356] width 63 height 16
click at [972, 329] on div at bounding box center [980, 321] width 115 height 26
click at [895, 377] on div "Need Events Done" at bounding box center [767, 382] width 1534 height 765
click at [966, 336] on div at bounding box center [981, 323] width 117 height 33
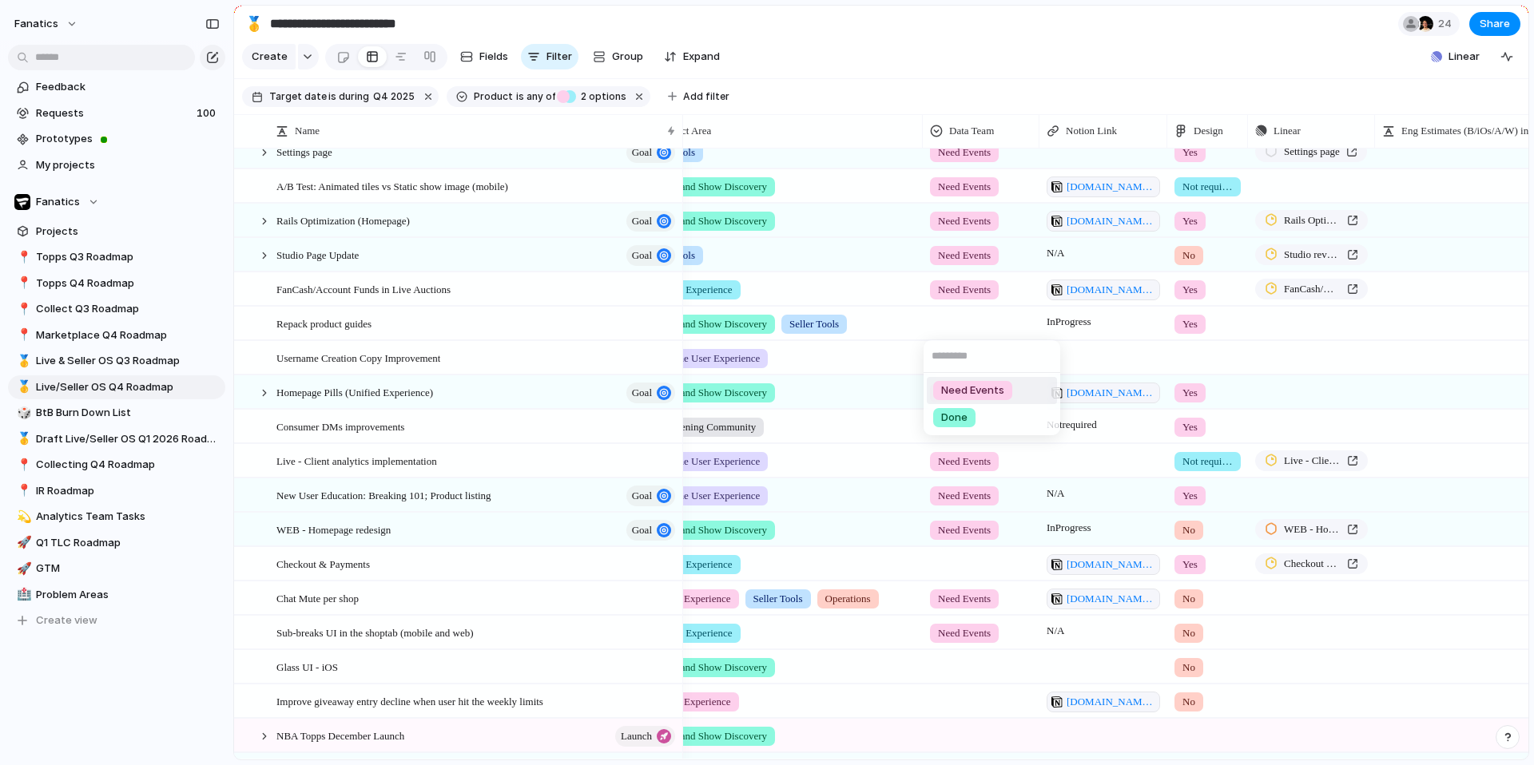
click at [975, 389] on span "Need Events" at bounding box center [972, 391] width 63 height 16
click at [958, 366] on div at bounding box center [980, 355] width 115 height 26
click at [905, 397] on div "Need Events Done" at bounding box center [767, 382] width 1534 height 765
click at [959, 427] on div at bounding box center [980, 424] width 115 height 26
click at [979, 487] on span "Need Events" at bounding box center [972, 494] width 63 height 16
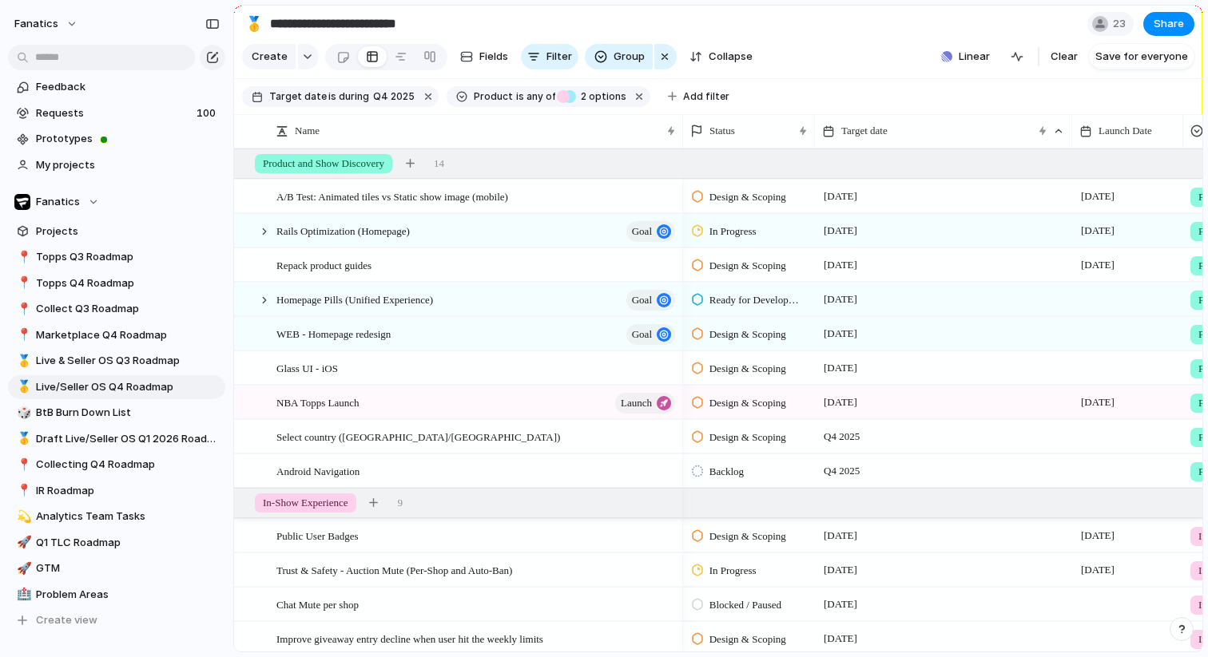
scroll to position [0, 52]
